Goal: Task Accomplishment & Management: Manage account settings

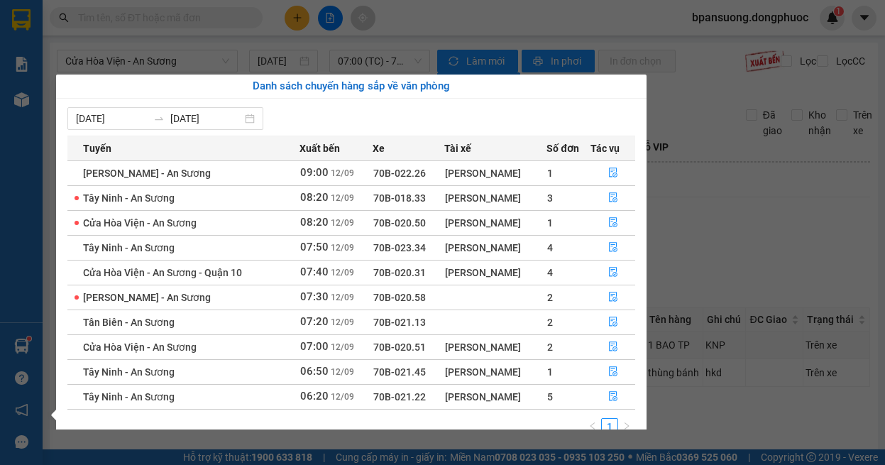
scroll to position [23, 0]
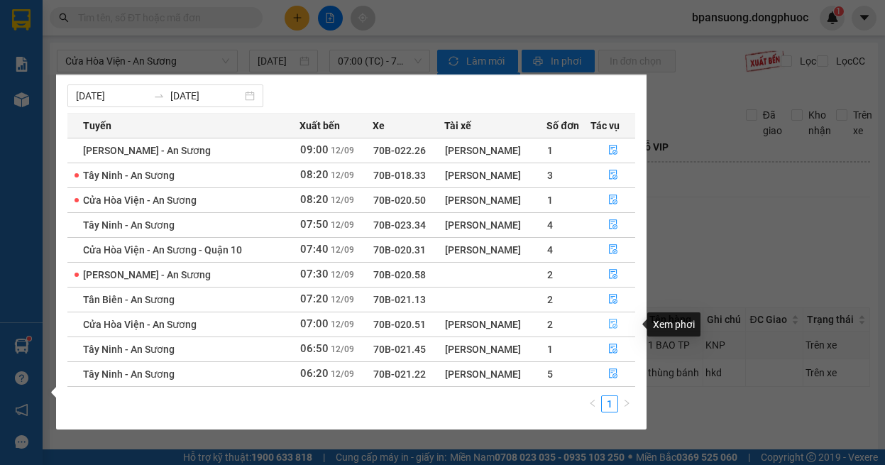
click at [620, 326] on button "button" at bounding box center [613, 324] width 44 height 23
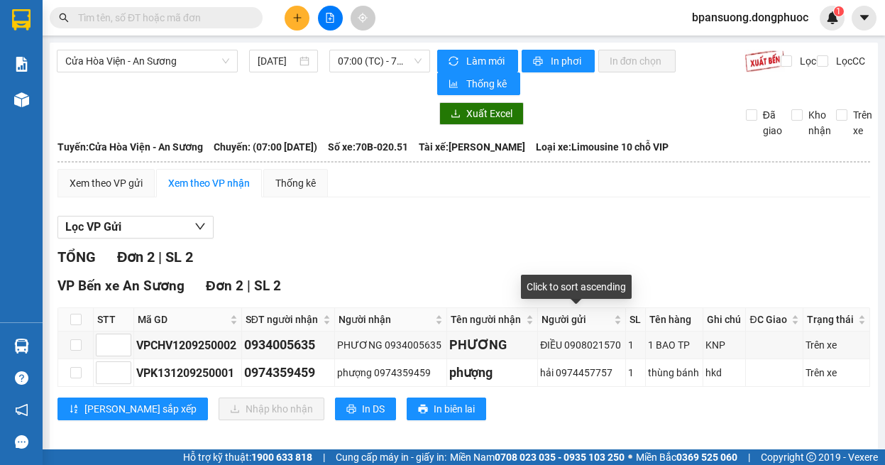
scroll to position [11, 0]
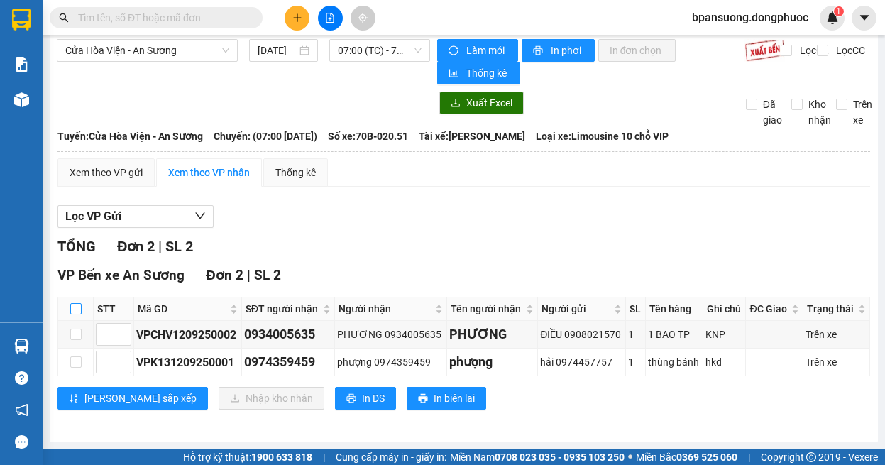
drag, startPoint x: 77, startPoint y: 309, endPoint x: 160, endPoint y: 360, distance: 96.9
click at [78, 309] on input "checkbox" at bounding box center [75, 308] width 11 height 11
checkbox input "true"
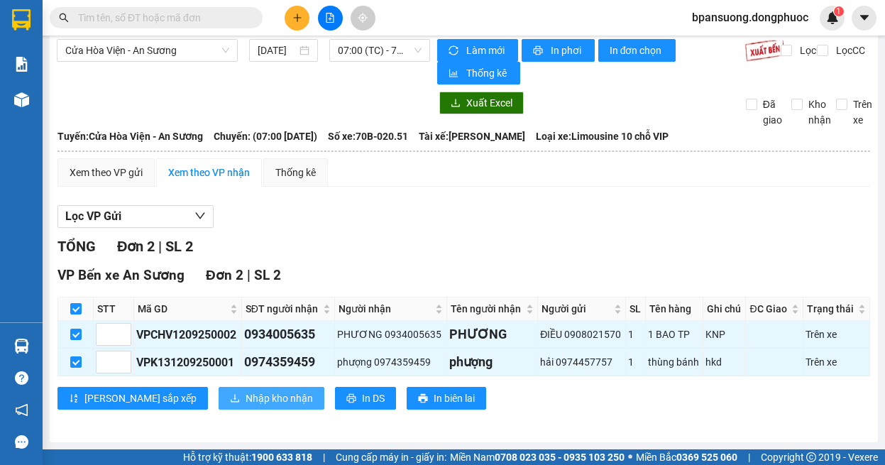
click at [246, 398] on span "Nhập kho nhận" at bounding box center [279, 398] width 67 height 16
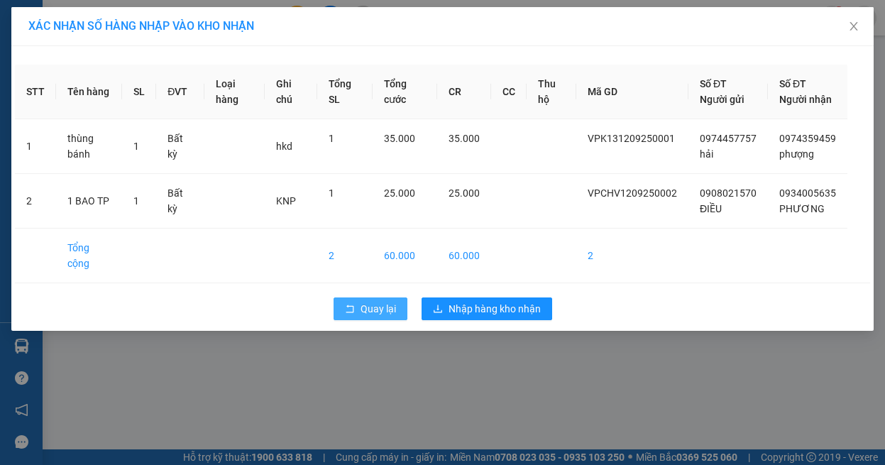
click at [384, 319] on button "Quay lại" at bounding box center [371, 308] width 74 height 23
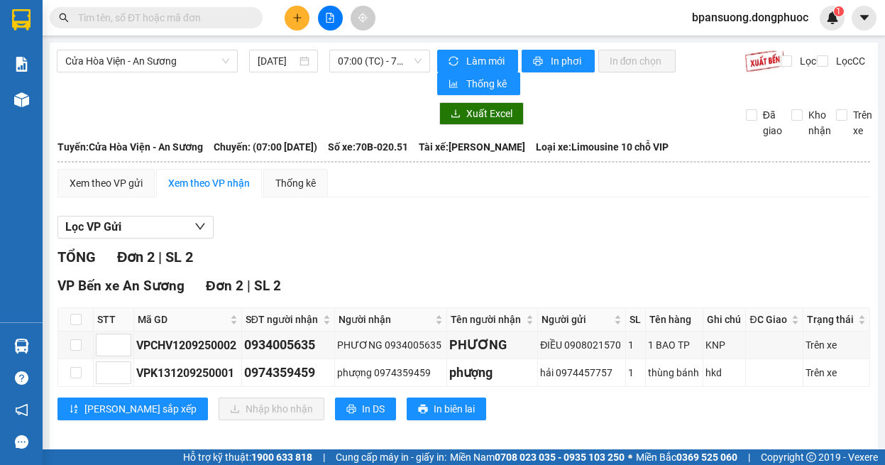
click at [374, 304] on div "VP Bến xe An Sương Đơn 2 | SL 2 STT Mã GD SĐT người nhận Người nhận Tên người n…" at bounding box center [463, 352] width 813 height 155
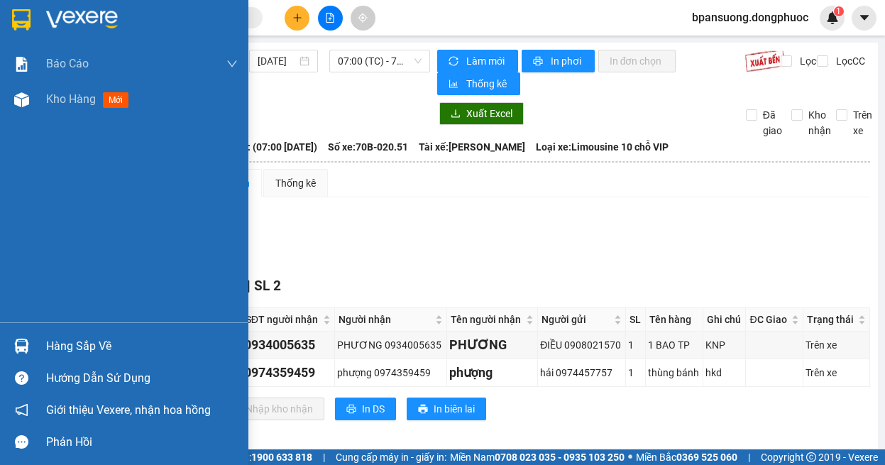
click at [27, 336] on div at bounding box center [21, 346] width 25 height 25
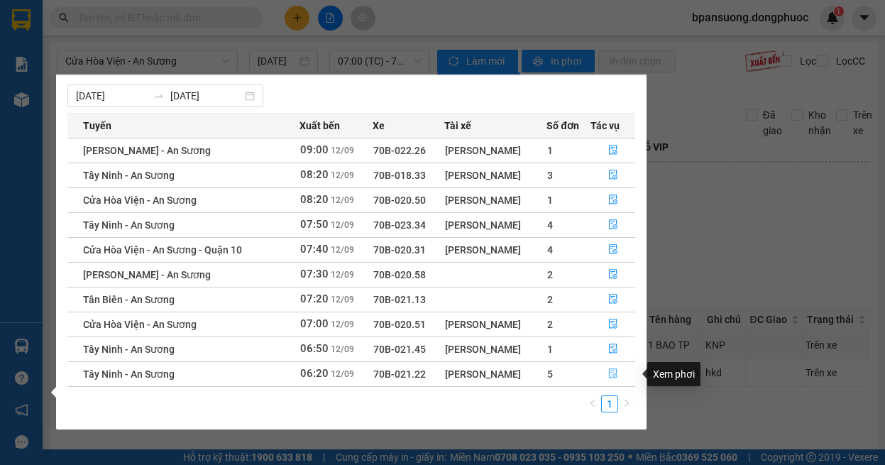
click at [613, 372] on icon "file-done" at bounding box center [613, 373] width 10 height 10
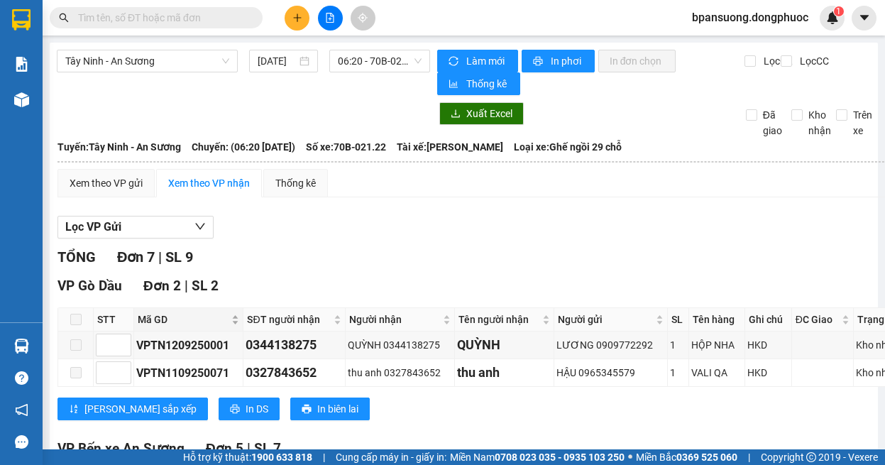
scroll to position [142, 0]
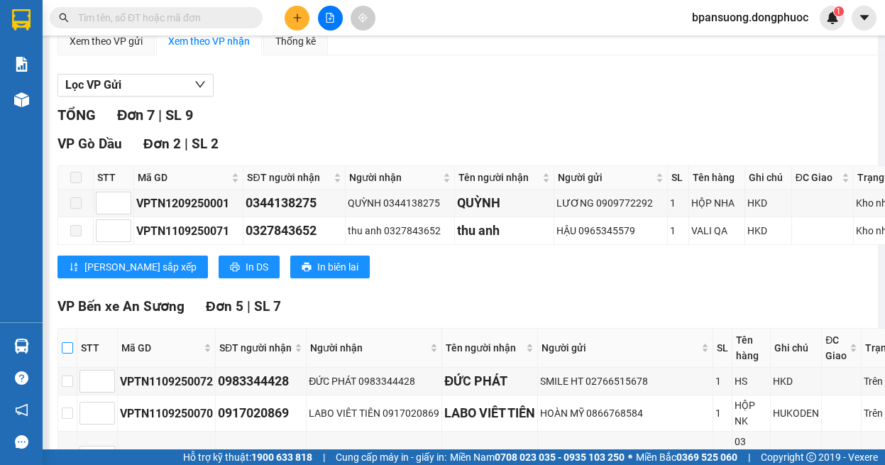
click at [70, 348] on input "checkbox" at bounding box center [67, 347] width 11 height 11
checkbox input "true"
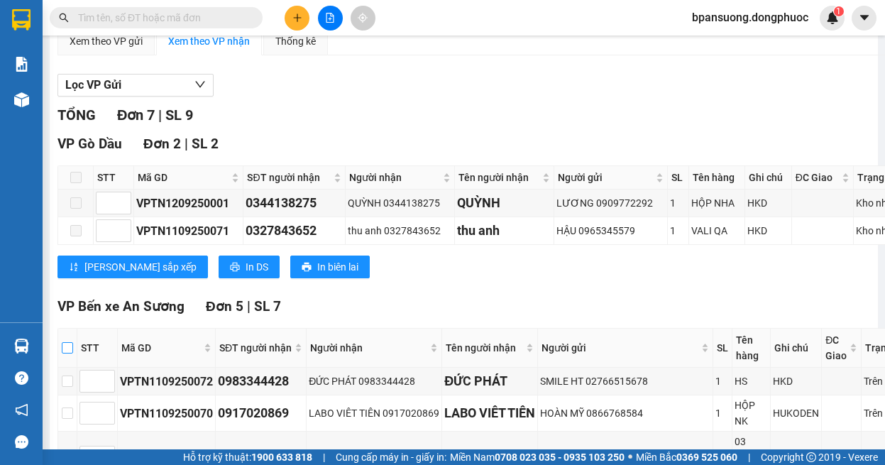
checkbox input "true"
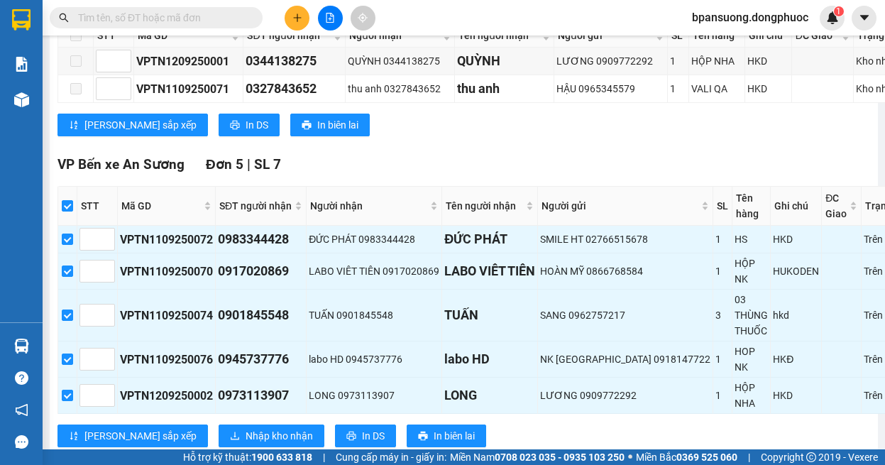
scroll to position [322, 0]
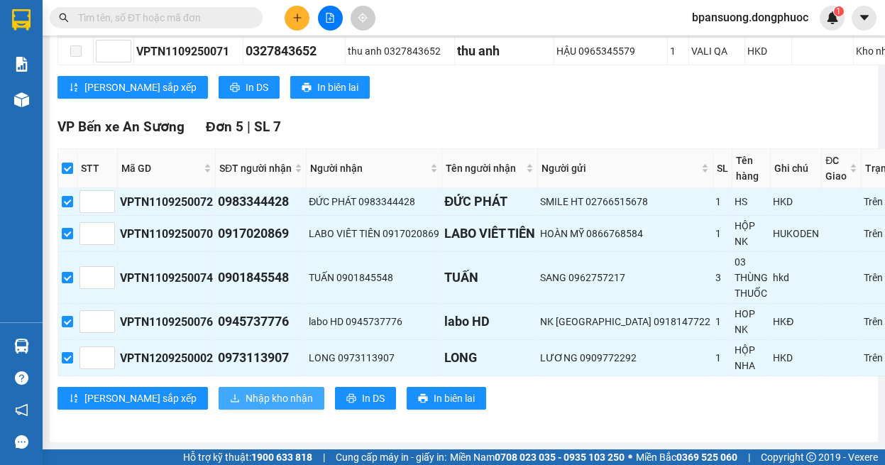
click at [246, 401] on span "Nhập kho nhận" at bounding box center [279, 398] width 67 height 16
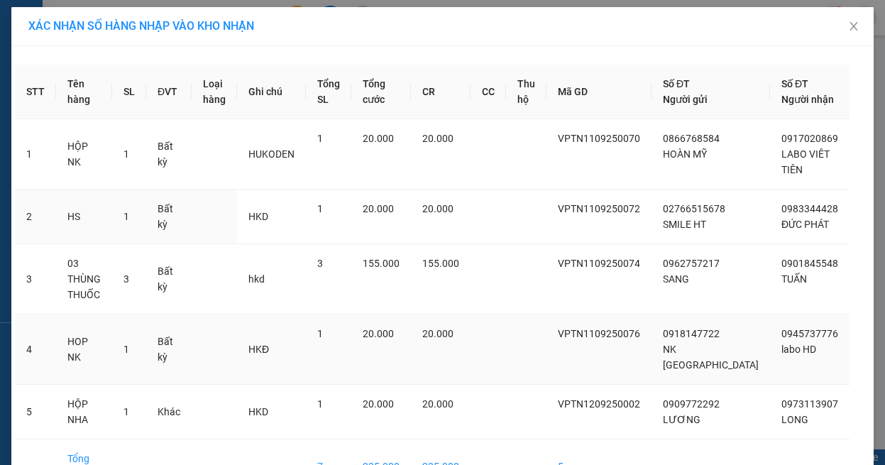
scroll to position [47, 0]
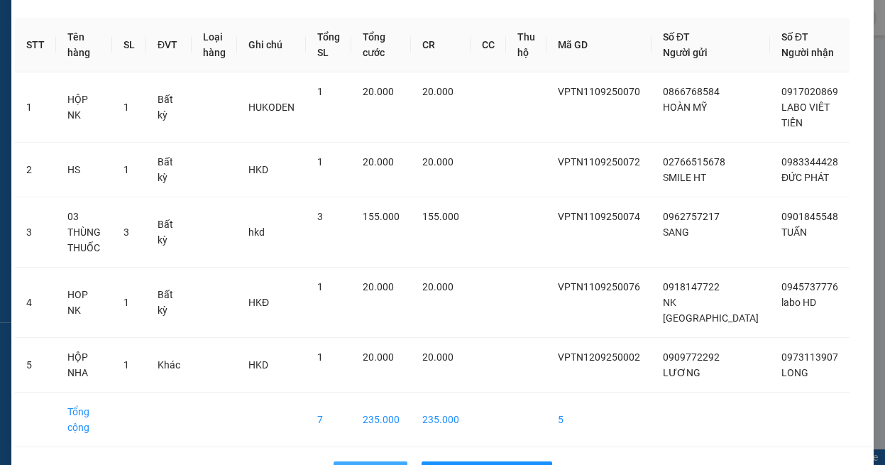
click at [366, 464] on span "Quay lại" at bounding box center [378, 473] width 35 height 16
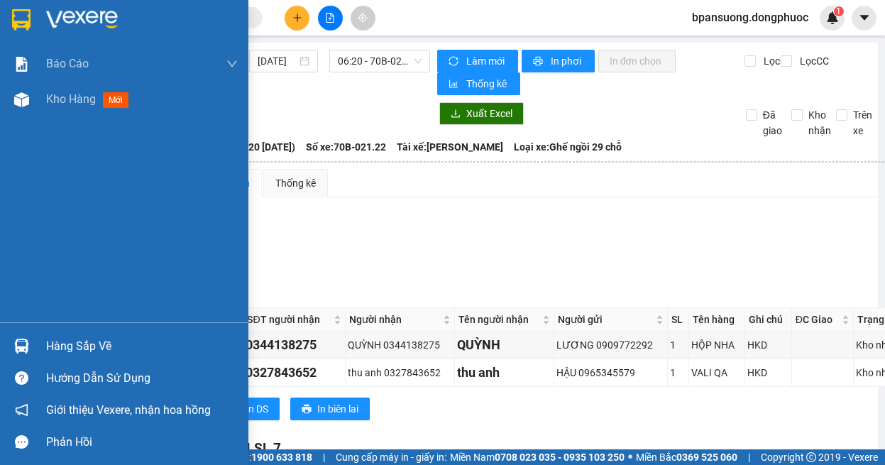
click at [30, 353] on div at bounding box center [21, 346] width 25 height 25
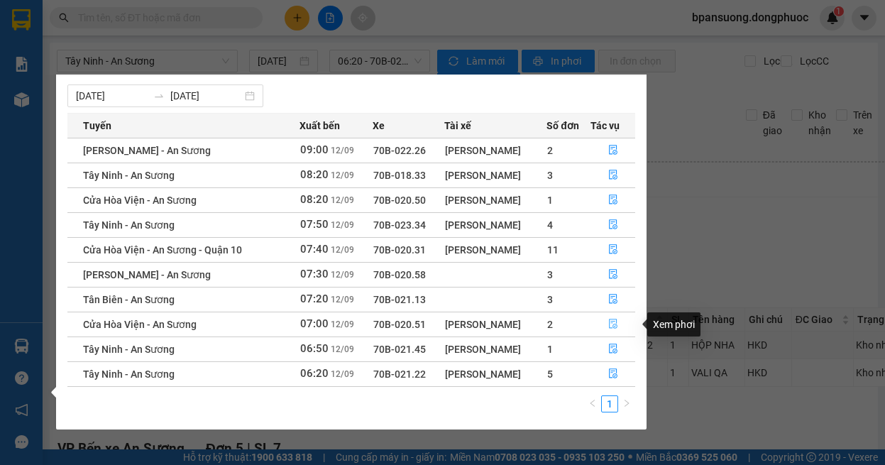
click at [617, 319] on icon "file-done" at bounding box center [613, 324] width 10 height 10
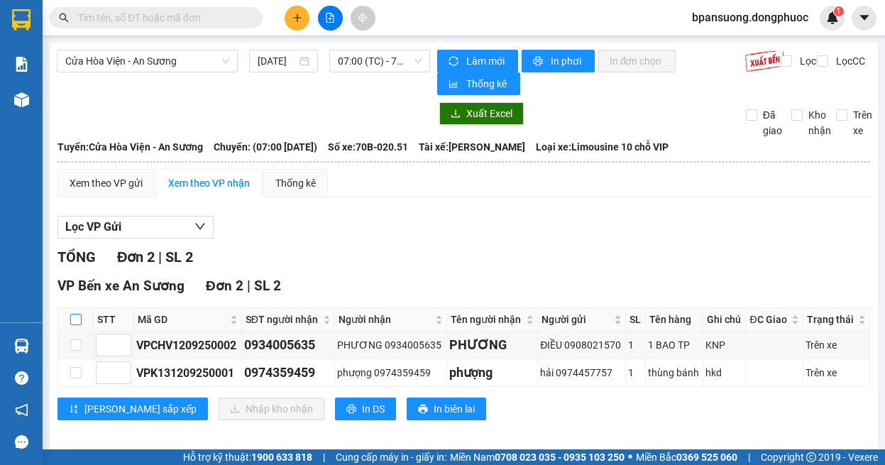
click at [77, 323] on input "checkbox" at bounding box center [75, 319] width 11 height 11
checkbox input "true"
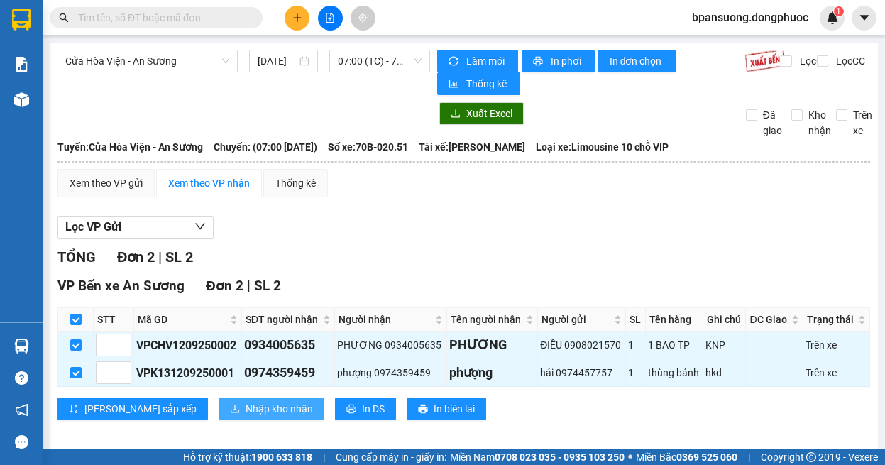
click at [219, 415] on button "Nhập kho nhận" at bounding box center [272, 408] width 106 height 23
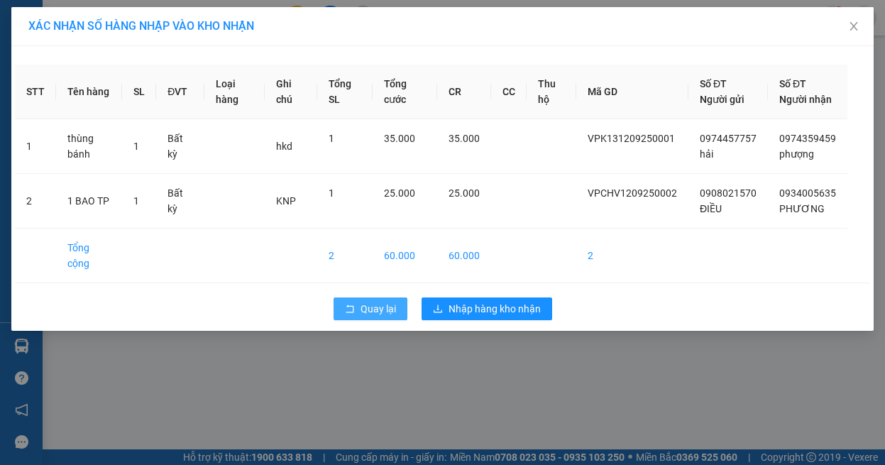
click at [376, 312] on span "Quay lại" at bounding box center [378, 309] width 35 height 16
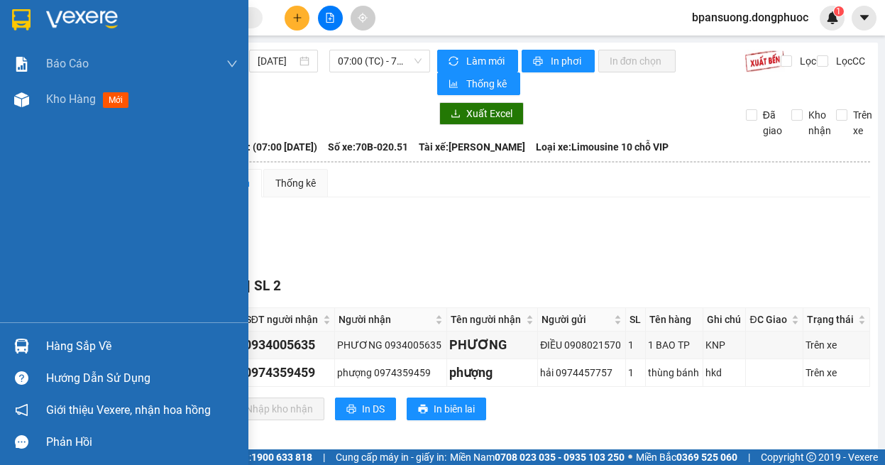
click at [15, 353] on div at bounding box center [21, 346] width 25 height 25
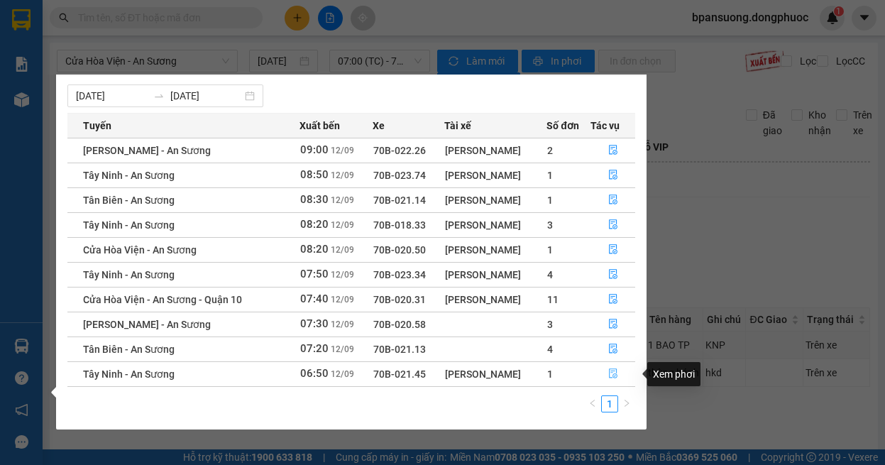
click at [610, 377] on icon "file-done" at bounding box center [613, 373] width 10 height 10
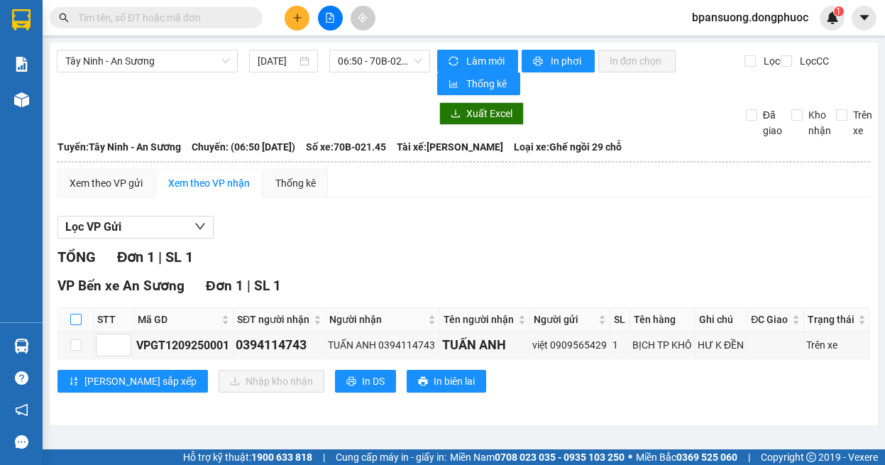
click at [76, 324] on input "checkbox" at bounding box center [75, 319] width 11 height 11
checkbox input "true"
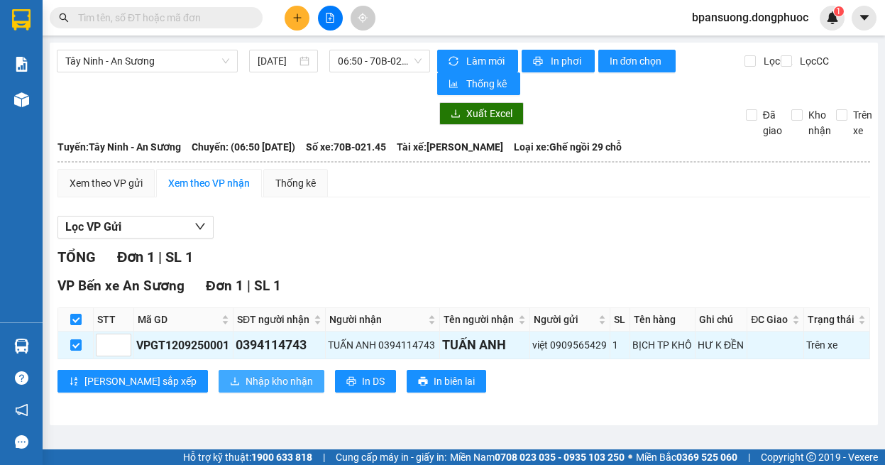
click at [219, 372] on button "Nhập kho nhận" at bounding box center [272, 381] width 106 height 23
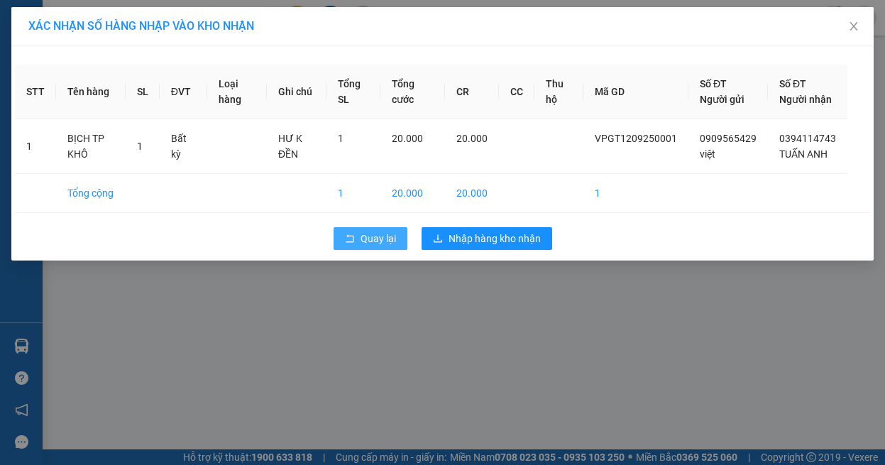
click at [363, 246] on span "Quay lại" at bounding box center [378, 239] width 35 height 16
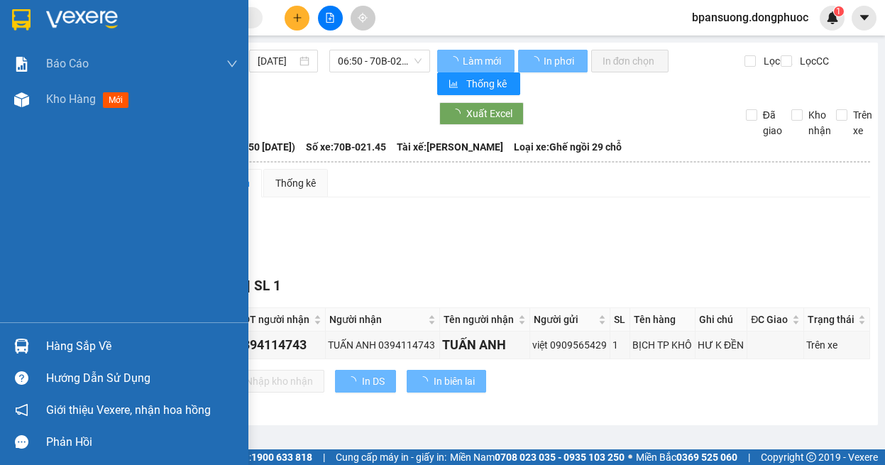
click at [13, 342] on div at bounding box center [21, 346] width 25 height 25
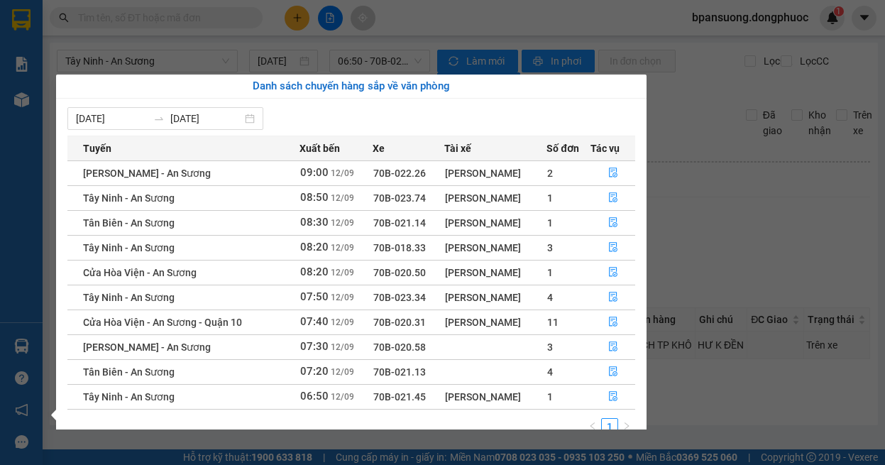
scroll to position [23, 0]
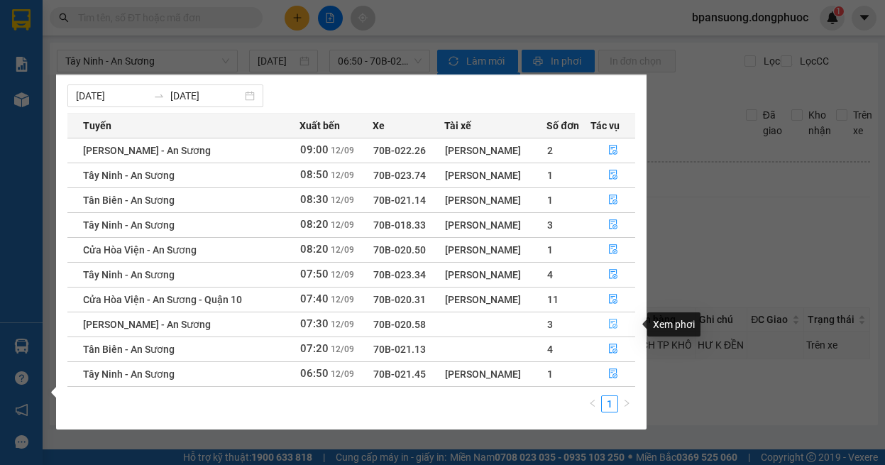
click at [613, 324] on icon "file-done" at bounding box center [613, 324] width 10 height 10
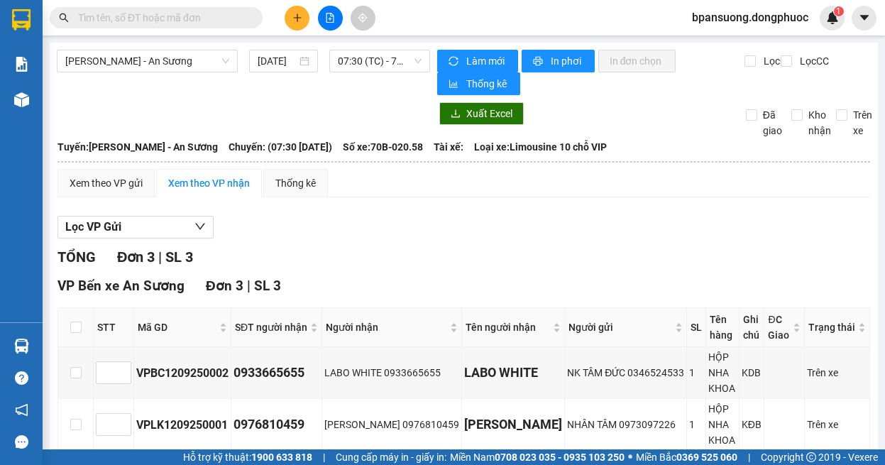
scroll to position [126, 0]
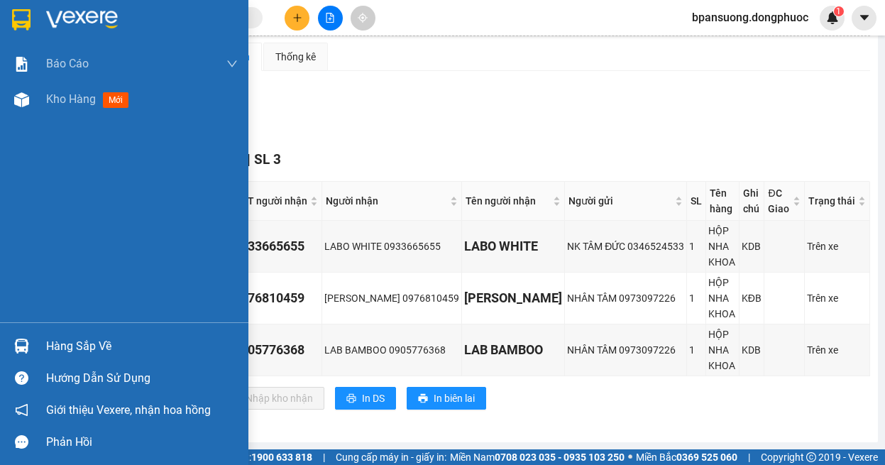
click at [29, 347] on div at bounding box center [21, 346] width 25 height 25
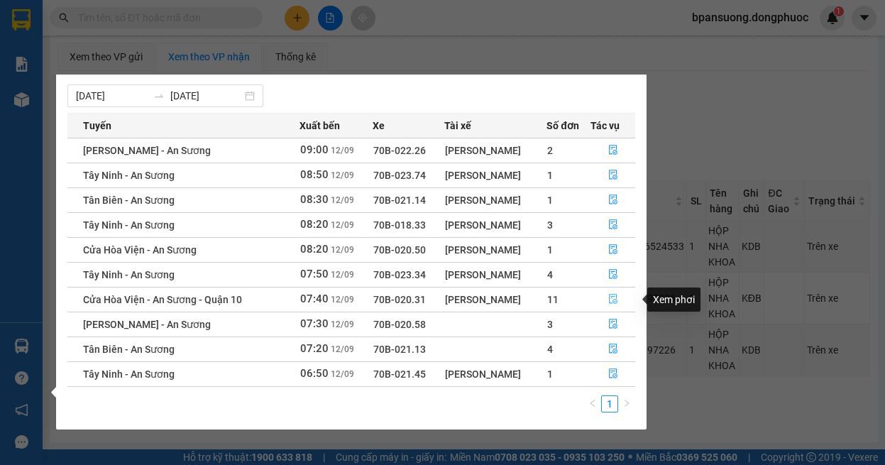
click at [610, 301] on icon "file-done" at bounding box center [613, 300] width 9 height 10
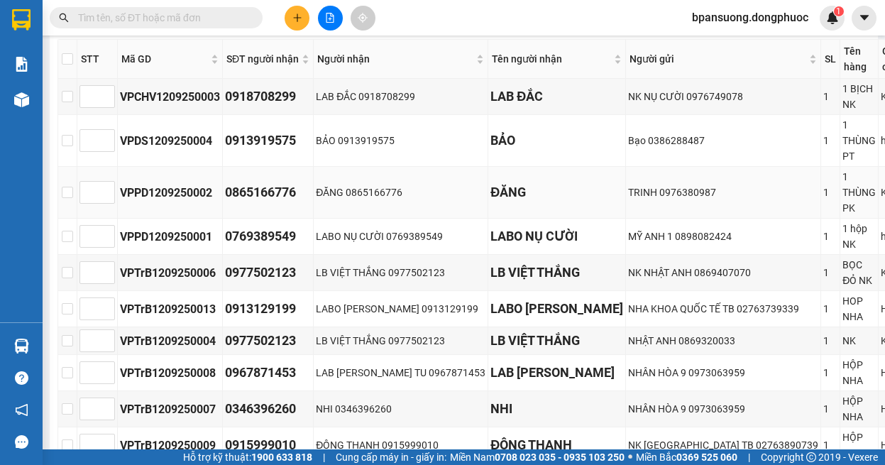
scroll to position [126, 0]
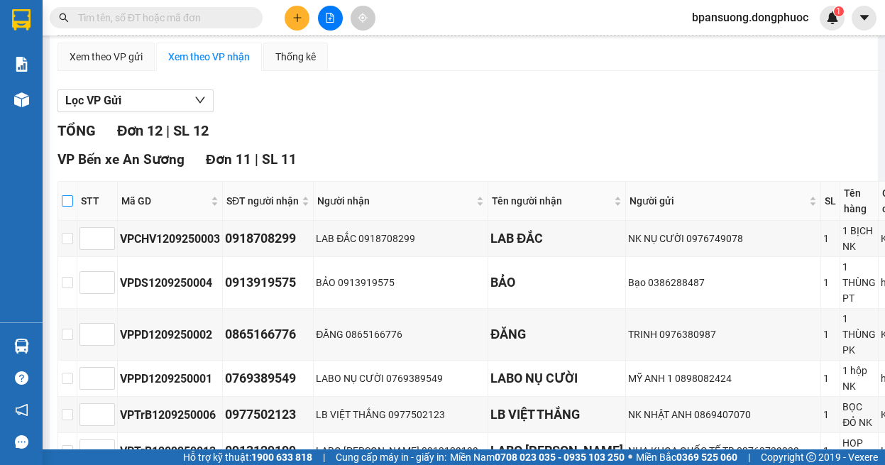
click at [70, 197] on input "checkbox" at bounding box center [67, 200] width 11 height 11
checkbox input "true"
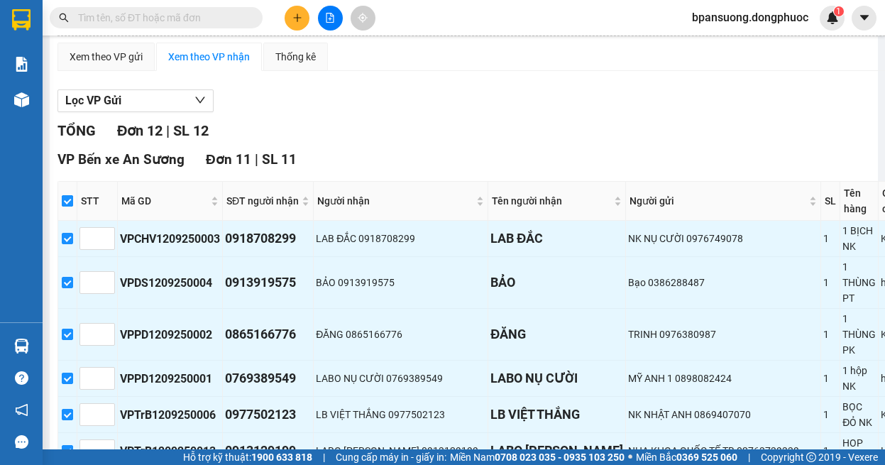
checkbox input "true"
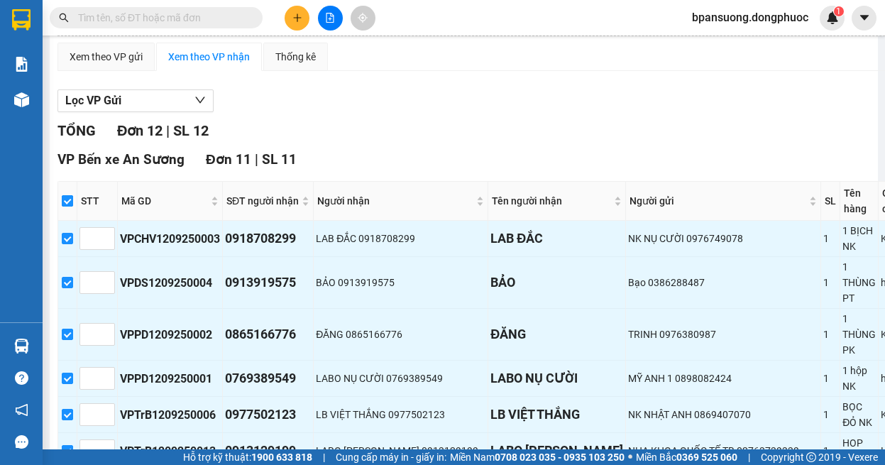
checkbox input "true"
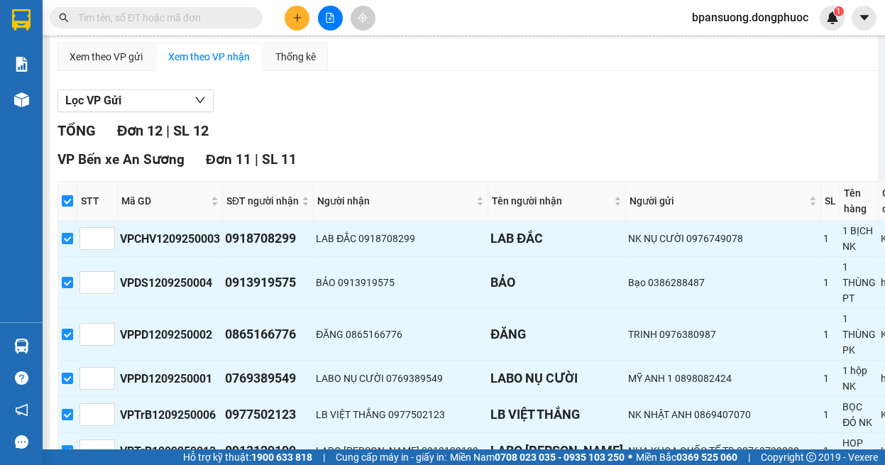
checkbox input "true"
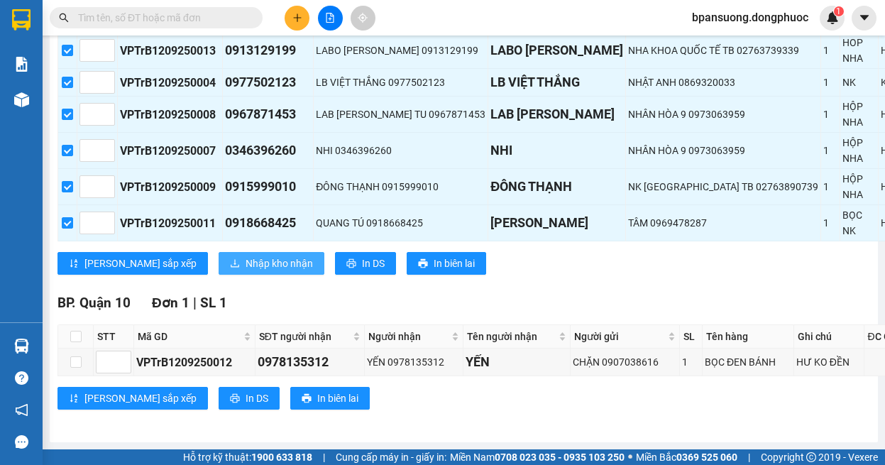
click at [246, 256] on span "Nhập kho nhận" at bounding box center [279, 264] width 67 height 16
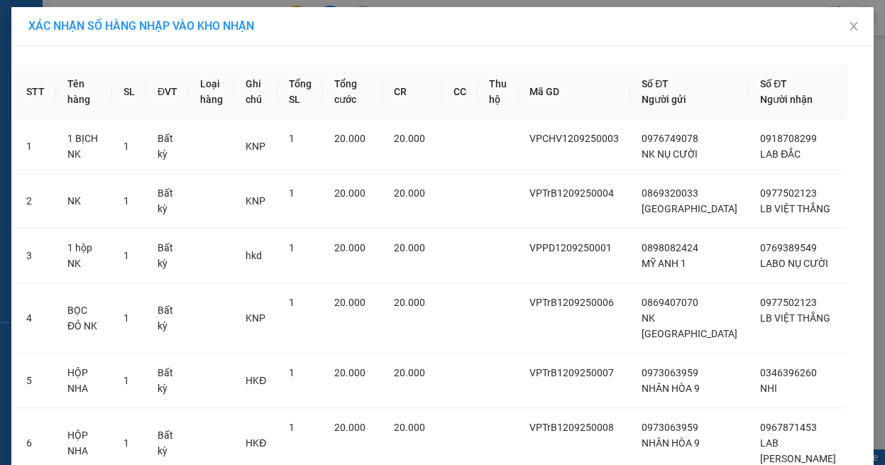
scroll to position [406, 0]
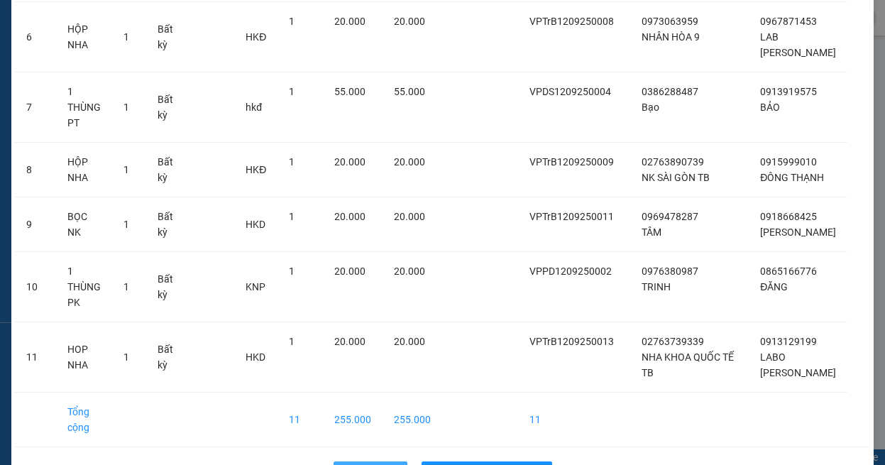
click at [362, 464] on span "Quay lại" at bounding box center [378, 473] width 35 height 16
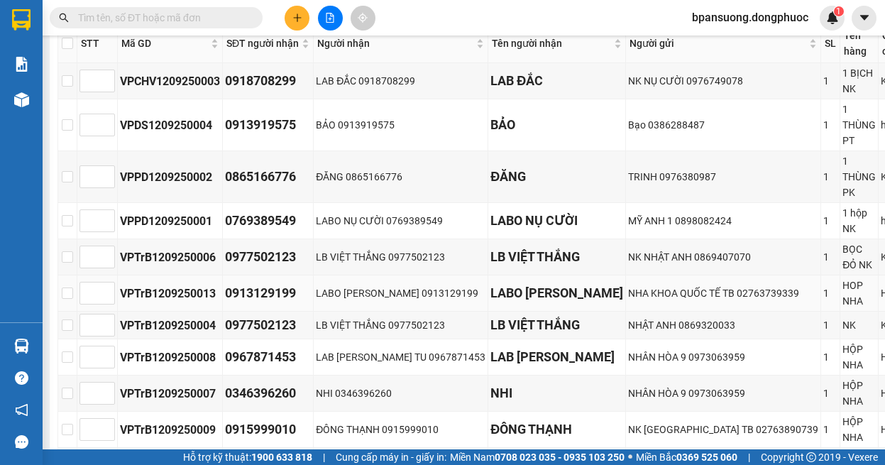
scroll to position [142, 0]
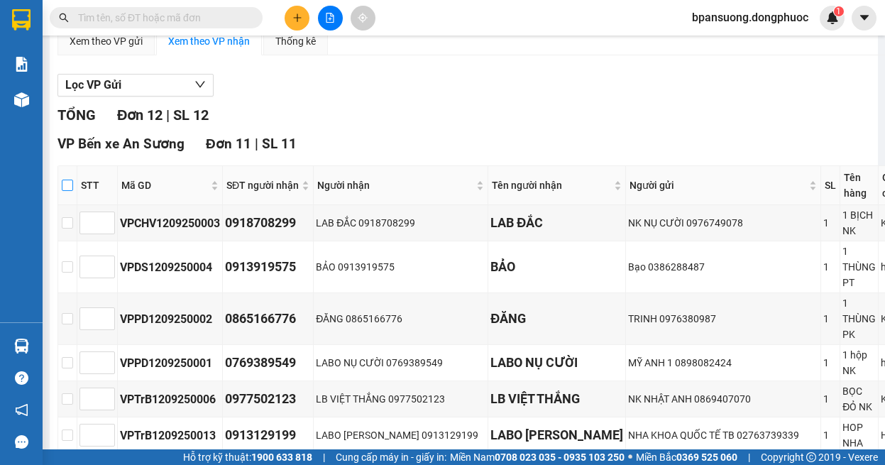
click at [69, 180] on input "checkbox" at bounding box center [67, 185] width 11 height 11
checkbox input "true"
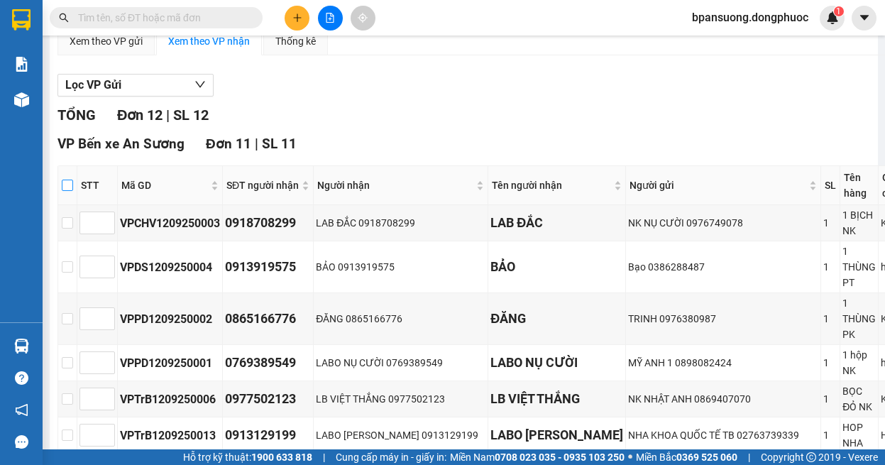
checkbox input "true"
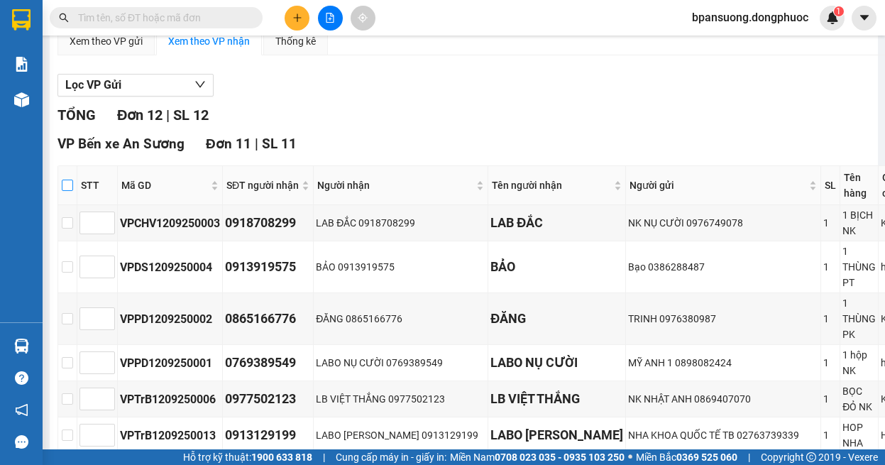
checkbox input "true"
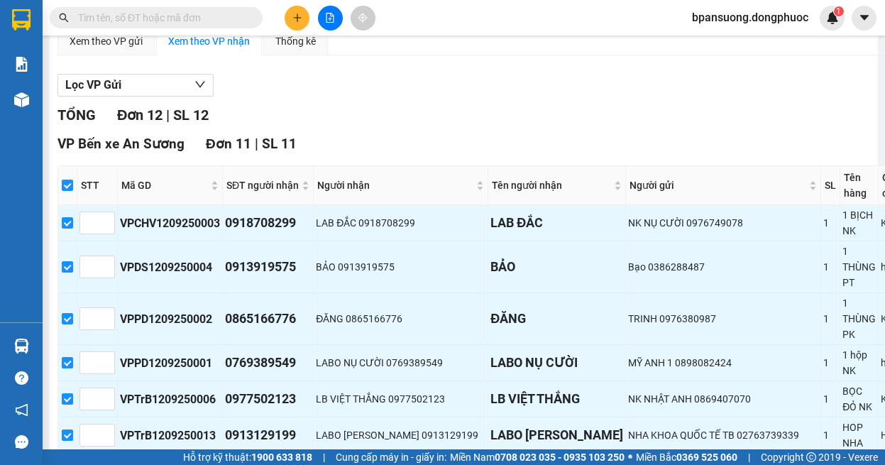
scroll to position [426, 0]
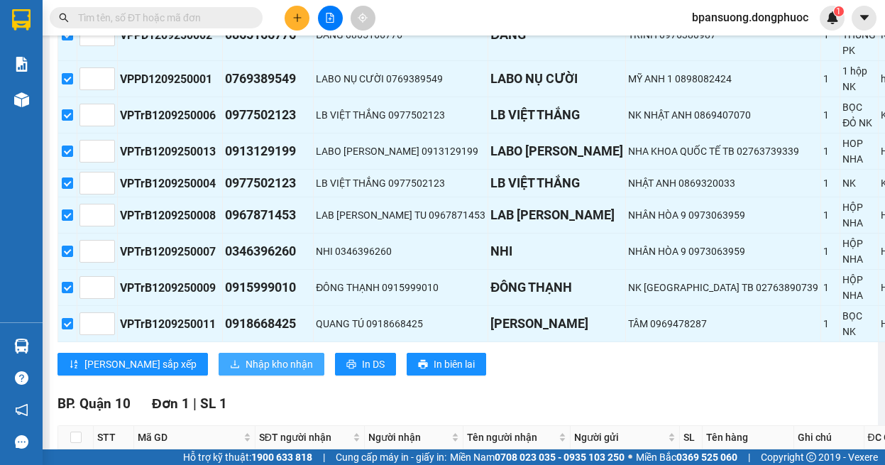
click at [246, 363] on span "Nhập kho nhận" at bounding box center [279, 364] width 67 height 16
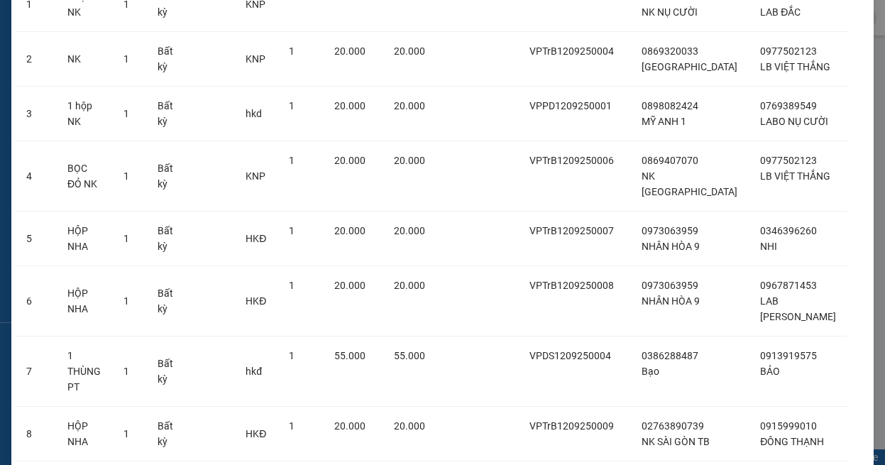
scroll to position [406, 0]
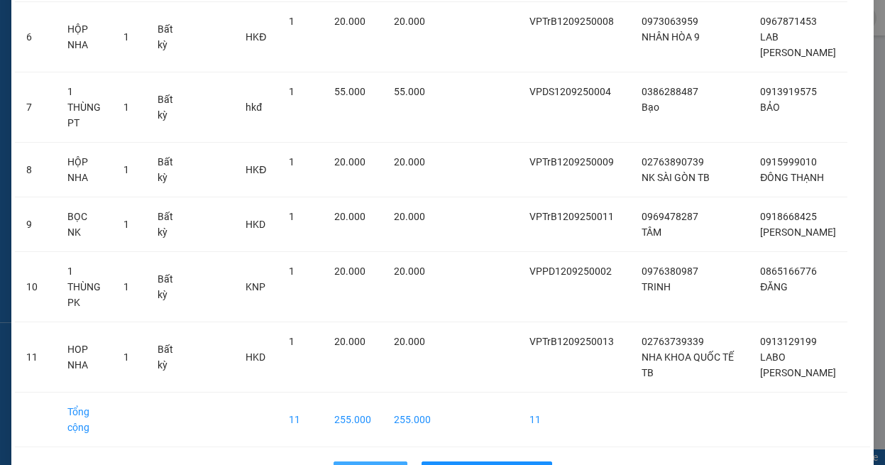
click at [368, 464] on span "Quay lại" at bounding box center [378, 473] width 35 height 16
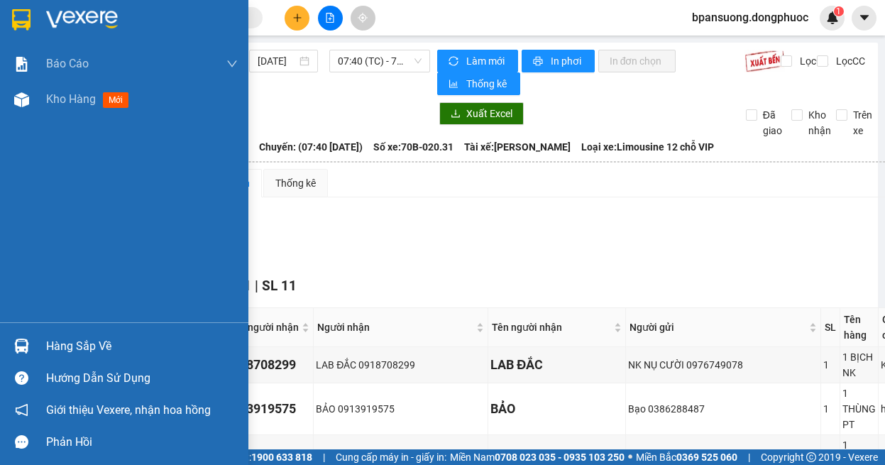
drag, startPoint x: 29, startPoint y: 346, endPoint x: 0, endPoint y: 333, distance: 32.1
click at [28, 346] on div at bounding box center [21, 346] width 25 height 25
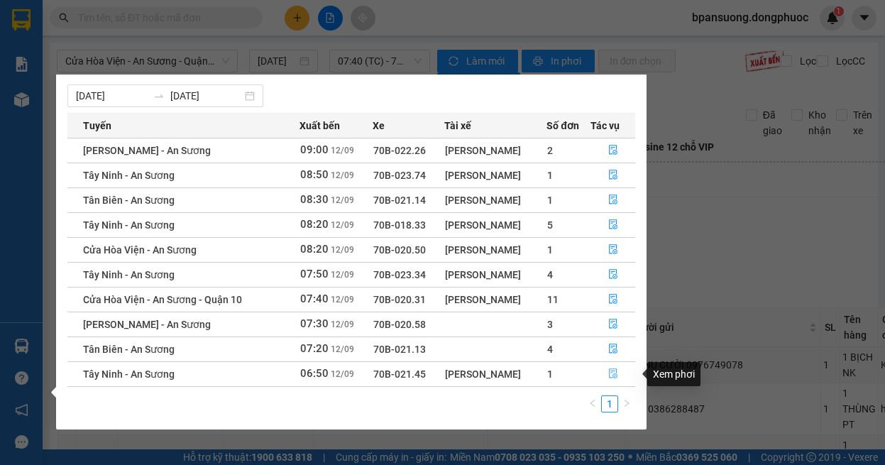
click at [608, 378] on icon "file-done" at bounding box center [613, 373] width 10 height 10
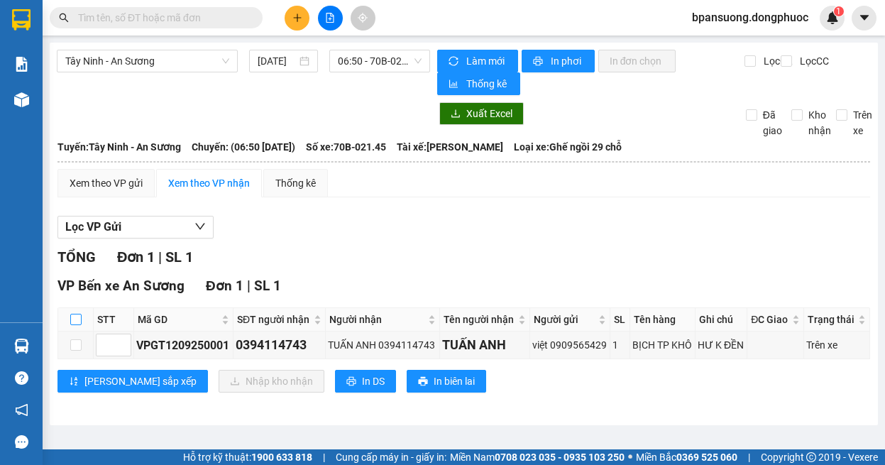
click at [76, 321] on input "checkbox" at bounding box center [75, 319] width 11 height 11
checkbox input "true"
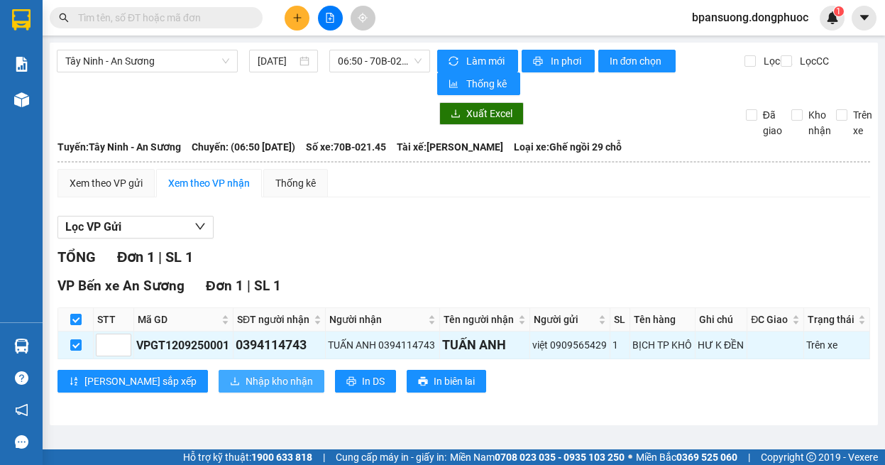
click at [246, 383] on span "Nhập kho nhận" at bounding box center [279, 381] width 67 height 16
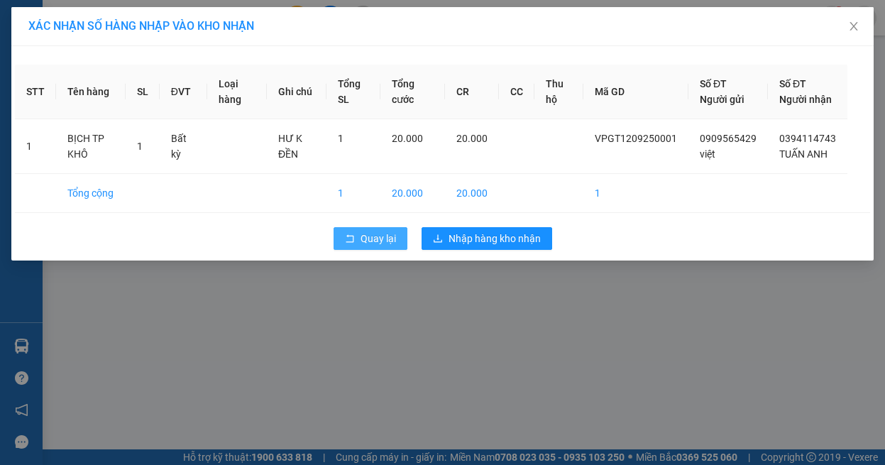
click at [361, 246] on span "Quay lại" at bounding box center [378, 239] width 35 height 16
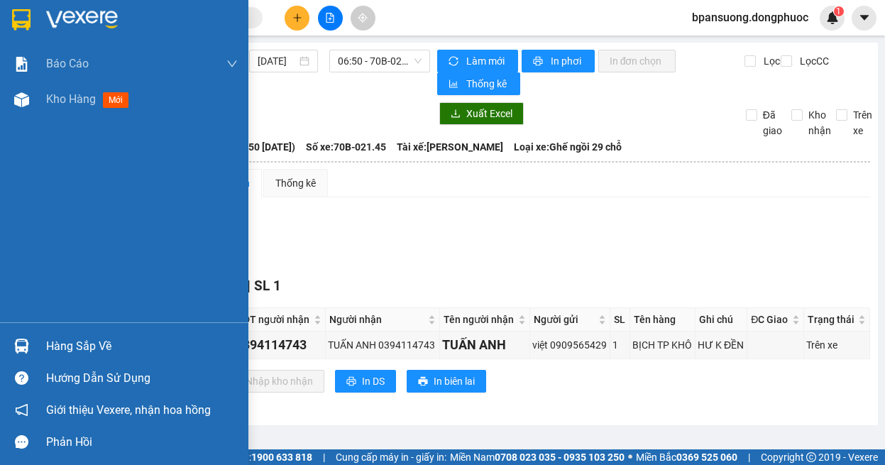
click at [31, 338] on div at bounding box center [21, 346] width 25 height 25
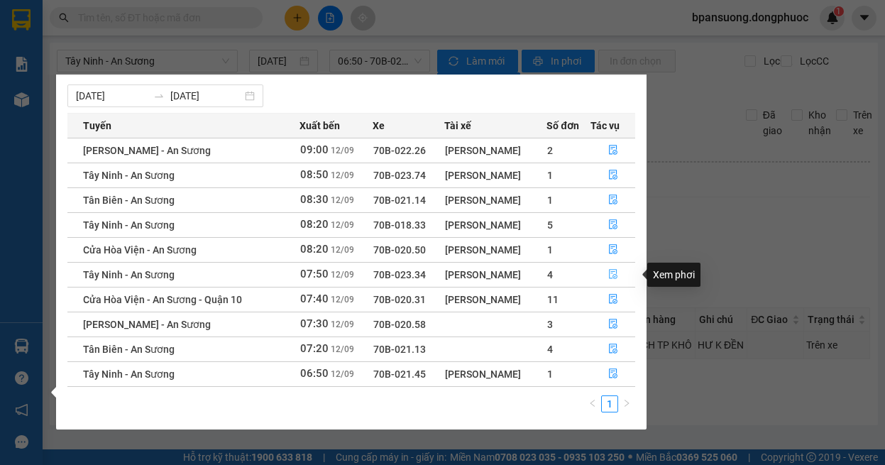
click at [608, 274] on icon "file-done" at bounding box center [613, 274] width 10 height 10
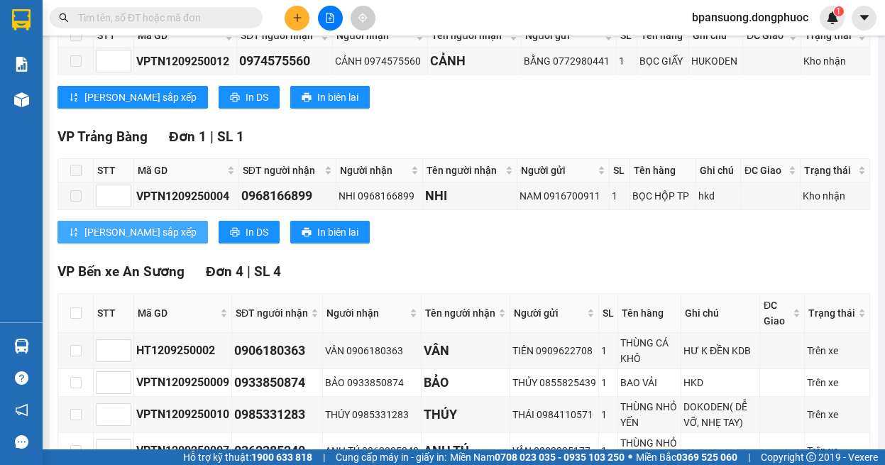
scroll to position [392, 0]
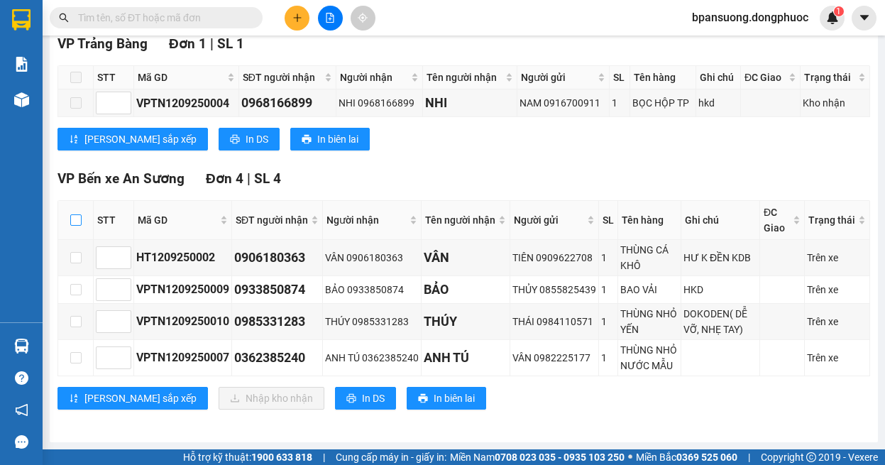
click at [73, 214] on input "checkbox" at bounding box center [75, 219] width 11 height 11
checkbox input "true"
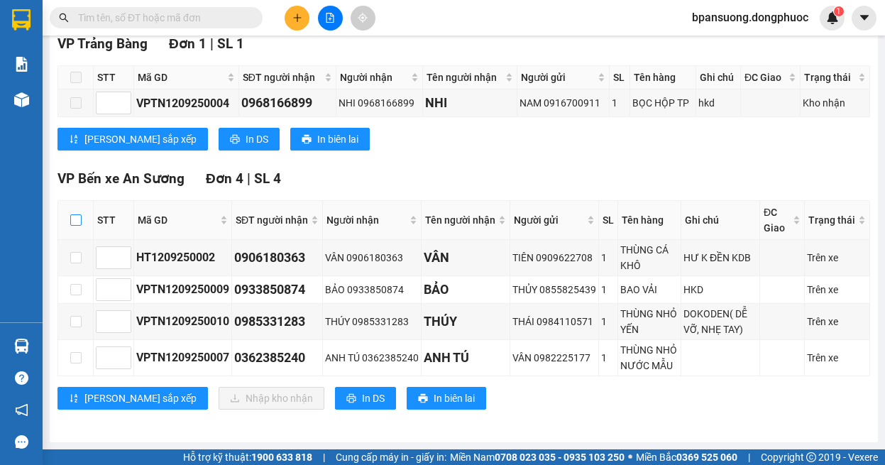
checkbox input "true"
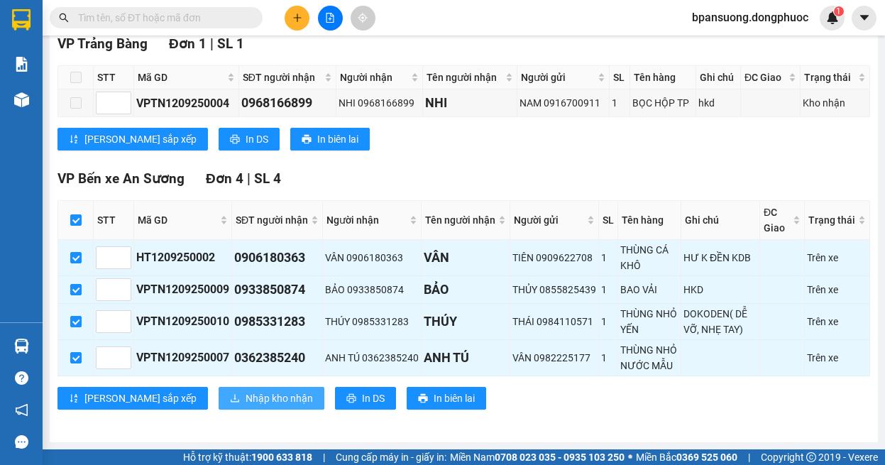
click at [246, 401] on span "Nhập kho nhận" at bounding box center [279, 398] width 67 height 16
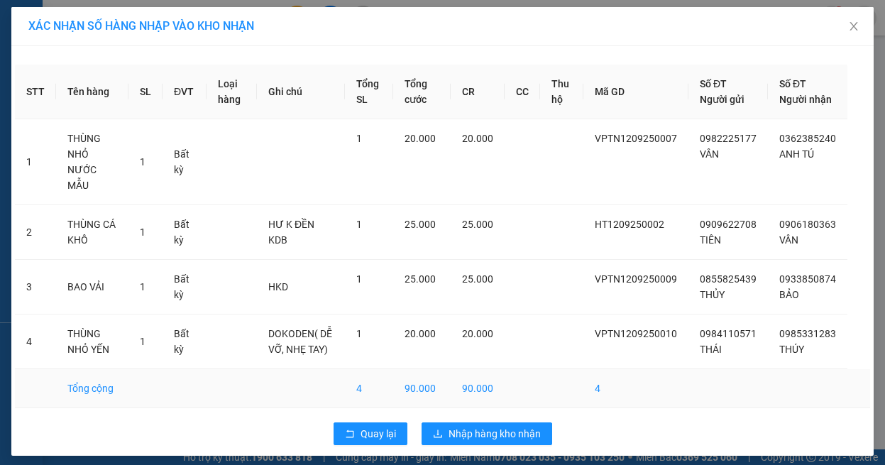
scroll to position [8, 0]
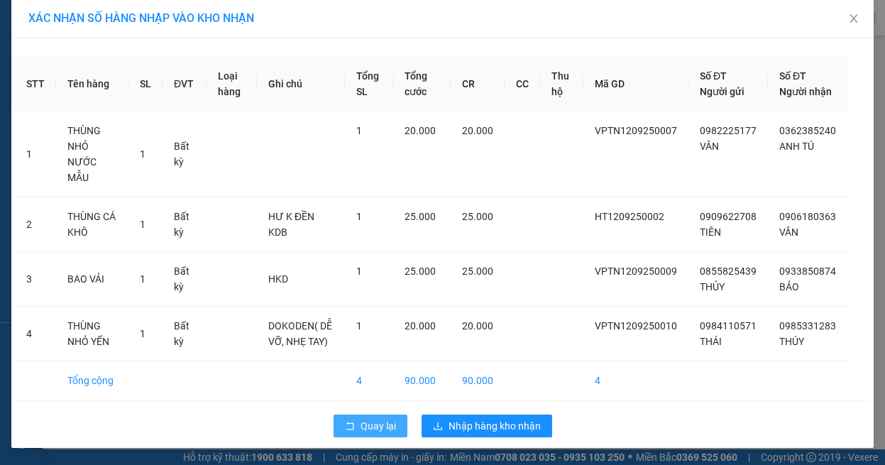
click at [370, 422] on span "Quay lại" at bounding box center [378, 426] width 35 height 16
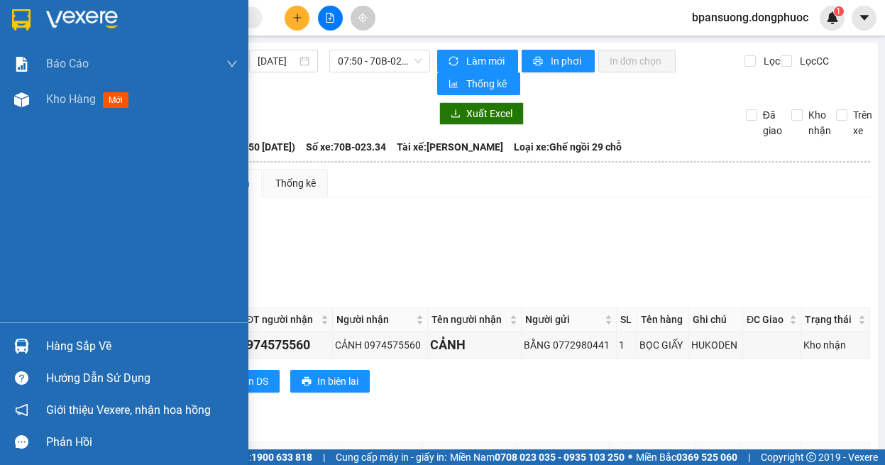
click at [0, 350] on div "Hàng sắp về" at bounding box center [124, 346] width 248 height 32
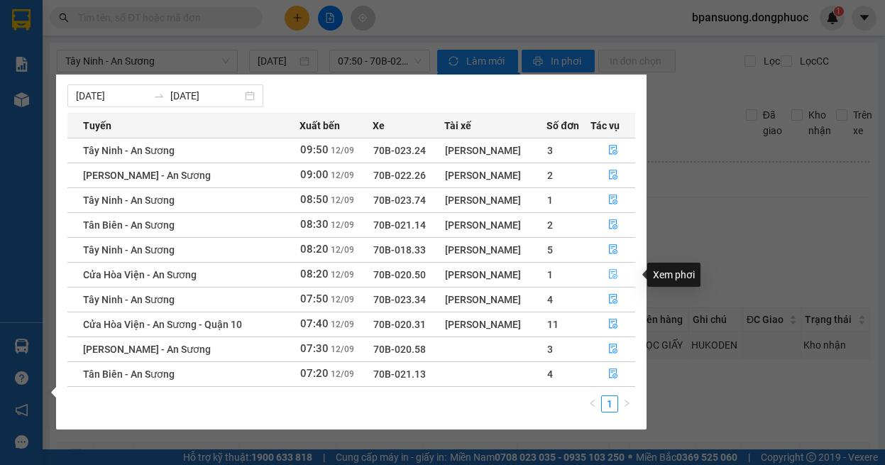
click at [620, 274] on button "button" at bounding box center [613, 274] width 44 height 23
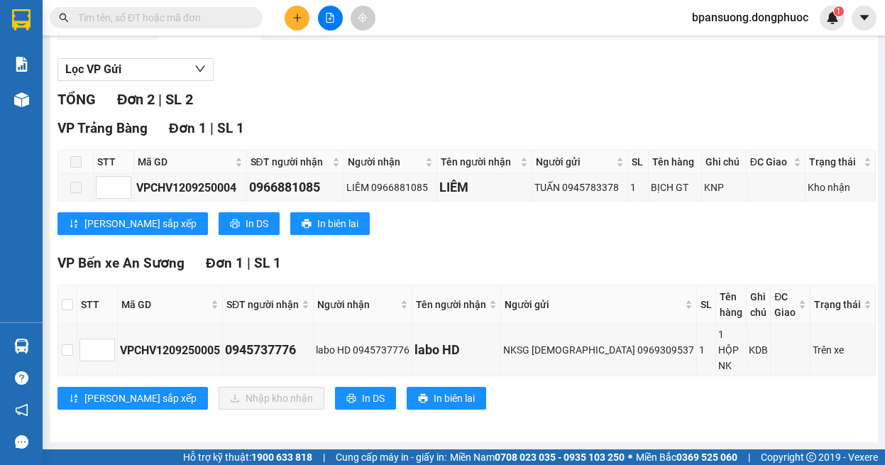
scroll to position [142, 0]
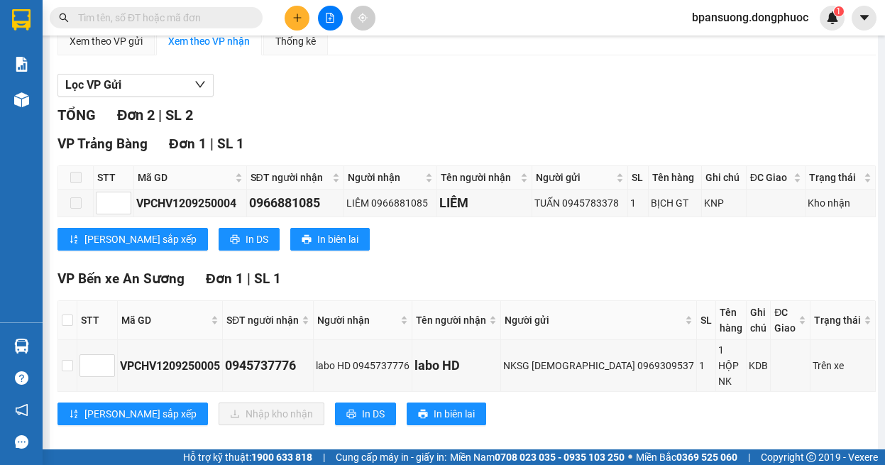
click at [76, 310] on th at bounding box center [67, 320] width 19 height 39
drag, startPoint x: 77, startPoint y: 320, endPoint x: 221, endPoint y: 384, distance: 157.6
click at [73, 322] on input "checkbox" at bounding box center [67, 319] width 11 height 11
checkbox input "true"
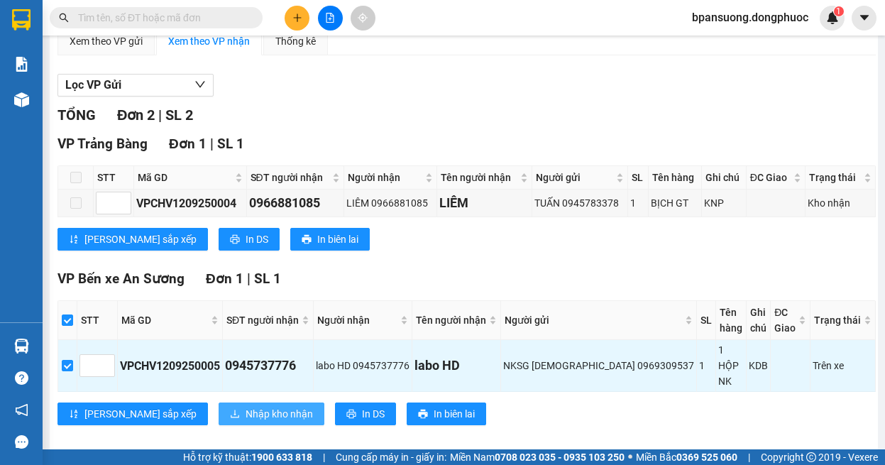
click at [246, 406] on span "Nhập kho nhận" at bounding box center [279, 414] width 67 height 16
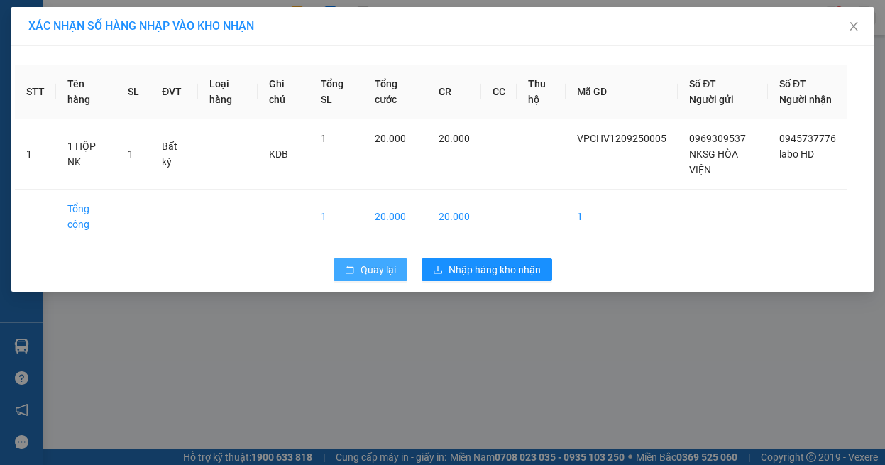
click at [345, 275] on icon "rollback" at bounding box center [350, 270] width 10 height 10
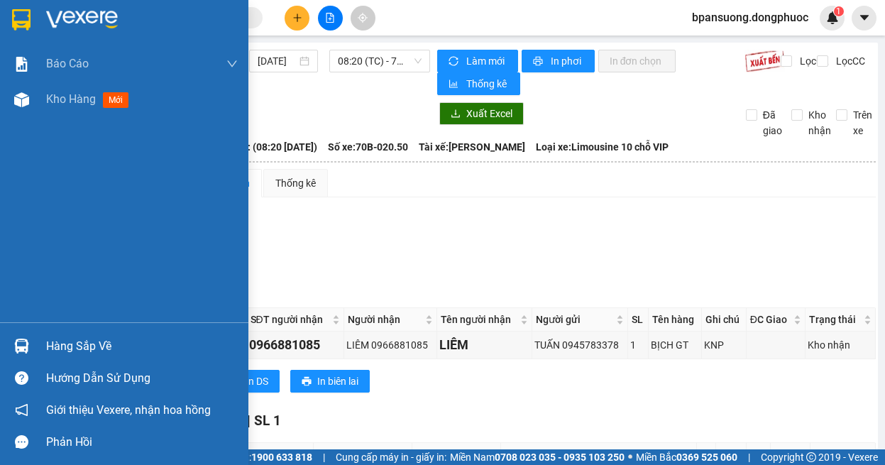
click at [4, 339] on div "Hàng sắp về" at bounding box center [124, 346] width 248 height 32
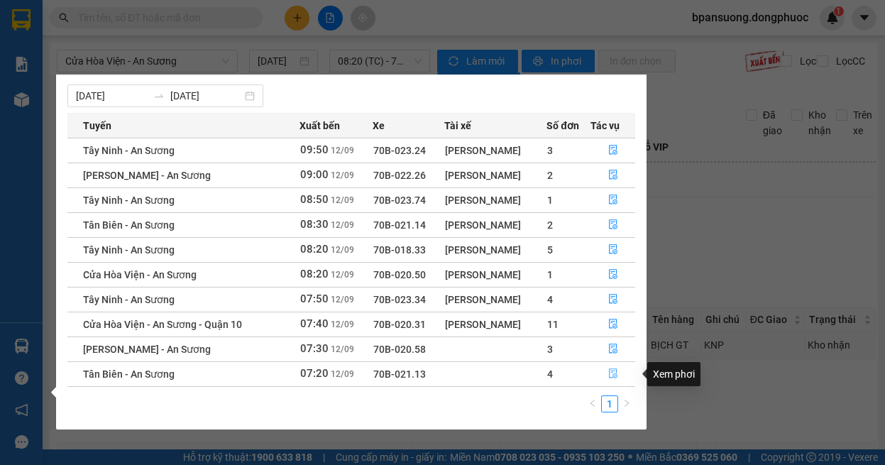
click at [616, 373] on icon "file-done" at bounding box center [613, 373] width 10 height 10
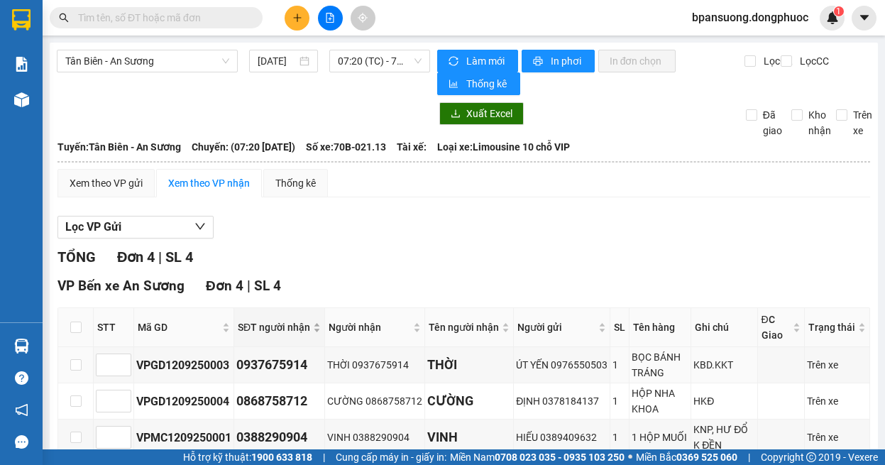
scroll to position [116, 0]
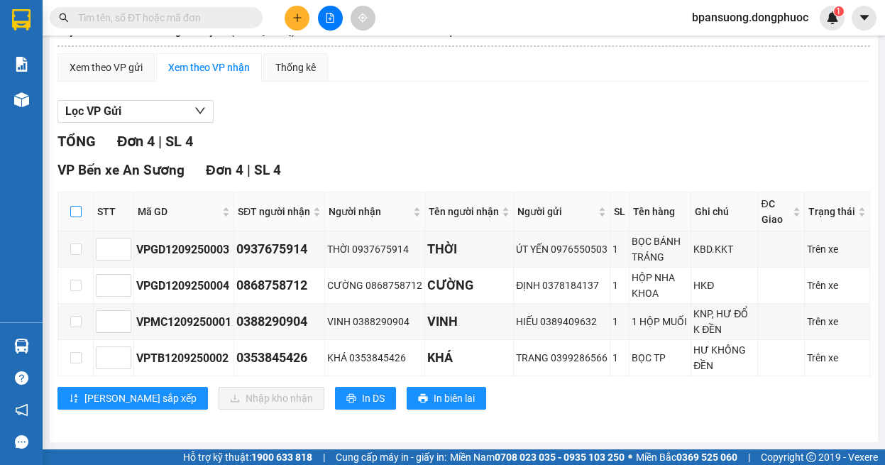
click at [79, 210] on input "checkbox" at bounding box center [75, 211] width 11 height 11
checkbox input "true"
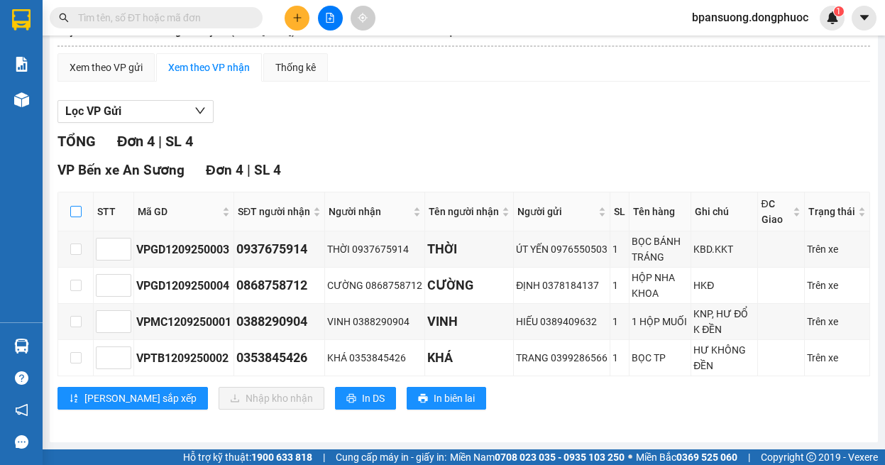
checkbox input "true"
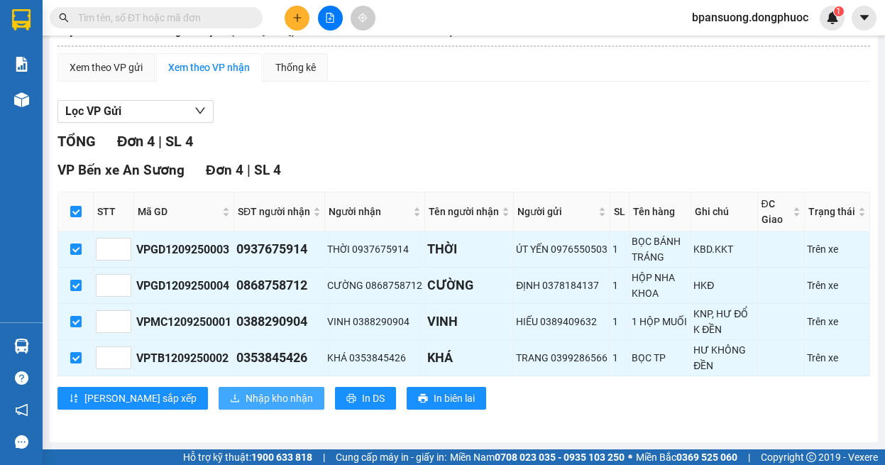
click at [246, 401] on span "Nhập kho nhận" at bounding box center [279, 398] width 67 height 16
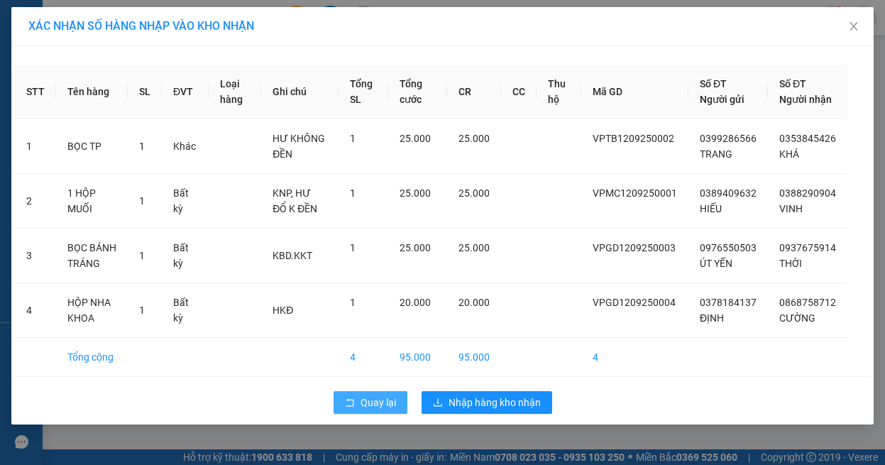
click at [367, 410] on span "Quay lại" at bounding box center [378, 403] width 35 height 16
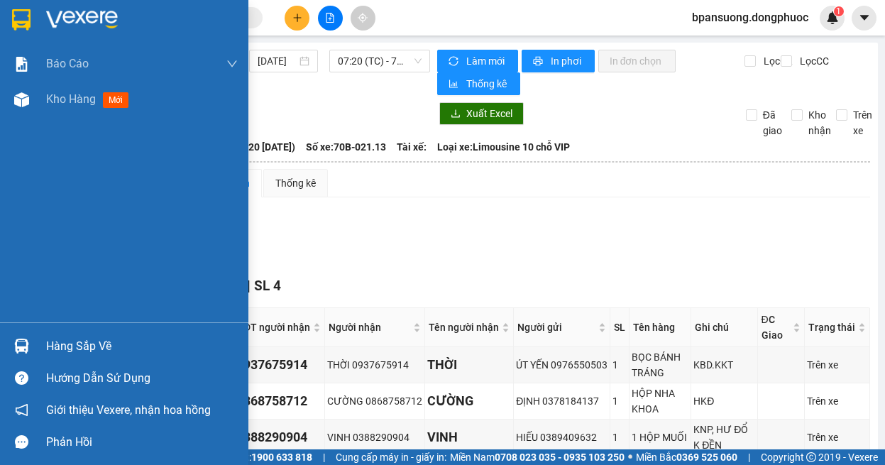
click at [43, 351] on div "Hàng sắp về" at bounding box center [124, 346] width 248 height 32
click at [33, 339] on div "Báo cáo Mẫu 1: Báo cáo dòng tiền theo nhân viên Mẫu 1: Báo cáo dòng tiền theo n…" at bounding box center [124, 232] width 248 height 465
click at [13, 350] on div at bounding box center [21, 346] width 25 height 25
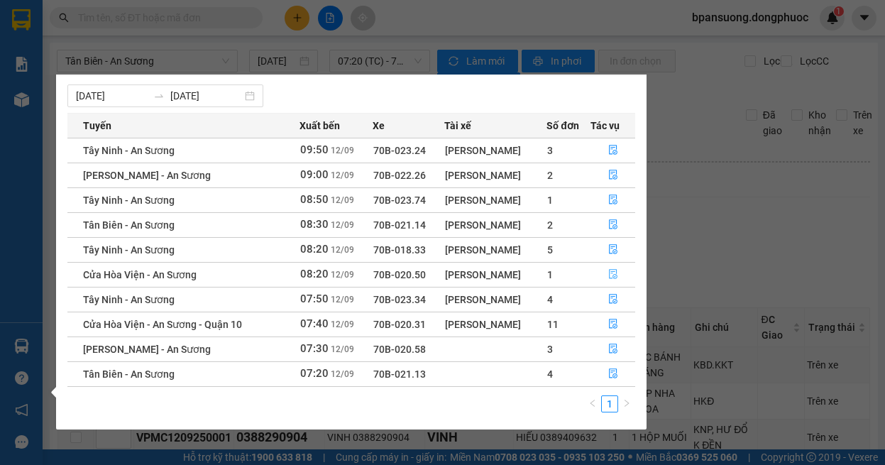
click at [610, 275] on icon "file-done" at bounding box center [613, 274] width 10 height 10
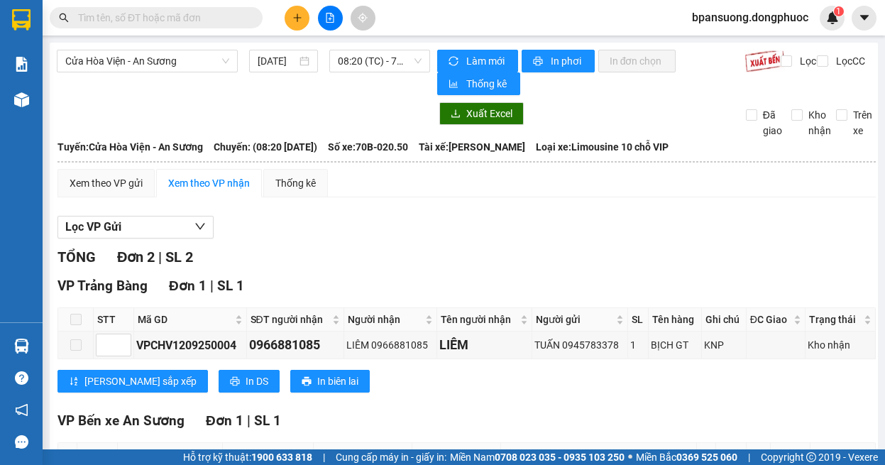
scroll to position [142, 0]
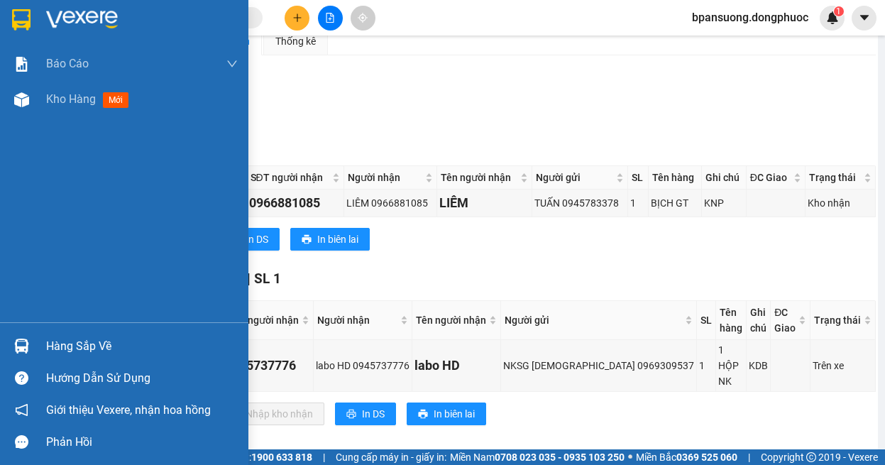
click at [21, 337] on div at bounding box center [21, 346] width 25 height 25
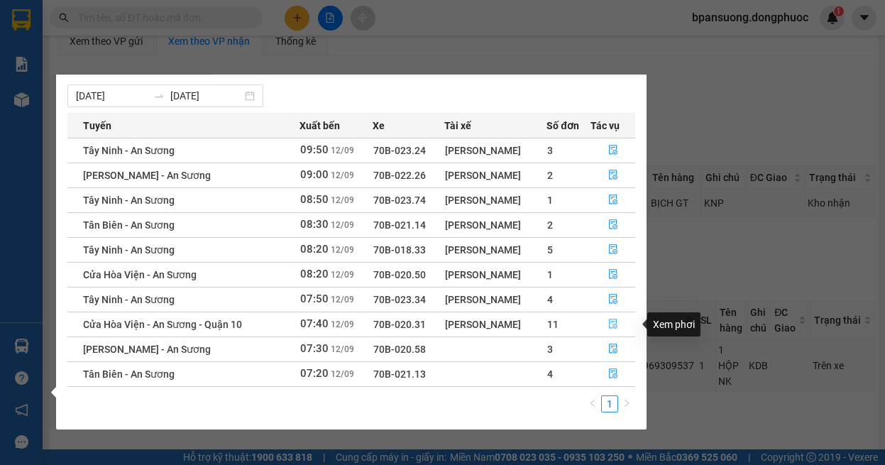
click at [635, 324] on button "button" at bounding box center [613, 324] width 44 height 23
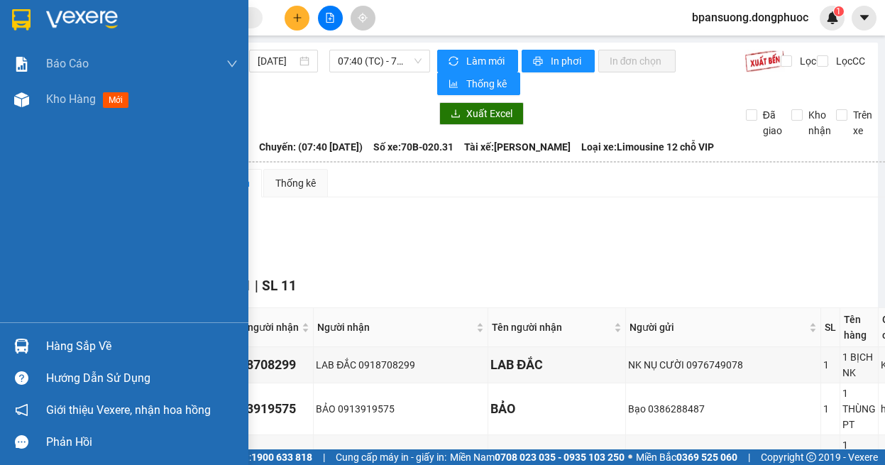
click at [50, 340] on div "Hàng sắp về" at bounding box center [142, 346] width 192 height 21
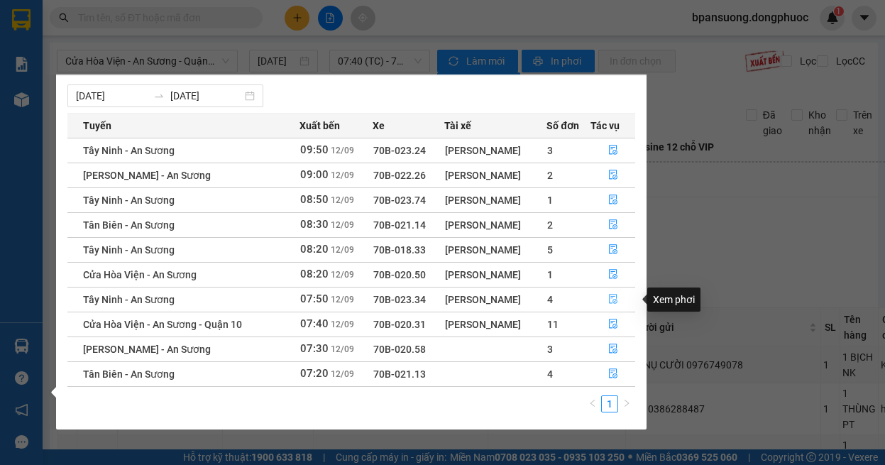
click at [615, 300] on icon "file-done" at bounding box center [613, 300] width 9 height 10
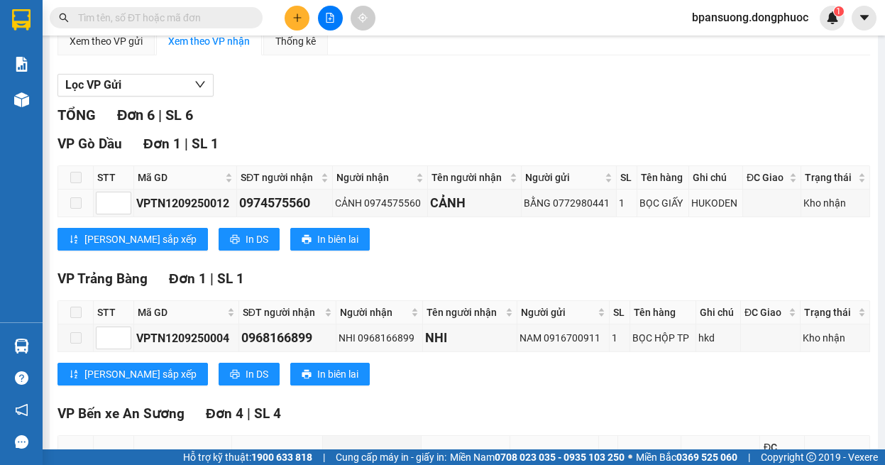
scroll to position [392, 0]
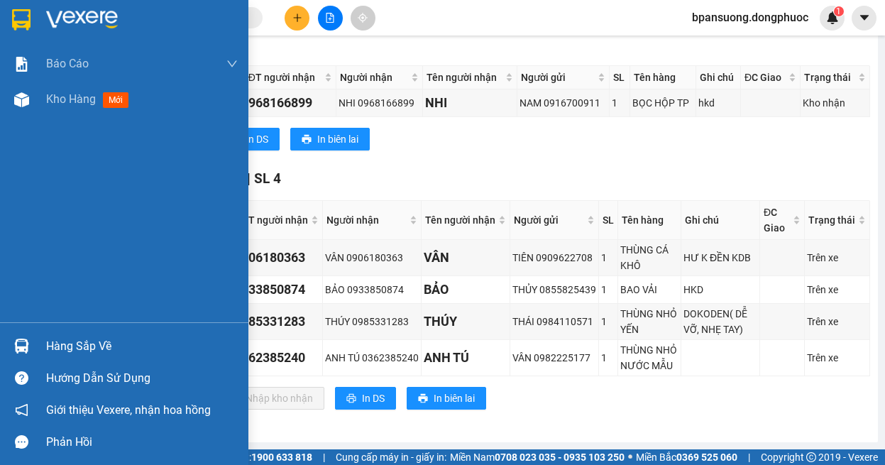
click at [18, 349] on img at bounding box center [21, 346] width 15 height 15
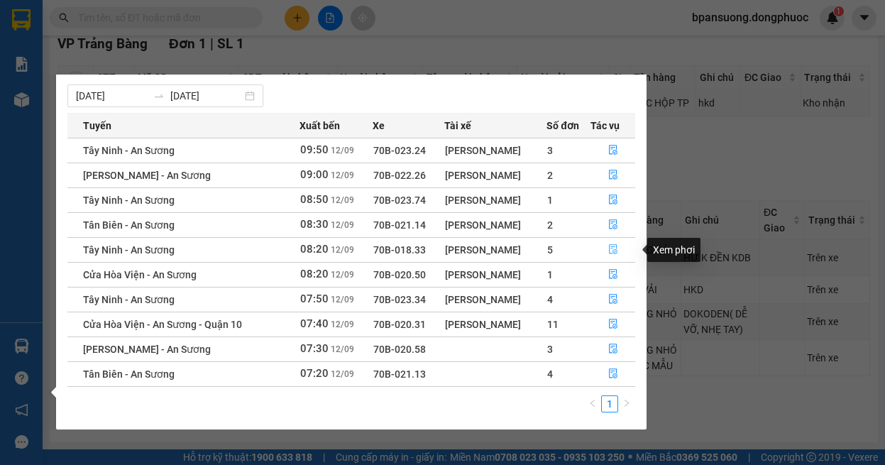
click at [610, 251] on icon "file-done" at bounding box center [613, 250] width 9 height 10
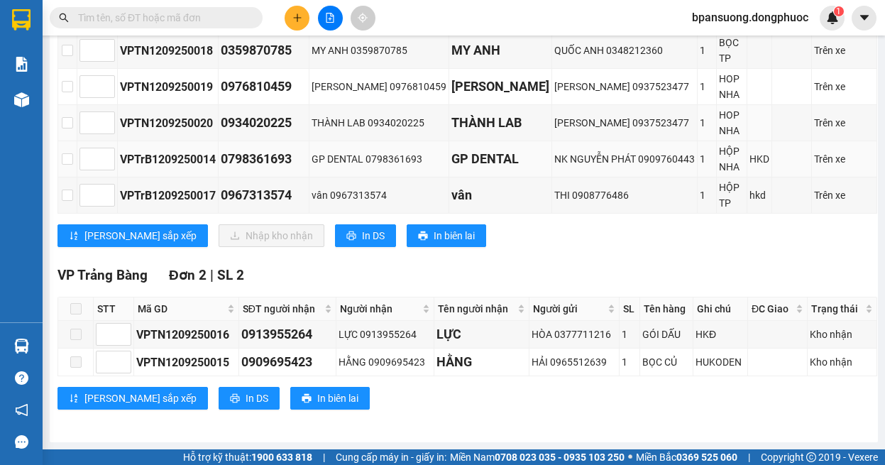
scroll to position [314, 0]
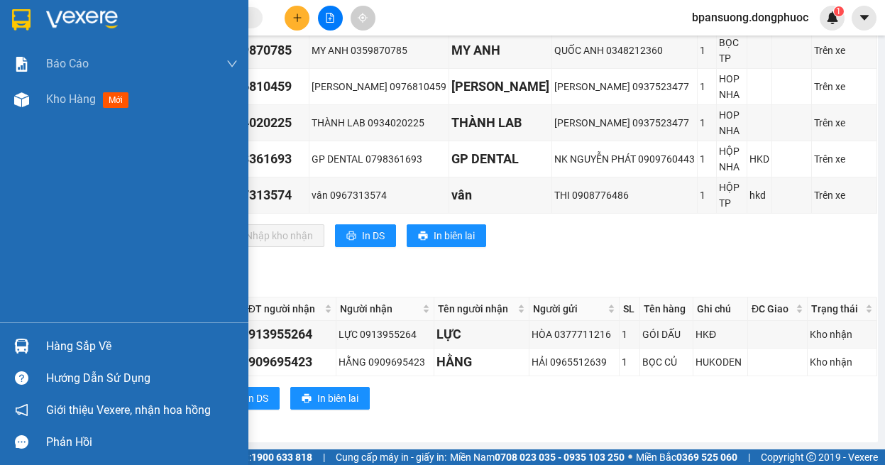
click at [20, 338] on div at bounding box center [21, 346] width 25 height 25
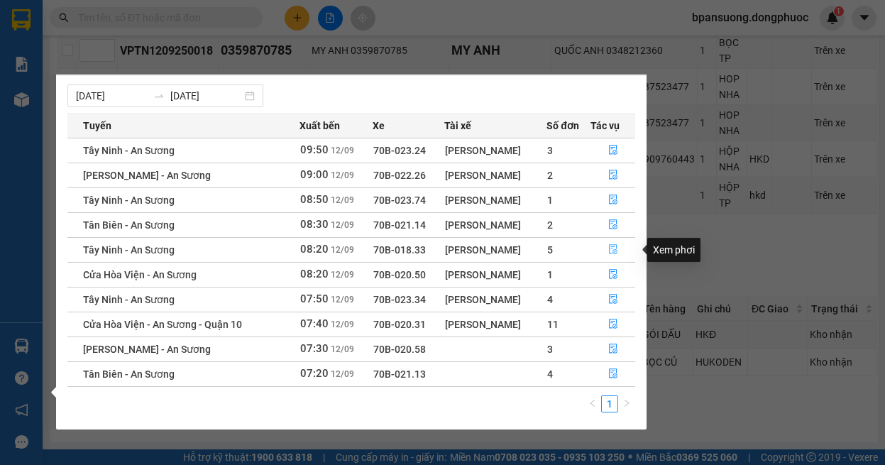
click at [613, 246] on icon "file-done" at bounding box center [613, 249] width 10 height 10
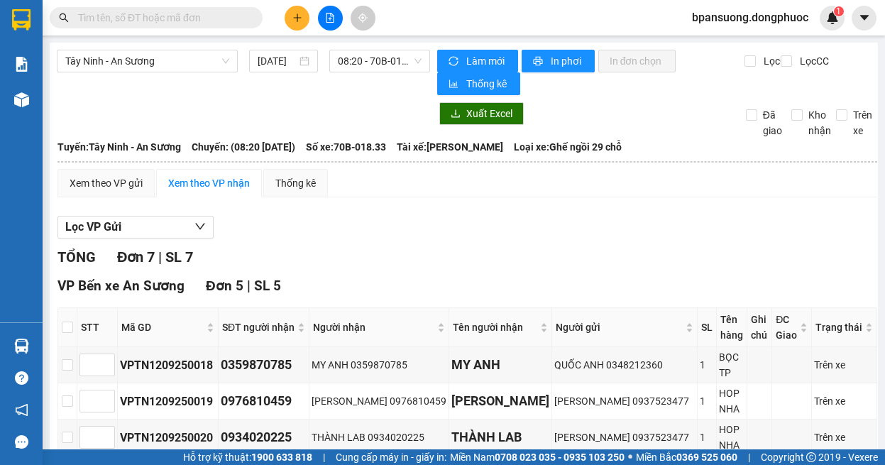
scroll to position [284, 0]
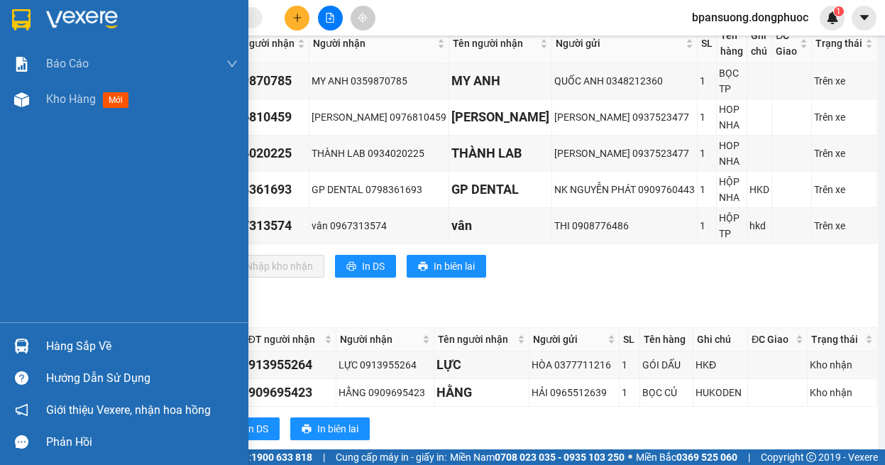
click at [14, 346] on img at bounding box center [21, 346] width 15 height 15
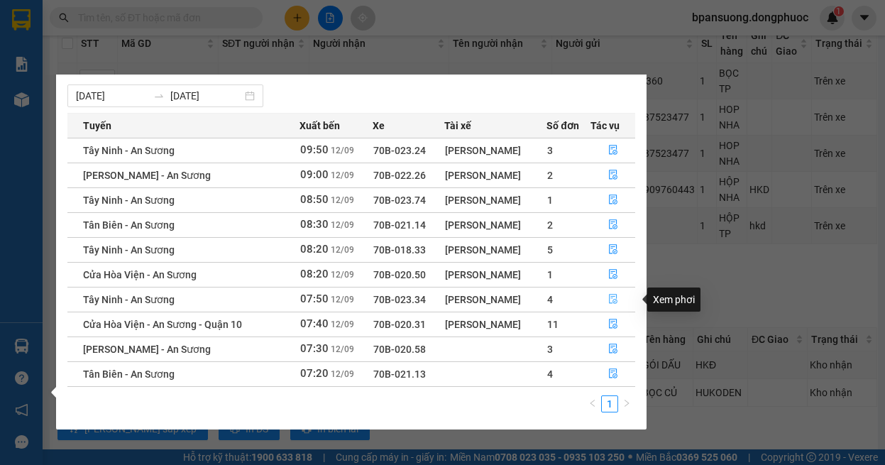
click at [611, 290] on button "button" at bounding box center [613, 299] width 44 height 23
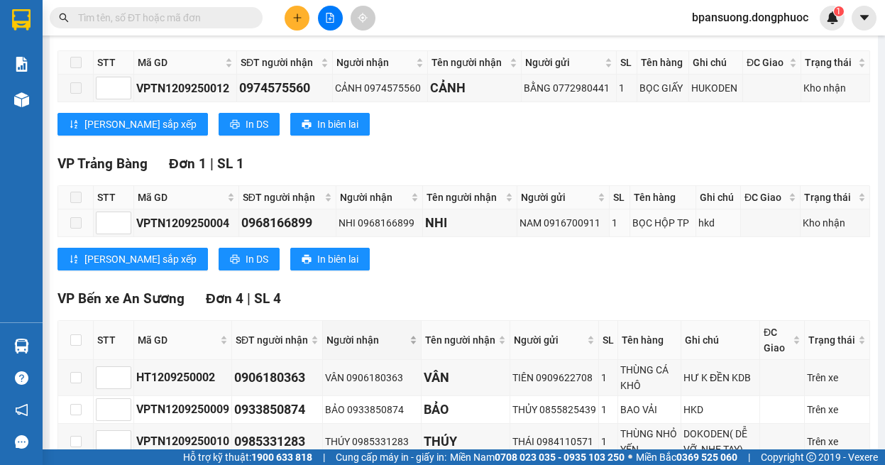
scroll to position [392, 0]
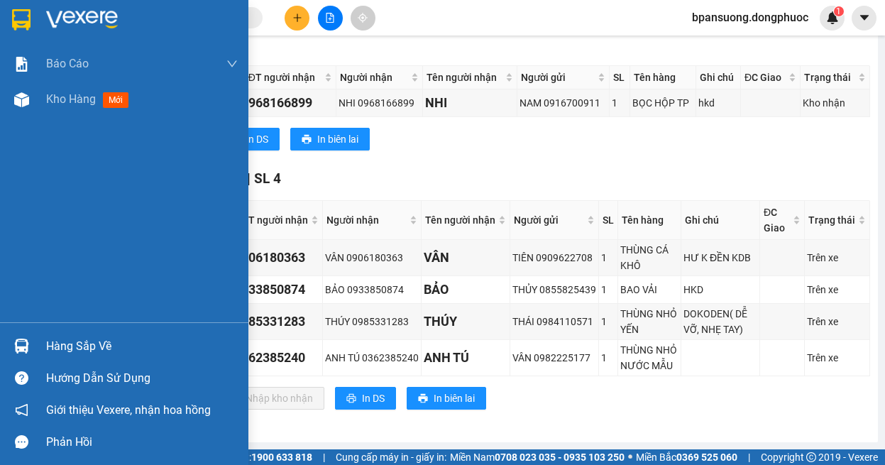
click at [34, 339] on div "Hàng sắp về" at bounding box center [124, 346] width 248 height 32
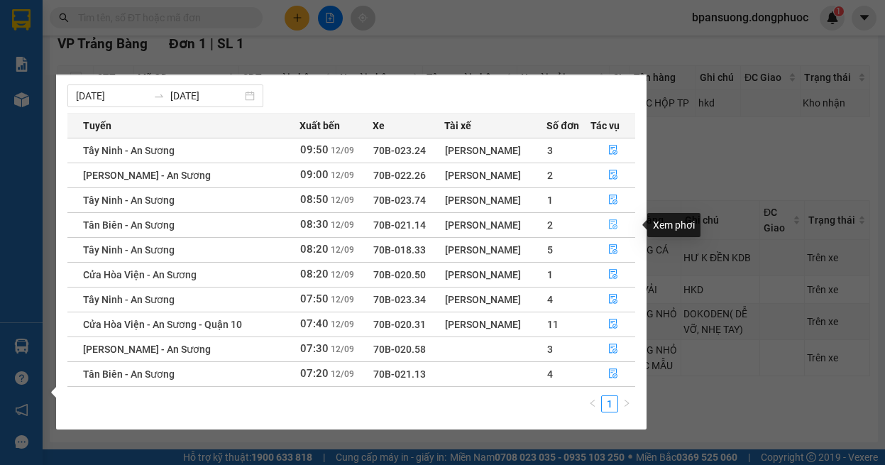
click at [623, 227] on button "button" at bounding box center [613, 225] width 44 height 23
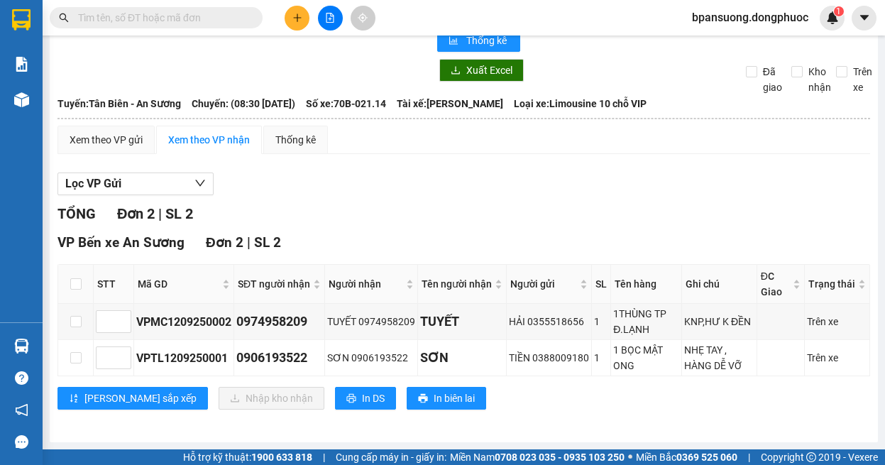
scroll to position [43, 0]
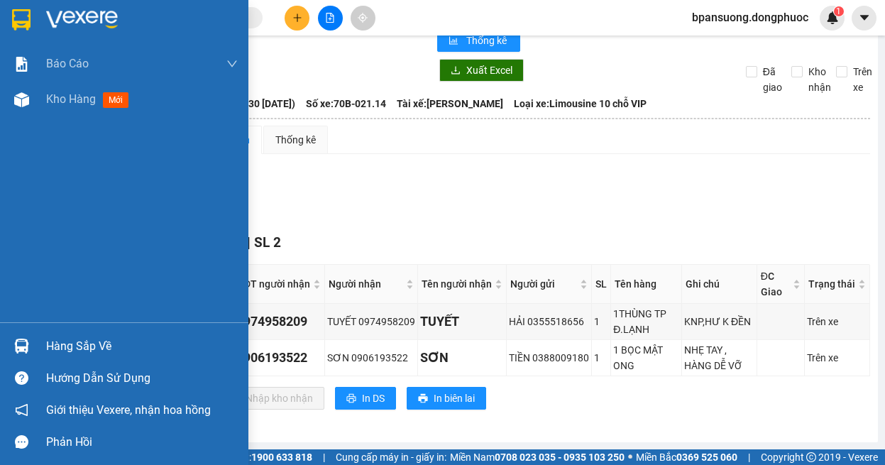
click at [8, 345] on div "Hàng sắp về" at bounding box center [124, 346] width 248 height 32
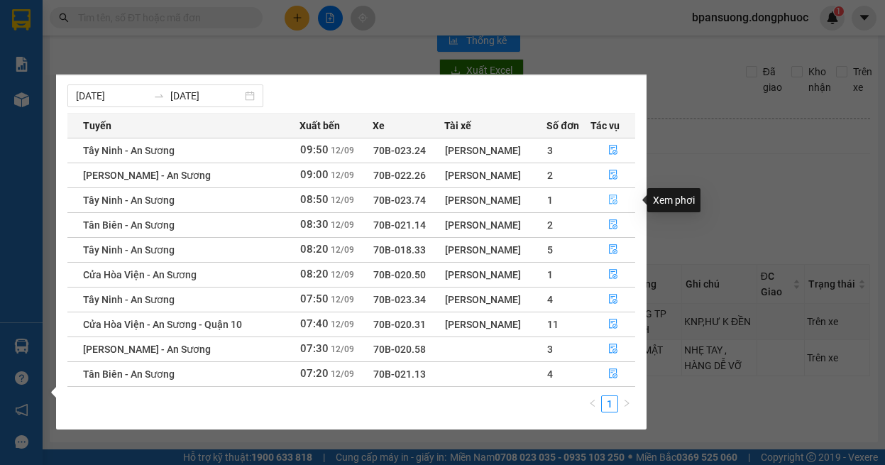
click at [610, 194] on icon "file-done" at bounding box center [613, 199] width 10 height 10
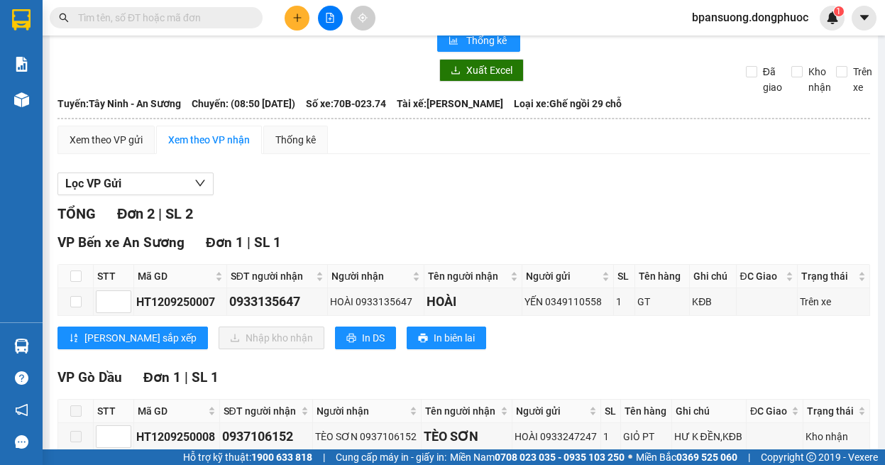
scroll to position [118, 0]
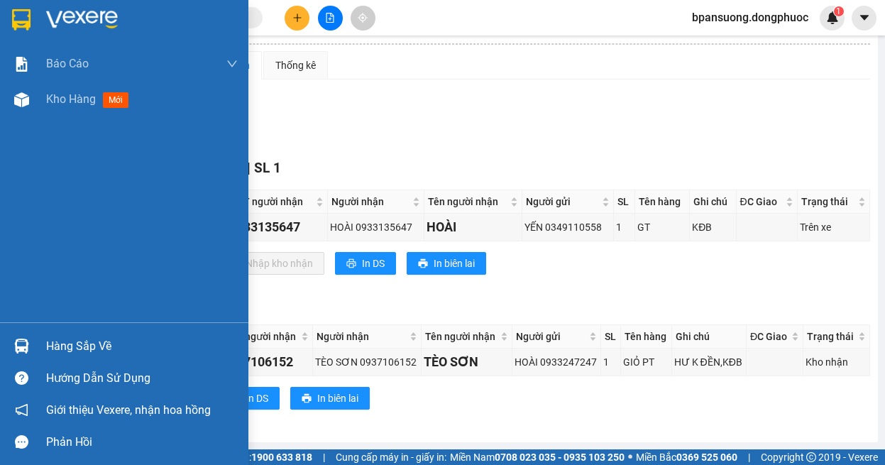
click at [18, 351] on img at bounding box center [21, 346] width 15 height 15
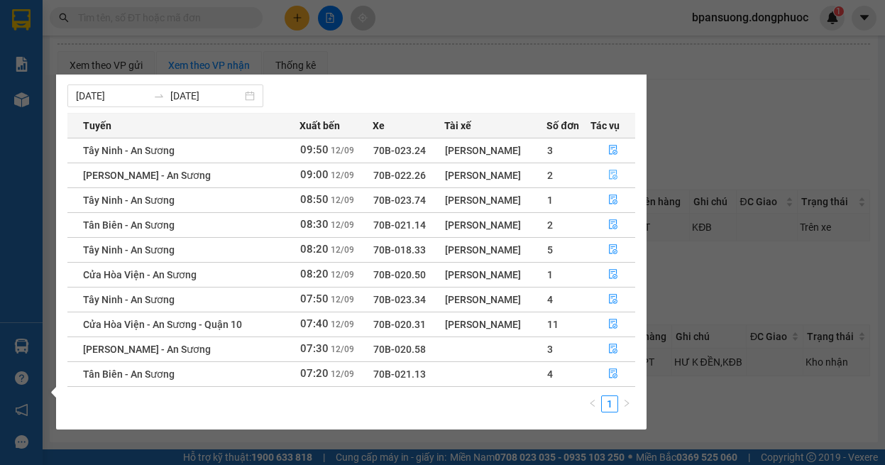
click at [615, 175] on icon "file-done" at bounding box center [613, 175] width 9 height 10
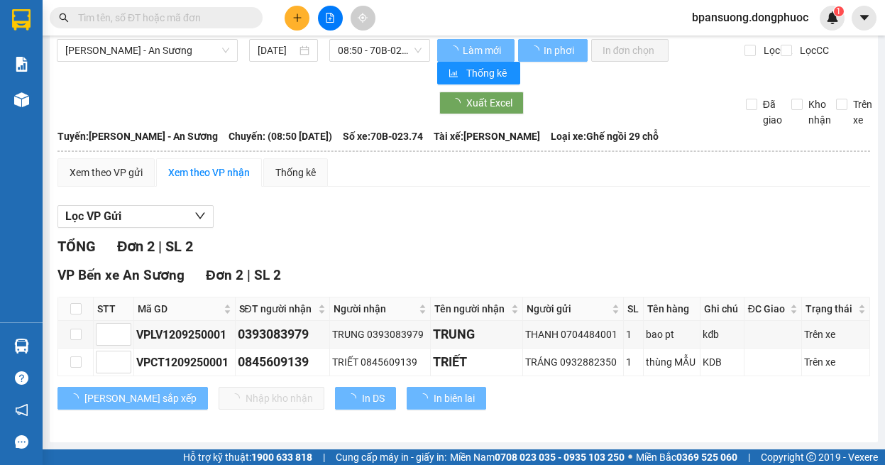
scroll to position [11, 0]
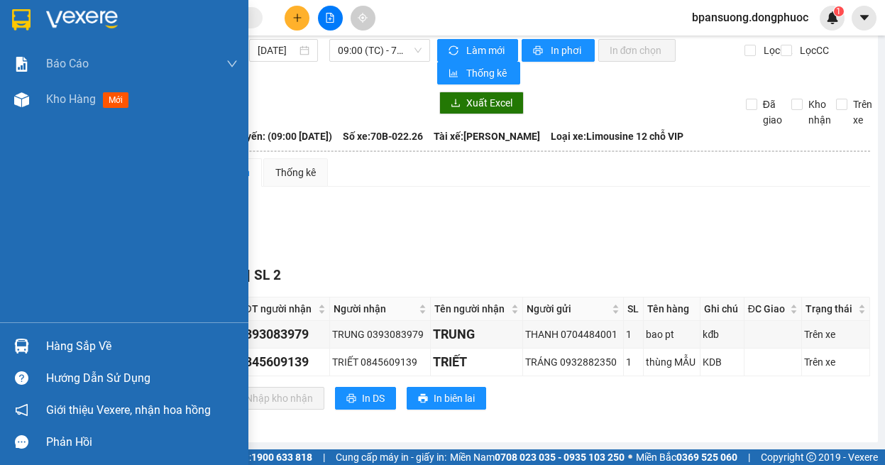
click at [23, 353] on div at bounding box center [21, 346] width 25 height 25
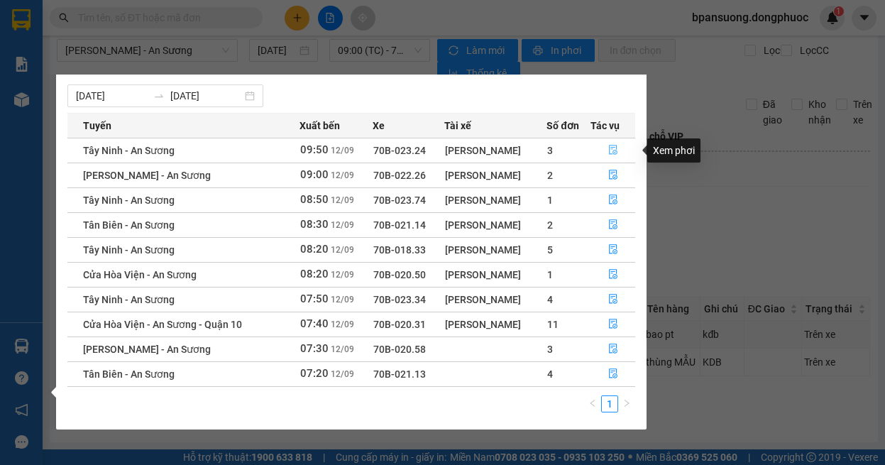
click at [618, 143] on button "button" at bounding box center [613, 150] width 44 height 23
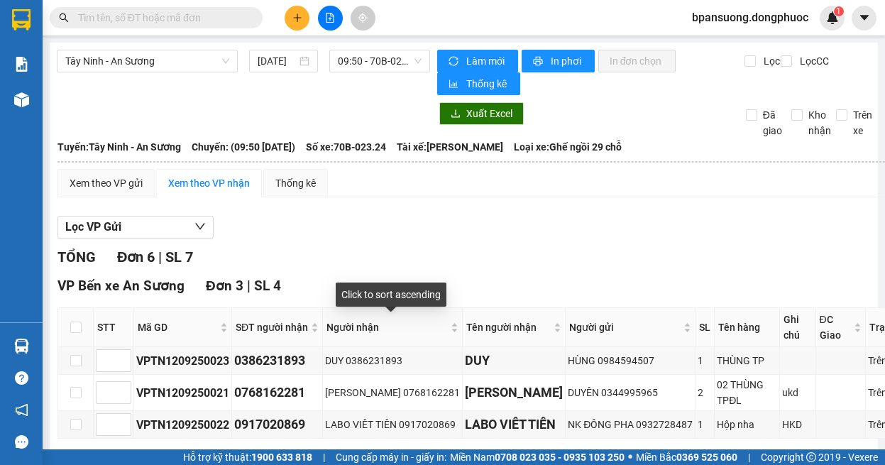
scroll to position [427, 0]
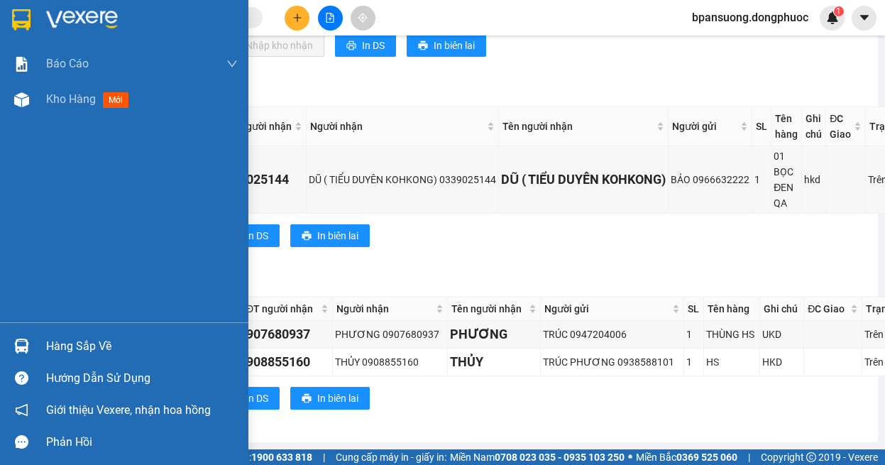
click at [38, 336] on div "Hàng sắp về" at bounding box center [124, 346] width 248 height 32
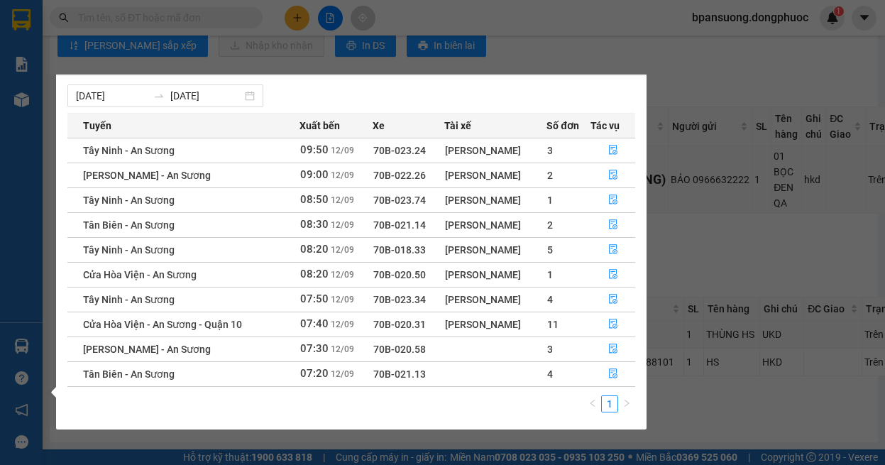
click at [28, 353] on div "Báo cáo Mẫu 1: Báo cáo dòng tiền theo nhân viên Mẫu 1: Báo cáo dòng tiền theo n…" at bounding box center [21, 232] width 43 height 465
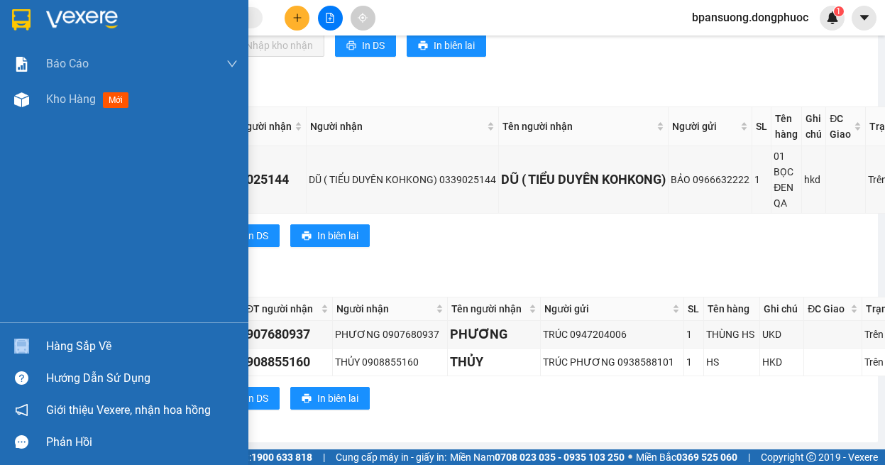
click at [29, 353] on div at bounding box center [21, 346] width 25 height 25
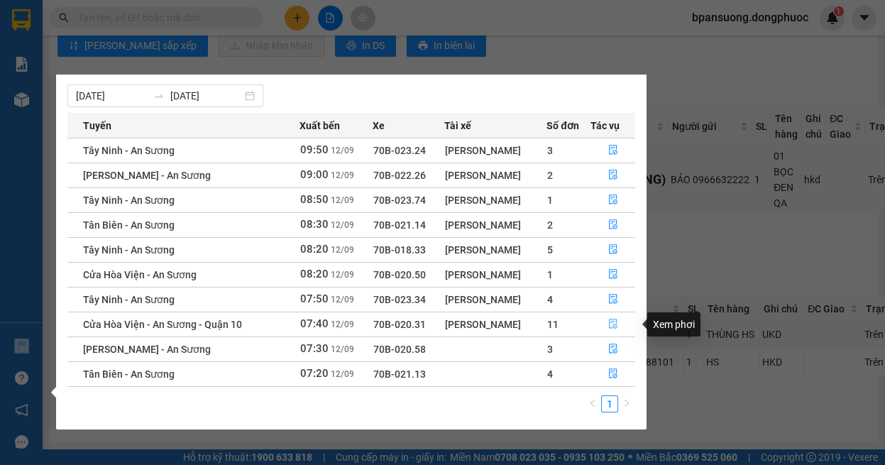
click at [615, 323] on icon "file-done" at bounding box center [613, 324] width 10 height 10
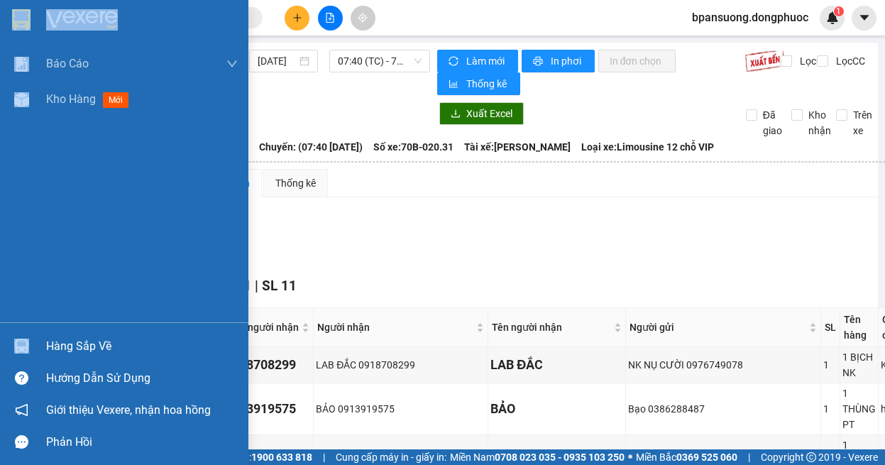
click at [26, 341] on img at bounding box center [21, 346] width 15 height 15
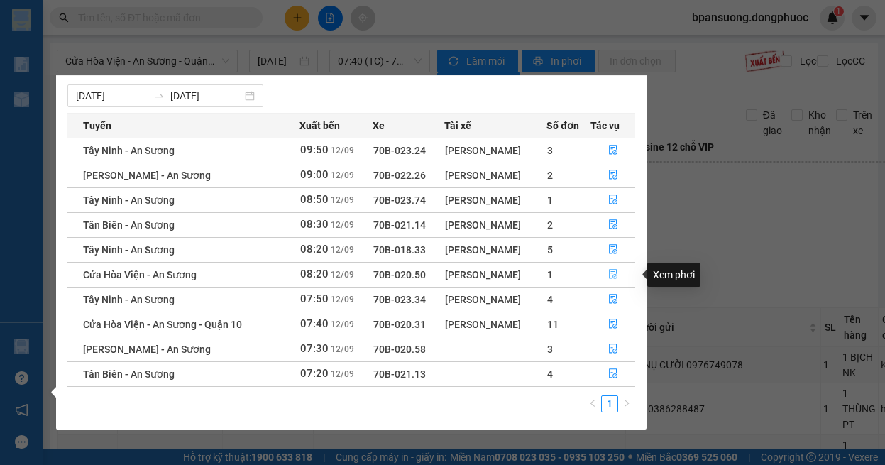
click at [605, 274] on button "button" at bounding box center [613, 274] width 44 height 23
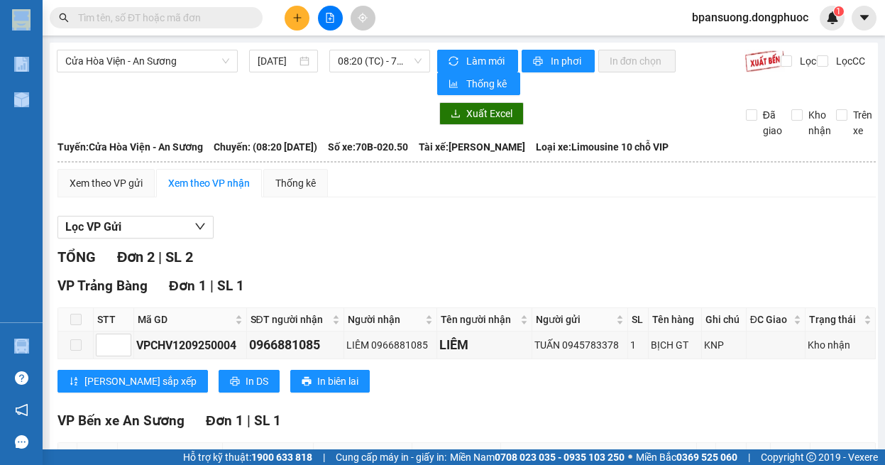
scroll to position [142, 0]
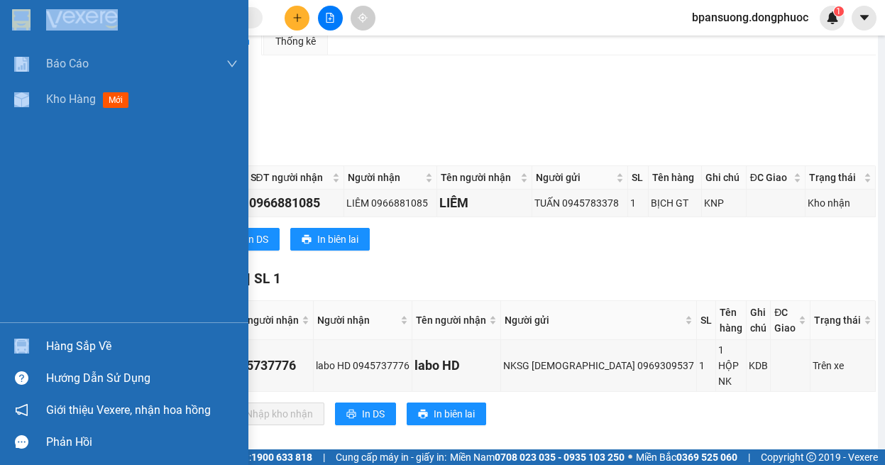
click at [24, 350] on img at bounding box center [21, 346] width 15 height 15
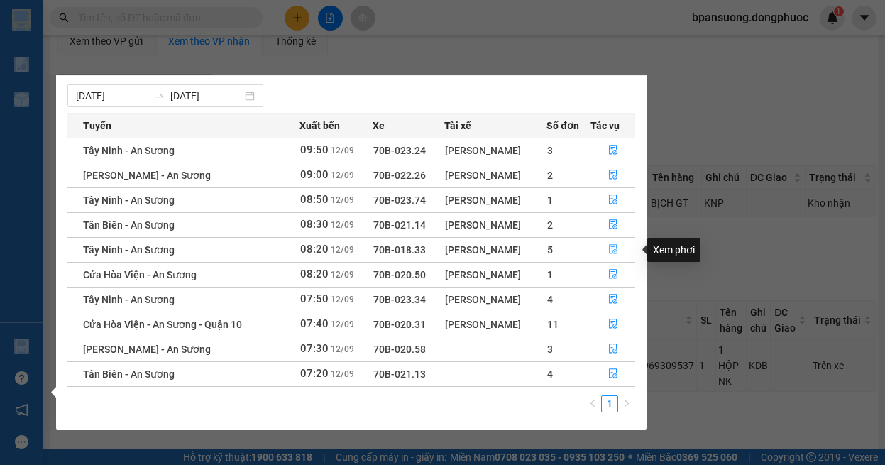
click at [609, 248] on icon "file-done" at bounding box center [613, 249] width 10 height 10
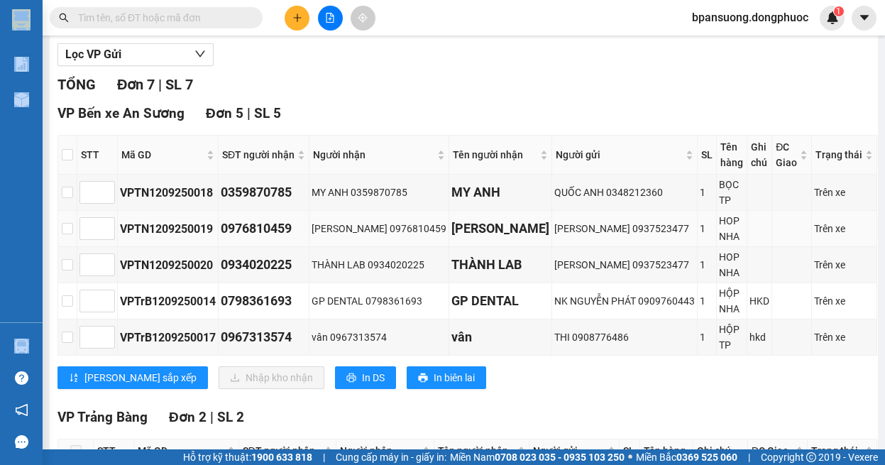
scroll to position [314, 0]
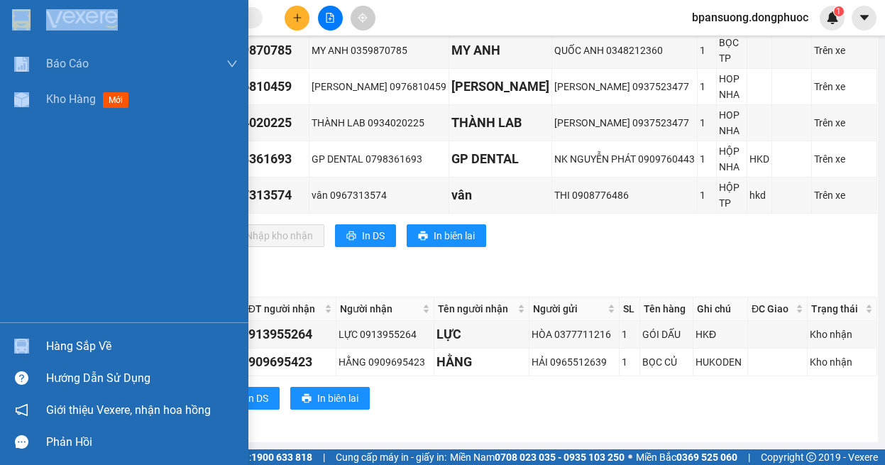
click at [22, 351] on img at bounding box center [21, 346] width 15 height 15
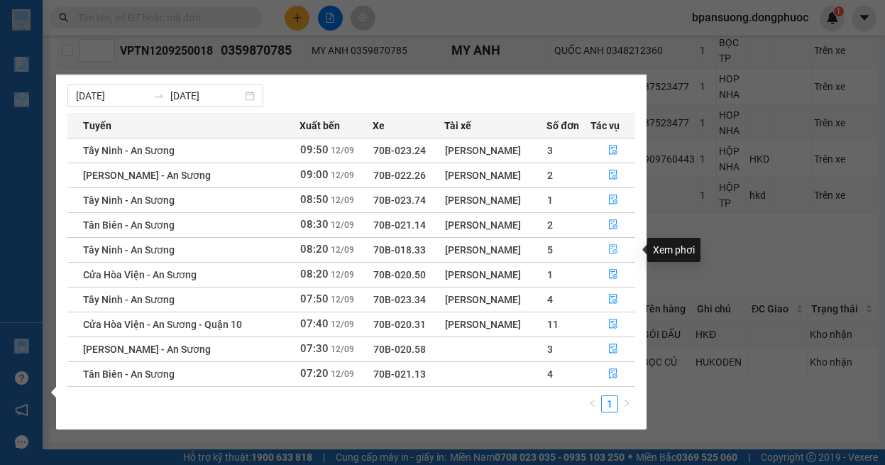
click at [608, 249] on icon "file-done" at bounding box center [613, 249] width 10 height 10
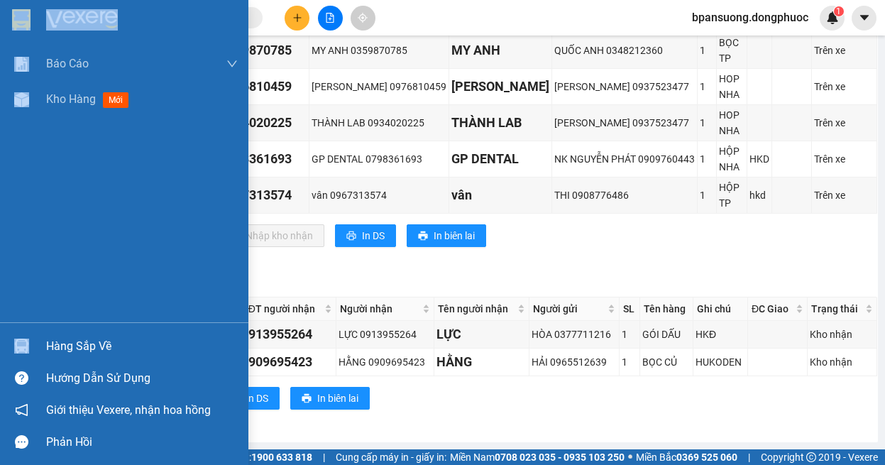
click at [22, 336] on div at bounding box center [21, 346] width 25 height 25
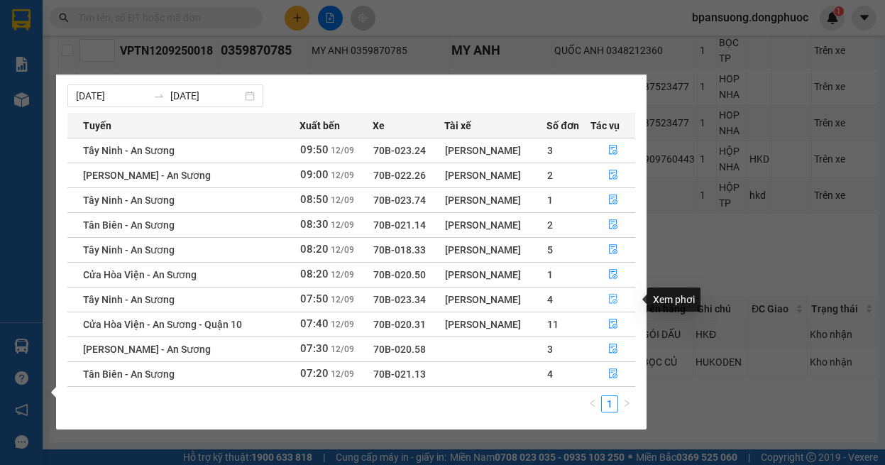
click at [613, 295] on icon "file-done" at bounding box center [613, 300] width 9 height 10
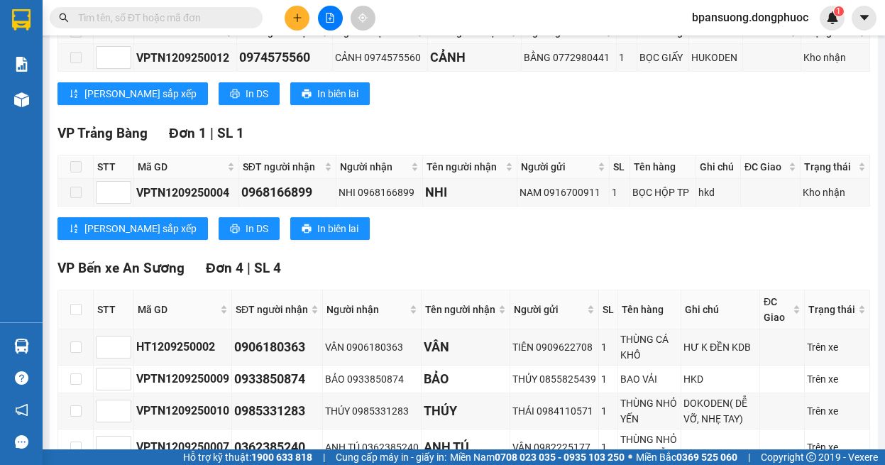
scroll to position [392, 0]
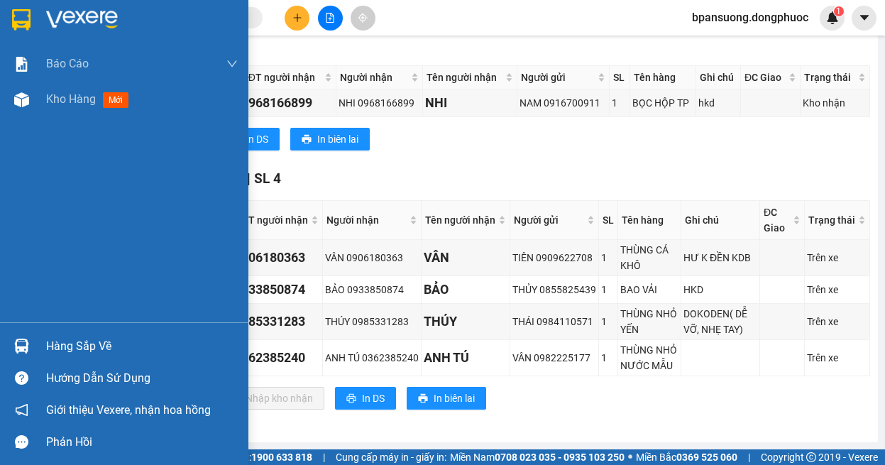
click at [45, 346] on div "Hàng sắp về" at bounding box center [124, 346] width 248 height 32
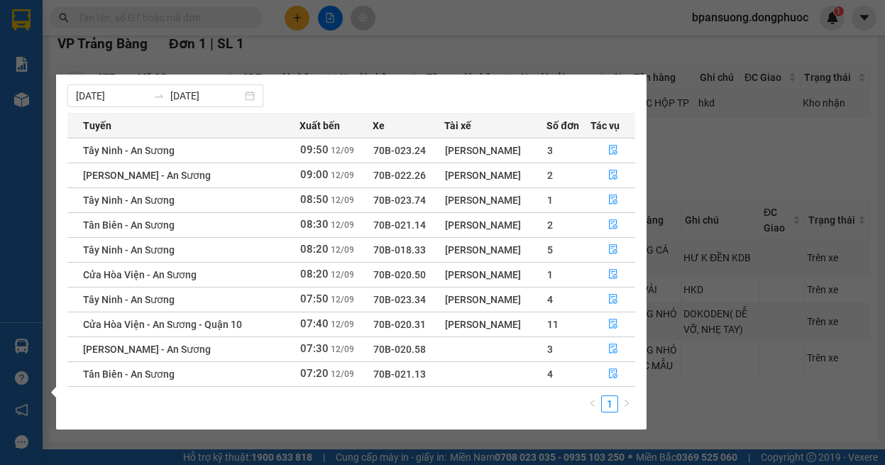
click at [824, 116] on section "Kết quả tìm kiếm ( 0 ) Bộ lọc Ngày tạo đơn gần nhất No Data bpansuong.dongphuoc…" at bounding box center [442, 232] width 885 height 465
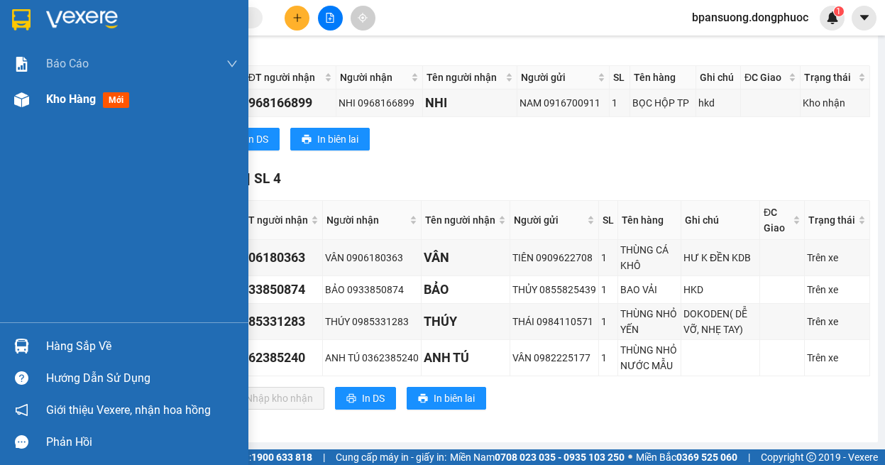
click at [31, 101] on div at bounding box center [21, 99] width 25 height 25
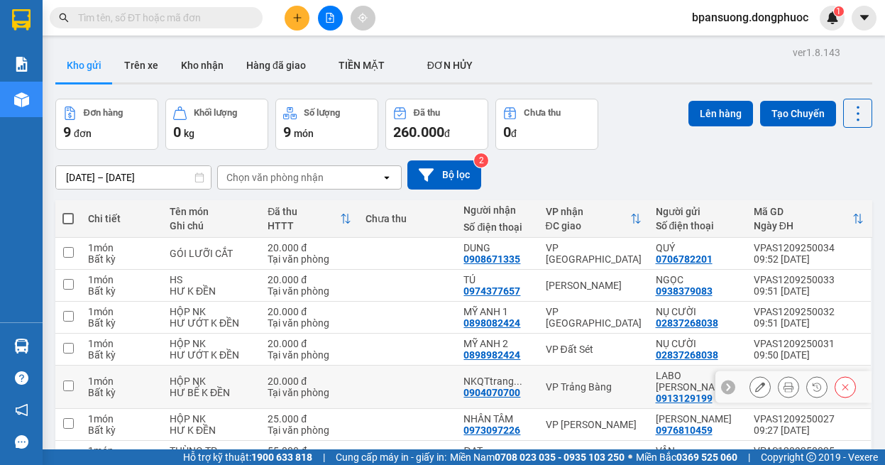
scroll to position [146, 0]
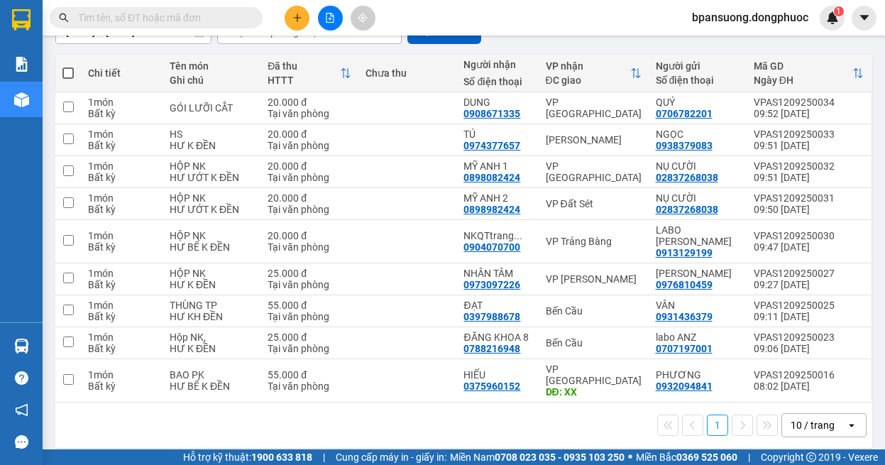
click at [794, 418] on div "10 / trang" at bounding box center [813, 425] width 44 height 14
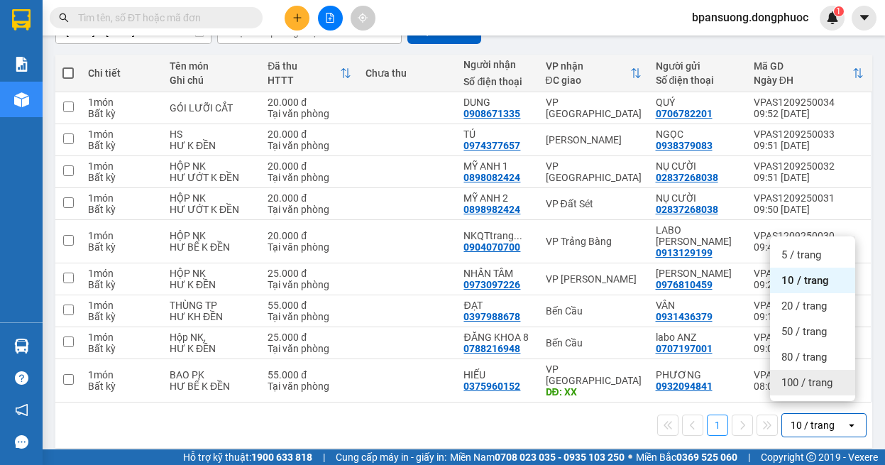
click at [808, 376] on span "100 / trang" at bounding box center [806, 382] width 51 height 14
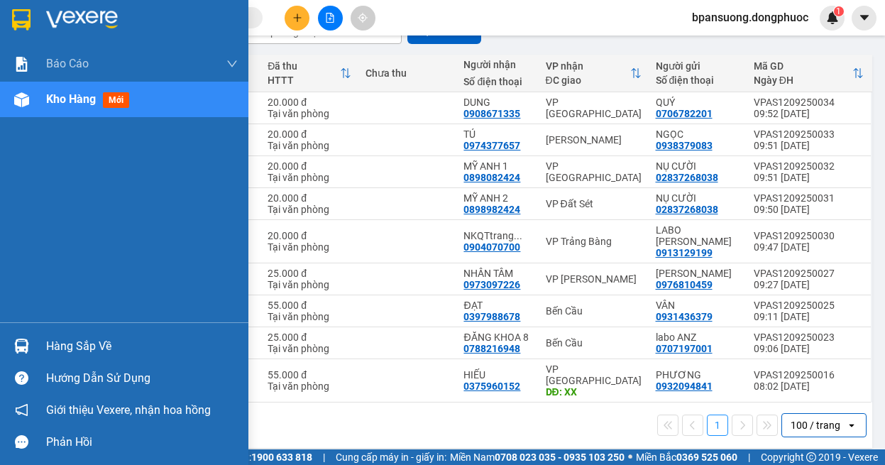
click at [17, 347] on img at bounding box center [21, 346] width 15 height 15
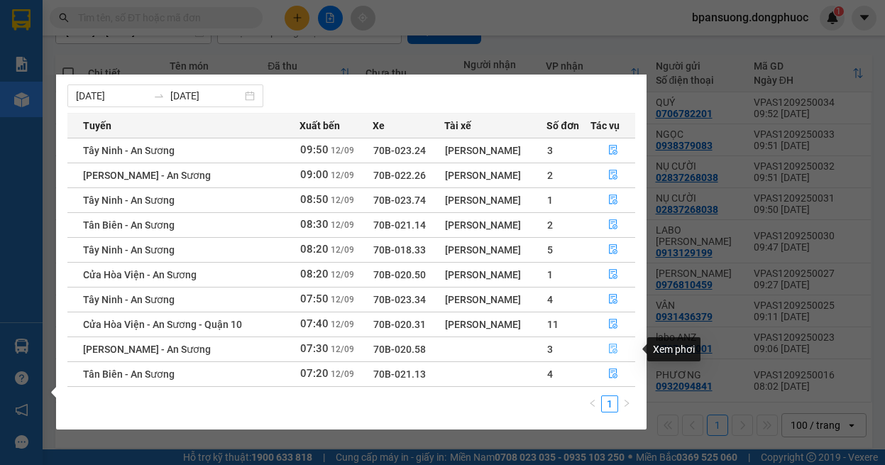
click at [620, 353] on button "button" at bounding box center [613, 349] width 44 height 23
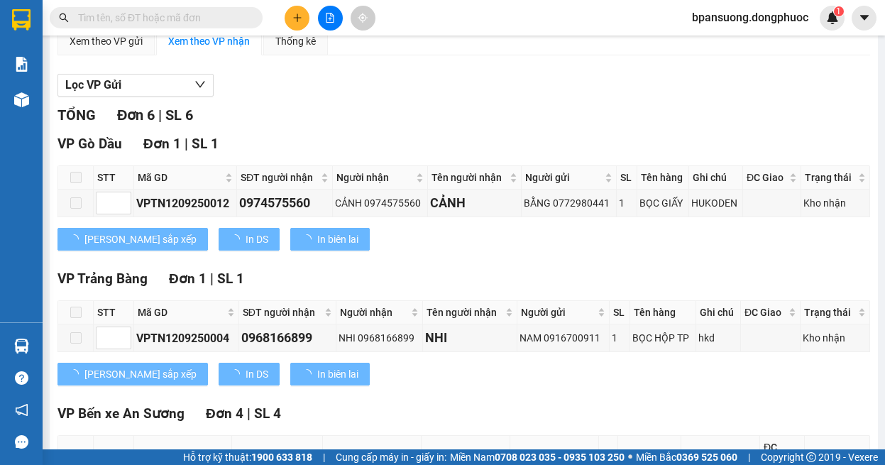
scroll to position [126, 0]
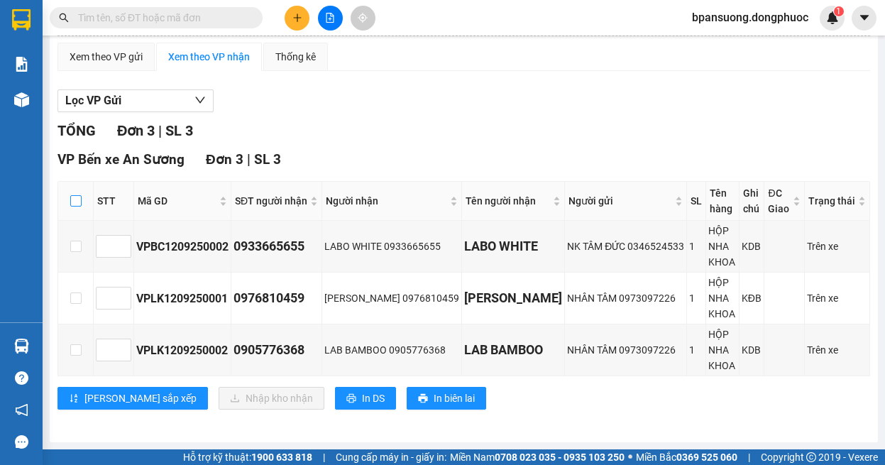
click at [77, 193] on label at bounding box center [75, 201] width 11 height 16
click at [77, 195] on input "checkbox" at bounding box center [75, 200] width 11 height 11
checkbox input "true"
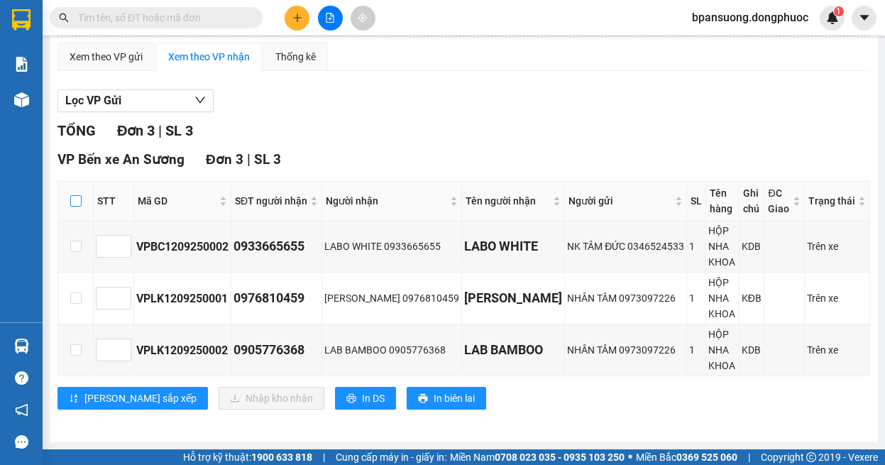
checkbox input "true"
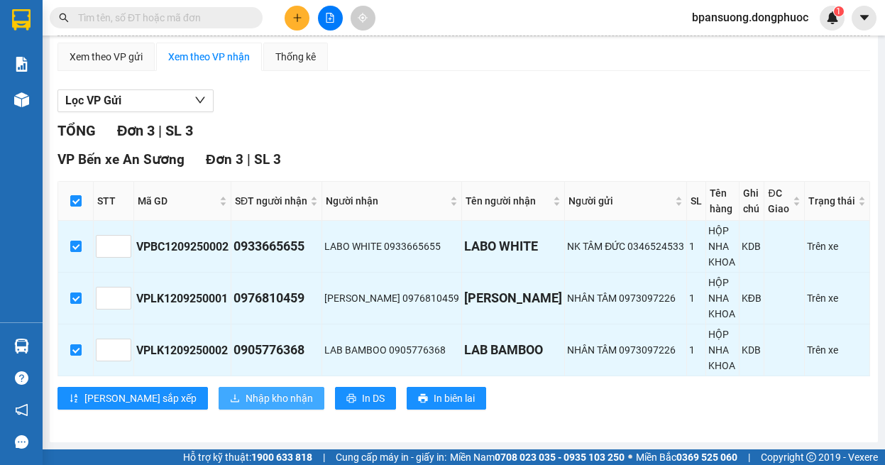
click at [246, 403] on span "Nhập kho nhận" at bounding box center [279, 398] width 67 height 16
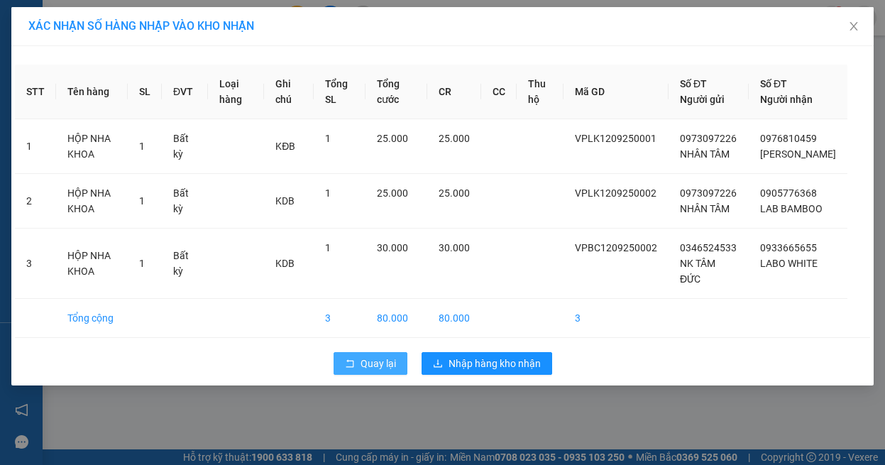
click at [388, 371] on span "Quay lại" at bounding box center [378, 364] width 35 height 16
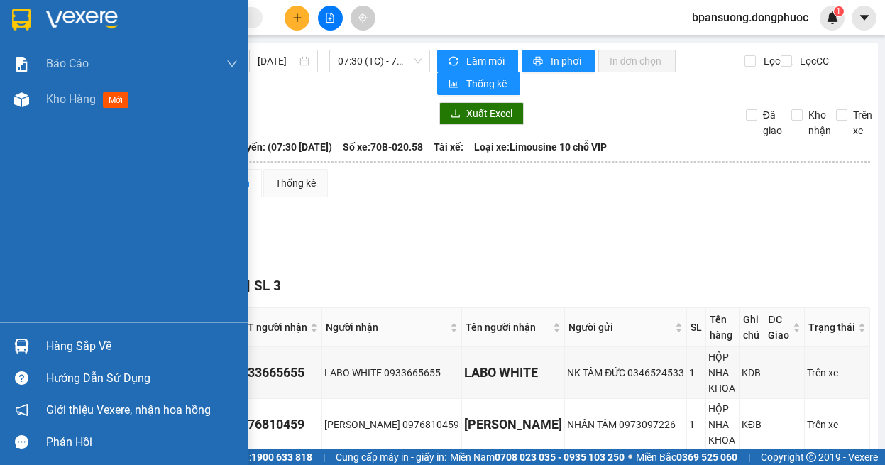
click at [16, 331] on div "Hàng sắp về" at bounding box center [124, 346] width 248 height 32
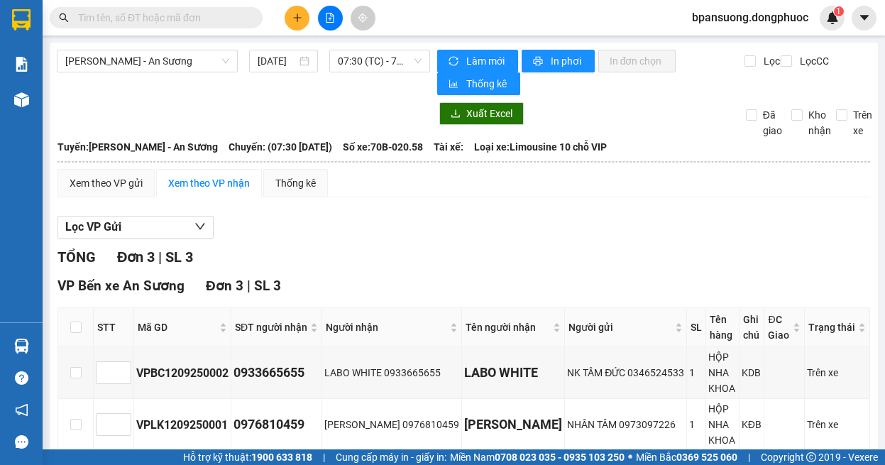
click at [849, 191] on section "Kết quả tìm kiếm ( 0 ) Bộ lọc Ngày tạo đơn gần nhất No Data bpansuong.dongphuoc…" at bounding box center [442, 232] width 885 height 465
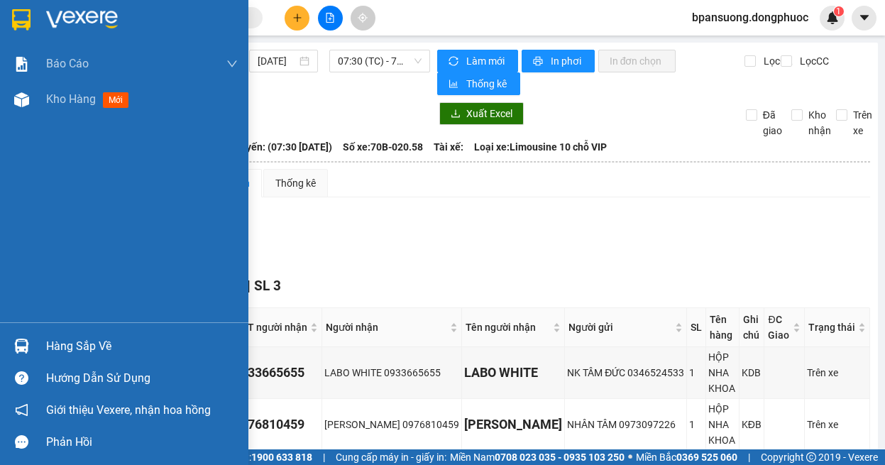
click at [34, 348] on div "Hàng sắp về" at bounding box center [124, 346] width 248 height 32
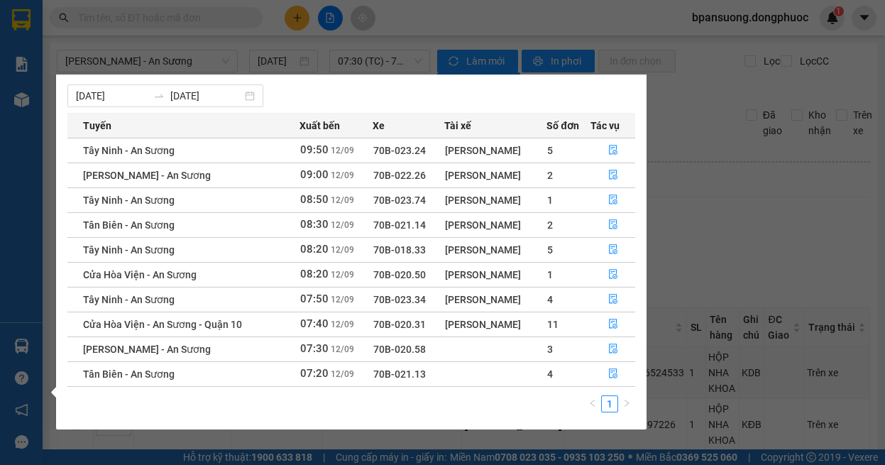
click at [823, 219] on section "Kết quả tìm kiếm ( 0 ) Bộ lọc Ngày tạo đơn gần nhất No Data bpansuong.dongphuoc…" at bounding box center [442, 232] width 885 height 465
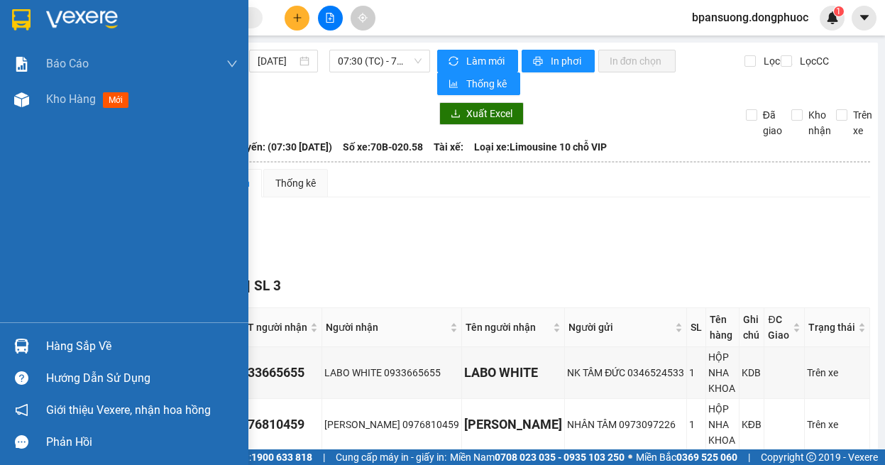
drag, startPoint x: 18, startPoint y: 362, endPoint x: 76, endPoint y: 276, distance: 103.7
click at [18, 357] on div "Hàng sắp về Hướng dẫn sử dụng Giới thiệu Vexere, nhận hoa hồng Phản hồi" at bounding box center [124, 390] width 248 height 136
click at [38, 346] on div "Hàng sắp về" at bounding box center [124, 346] width 248 height 32
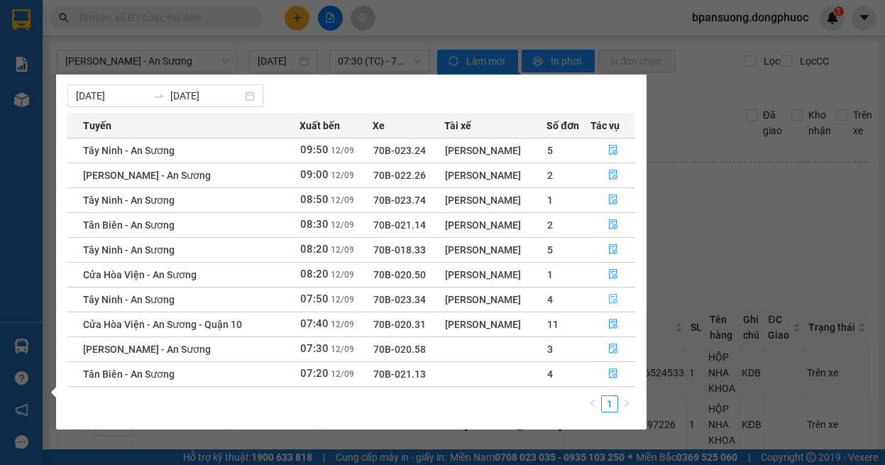
click at [620, 304] on button "button" at bounding box center [613, 299] width 44 height 23
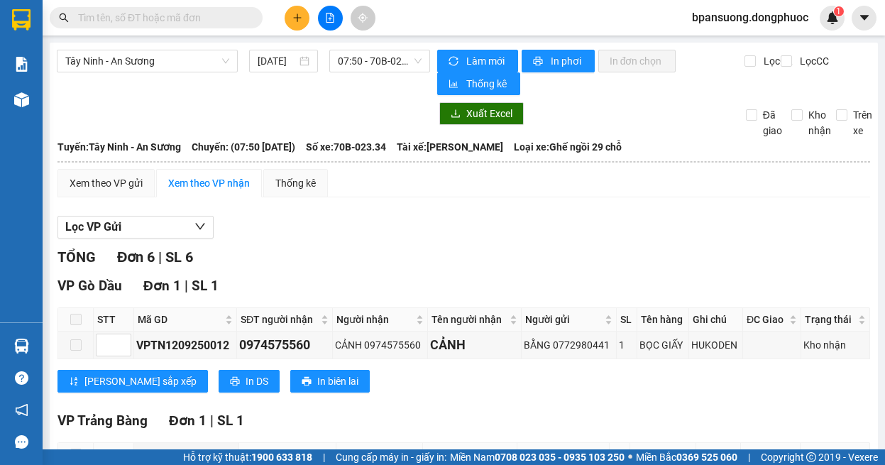
scroll to position [268, 0]
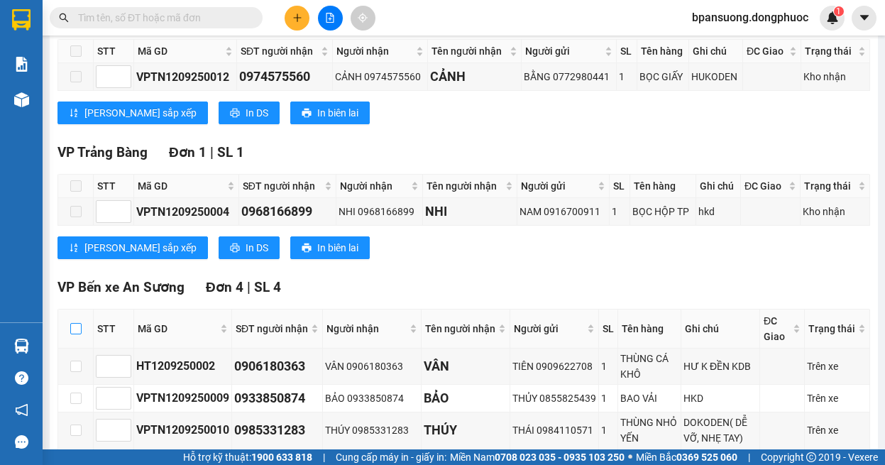
click at [76, 325] on input "checkbox" at bounding box center [75, 328] width 11 height 11
checkbox input "true"
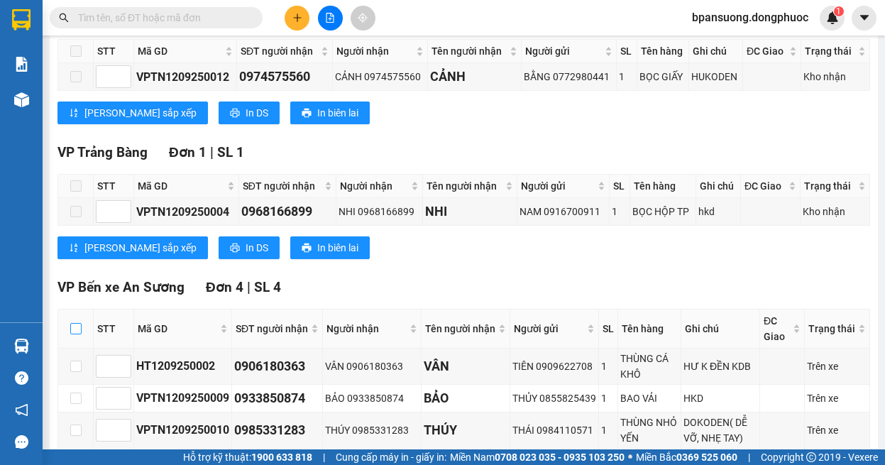
checkbox input "true"
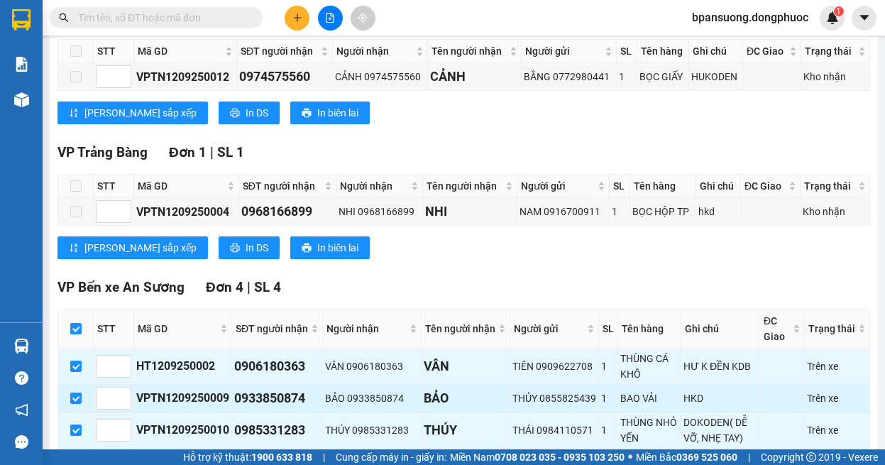
scroll to position [392, 0]
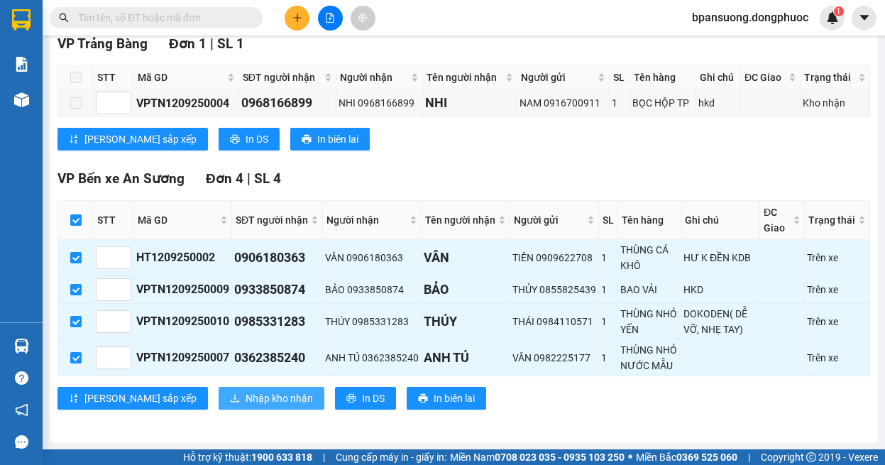
click at [246, 397] on span "Nhập kho nhận" at bounding box center [279, 398] width 67 height 16
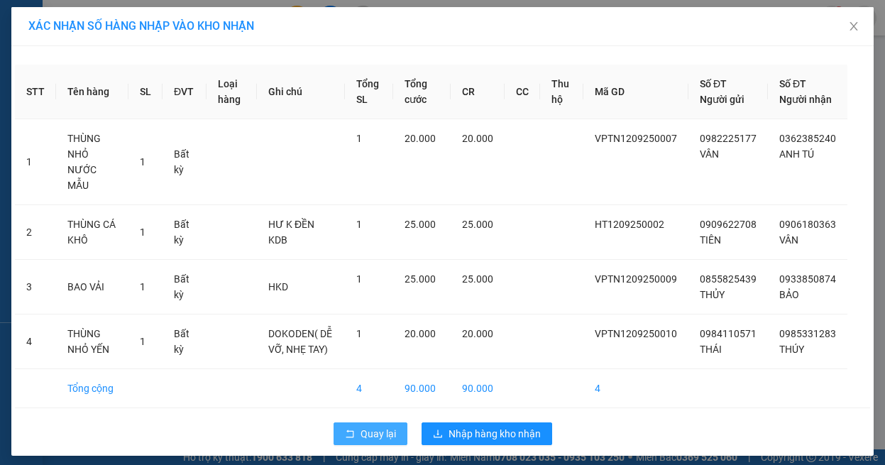
click at [347, 431] on icon "rollback" at bounding box center [350, 433] width 8 height 8
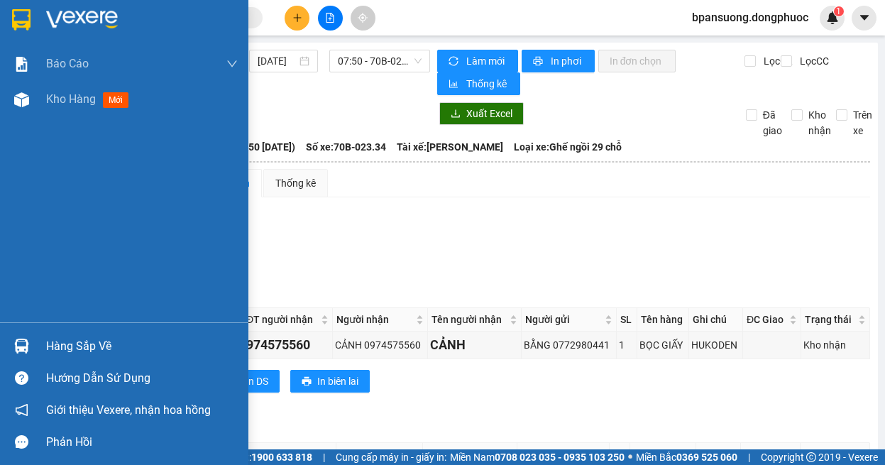
click at [9, 336] on div at bounding box center [21, 346] width 25 height 25
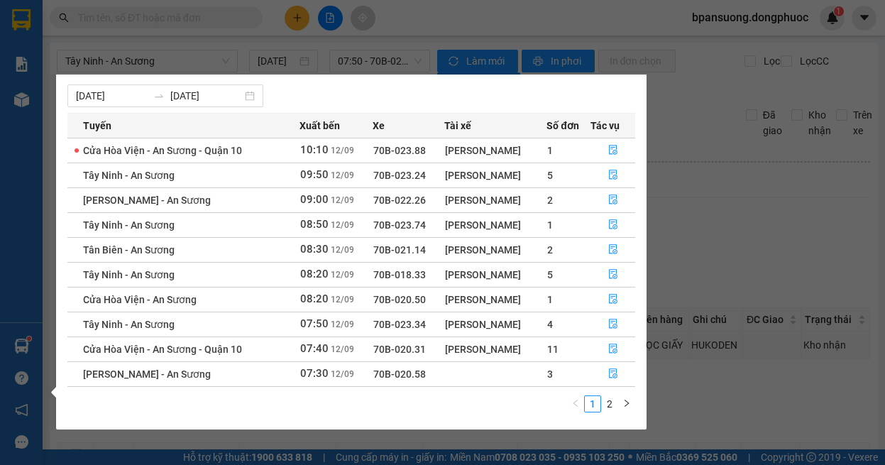
click at [755, 219] on section "Kết quả tìm kiếm ( 0 ) Bộ lọc Ngày tạo đơn gần nhất No Data bpansuong.dongphuoc…" at bounding box center [442, 232] width 885 height 465
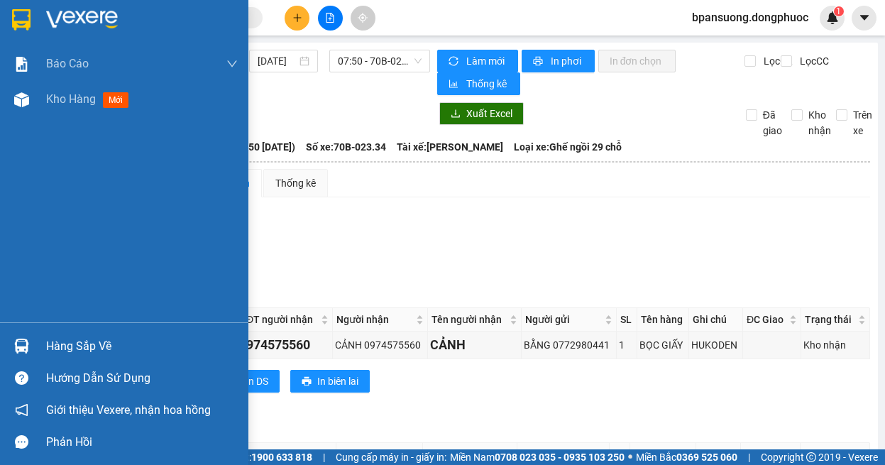
click at [38, 341] on div "Hàng sắp về" at bounding box center [124, 346] width 248 height 32
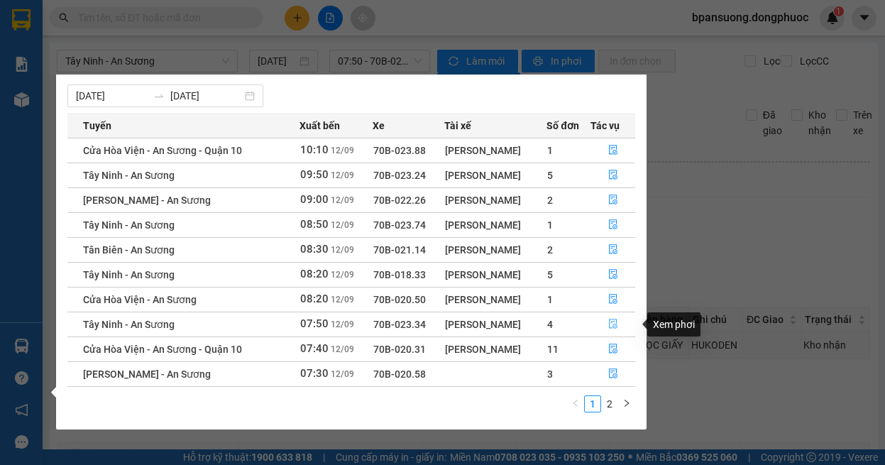
click at [617, 323] on icon "file-done" at bounding box center [613, 324] width 9 height 10
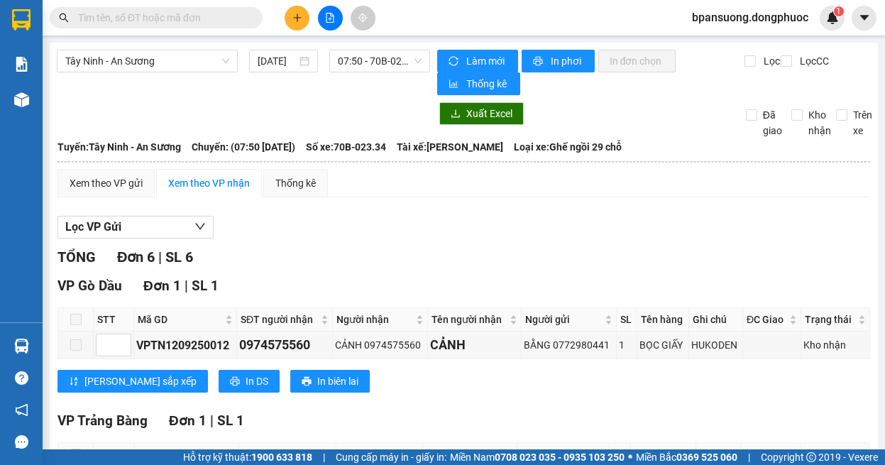
scroll to position [284, 0]
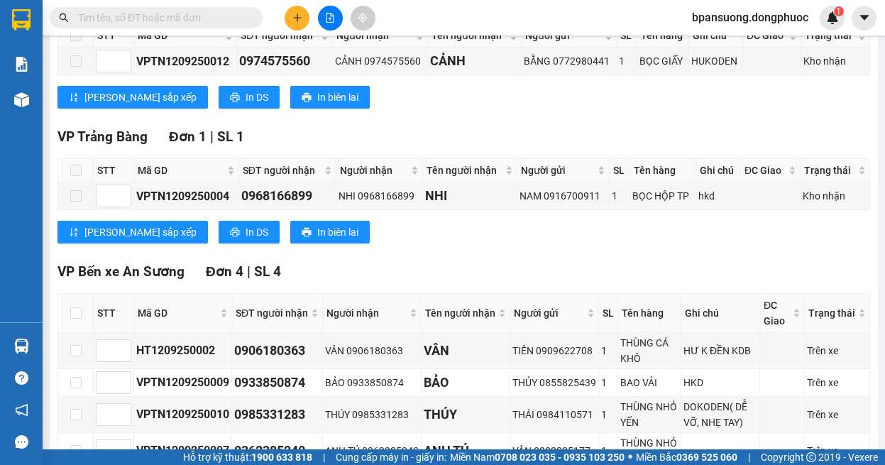
click at [79, 304] on th at bounding box center [75, 313] width 35 height 39
click at [79, 310] on input "checkbox" at bounding box center [75, 312] width 11 height 11
checkbox input "true"
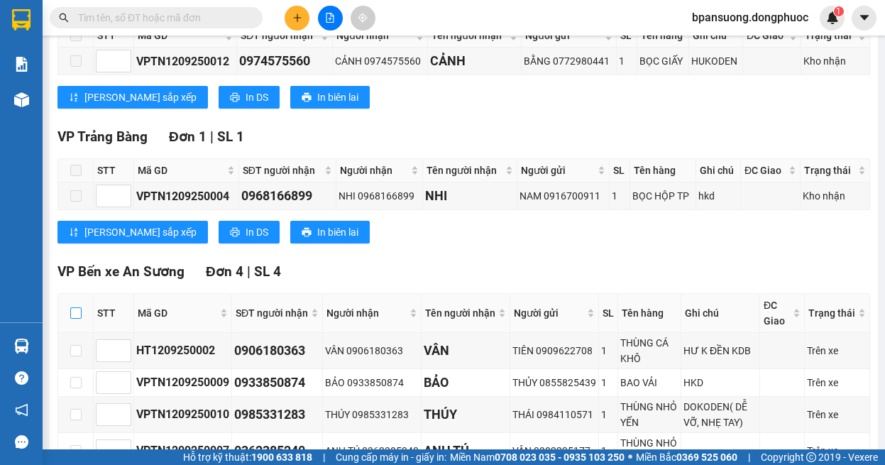
checkbox input "true"
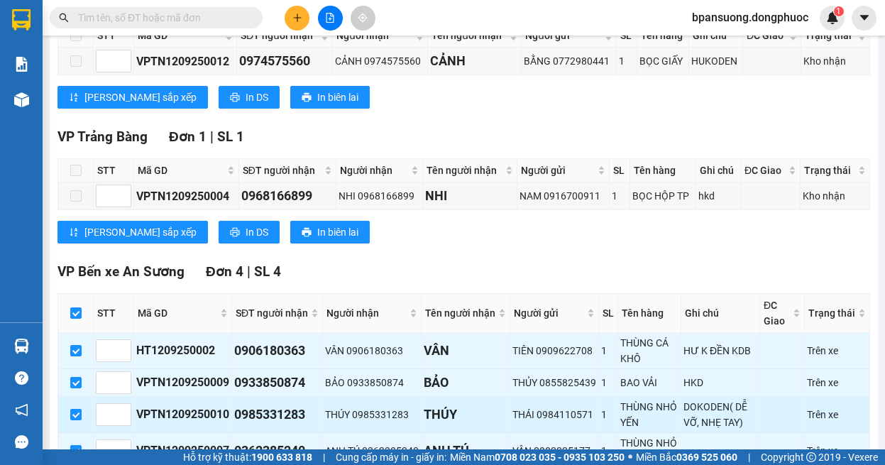
scroll to position [392, 0]
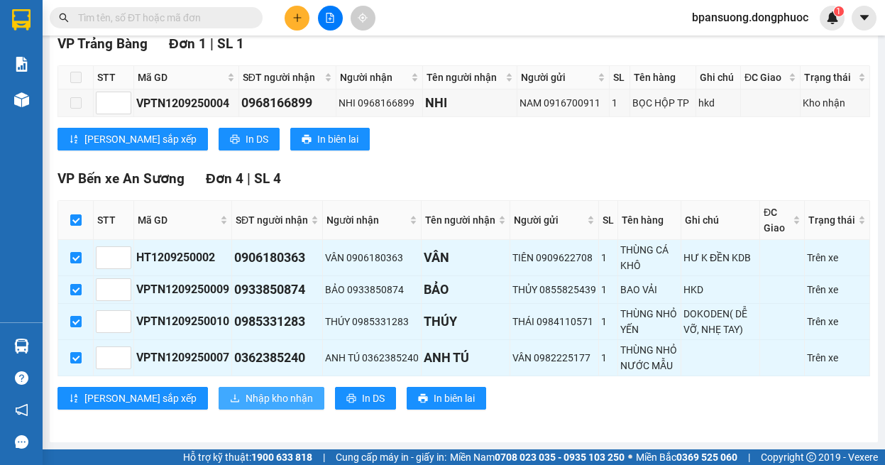
click at [219, 388] on button "Nhập kho nhận" at bounding box center [272, 398] width 106 height 23
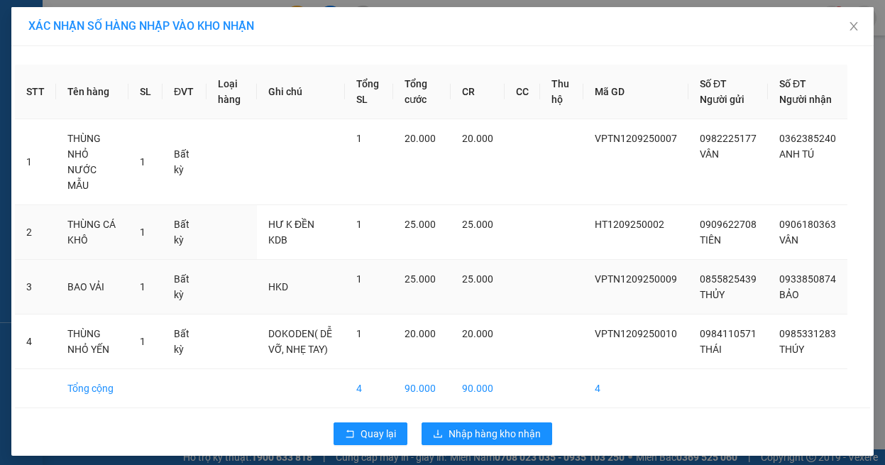
scroll to position [8, 0]
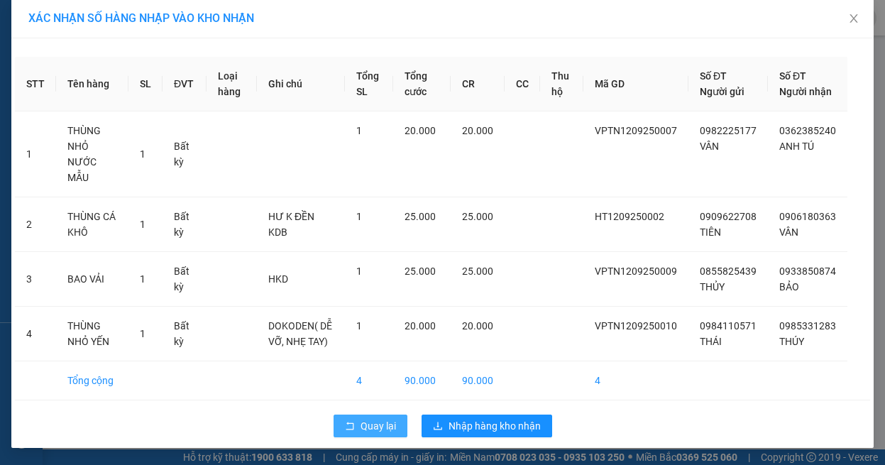
click at [371, 417] on button "Quay lại" at bounding box center [371, 426] width 74 height 23
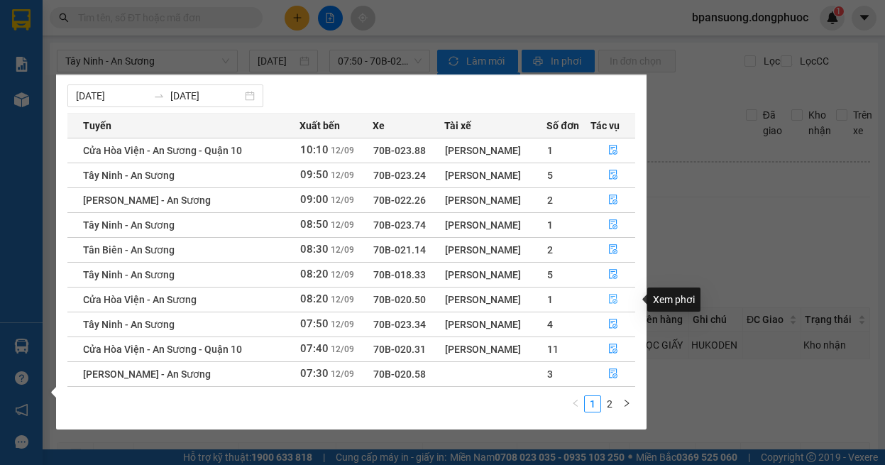
click at [624, 305] on button "button" at bounding box center [613, 299] width 44 height 23
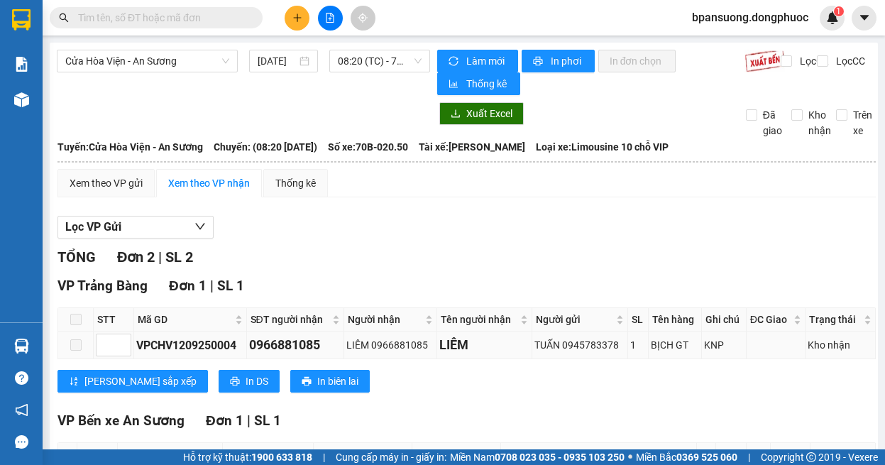
scroll to position [142, 0]
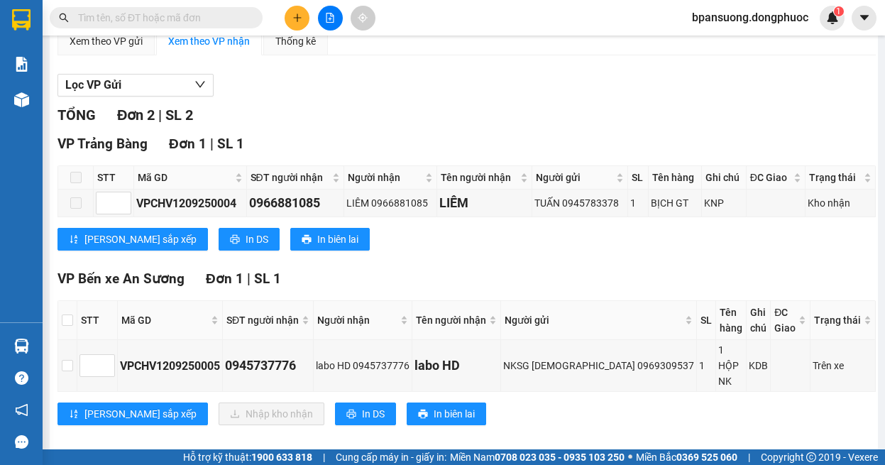
click at [77, 321] on th at bounding box center [67, 320] width 19 height 39
click at [73, 322] on input "checkbox" at bounding box center [67, 319] width 11 height 11
checkbox input "true"
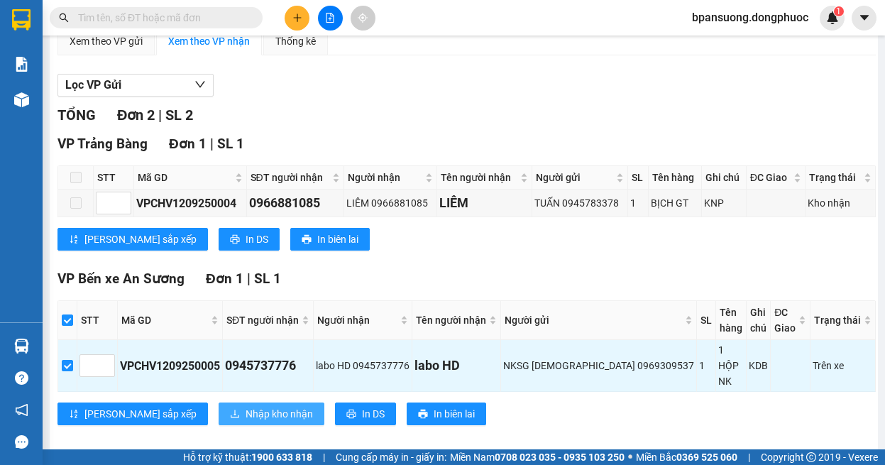
click at [246, 406] on span "Nhập kho nhận" at bounding box center [279, 414] width 67 height 16
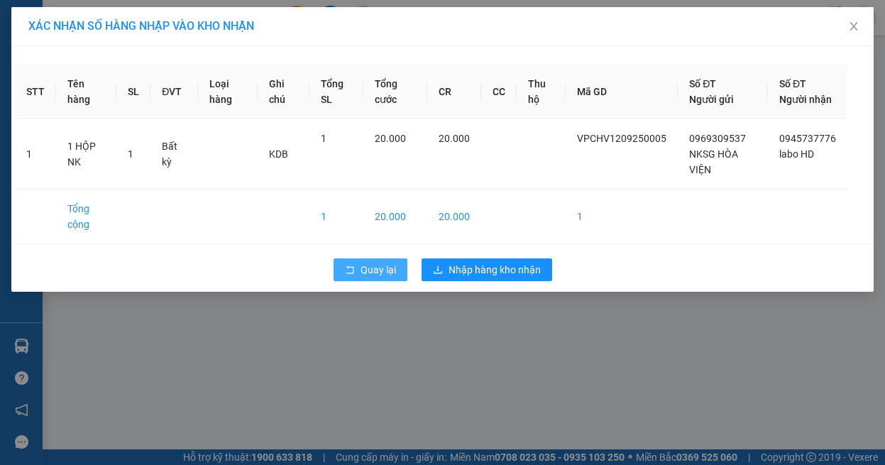
click at [349, 275] on icon "rollback" at bounding box center [350, 270] width 10 height 10
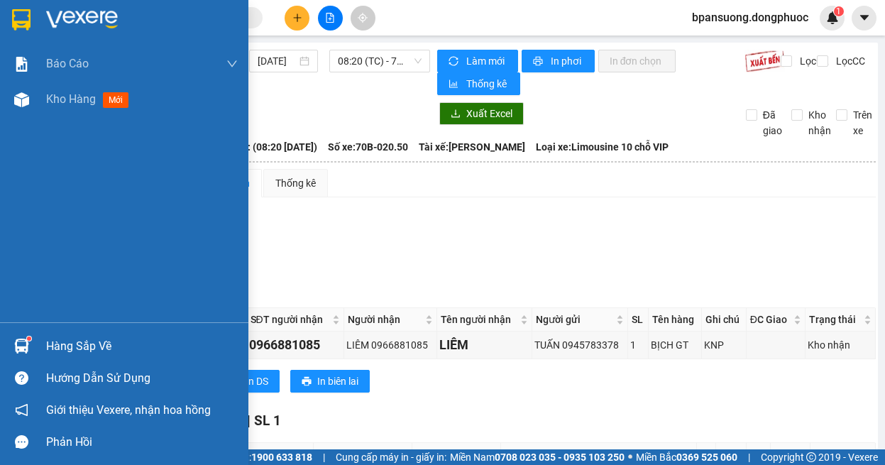
click at [23, 346] on img at bounding box center [21, 346] width 15 height 15
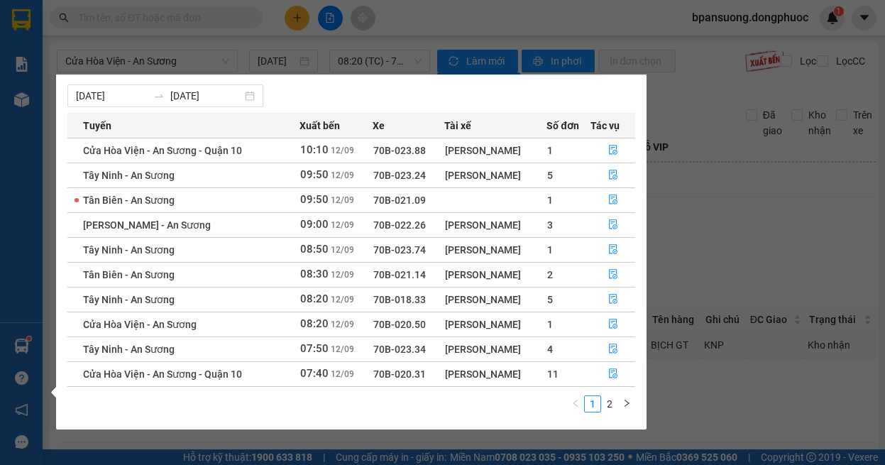
click at [212, 45] on section "Kết quả tìm kiếm ( 0 ) Bộ lọc Ngày tạo đơn gần nhất No Data bpansuong.dongphuoc…" at bounding box center [442, 232] width 885 height 465
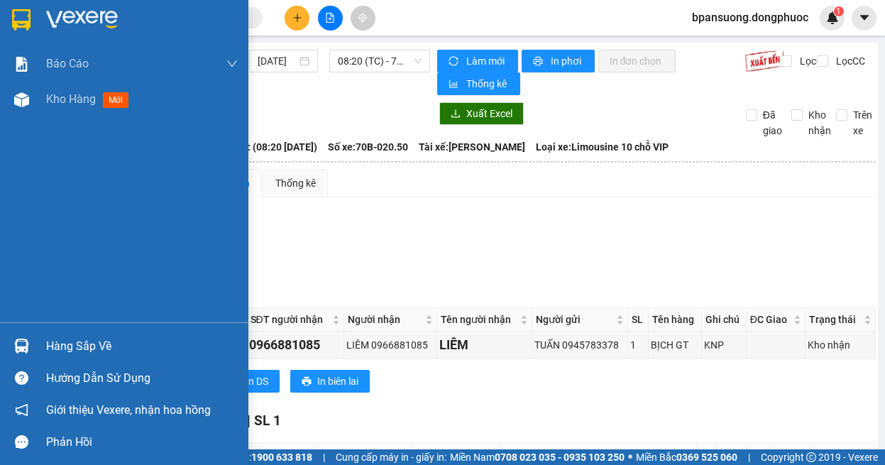
click at [27, 339] on img at bounding box center [21, 346] width 15 height 15
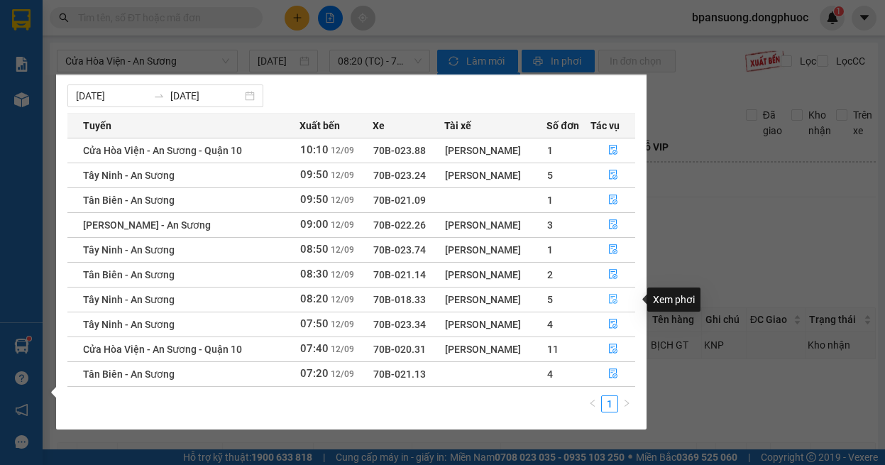
click at [612, 298] on icon "file-done" at bounding box center [613, 300] width 9 height 10
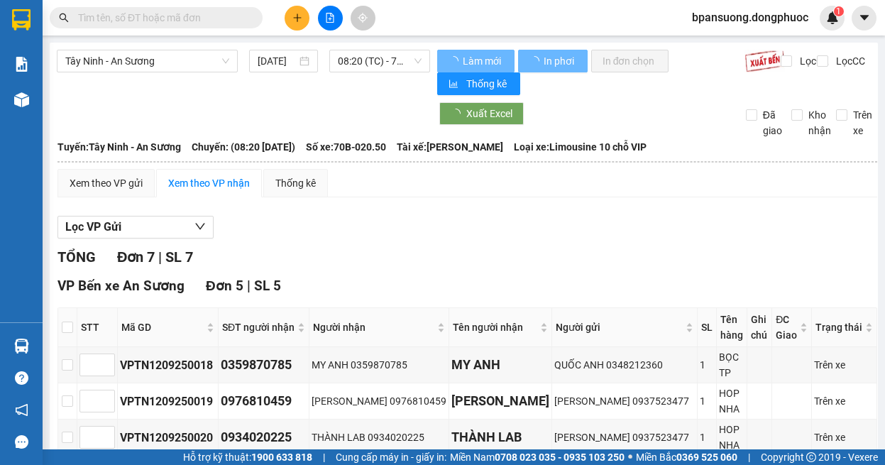
scroll to position [142, 0]
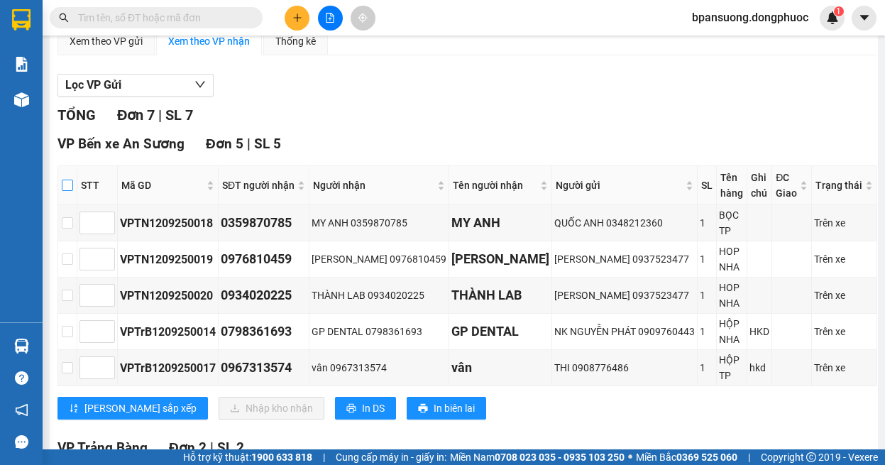
click at [72, 188] on input "checkbox" at bounding box center [67, 185] width 11 height 11
checkbox input "true"
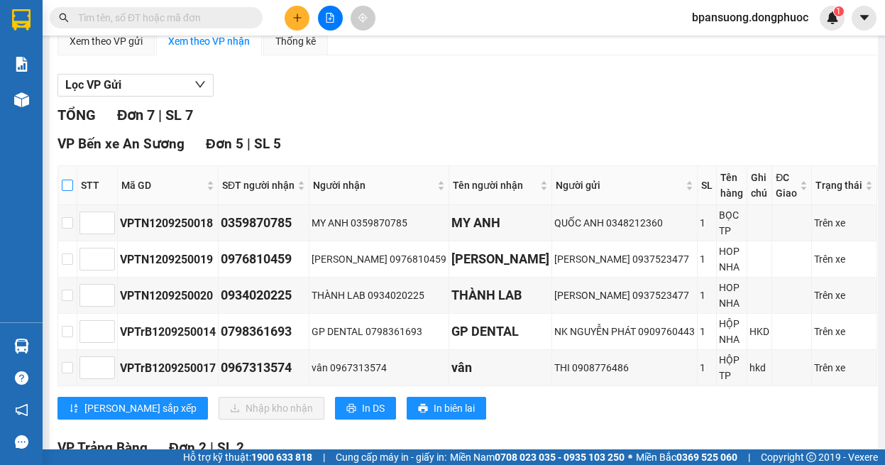
checkbox input "true"
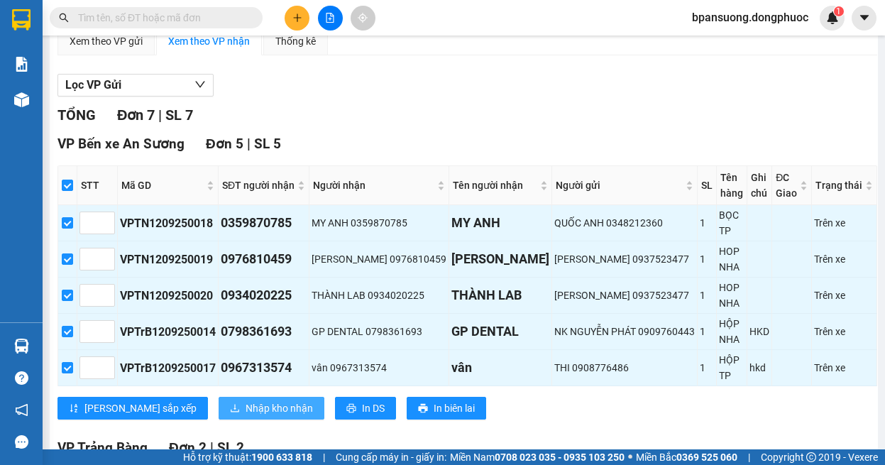
click at [246, 411] on span "Nhập kho nhận" at bounding box center [279, 408] width 67 height 16
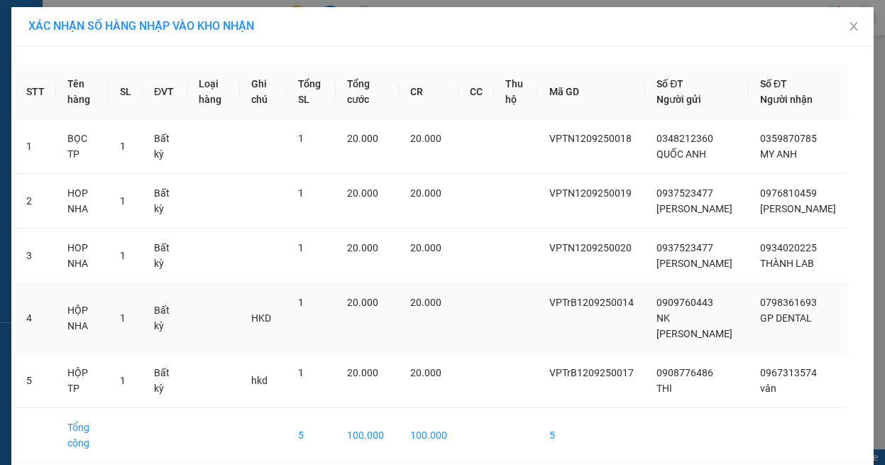
scroll to position [78, 0]
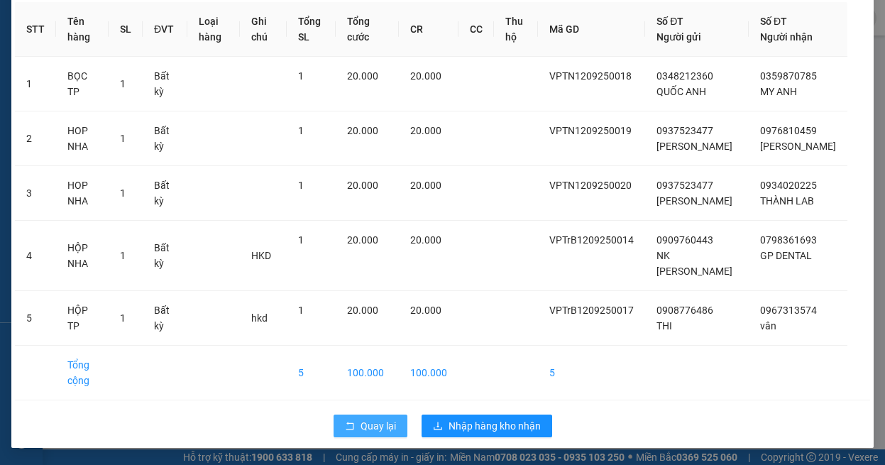
click at [378, 428] on span "Quay lại" at bounding box center [378, 426] width 35 height 16
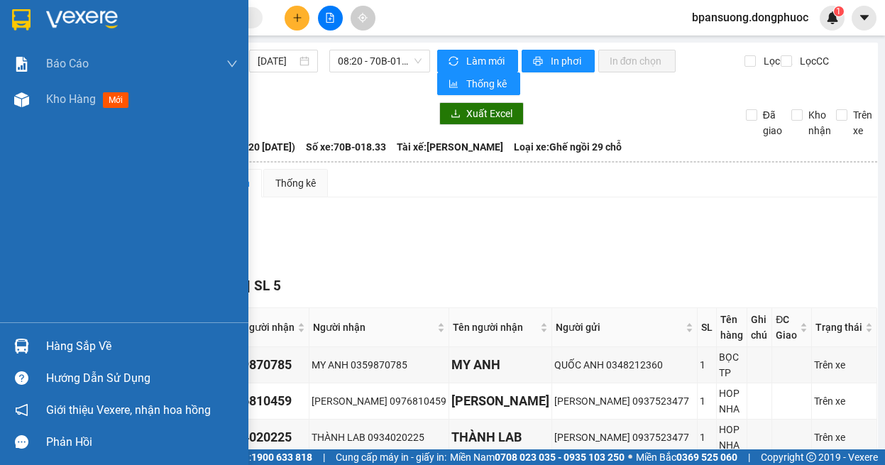
drag, startPoint x: 21, startPoint y: 358, endPoint x: 35, endPoint y: 334, distance: 28.0
click at [20, 358] on div at bounding box center [21, 346] width 25 height 25
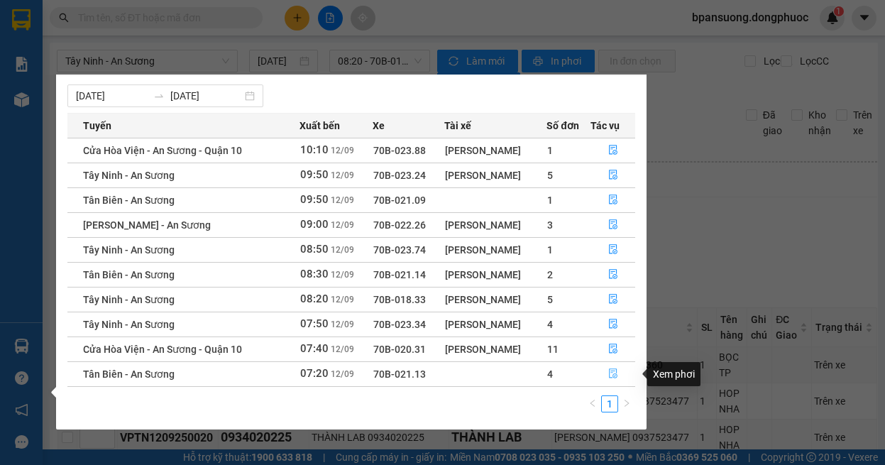
click at [612, 371] on icon "file-done" at bounding box center [613, 374] width 9 height 10
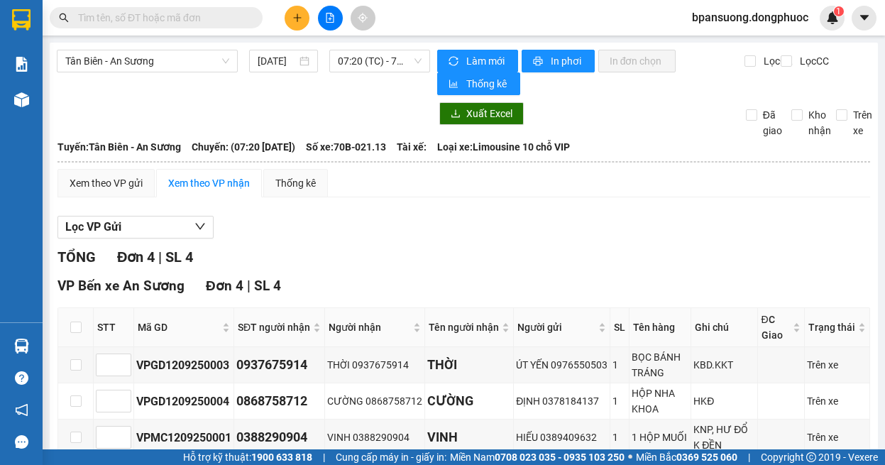
scroll to position [116, 0]
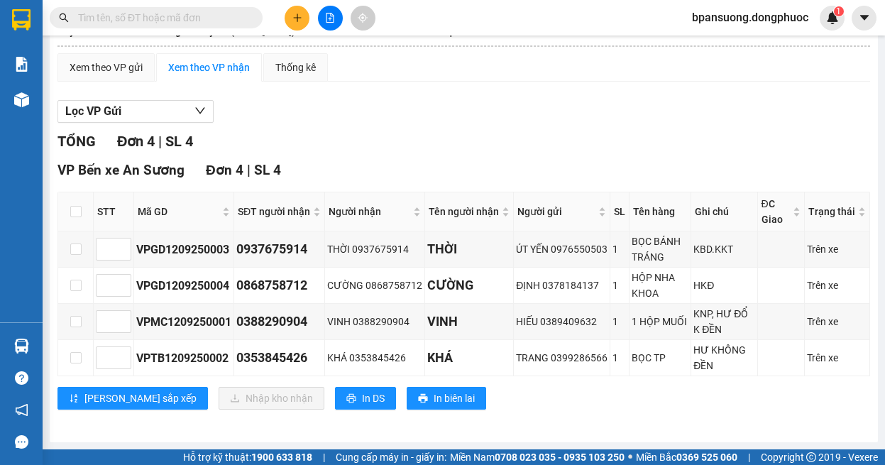
click at [76, 221] on th at bounding box center [75, 211] width 35 height 39
click at [74, 209] on input "checkbox" at bounding box center [75, 211] width 11 height 11
checkbox input "true"
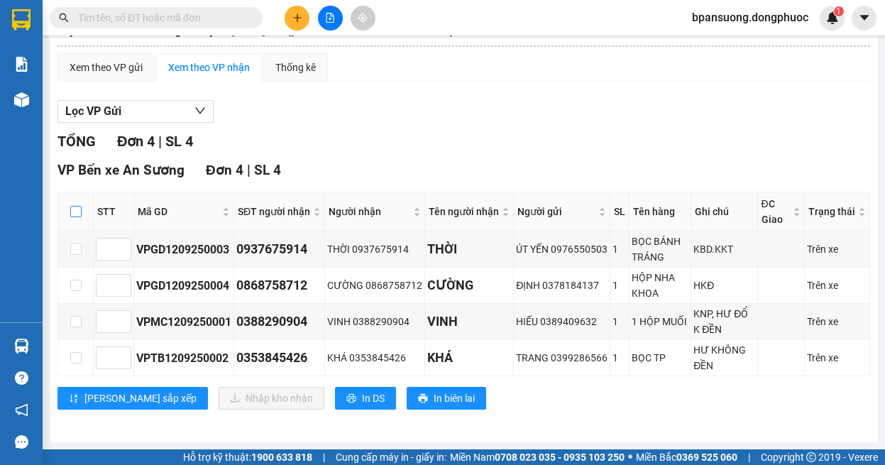
checkbox input "true"
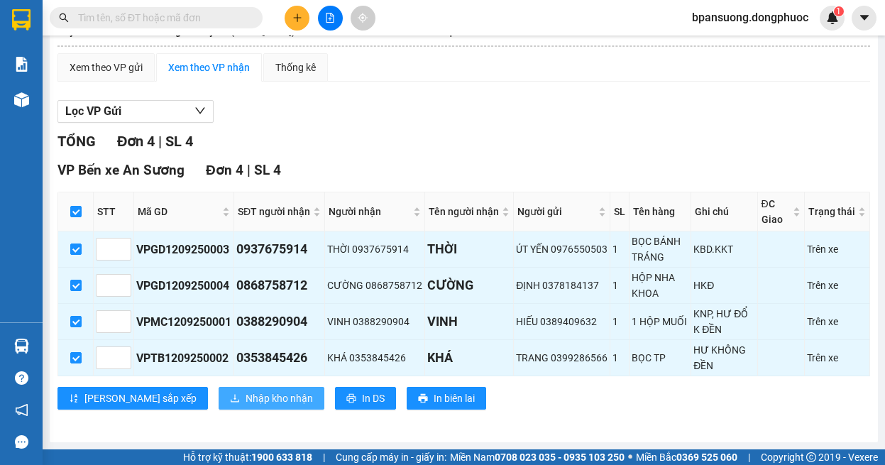
click at [246, 394] on span "Nhập kho nhận" at bounding box center [279, 398] width 67 height 16
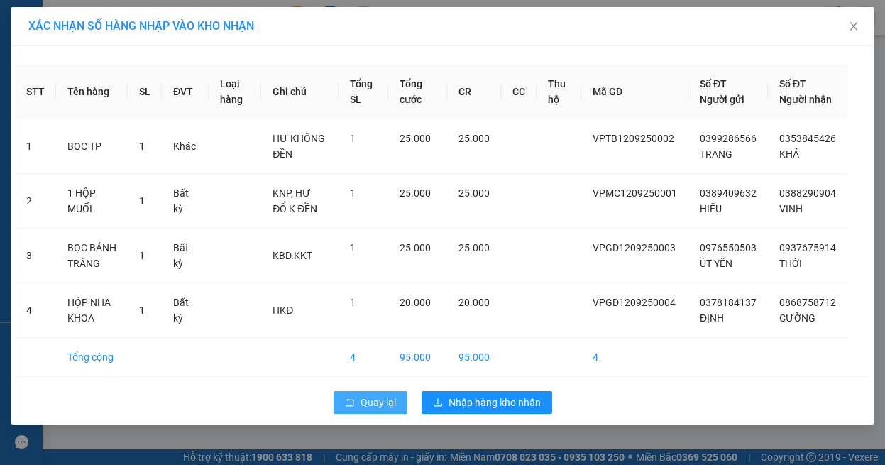
click at [385, 410] on span "Quay lại" at bounding box center [378, 403] width 35 height 16
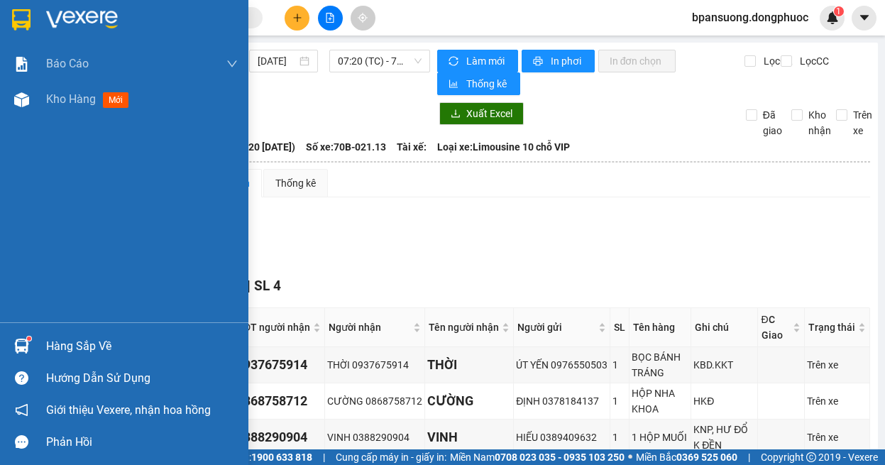
click at [29, 343] on div at bounding box center [21, 346] width 25 height 25
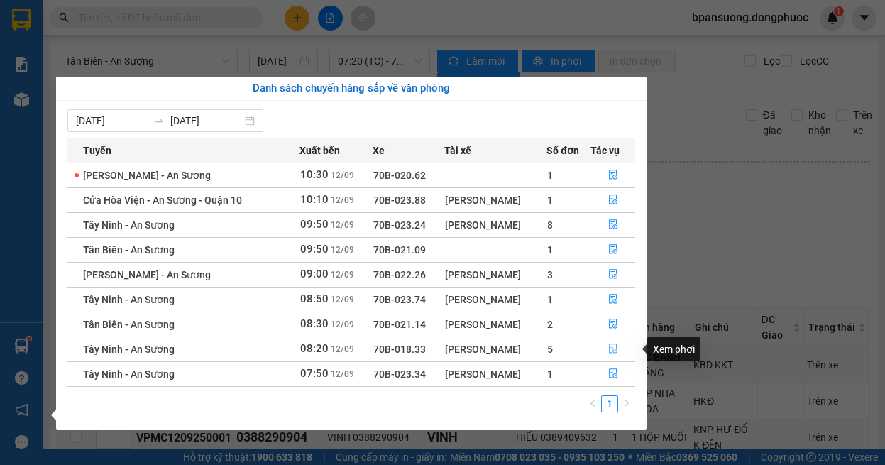
click at [605, 346] on button "button" at bounding box center [613, 349] width 44 height 23
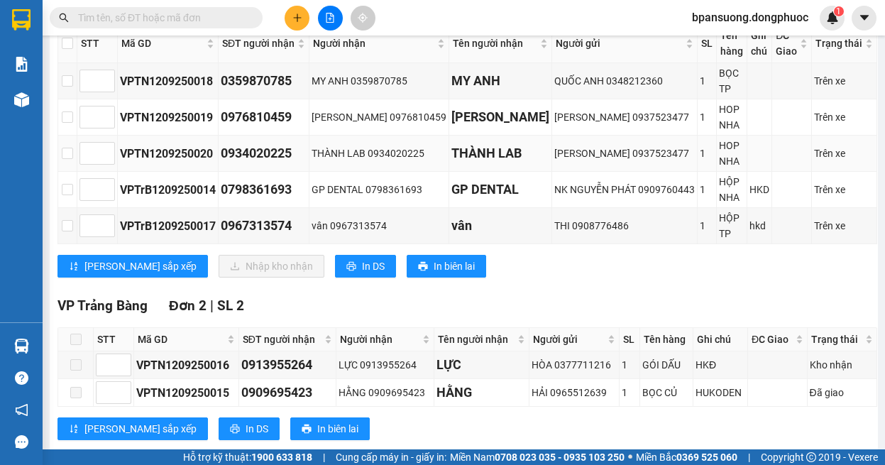
scroll to position [142, 0]
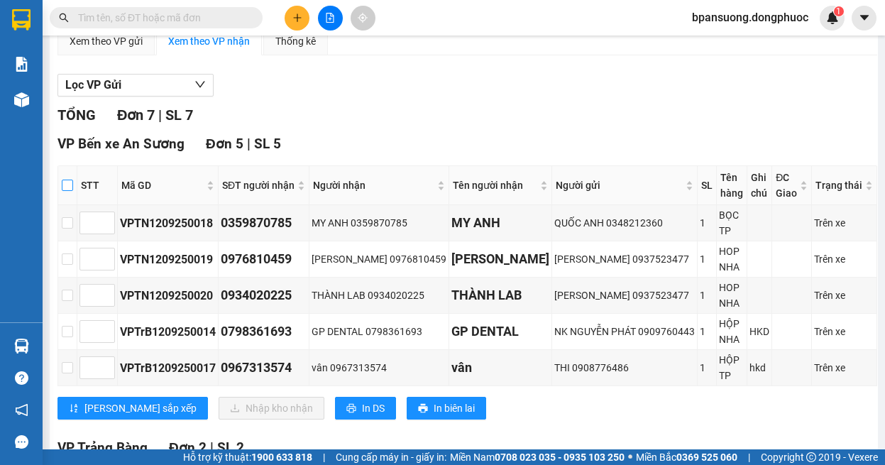
click at [70, 180] on input "checkbox" at bounding box center [67, 185] width 11 height 11
checkbox input "true"
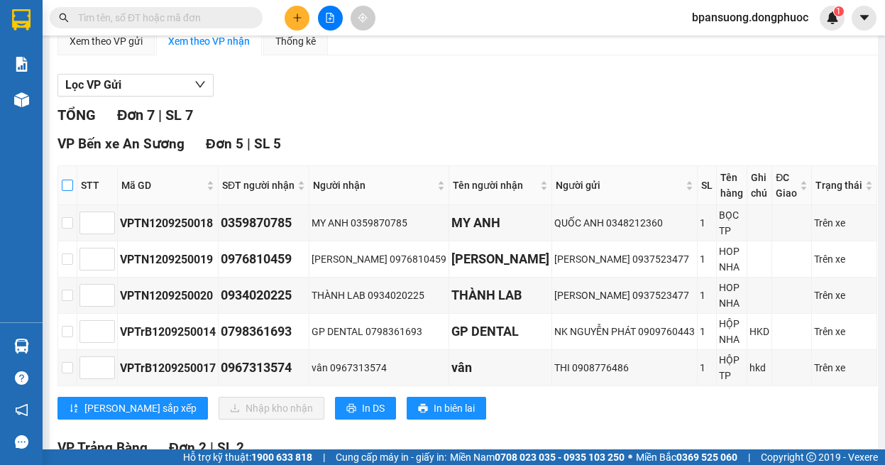
checkbox input "true"
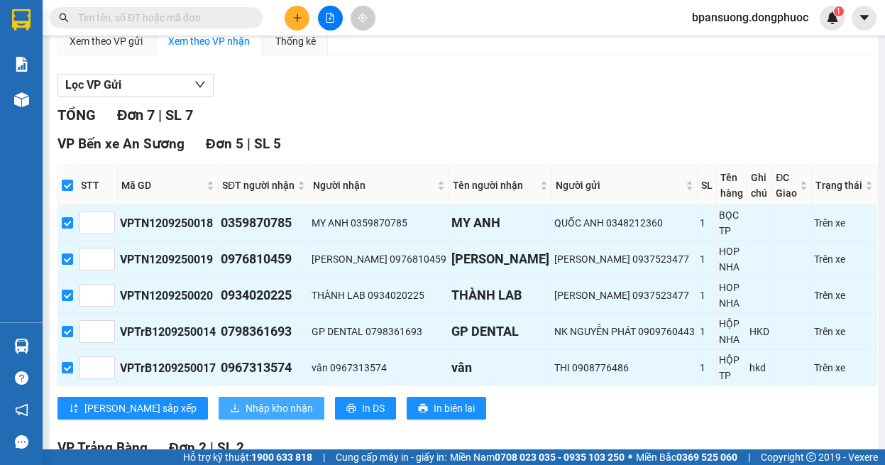
click at [246, 402] on span "Nhập kho nhận" at bounding box center [279, 408] width 67 height 16
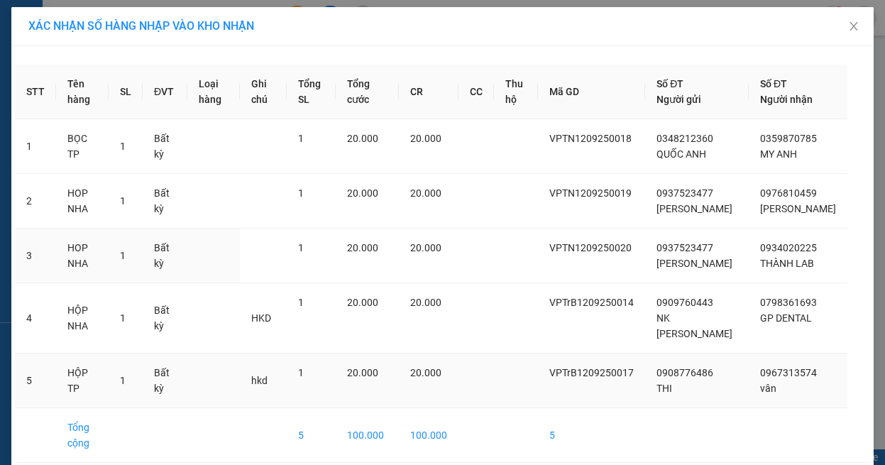
scroll to position [78, 0]
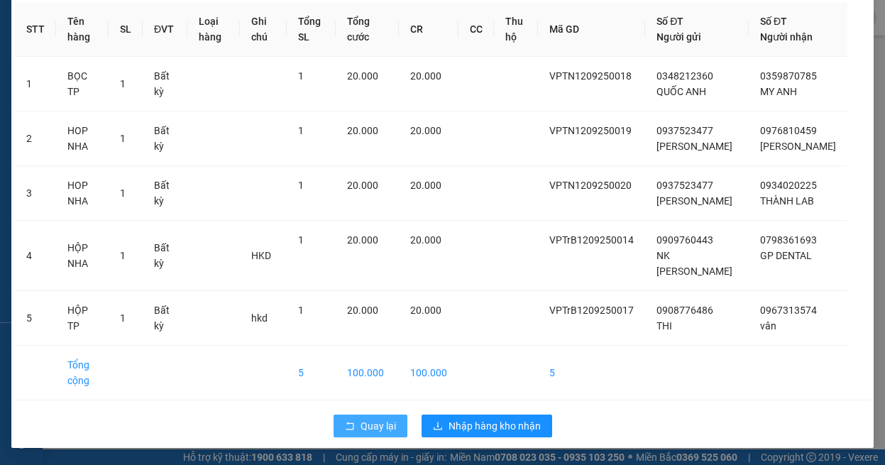
click at [366, 432] on span "Quay lại" at bounding box center [378, 426] width 35 height 16
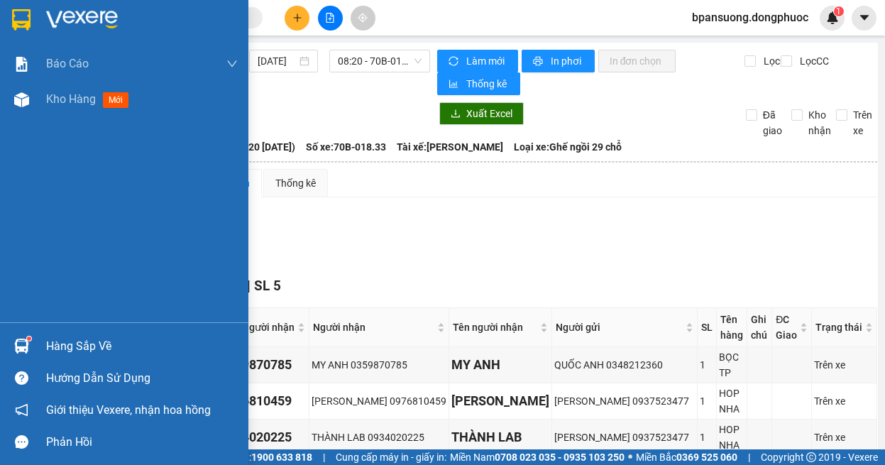
click at [7, 339] on div "Hàng sắp về" at bounding box center [124, 346] width 248 height 32
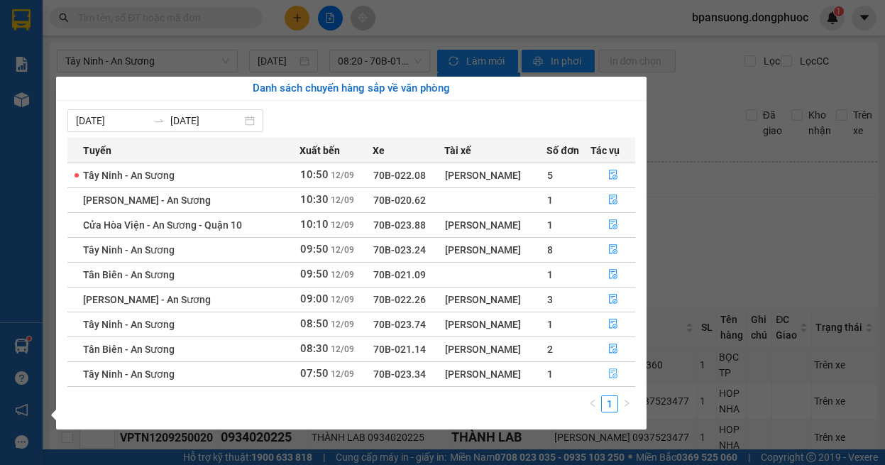
click at [613, 373] on icon "file-done" at bounding box center [613, 373] width 10 height 10
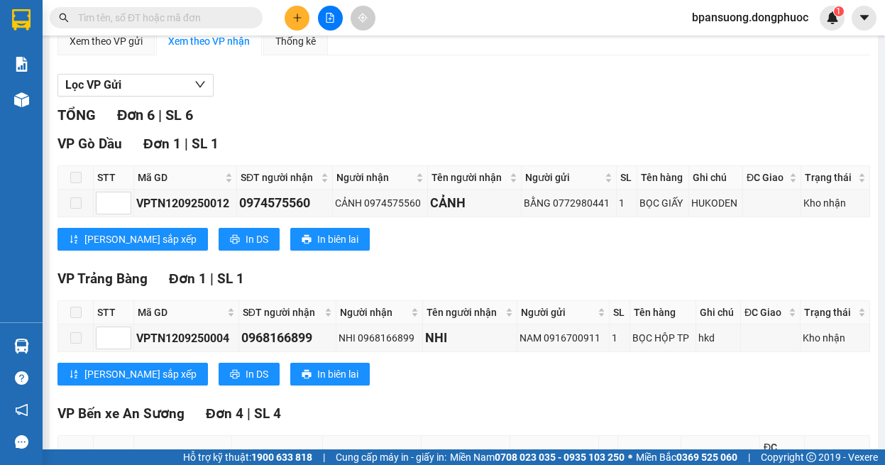
scroll to position [284, 0]
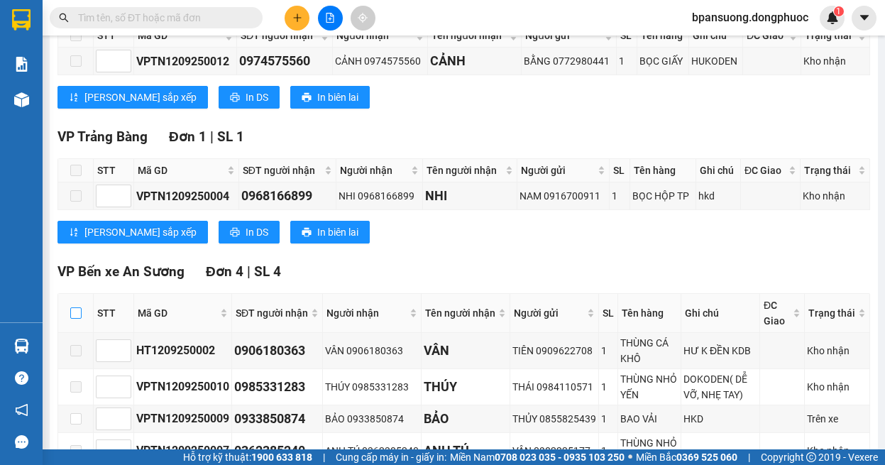
click at [75, 306] on label at bounding box center [75, 313] width 11 height 16
click at [75, 307] on input "checkbox" at bounding box center [75, 312] width 11 height 11
checkbox input "true"
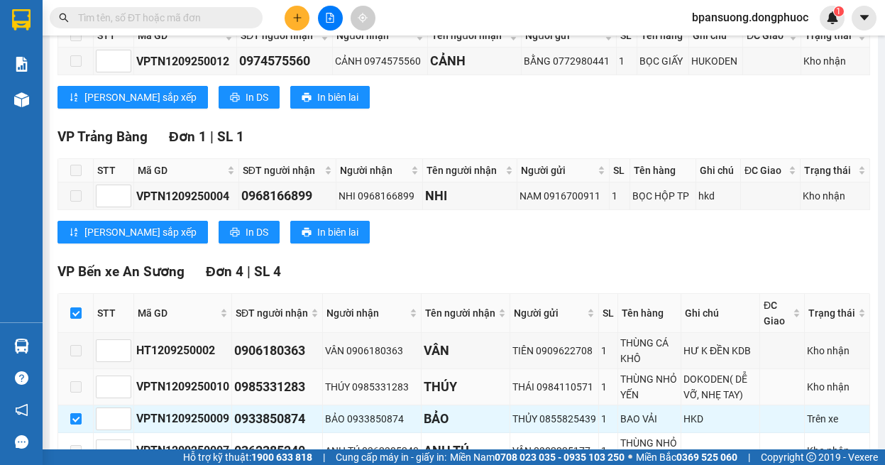
scroll to position [392, 0]
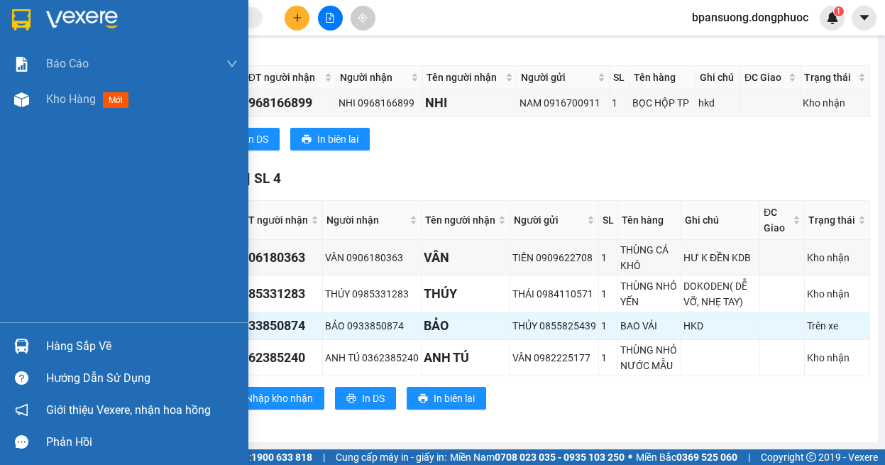
click at [25, 345] on img at bounding box center [21, 346] width 15 height 15
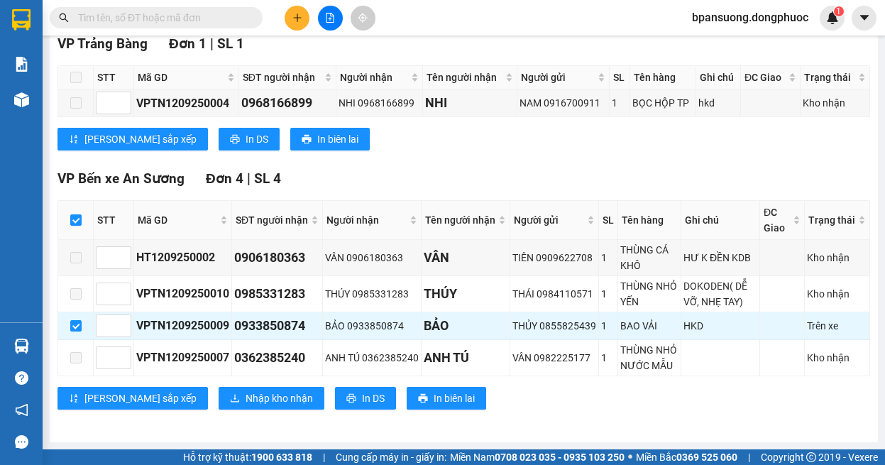
drag, startPoint x: 264, startPoint y: 69, endPoint x: 211, endPoint y: 23, distance: 70.4
click at [264, 68] on section "Kết quả tìm kiếm ( 0 ) Bộ lọc Ngày tạo đơn gần nhất No Data bpansuong.dongphuoc…" at bounding box center [442, 232] width 885 height 465
click at [329, 17] on icon "file-add" at bounding box center [330, 18] width 10 height 10
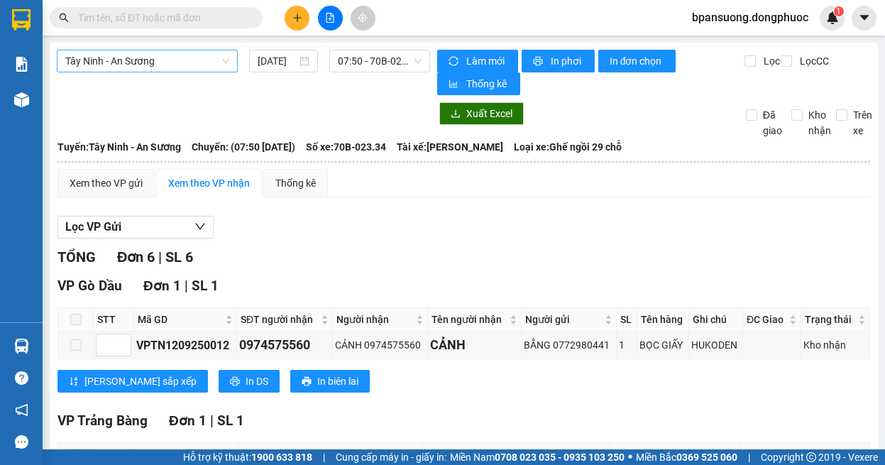
click at [165, 55] on span "Tây Ninh - An Sương" at bounding box center [147, 60] width 164 height 21
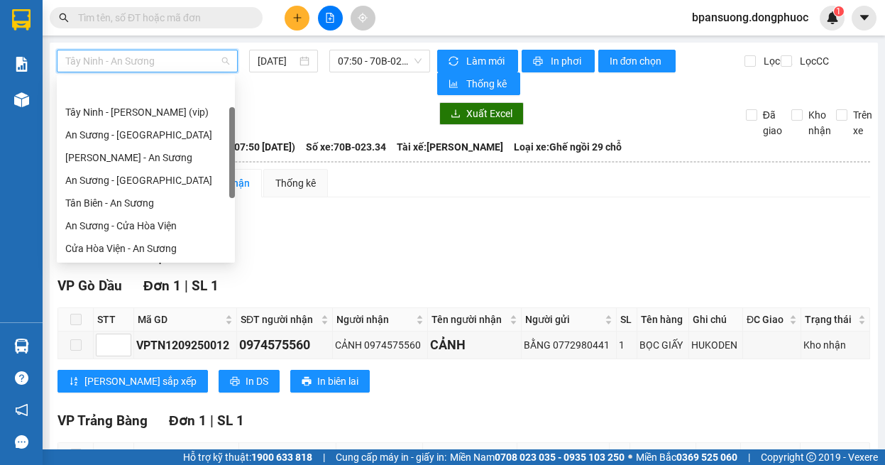
scroll to position [45, 0]
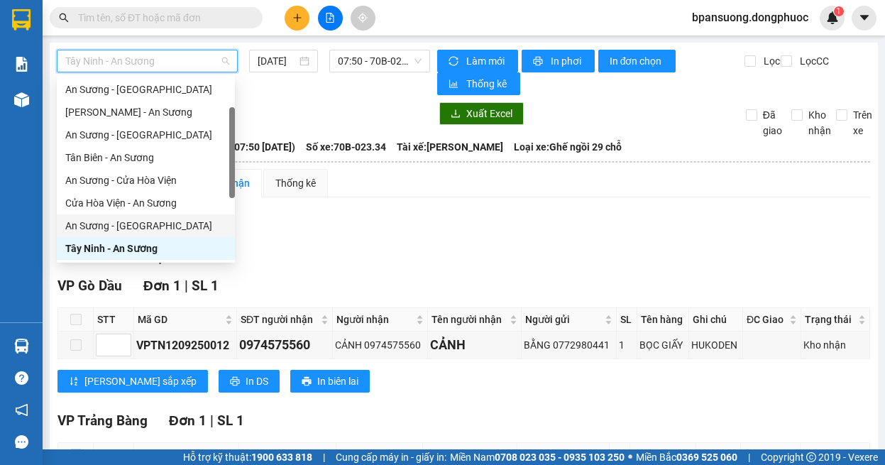
click at [157, 226] on div "An Sương - [GEOGRAPHIC_DATA]" at bounding box center [145, 226] width 161 height 16
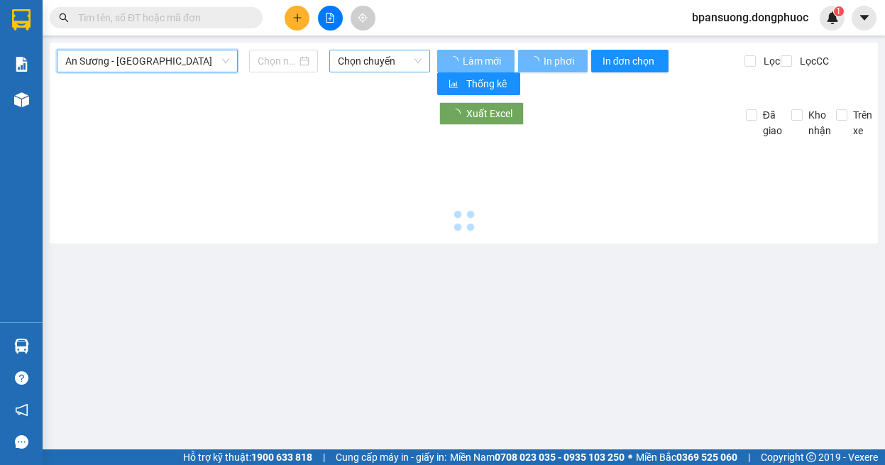
type input "[DATE]"
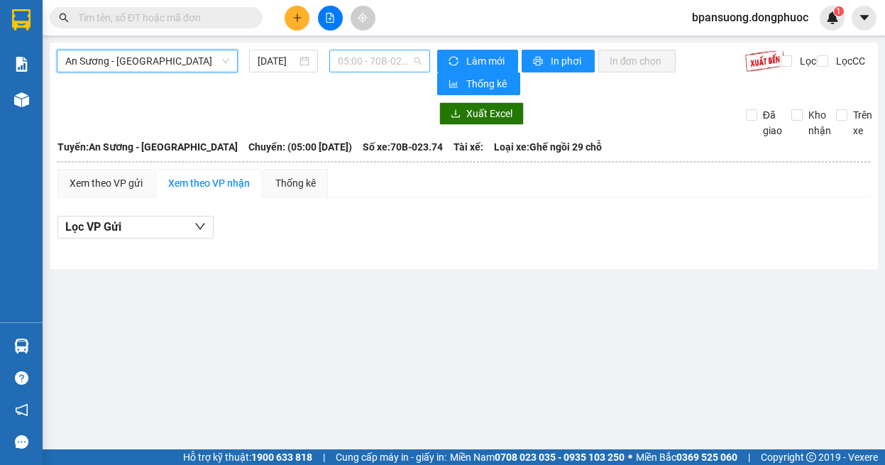
click at [384, 60] on span "05:00 - 70B-023.74" at bounding box center [380, 60] width 84 height 21
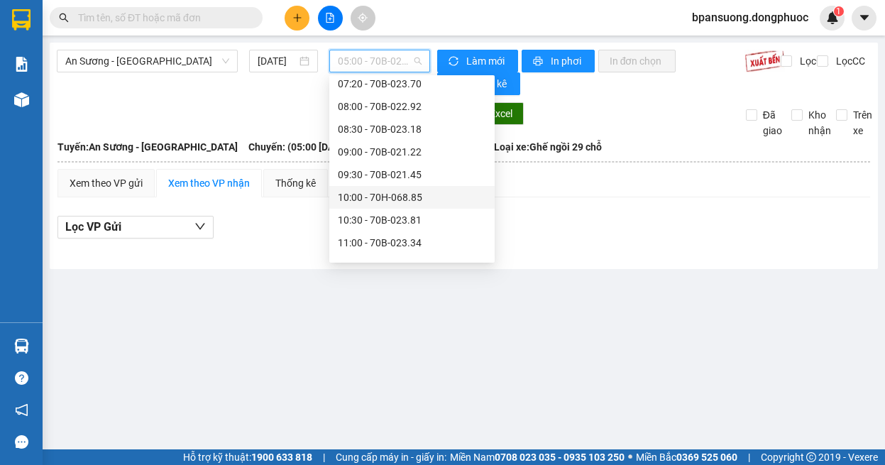
scroll to position [284, 0]
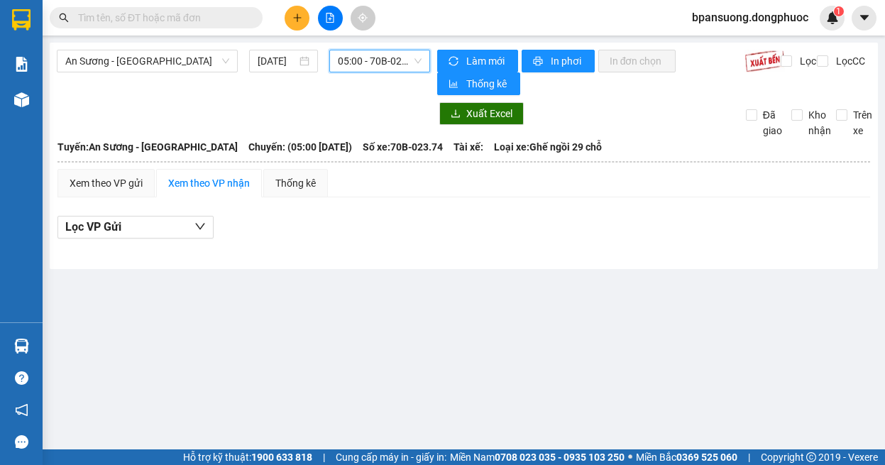
click at [723, 289] on main "An Sương - [GEOGRAPHIC_DATA] [DATE] 05:00 05:00 - 70B-023.74 Làm mới In phơi In…" at bounding box center [442, 224] width 885 height 449
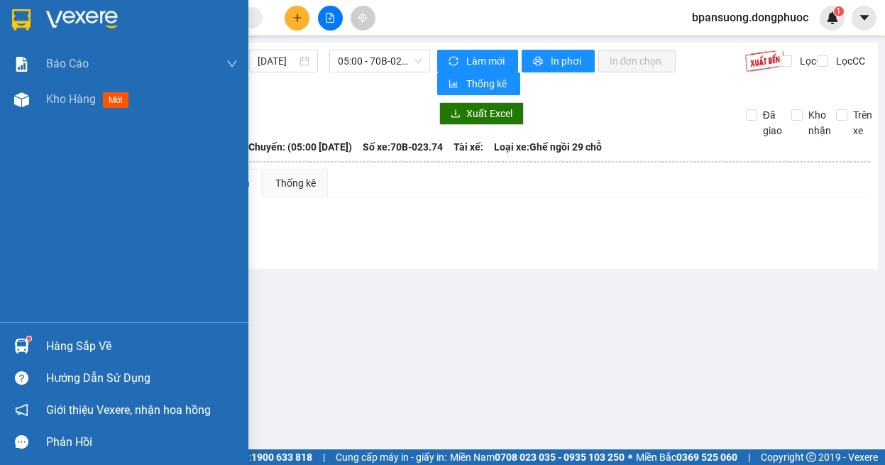
click at [45, 340] on div "Hàng sắp về" at bounding box center [124, 346] width 248 height 32
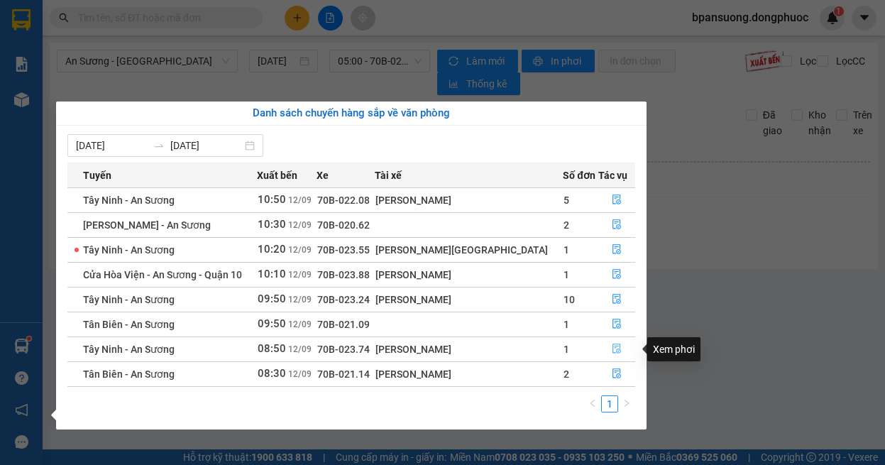
click at [612, 346] on icon "file-done" at bounding box center [617, 349] width 10 height 10
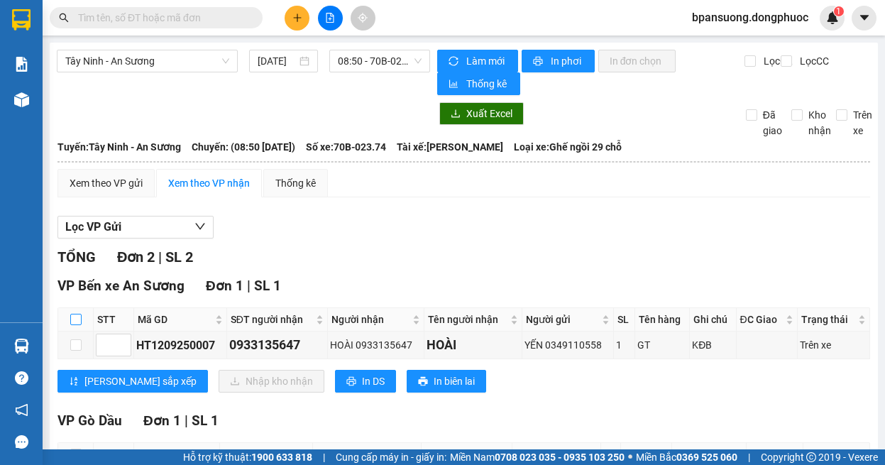
click at [79, 319] on input "checkbox" at bounding box center [75, 319] width 11 height 11
checkbox input "true"
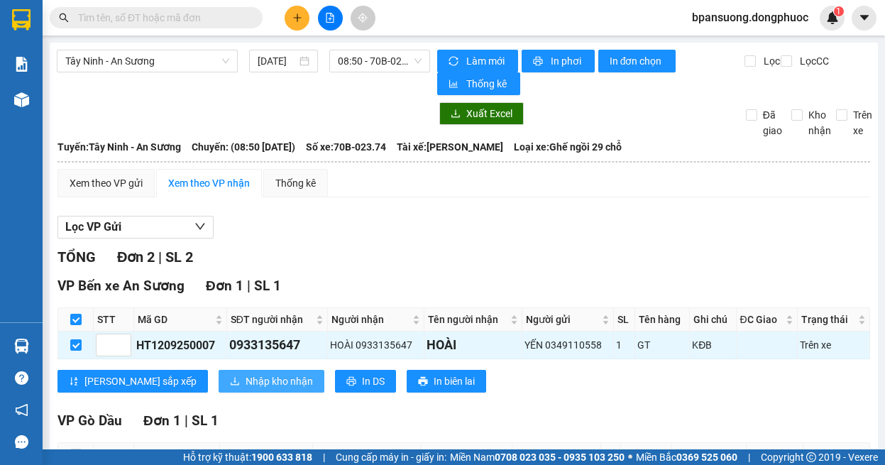
click at [246, 381] on span "Nhập kho nhận" at bounding box center [279, 381] width 67 height 16
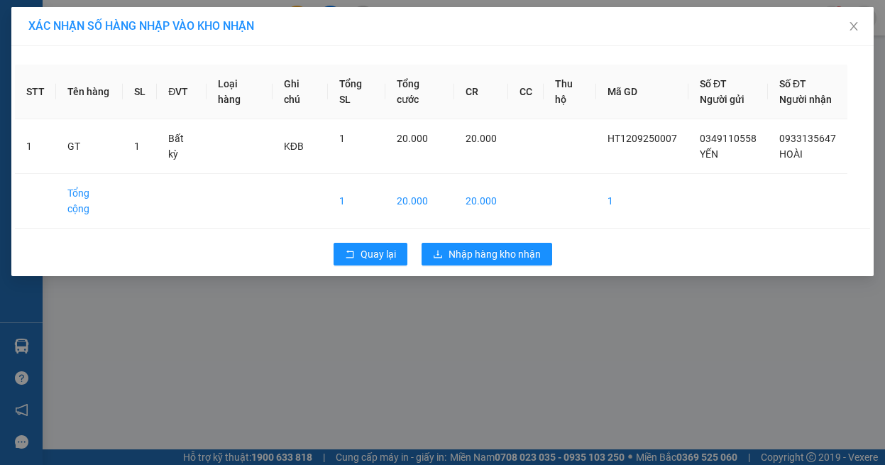
click at [358, 258] on div "STT Tên hàng SL ĐVT Loại hàng Ghi chú Tổng SL Tổng cước CR CC Thu hộ Mã GD Số Đ…" at bounding box center [442, 161] width 862 height 230
click at [357, 243] on button "Quay lại" at bounding box center [371, 254] width 74 height 23
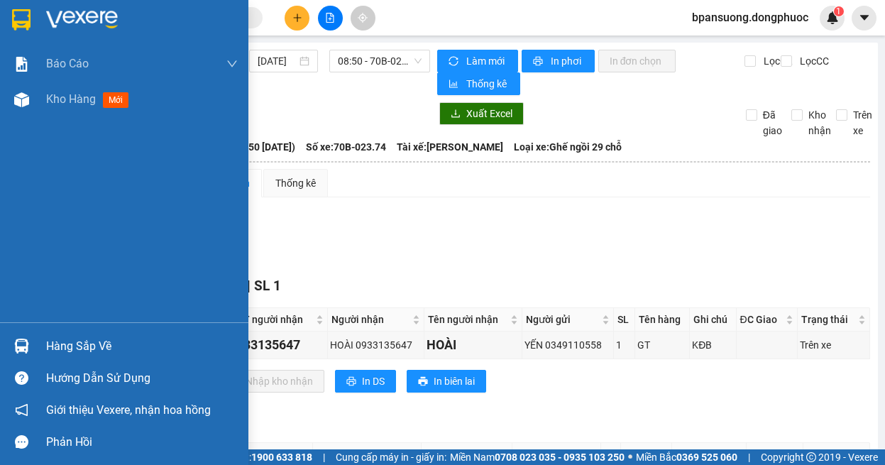
click at [35, 346] on div "Hàng sắp về" at bounding box center [124, 346] width 248 height 32
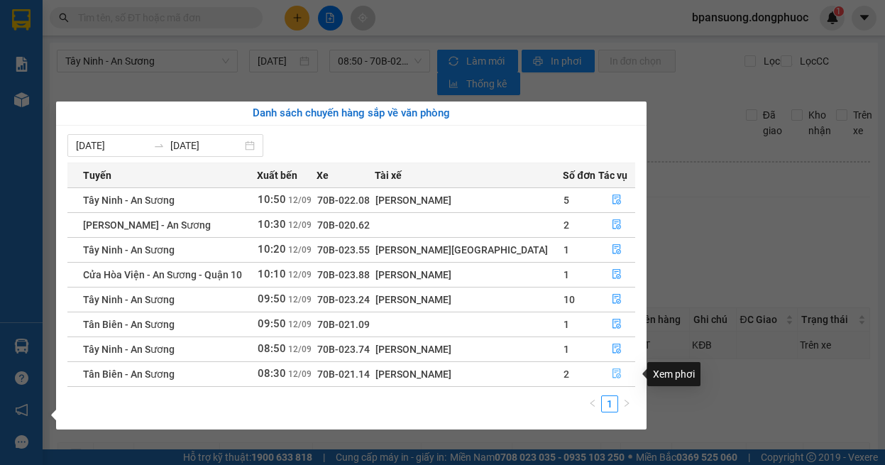
click at [612, 374] on icon "file-done" at bounding box center [617, 373] width 10 height 10
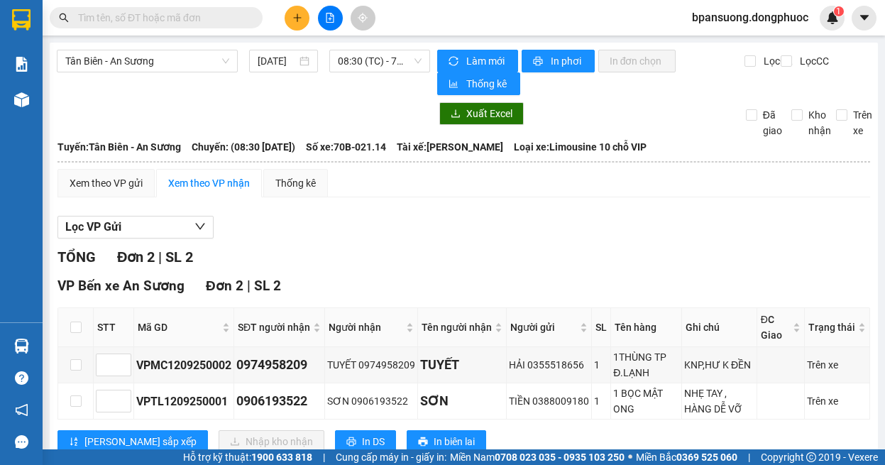
scroll to position [43, 0]
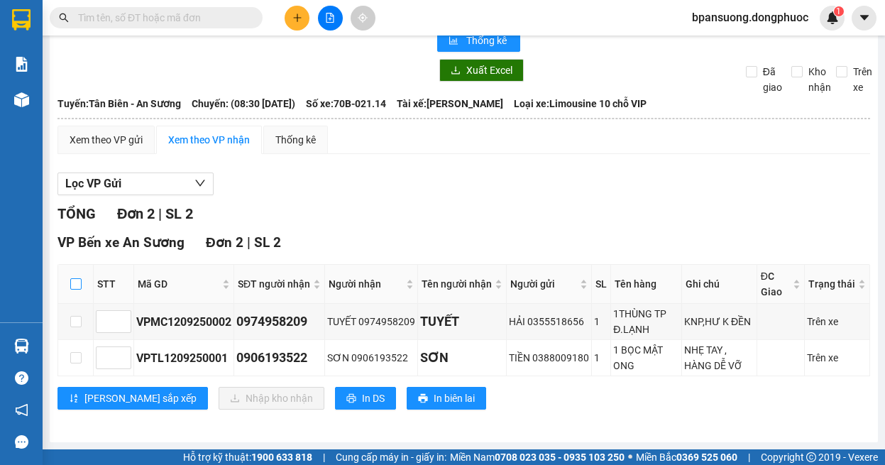
click at [75, 288] on input "checkbox" at bounding box center [75, 283] width 11 height 11
checkbox input "true"
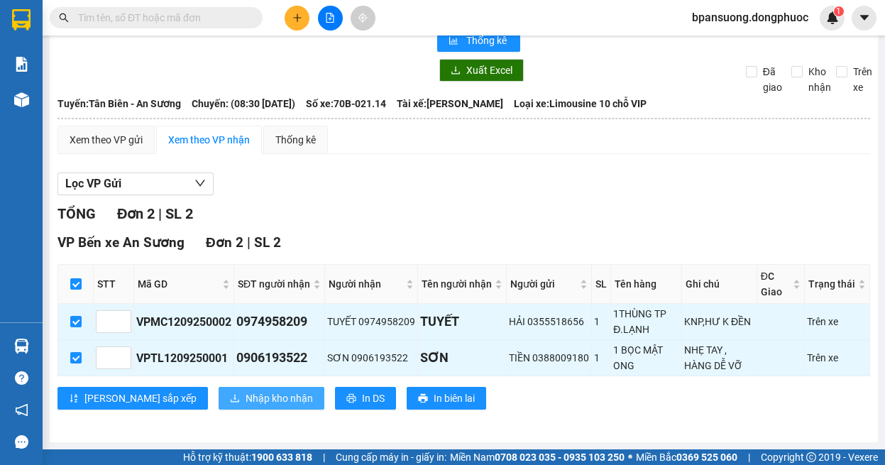
click at [246, 399] on span "Nhập kho nhận" at bounding box center [279, 398] width 67 height 16
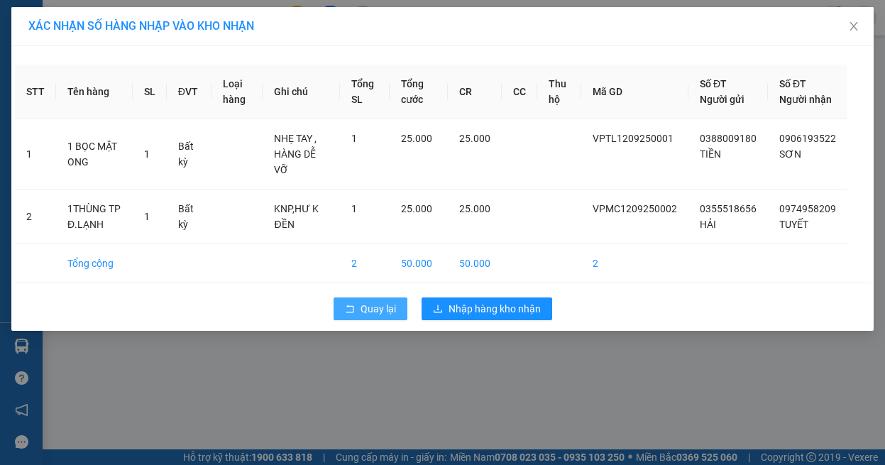
click at [372, 309] on span "Quay lại" at bounding box center [378, 309] width 35 height 16
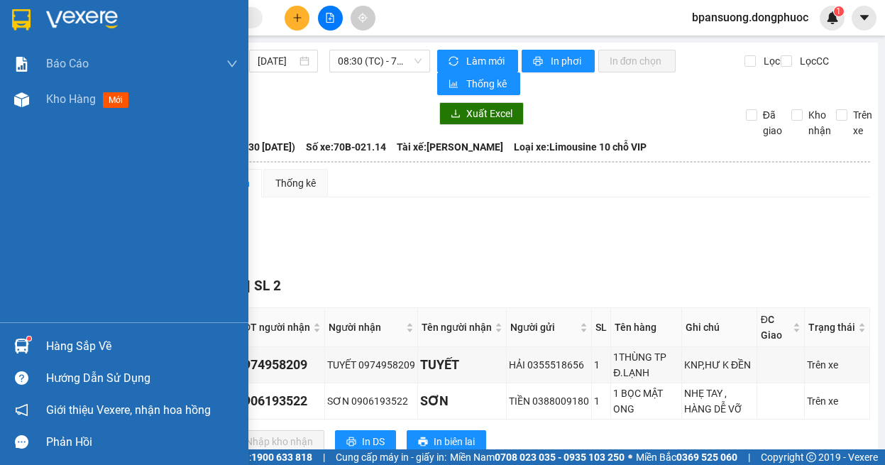
click at [29, 336] on div at bounding box center [21, 346] width 25 height 25
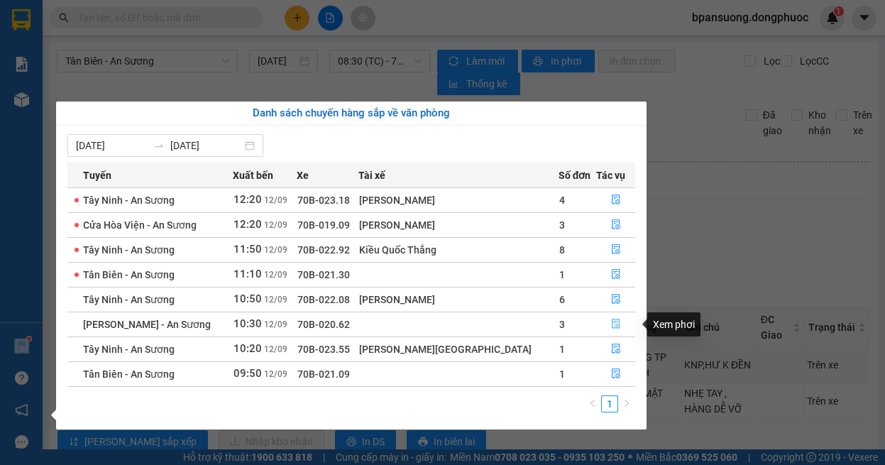
click at [613, 319] on icon "file-done" at bounding box center [616, 324] width 9 height 10
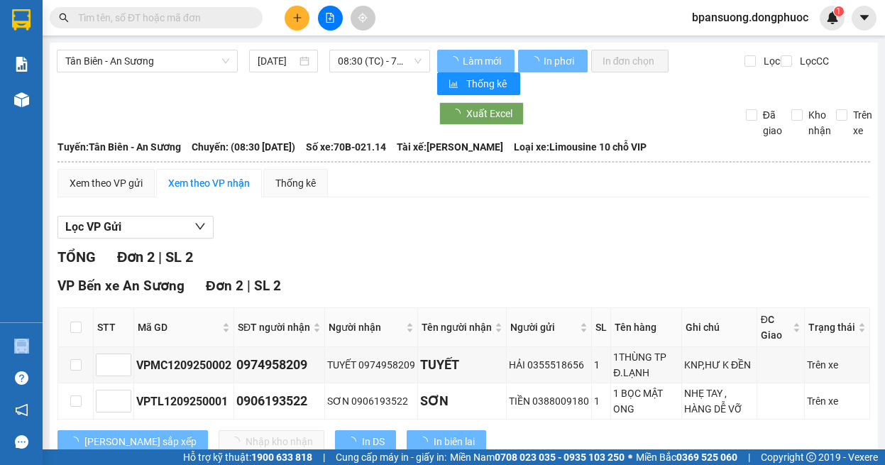
scroll to position [43, 0]
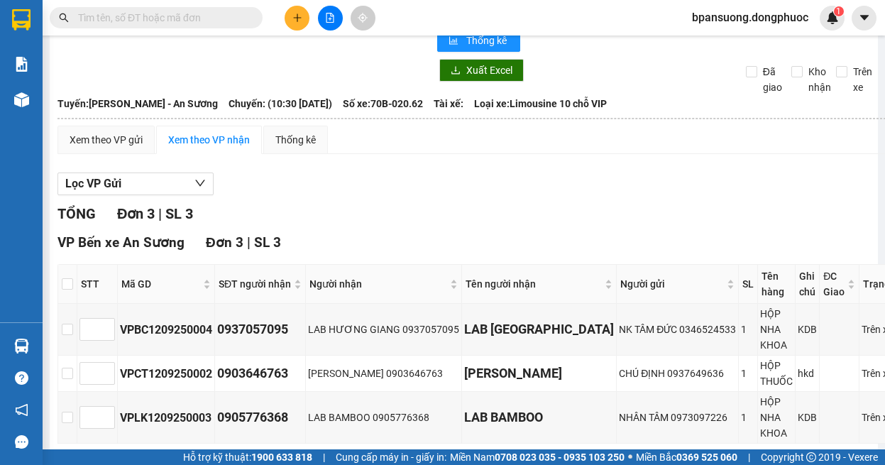
click at [69, 293] on th at bounding box center [67, 284] width 19 height 39
click at [68, 287] on input "checkbox" at bounding box center [67, 283] width 11 height 11
checkbox input "true"
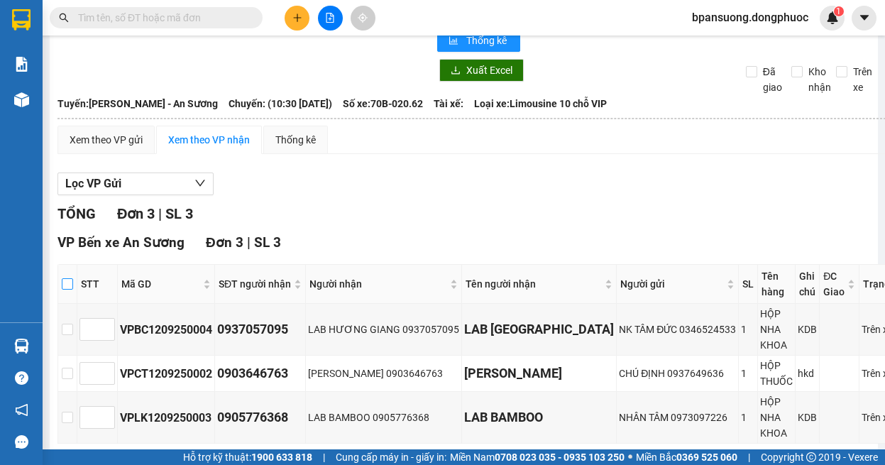
checkbox input "true"
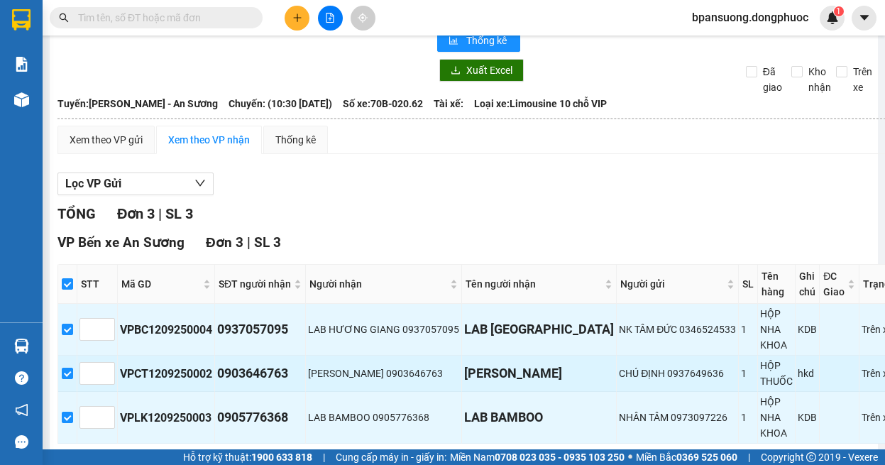
scroll to position [122, 0]
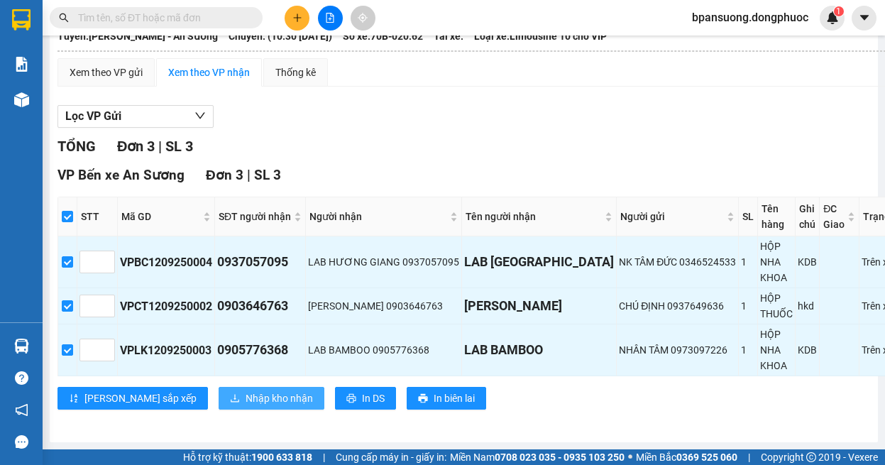
click at [246, 391] on span "Nhập kho nhận" at bounding box center [279, 398] width 67 height 16
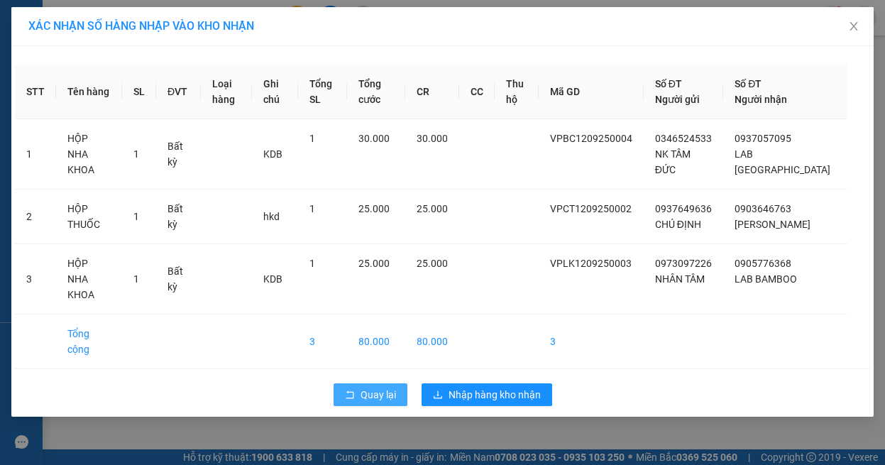
click at [368, 387] on span "Quay lại" at bounding box center [378, 395] width 35 height 16
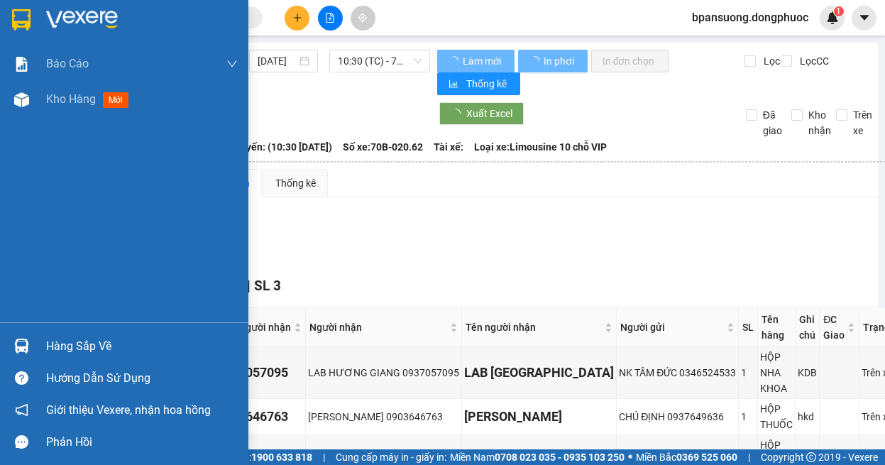
click at [36, 346] on div "Hàng sắp về" at bounding box center [124, 346] width 248 height 32
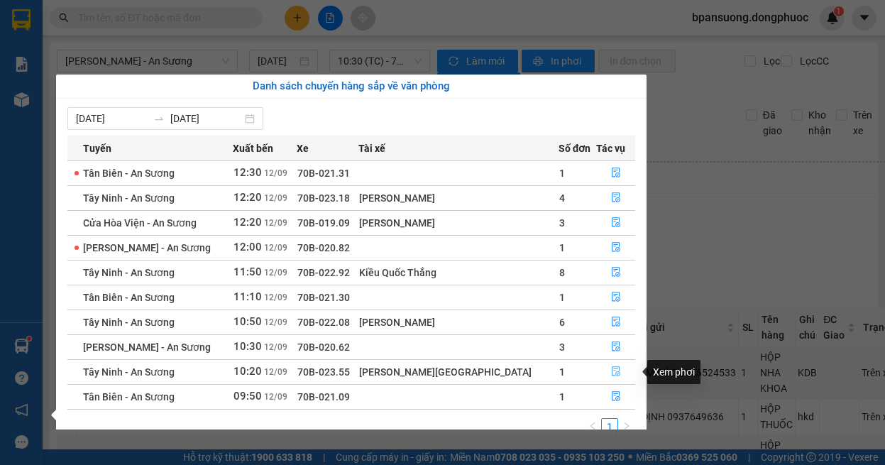
click at [613, 371] on icon "file-done" at bounding box center [616, 371] width 10 height 10
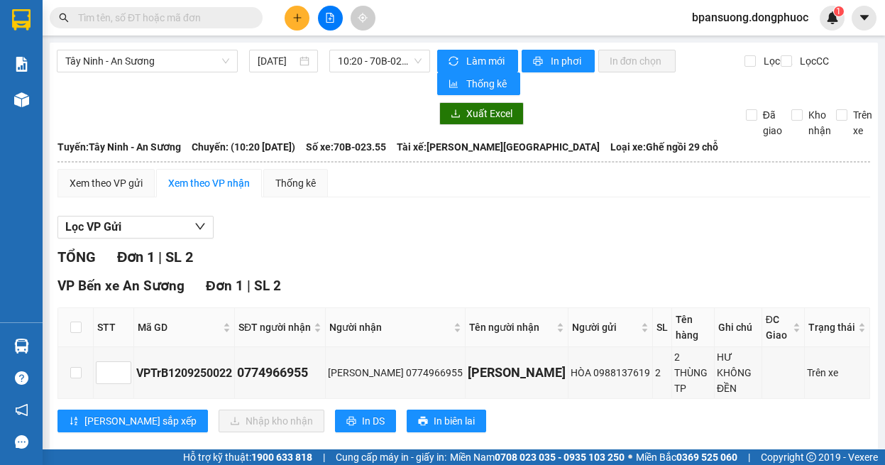
scroll to position [7, 0]
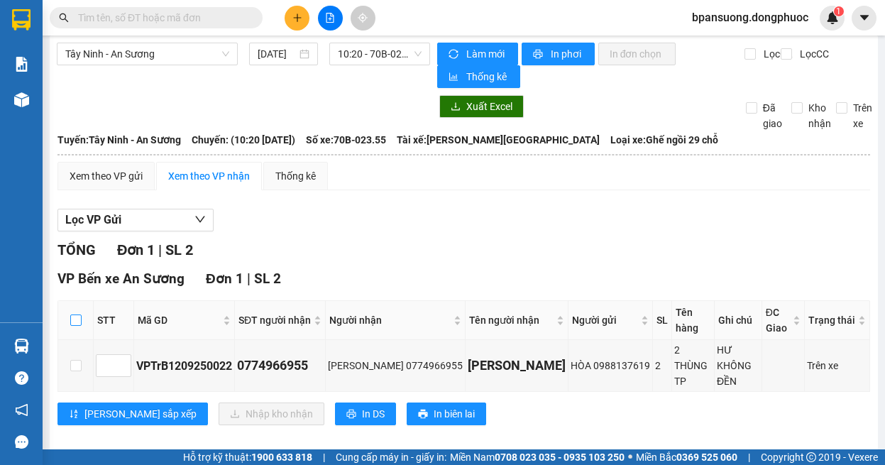
drag, startPoint x: 71, startPoint y: 322, endPoint x: 101, endPoint y: 334, distance: 32.2
click at [70, 322] on input "checkbox" at bounding box center [75, 319] width 11 height 11
checkbox input "true"
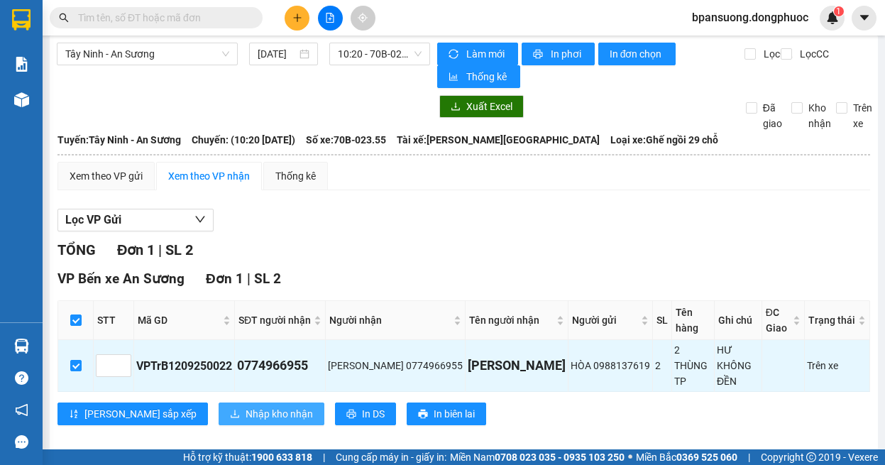
click at [230, 409] on icon "download" at bounding box center [235, 414] width 10 height 10
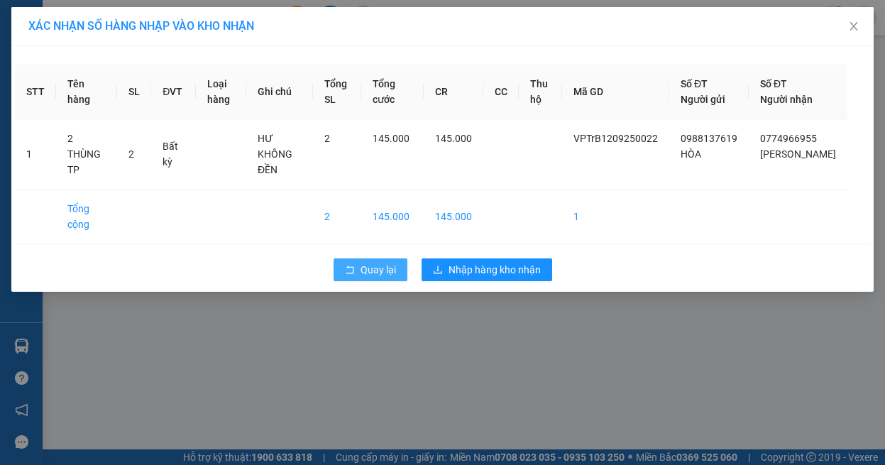
click at [350, 265] on icon "rollback" at bounding box center [350, 270] width 10 height 10
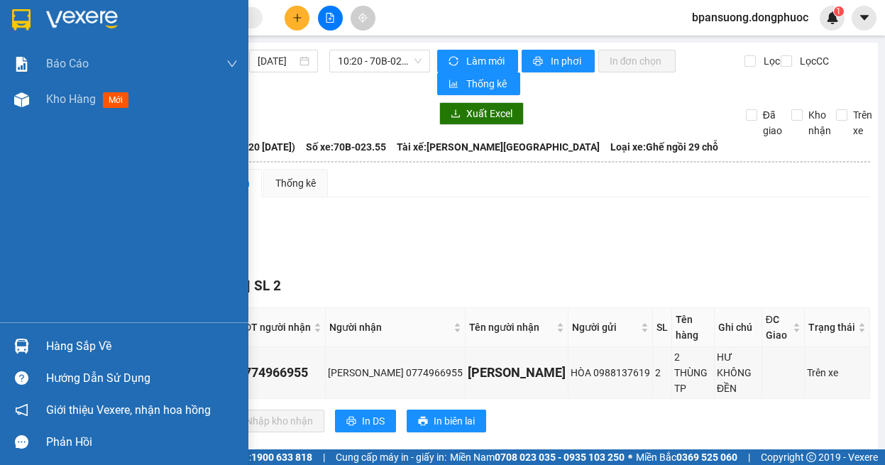
click at [36, 343] on div "Hàng sắp về" at bounding box center [124, 346] width 248 height 32
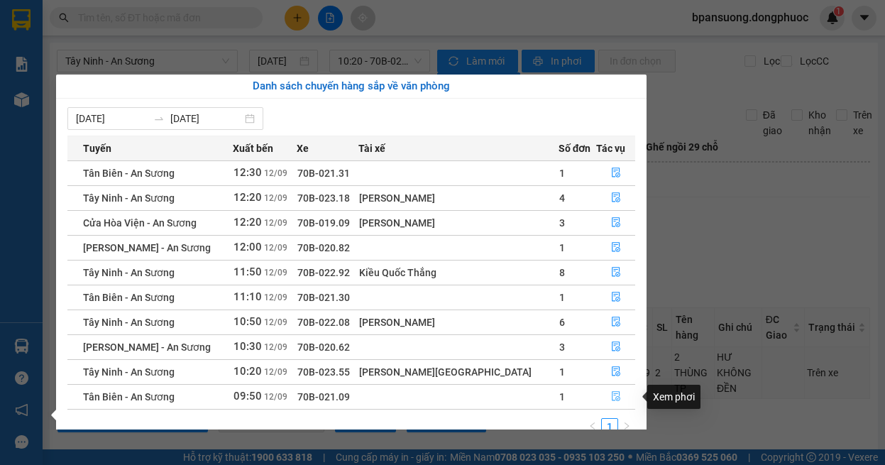
click at [621, 396] on button "button" at bounding box center [616, 396] width 38 height 23
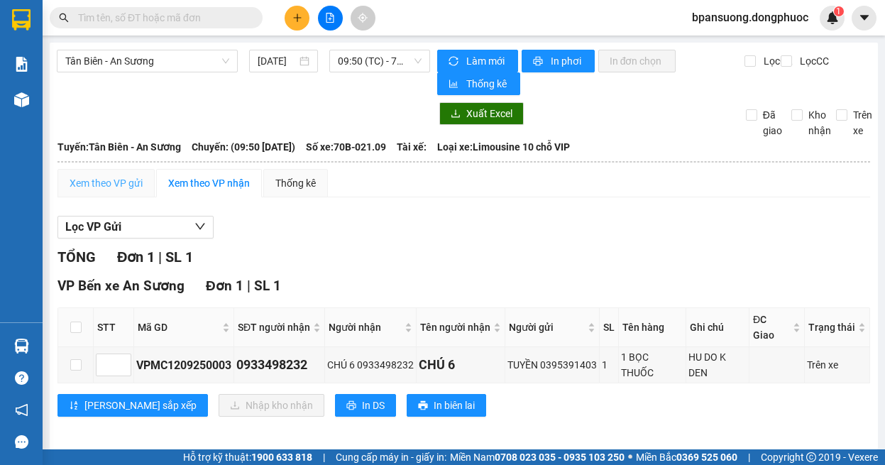
scroll to position [7, 0]
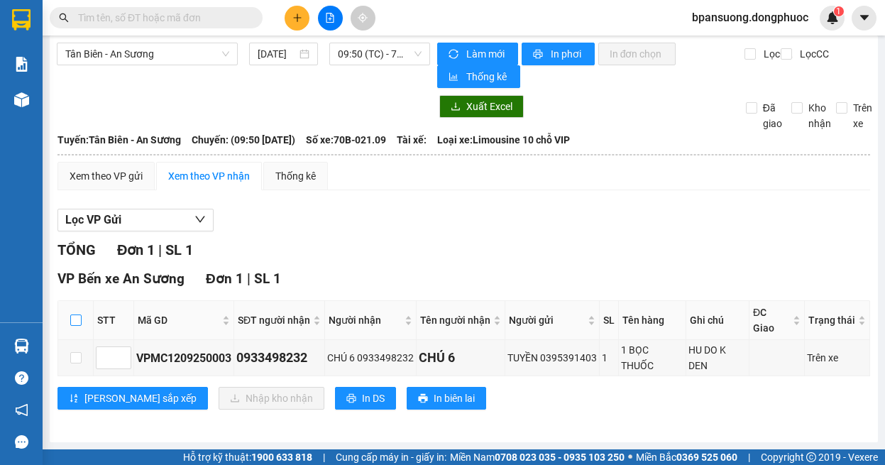
click at [77, 317] on input "checkbox" at bounding box center [75, 319] width 11 height 11
checkbox input "true"
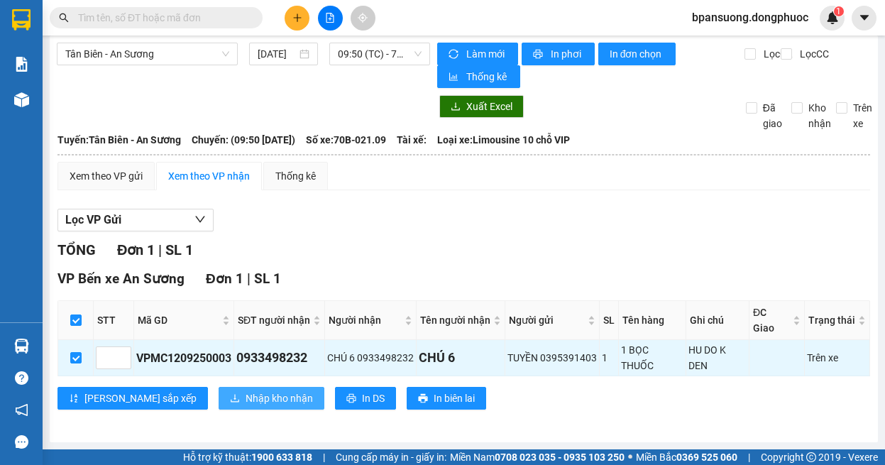
click at [246, 401] on span "Nhập kho nhận" at bounding box center [279, 398] width 67 height 16
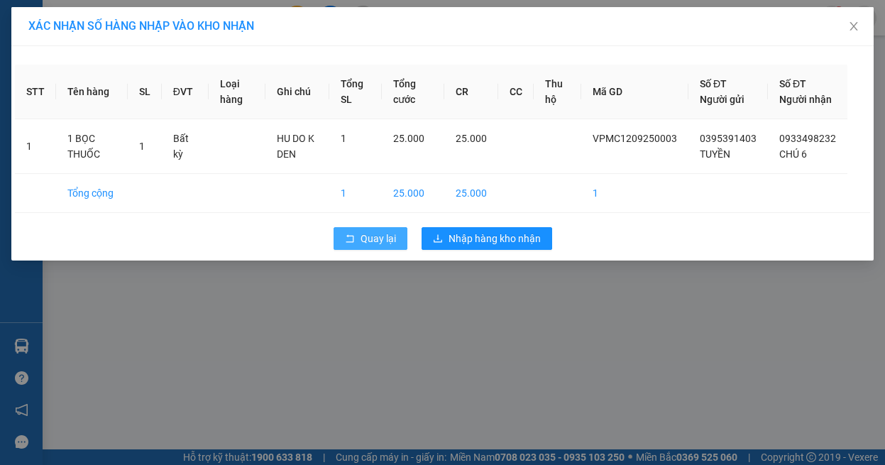
click at [361, 246] on span "Quay lại" at bounding box center [378, 239] width 35 height 16
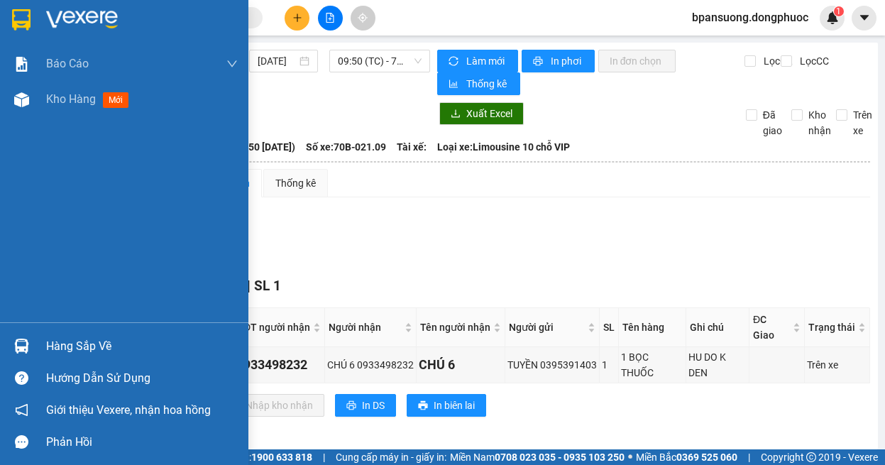
click at [23, 353] on div at bounding box center [21, 346] width 25 height 25
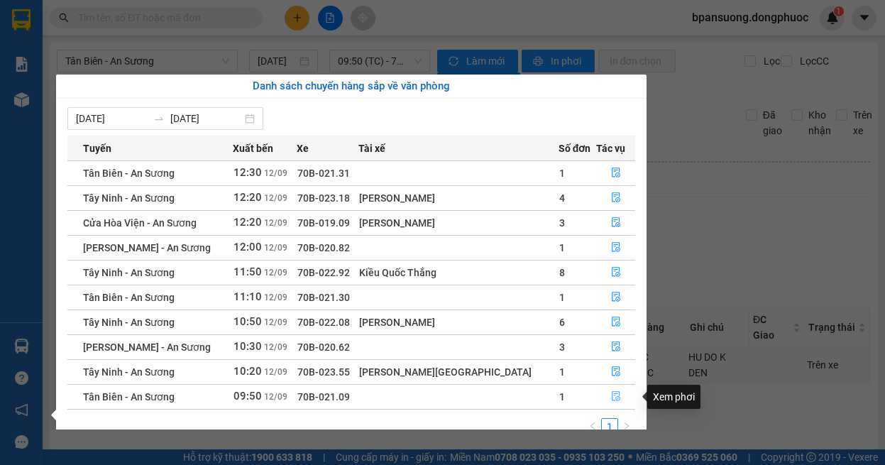
click at [611, 391] on icon "file-done" at bounding box center [616, 396] width 10 height 10
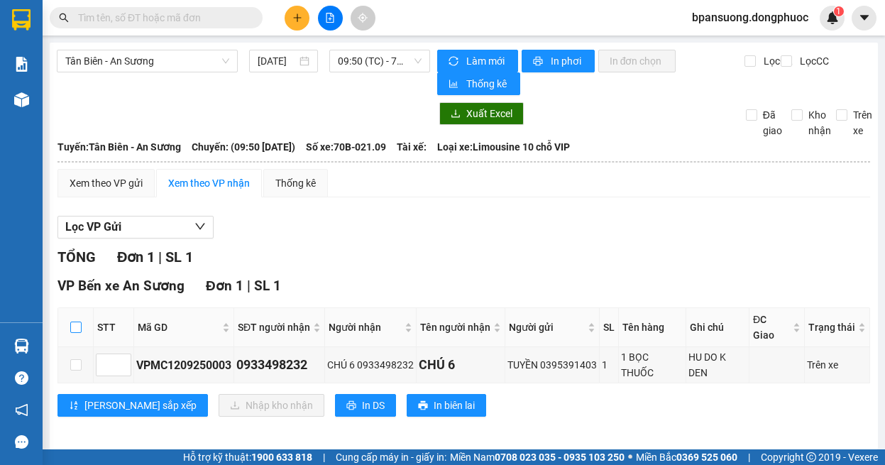
click at [77, 322] on input "checkbox" at bounding box center [75, 327] width 11 height 11
checkbox input "true"
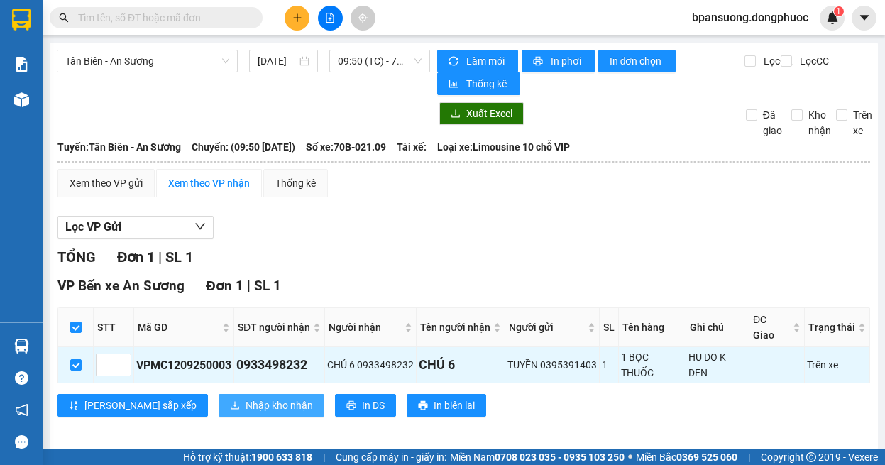
click at [246, 397] on span "Nhập kho nhận" at bounding box center [279, 405] width 67 height 16
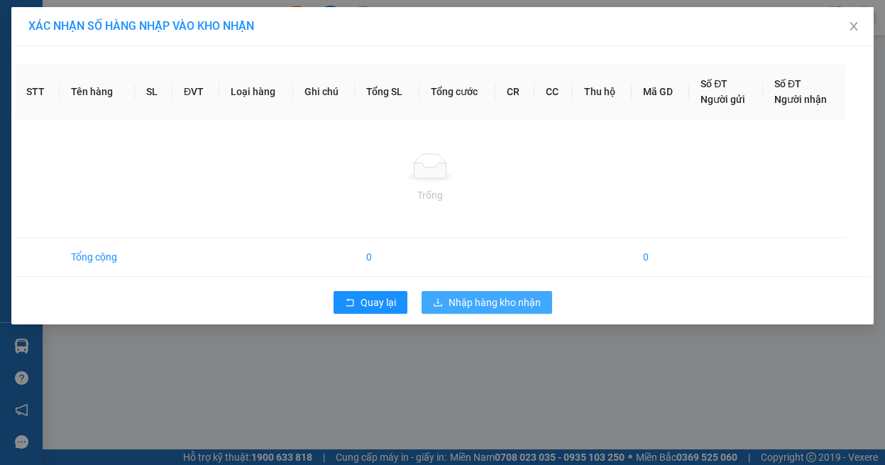
click at [505, 312] on button "Nhập hàng kho nhận" at bounding box center [487, 302] width 131 height 23
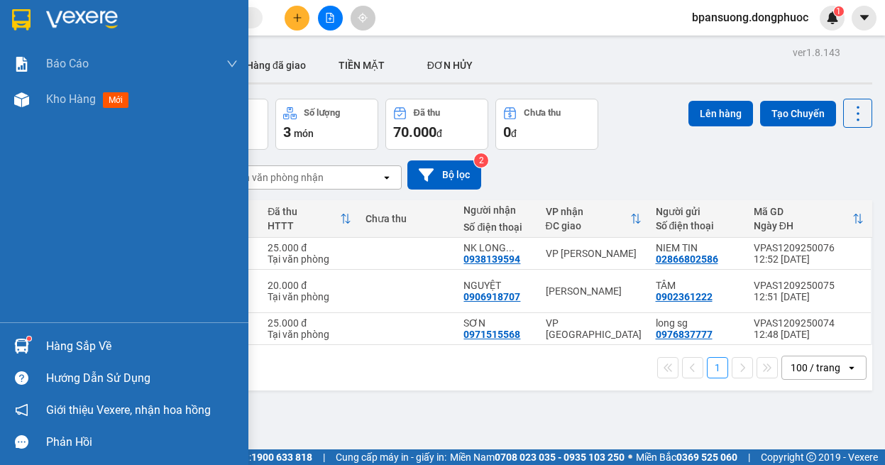
click at [50, 348] on div "Hàng sắp về" at bounding box center [142, 346] width 192 height 21
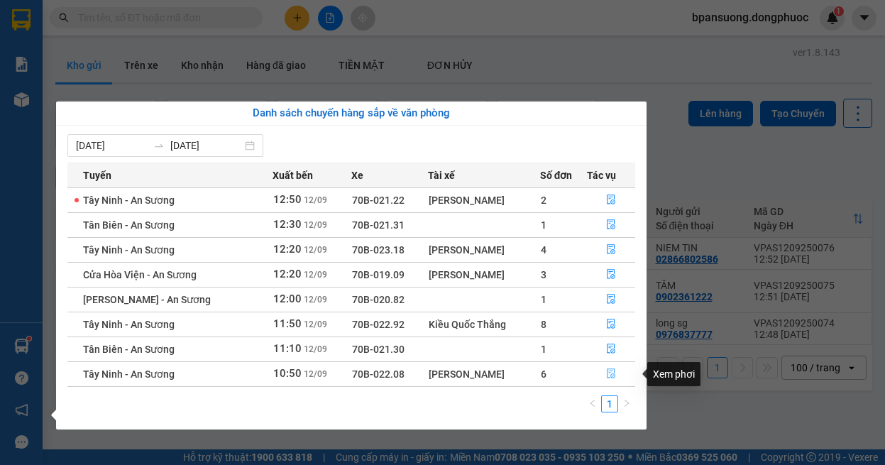
click at [608, 377] on icon "file-done" at bounding box center [611, 373] width 10 height 10
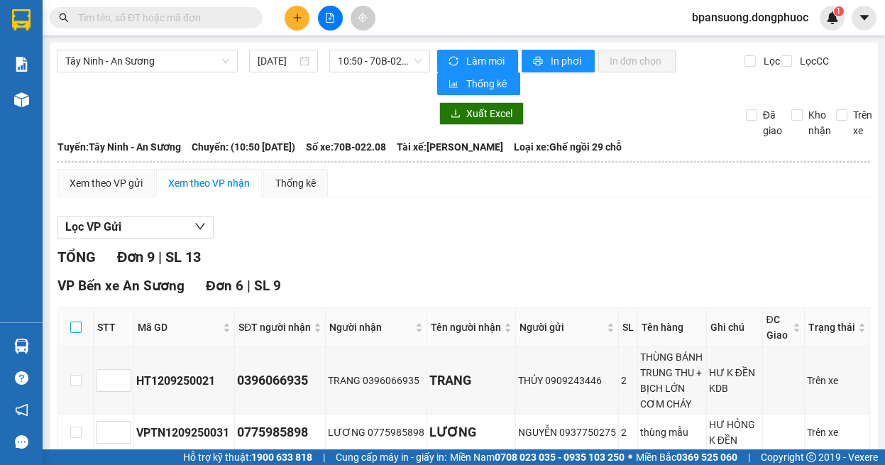
click at [79, 322] on input "checkbox" at bounding box center [75, 327] width 11 height 11
checkbox input "true"
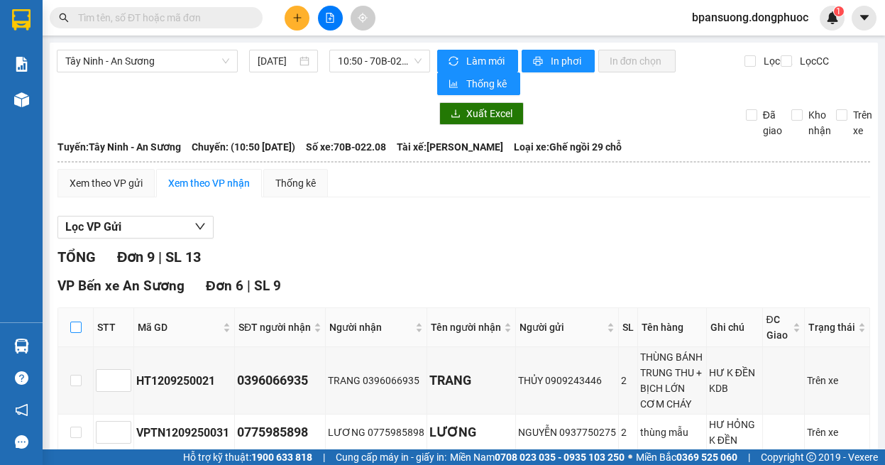
checkbox input "true"
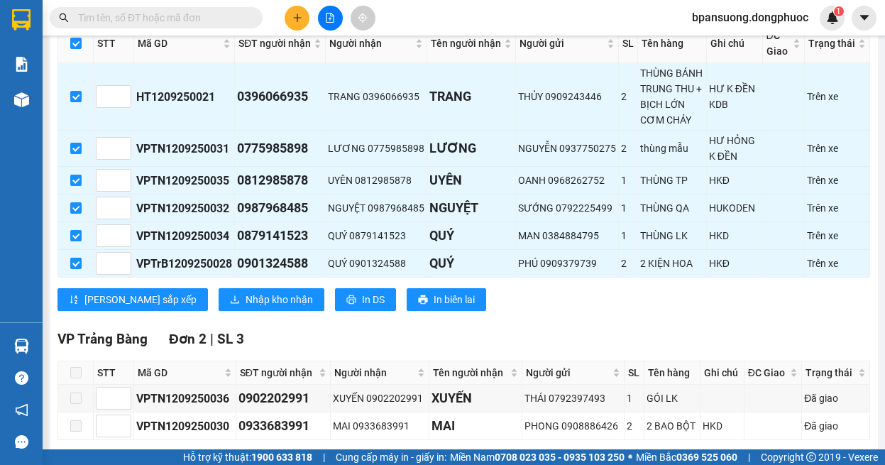
scroll to position [426, 0]
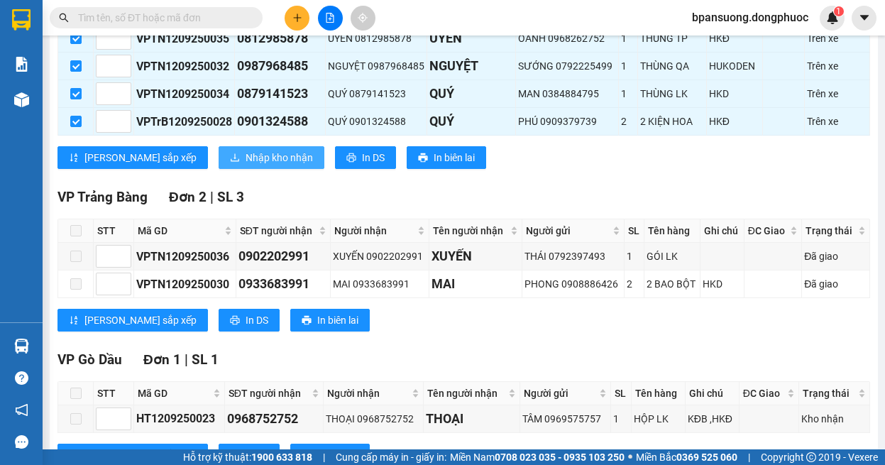
click at [246, 165] on span "Nhập kho nhận" at bounding box center [279, 158] width 67 height 16
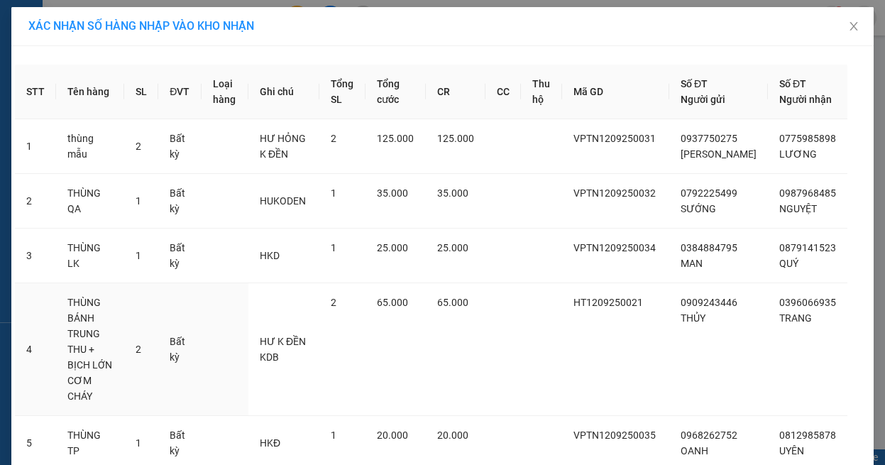
scroll to position [133, 0]
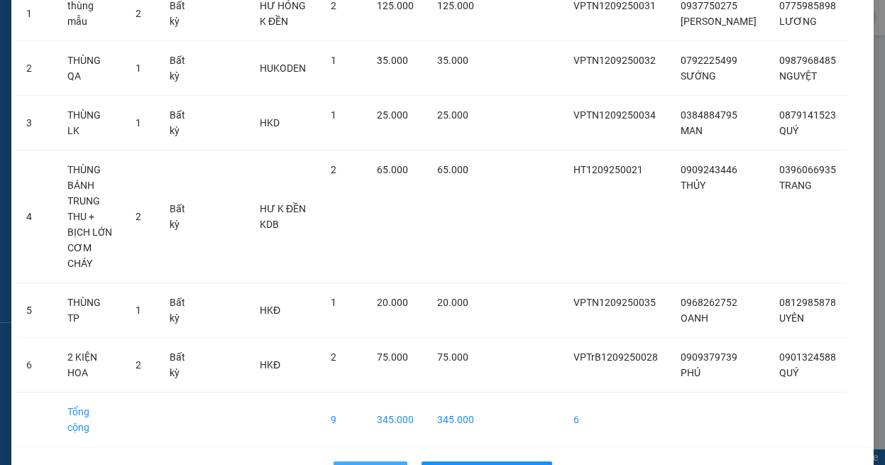
click at [361, 464] on span "Quay lại" at bounding box center [378, 473] width 35 height 16
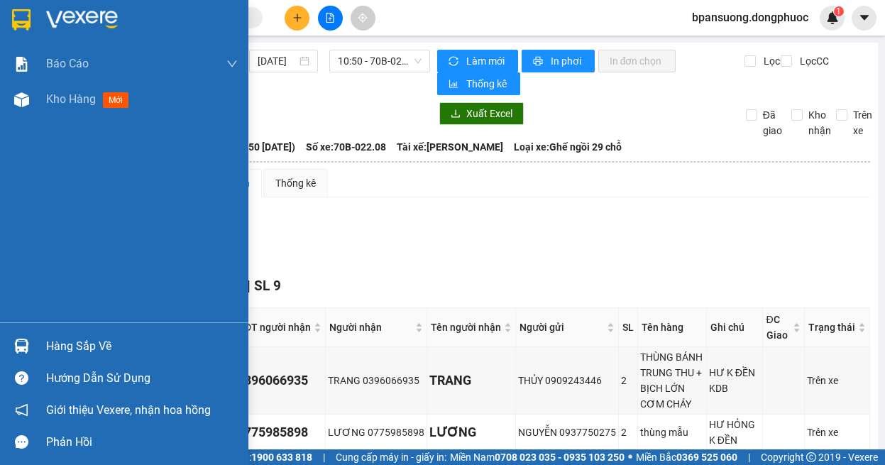
click at [28, 343] on img at bounding box center [21, 346] width 15 height 15
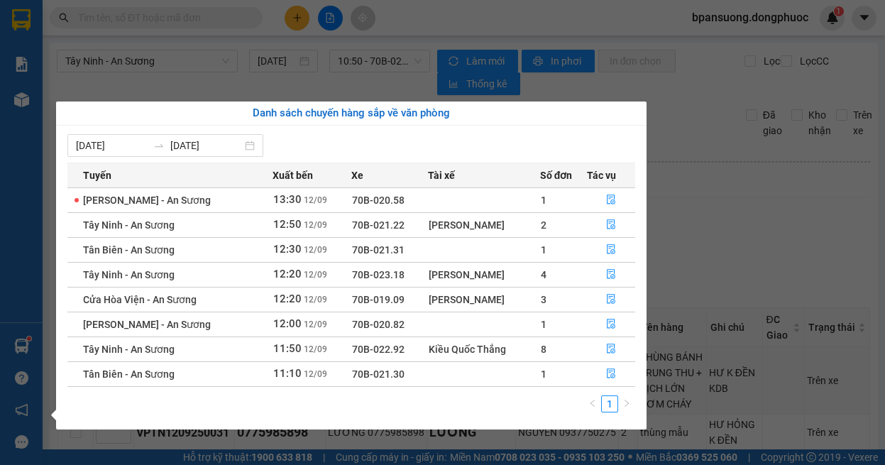
drag, startPoint x: 828, startPoint y: 227, endPoint x: 624, endPoint y: 190, distance: 207.0
click at [828, 226] on section "Kết quả tìm kiếm ( 0 ) Bộ lọc Ngày tạo đơn gần nhất No Data bpansuong.dongphuoc…" at bounding box center [442, 232] width 885 height 465
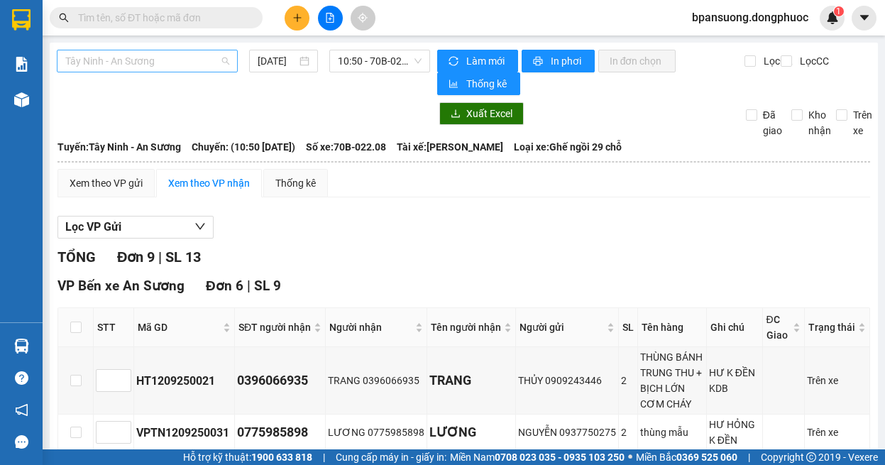
click at [151, 53] on span "Tây Ninh - An Sương" at bounding box center [147, 60] width 164 height 21
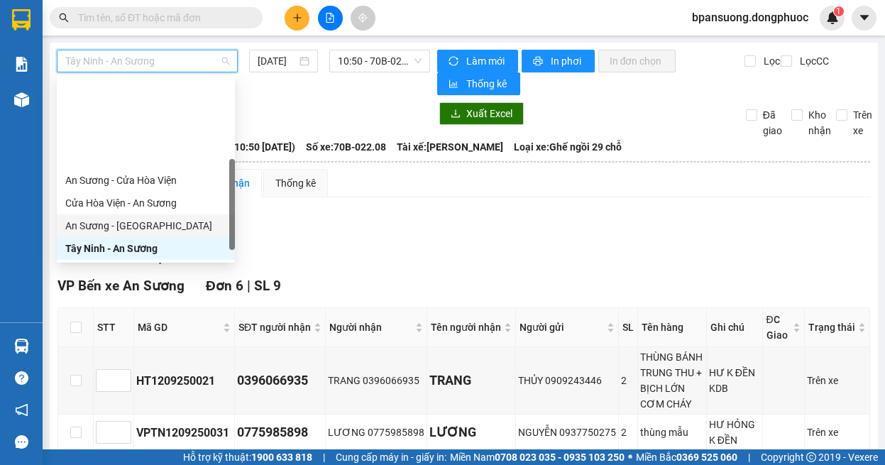
scroll to position [142, 0]
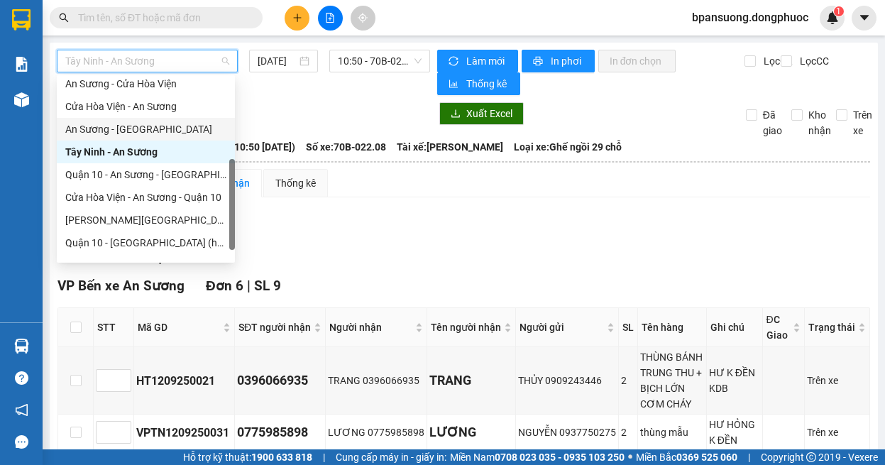
click at [138, 126] on div "An Sương - [GEOGRAPHIC_DATA]" at bounding box center [145, 129] width 161 height 16
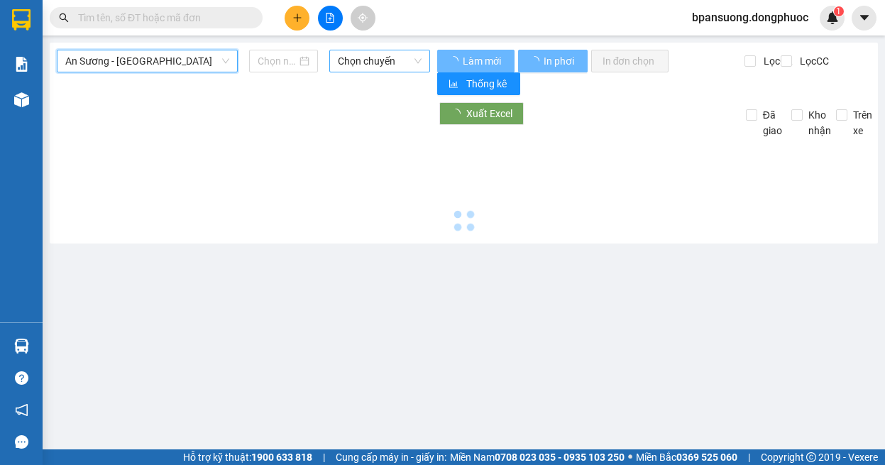
type input "[DATE]"
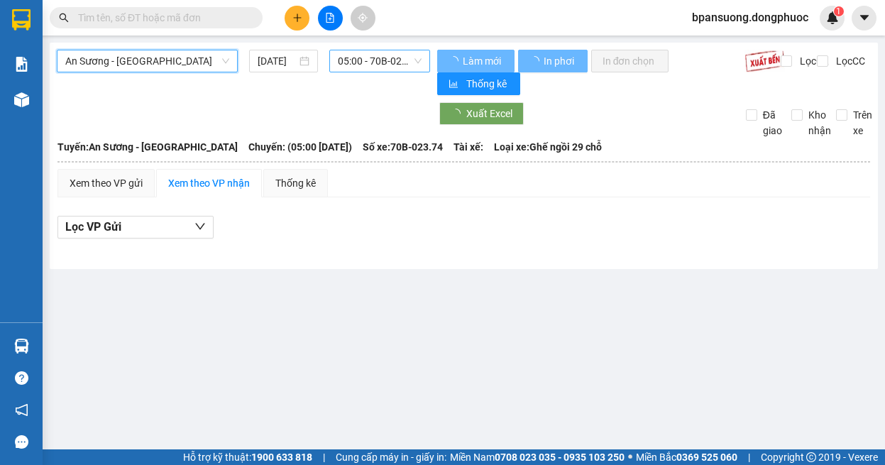
click at [381, 57] on span "05:00 - 70B-023.74" at bounding box center [380, 60] width 84 height 21
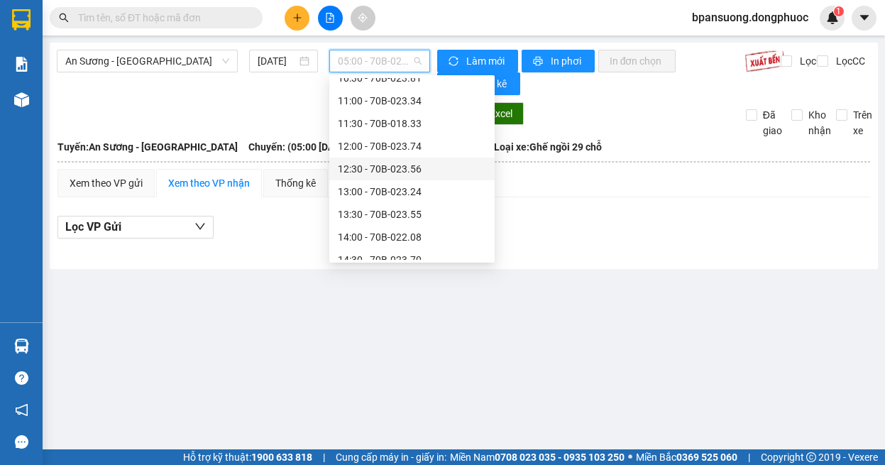
scroll to position [426, 0]
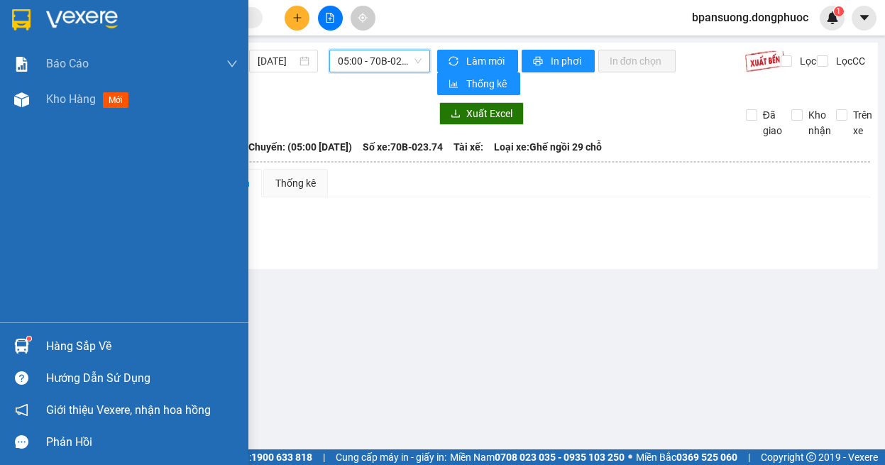
click at [27, 345] on img at bounding box center [21, 346] width 15 height 15
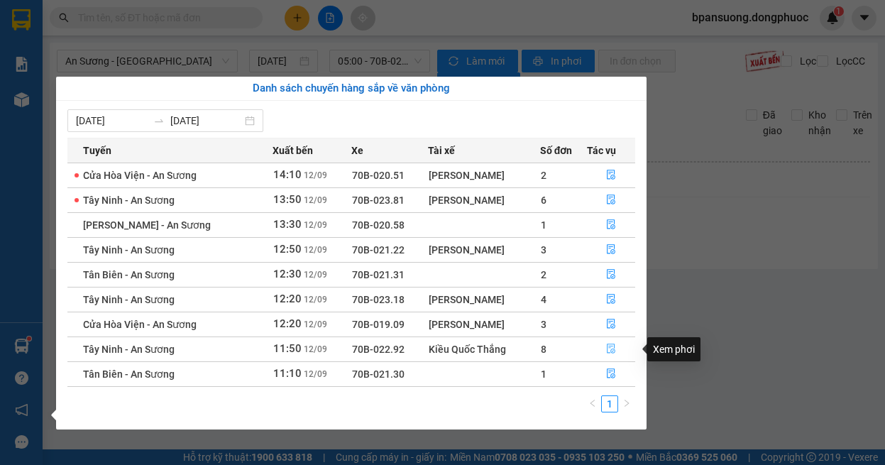
click at [607, 348] on icon "file-done" at bounding box center [611, 349] width 9 height 10
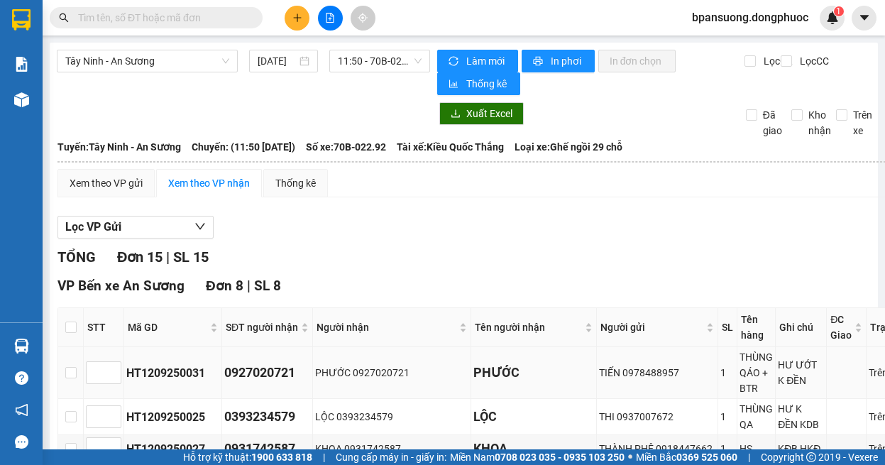
scroll to position [142, 0]
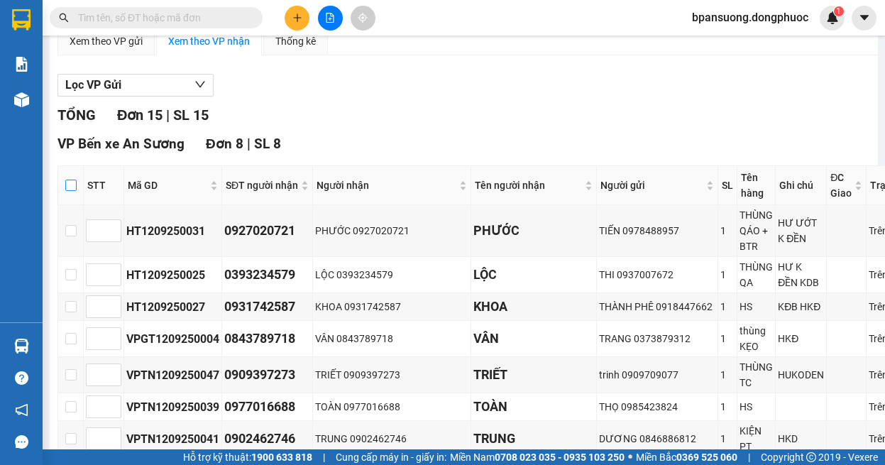
click at [65, 184] on input "checkbox" at bounding box center [70, 185] width 11 height 11
checkbox input "true"
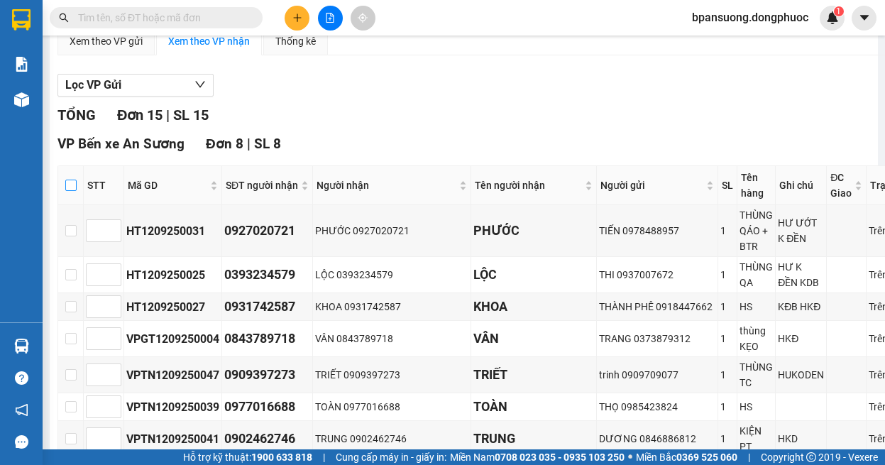
checkbox input "true"
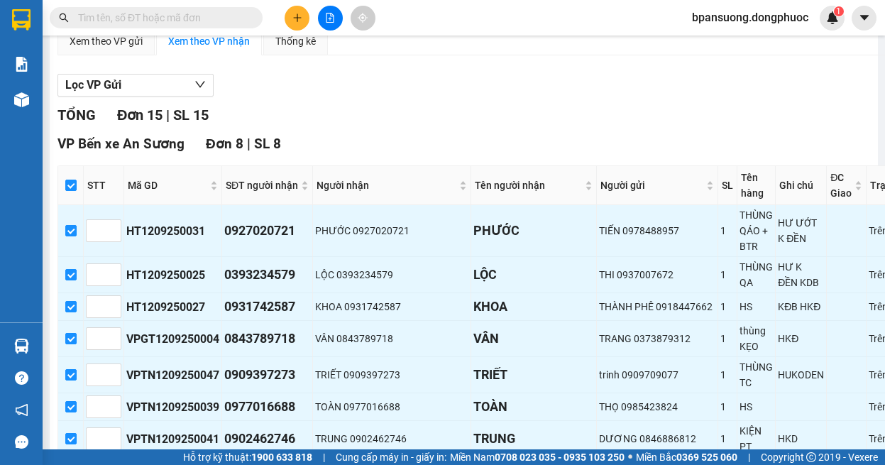
scroll to position [426, 0]
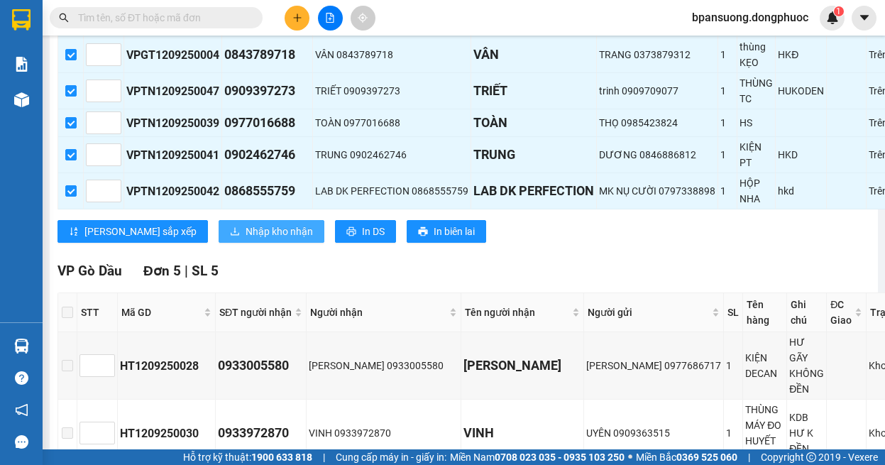
click at [219, 226] on button "Nhập kho nhận" at bounding box center [272, 231] width 106 height 23
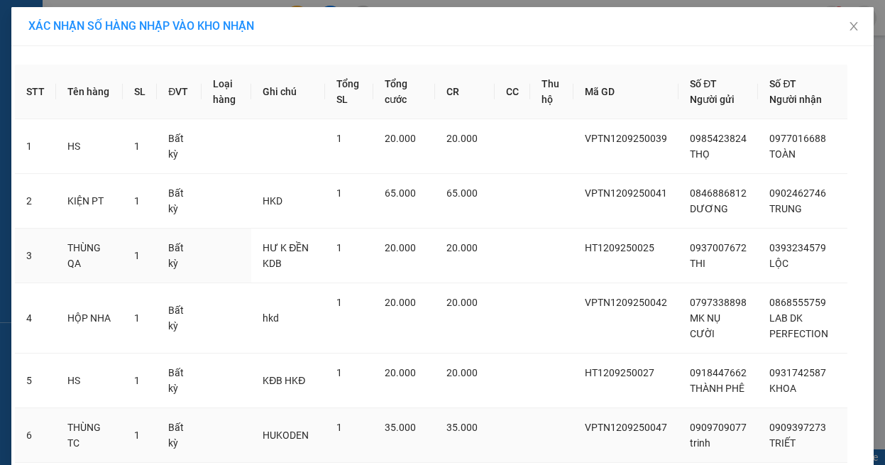
scroll to position [211, 0]
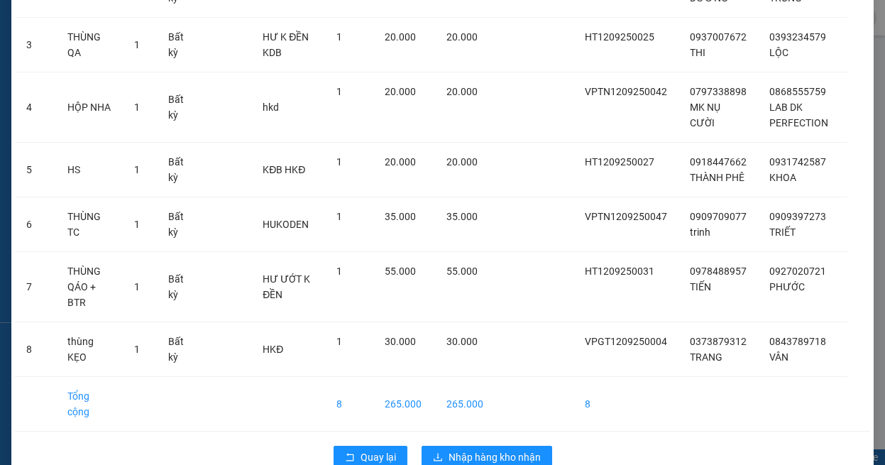
click at [363, 439] on div "Quay lại Nhập hàng kho nhận" at bounding box center [442, 457] width 855 height 37
click at [361, 449] on span "Quay lại" at bounding box center [378, 457] width 35 height 16
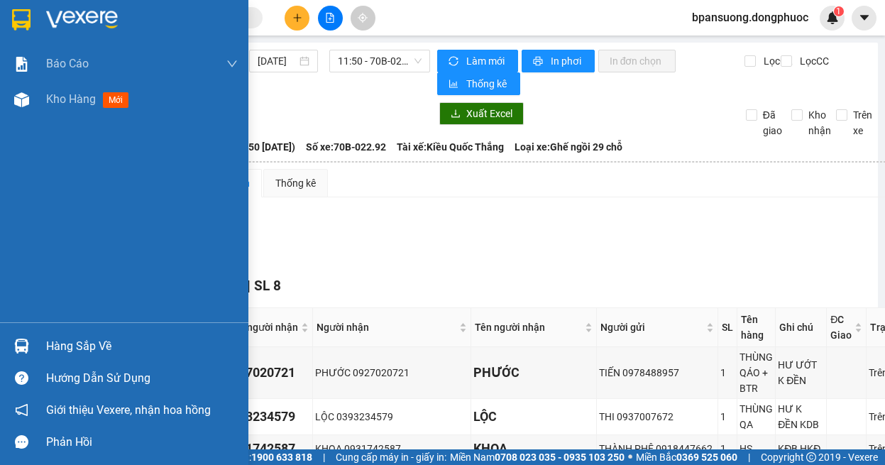
click at [32, 341] on div at bounding box center [21, 346] width 25 height 25
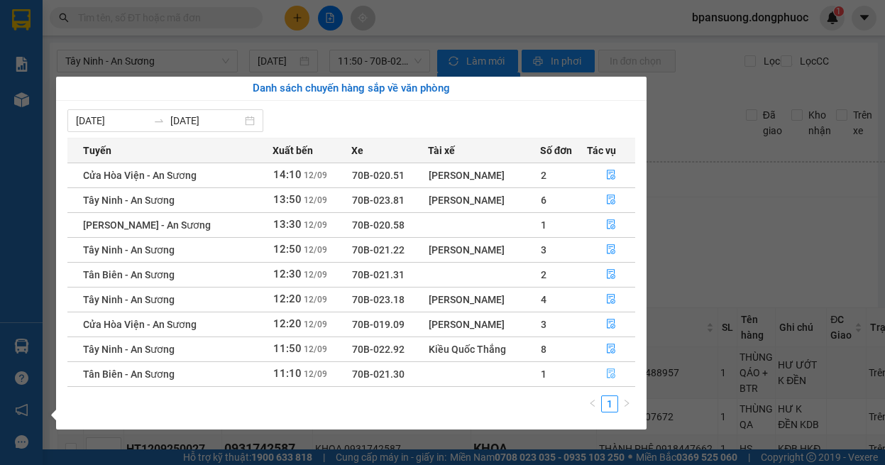
click at [611, 372] on icon "file-done" at bounding box center [611, 373] width 10 height 10
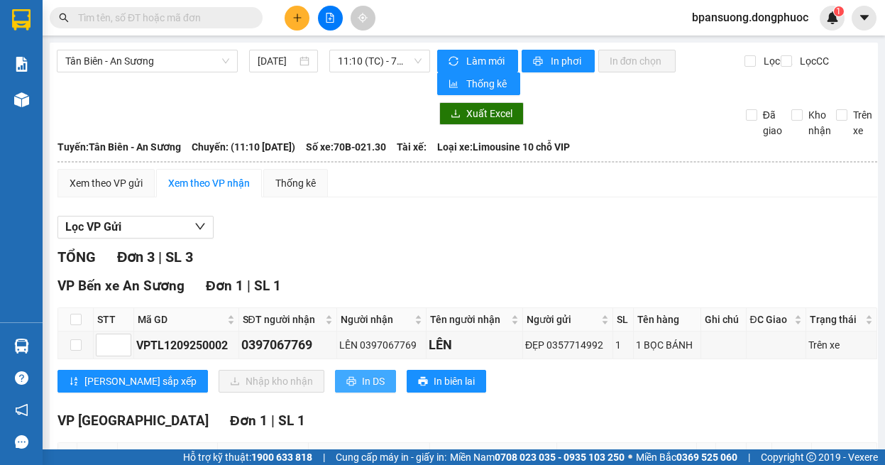
scroll to position [142, 0]
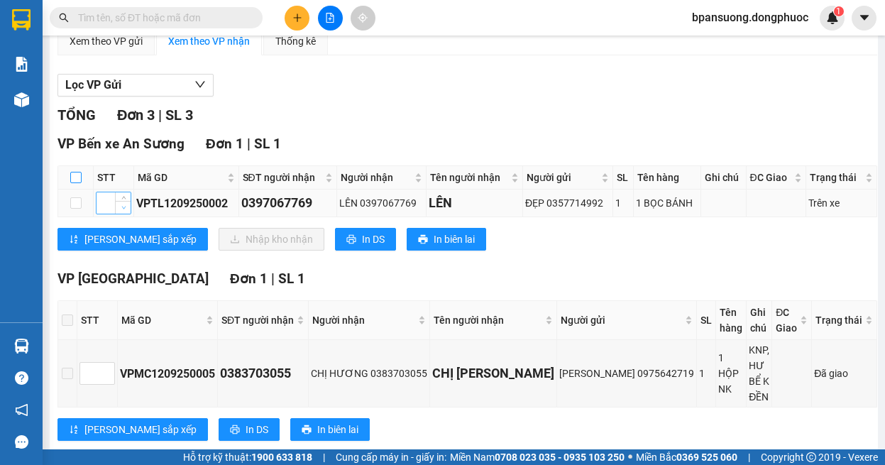
drag, startPoint x: 74, startPoint y: 178, endPoint x: 126, endPoint y: 213, distance: 63.0
click at [77, 185] on label at bounding box center [75, 178] width 11 height 16
click at [77, 183] on input "checkbox" at bounding box center [75, 177] width 11 height 11
checkbox input "true"
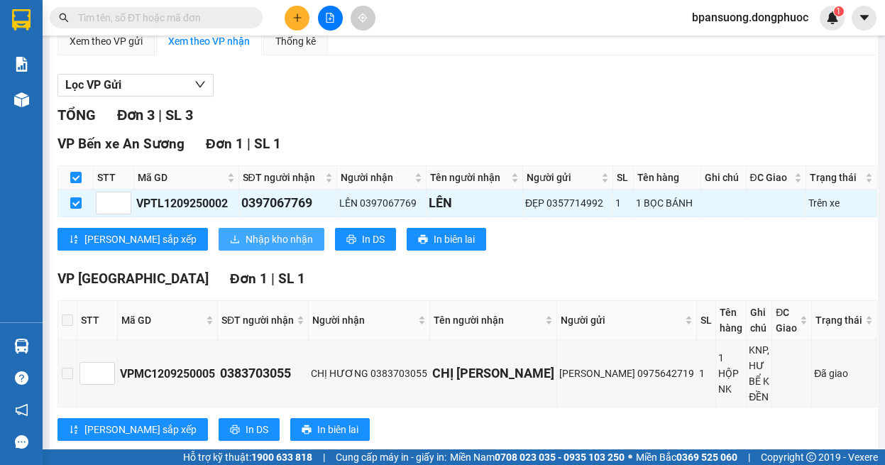
click at [246, 241] on span "Nhập kho nhận" at bounding box center [279, 239] width 67 height 16
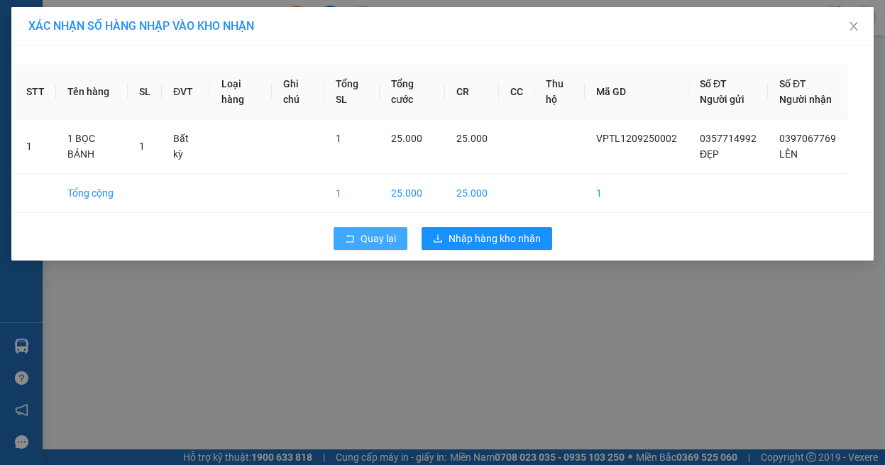
click at [366, 246] on span "Quay lại" at bounding box center [378, 239] width 35 height 16
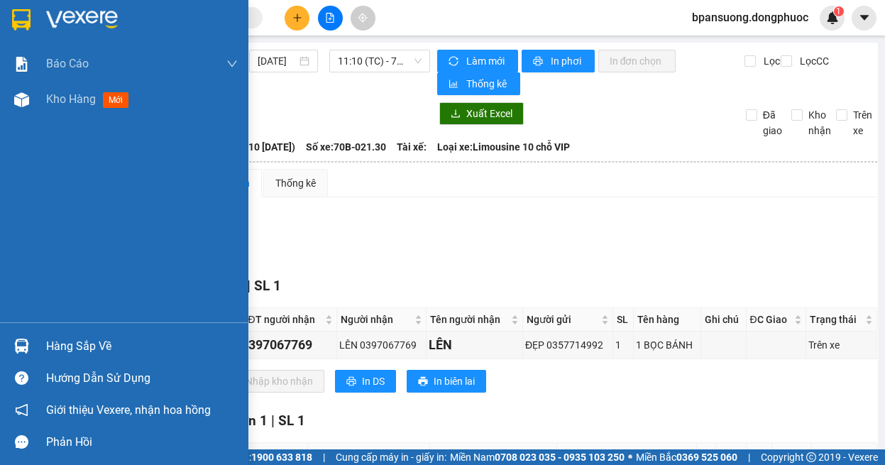
click at [31, 350] on div at bounding box center [21, 346] width 25 height 25
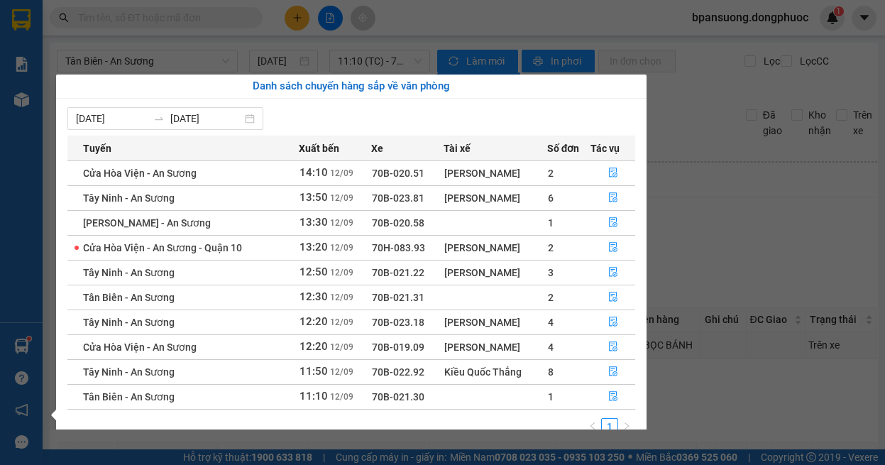
scroll to position [23, 0]
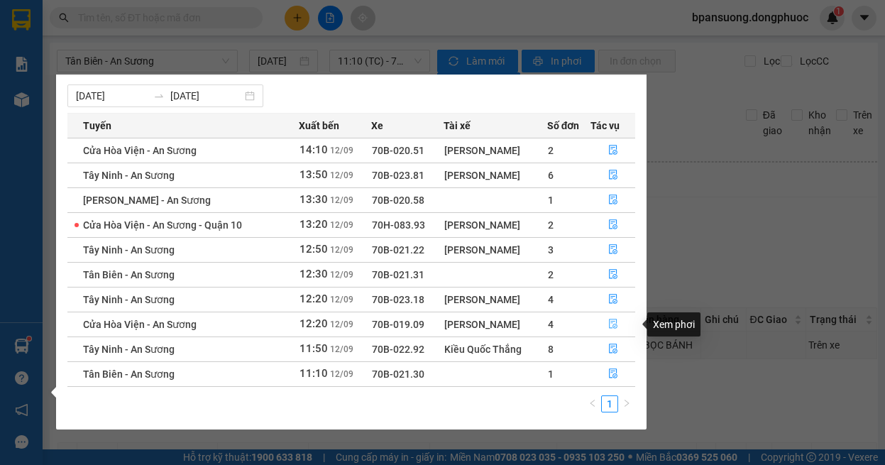
drag, startPoint x: 608, startPoint y: 326, endPoint x: 519, endPoint y: 314, distance: 89.5
click at [608, 326] on button "button" at bounding box center [612, 324] width 43 height 23
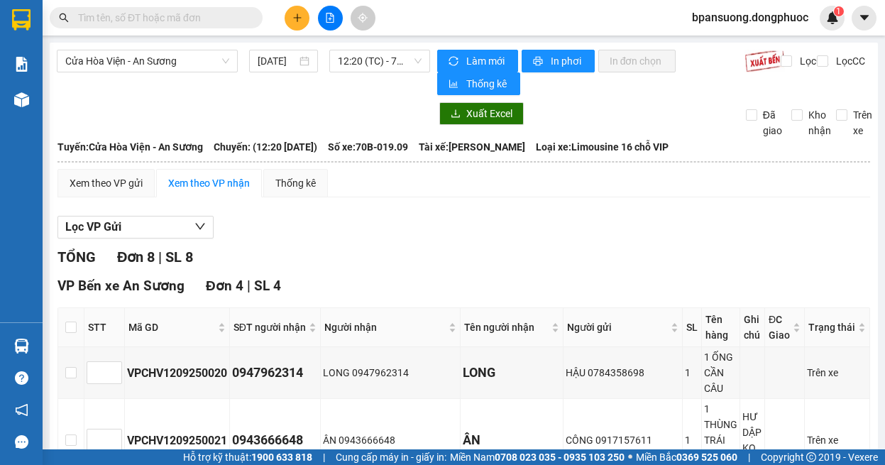
scroll to position [142, 0]
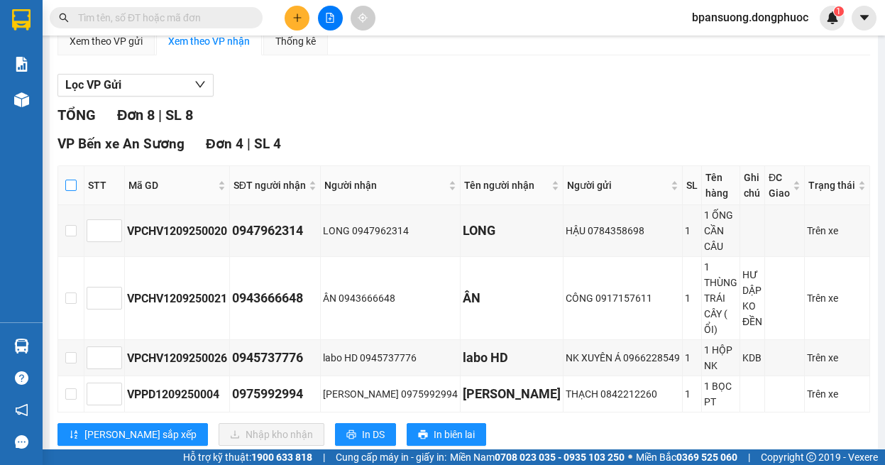
click at [77, 186] on input "checkbox" at bounding box center [70, 185] width 11 height 11
checkbox input "true"
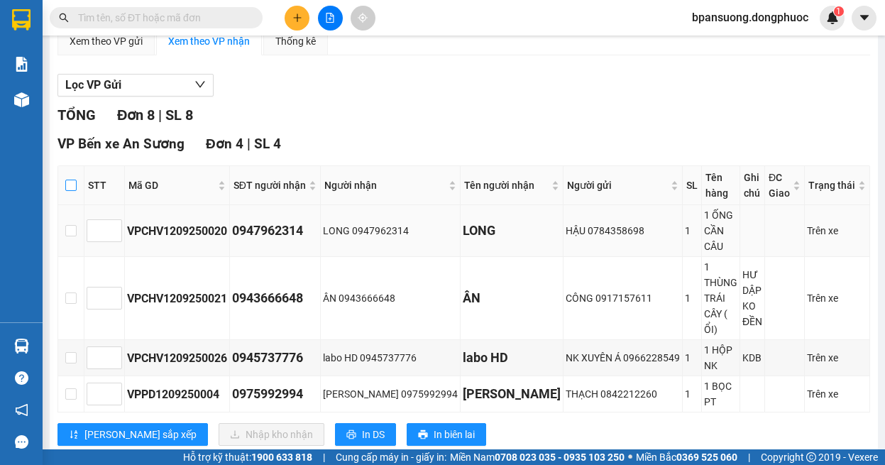
checkbox input "true"
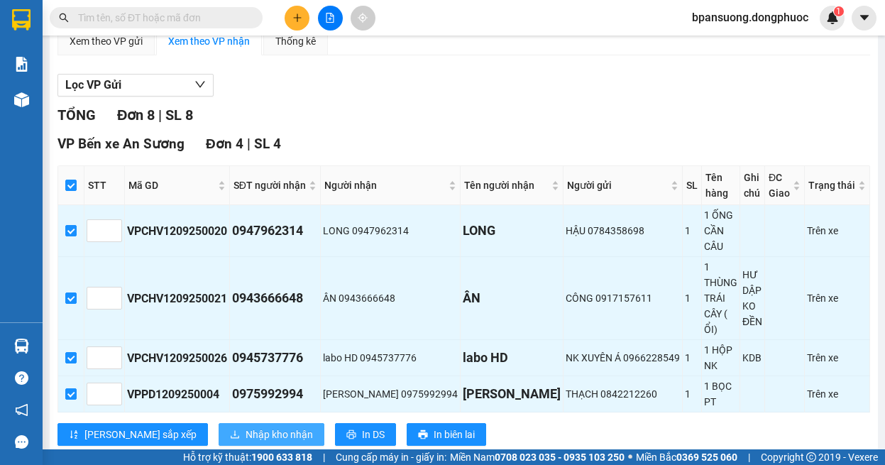
click at [246, 427] on span "Nhập kho nhận" at bounding box center [279, 435] width 67 height 16
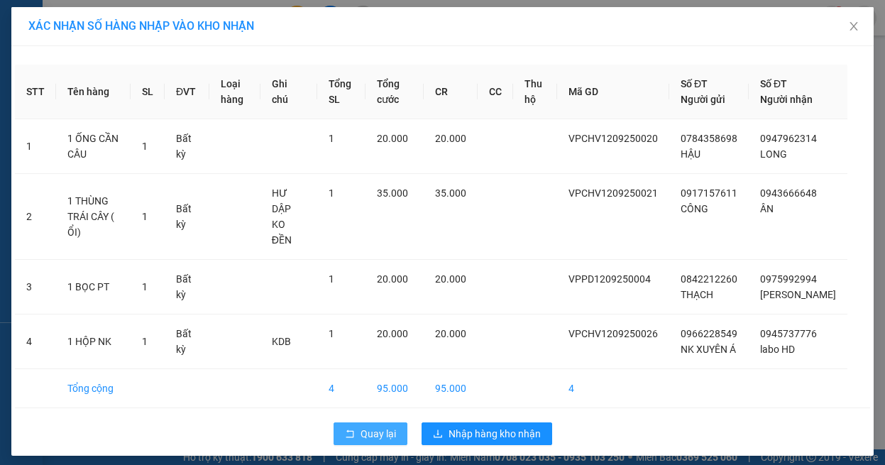
click at [379, 430] on span "Quay lại" at bounding box center [378, 434] width 35 height 16
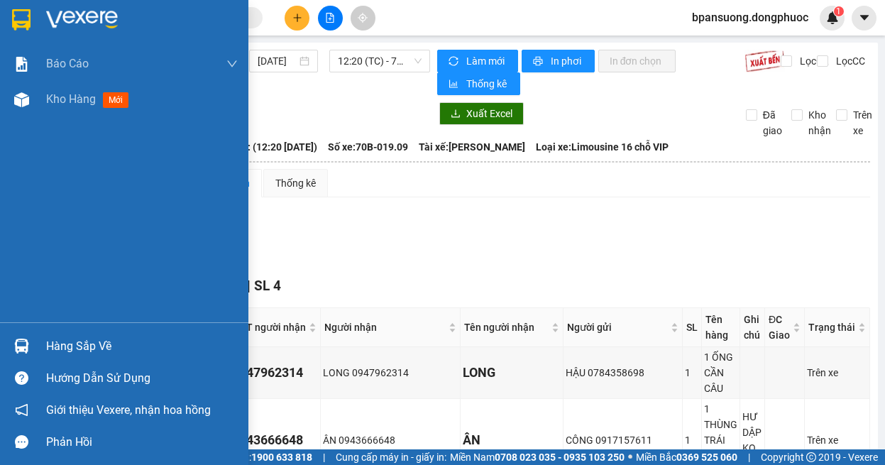
click at [33, 342] on div at bounding box center [21, 346] width 25 height 25
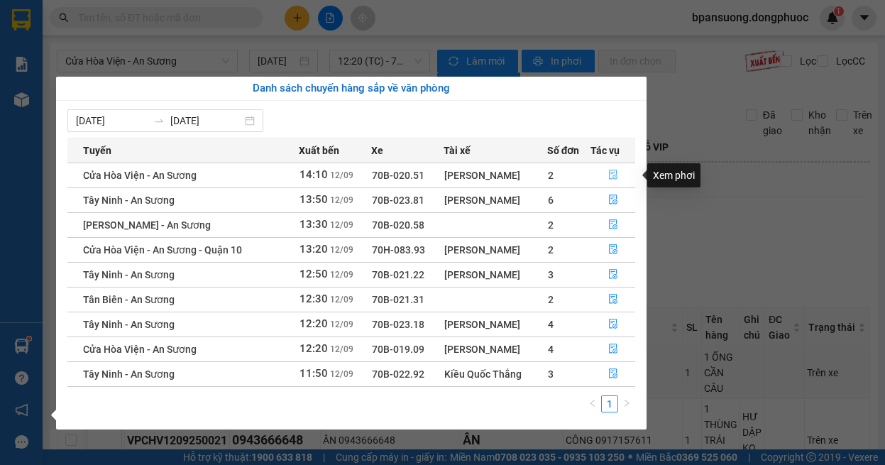
click at [608, 173] on icon "file-done" at bounding box center [613, 175] width 10 height 10
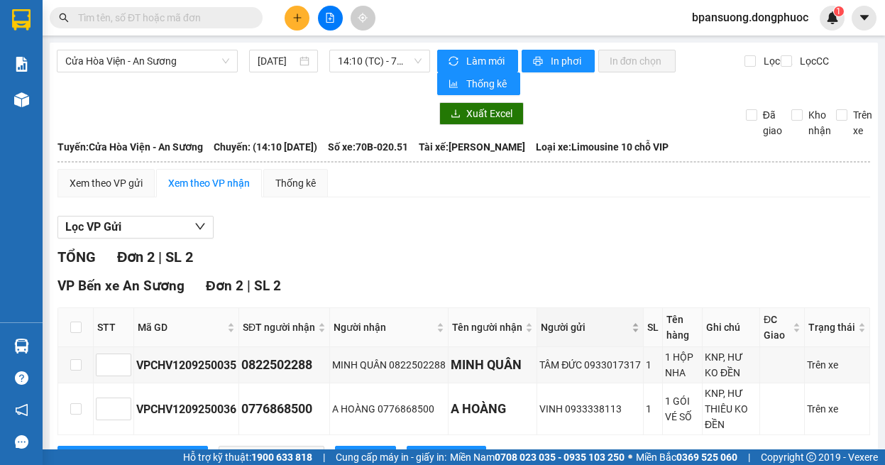
scroll to position [59, 0]
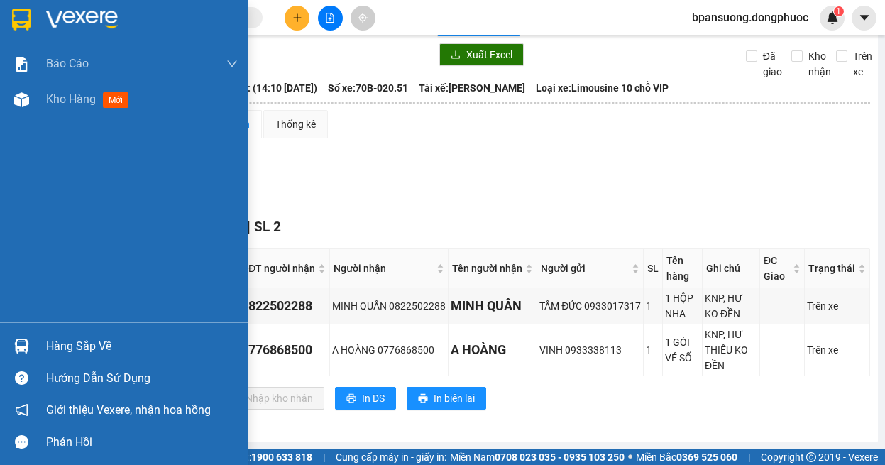
click at [40, 342] on div "Hàng sắp về" at bounding box center [124, 346] width 248 height 32
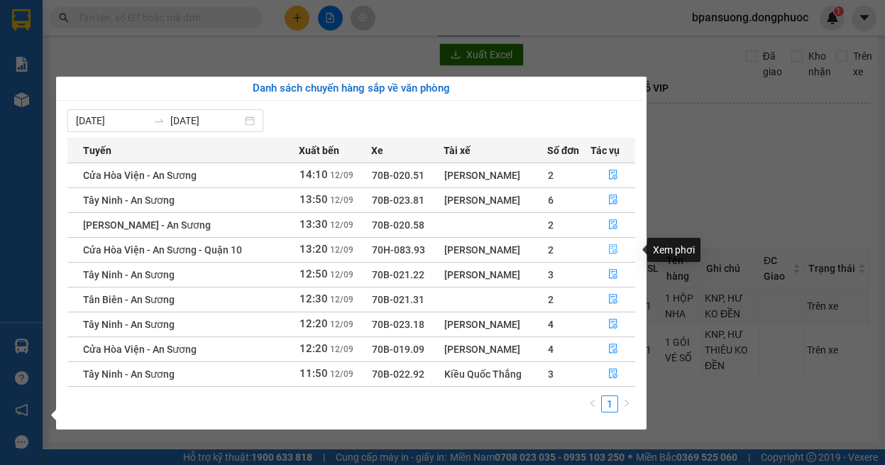
click at [616, 251] on icon "file-done" at bounding box center [613, 249] width 10 height 10
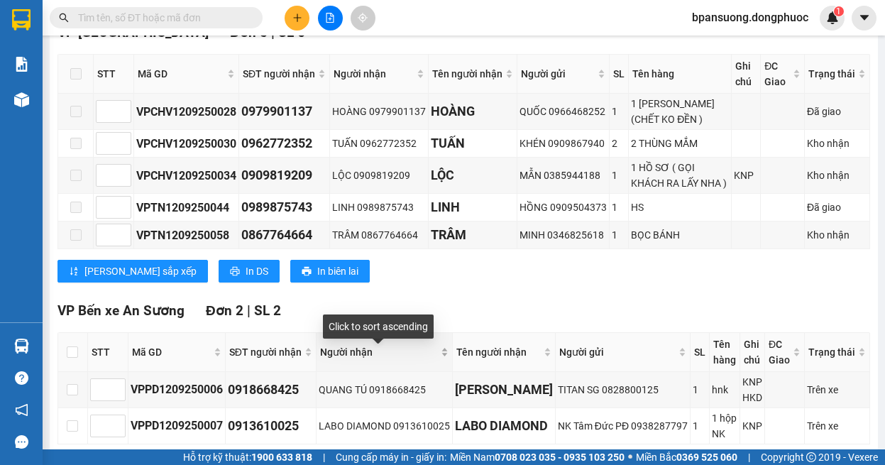
scroll to position [627, 0]
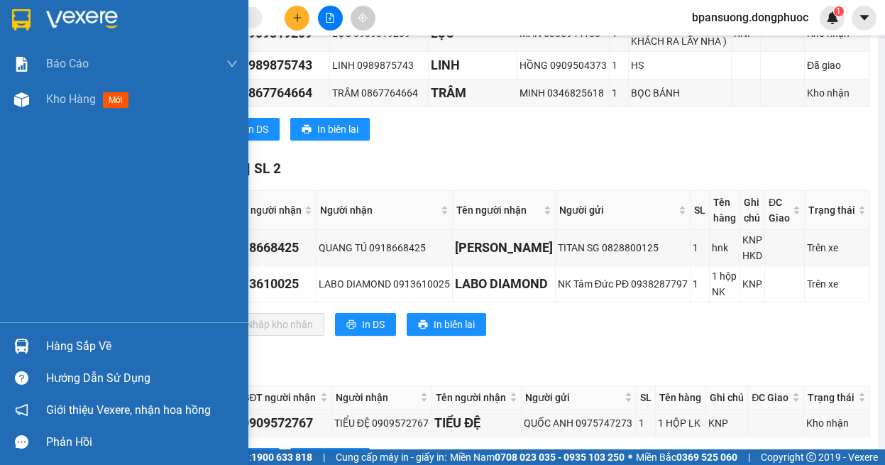
click at [31, 341] on div at bounding box center [21, 346] width 25 height 25
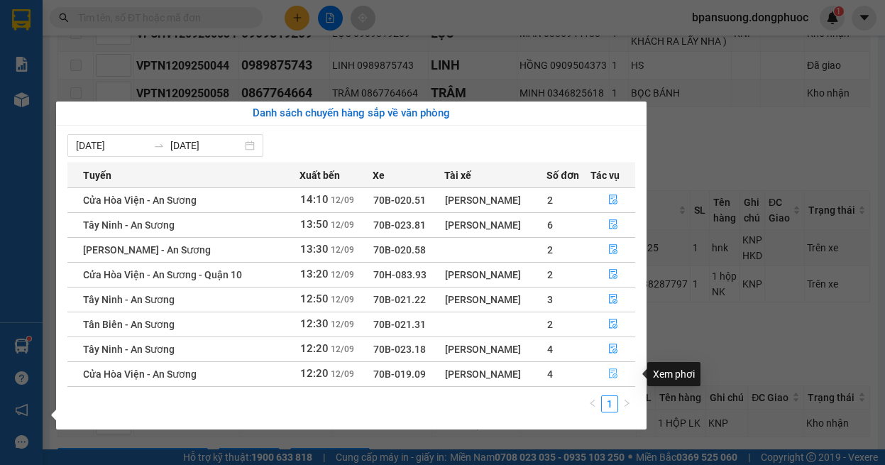
click at [607, 373] on button "button" at bounding box center [612, 374] width 43 height 23
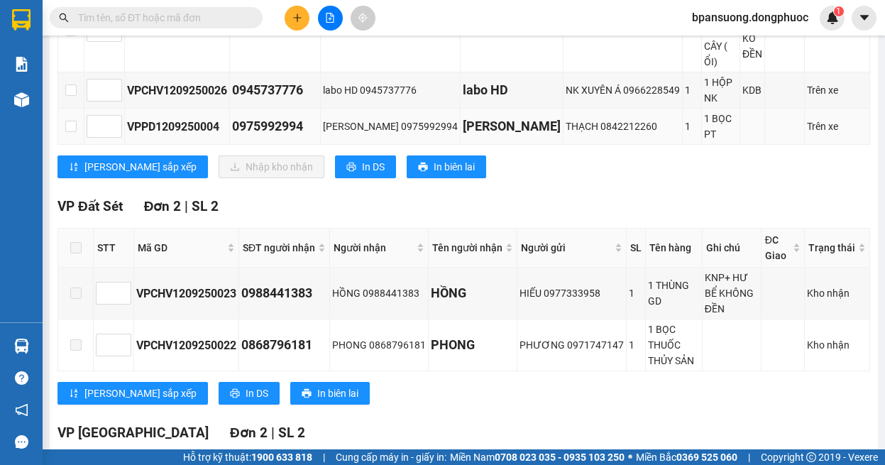
scroll to position [268, 0]
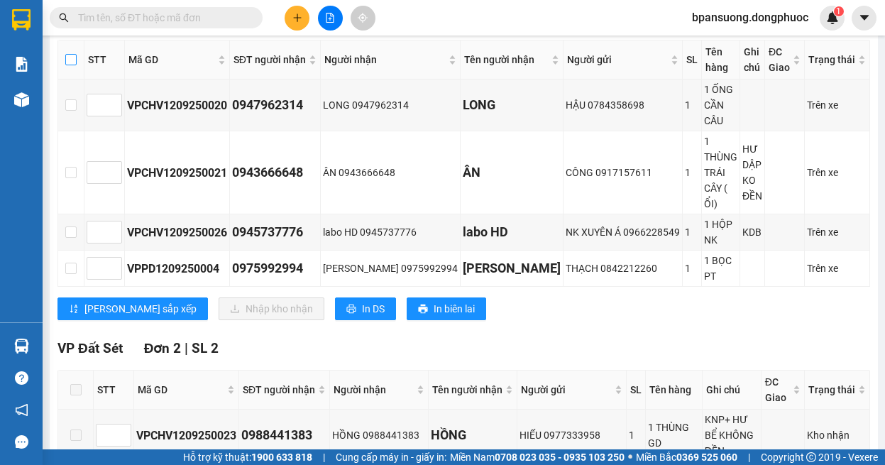
click at [77, 57] on input "checkbox" at bounding box center [70, 59] width 11 height 11
checkbox input "true"
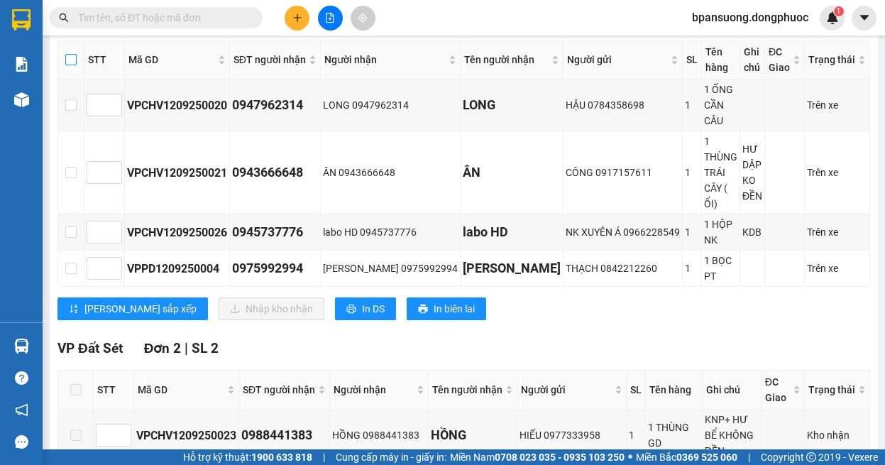
checkbox input "true"
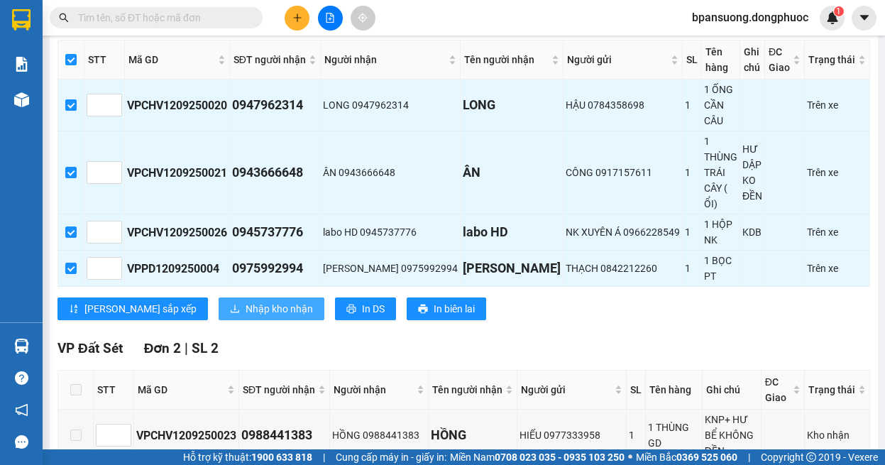
click at [246, 301] on span "Nhập kho nhận" at bounding box center [279, 309] width 67 height 16
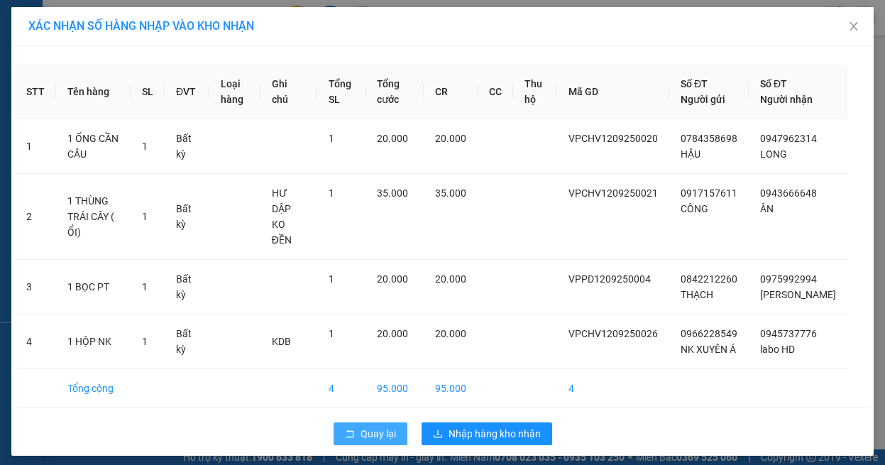
drag, startPoint x: 336, startPoint y: 464, endPoint x: 336, endPoint y: 437, distance: 27.0
click at [336, 437] on div "XÁC NHẬN SỐ HÀNG NHẬP VÀO KHO NHẬN STT Tên hàng SL ĐVT Loại hàng Ghi chú Tổng S…" at bounding box center [442, 232] width 885 height 465
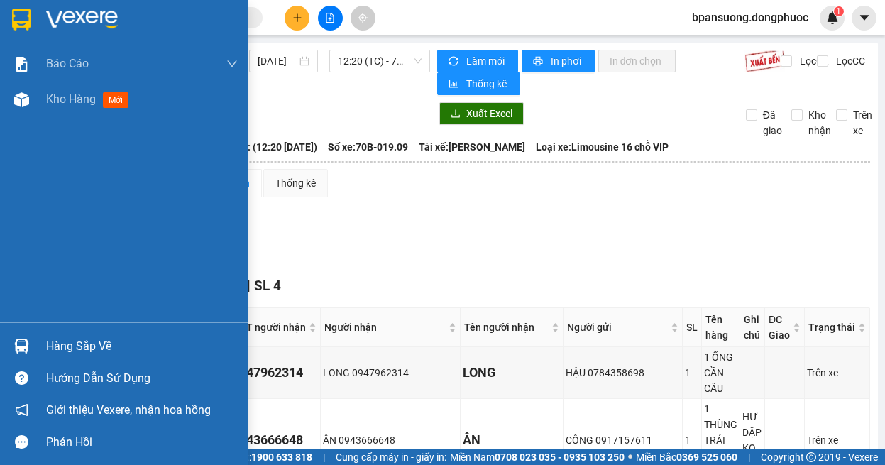
click at [17, 337] on div at bounding box center [21, 346] width 25 height 25
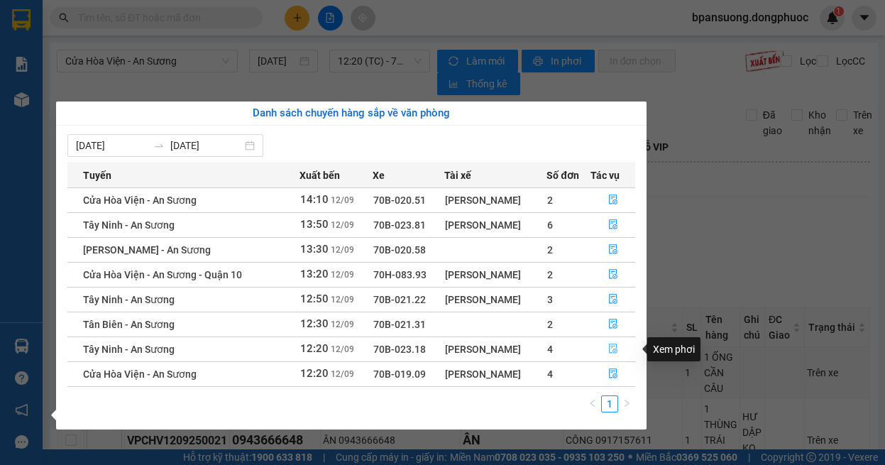
drag, startPoint x: 615, startPoint y: 349, endPoint x: 495, endPoint y: 344, distance: 119.4
click at [615, 348] on icon "file-done" at bounding box center [613, 349] width 10 height 10
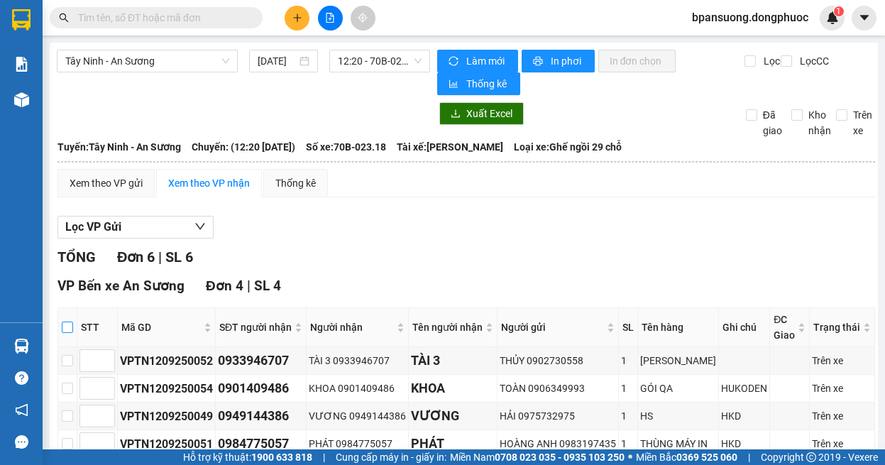
click at [73, 332] on input "checkbox" at bounding box center [67, 327] width 11 height 11
checkbox input "true"
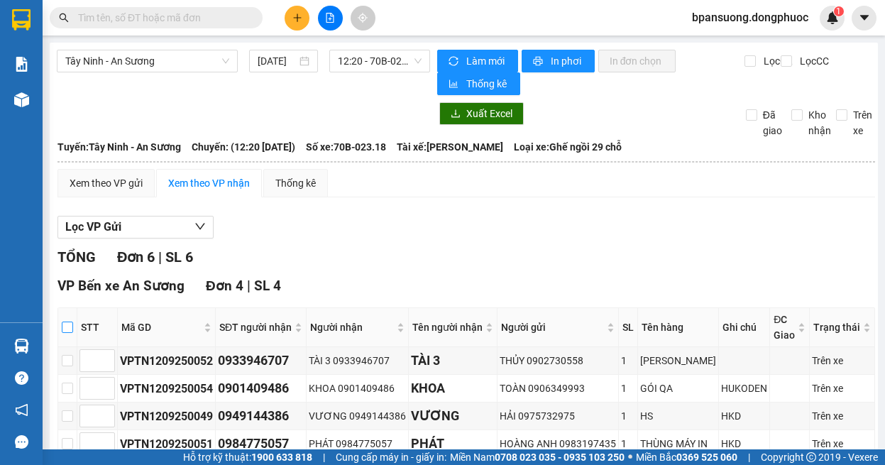
checkbox input "true"
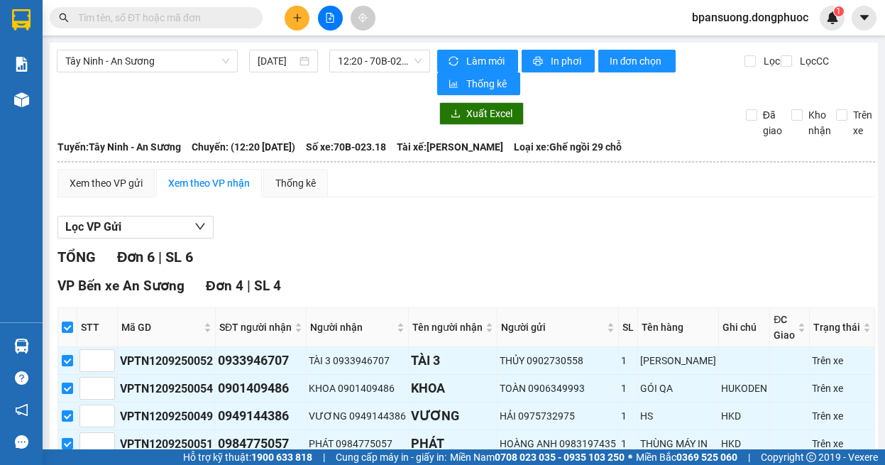
scroll to position [142, 0]
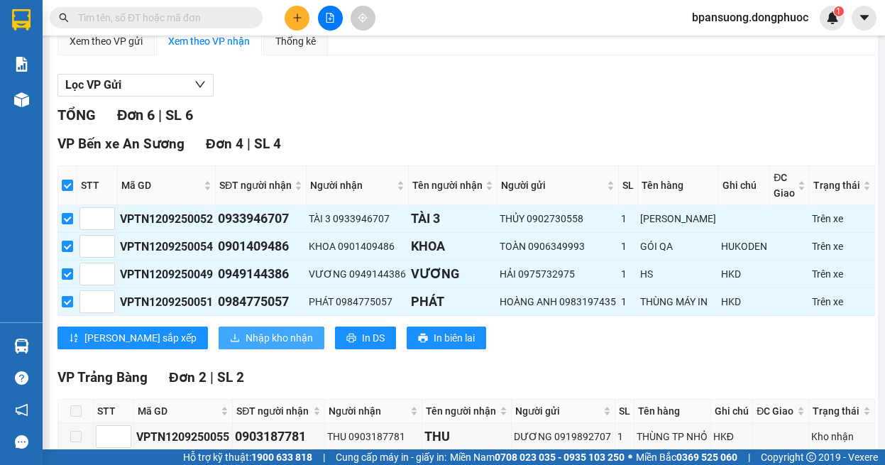
click at [246, 346] on span "Nhập kho nhận" at bounding box center [279, 338] width 67 height 16
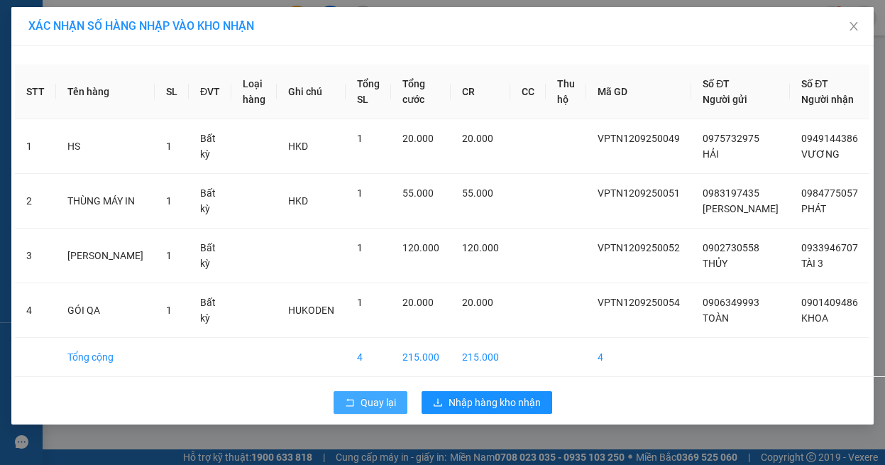
click at [370, 410] on span "Quay lại" at bounding box center [378, 403] width 35 height 16
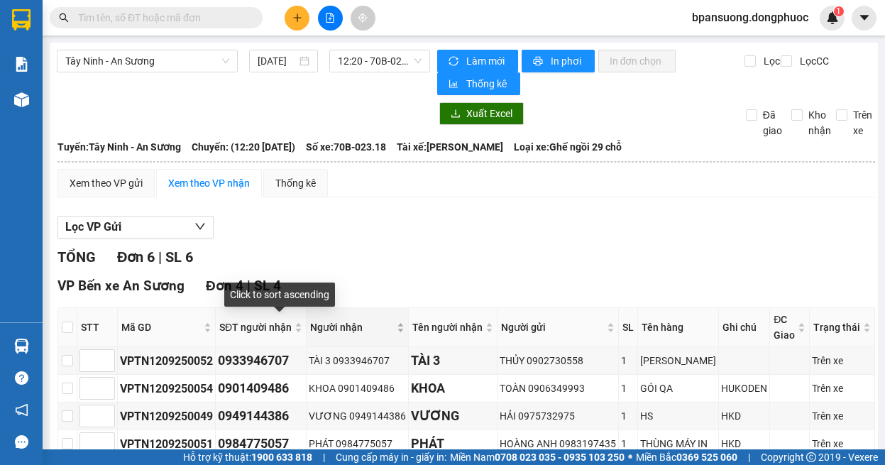
scroll to position [142, 0]
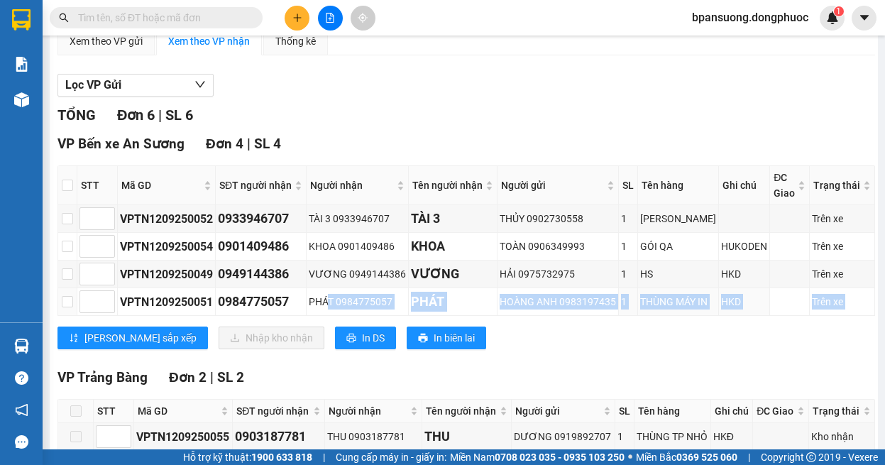
drag, startPoint x: 531, startPoint y: 330, endPoint x: 710, endPoint y: 341, distance: 179.2
click at [709, 341] on div "VP Bến xe An Sương Đơn 4 | SL 4 STT Mã GD SĐT người nhận Người nhận Tên người n…" at bounding box center [466, 246] width 818 height 226
drag, startPoint x: 304, startPoint y: 23, endPoint x: 319, endPoint y: 16, distance: 16.8
click at [314, 18] on div at bounding box center [330, 18] width 106 height 25
click at [330, 14] on icon "file-add" at bounding box center [330, 18] width 10 height 10
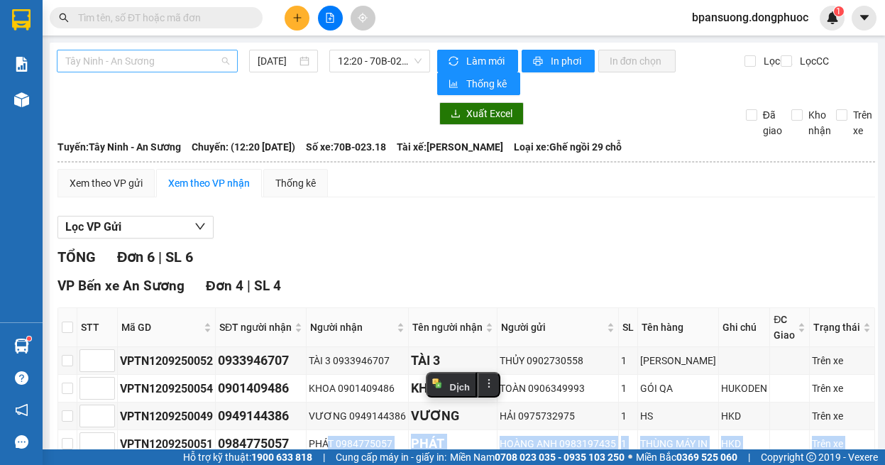
click at [162, 60] on span "Tây Ninh - An Sương" at bounding box center [147, 60] width 164 height 21
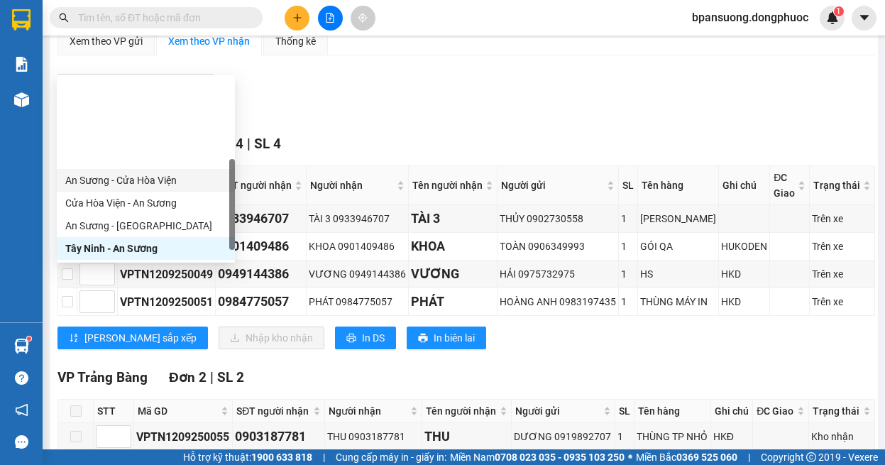
scroll to position [159, 0]
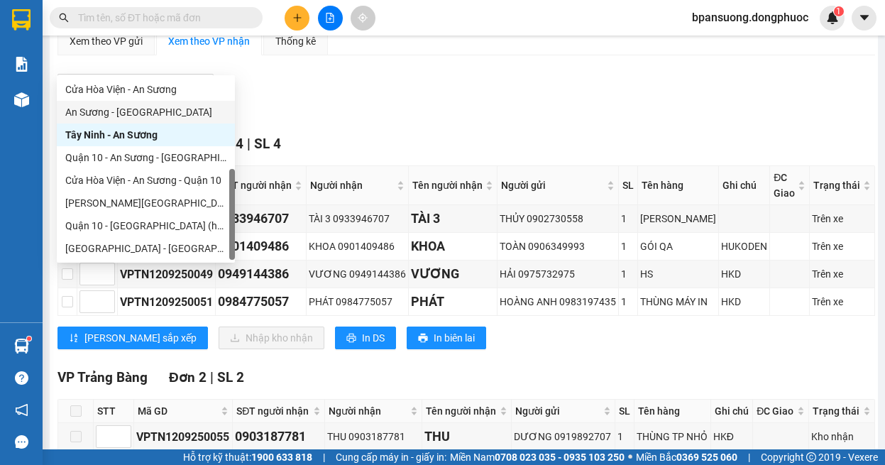
click at [131, 114] on div "An Sương - [GEOGRAPHIC_DATA]" at bounding box center [145, 112] width 161 height 16
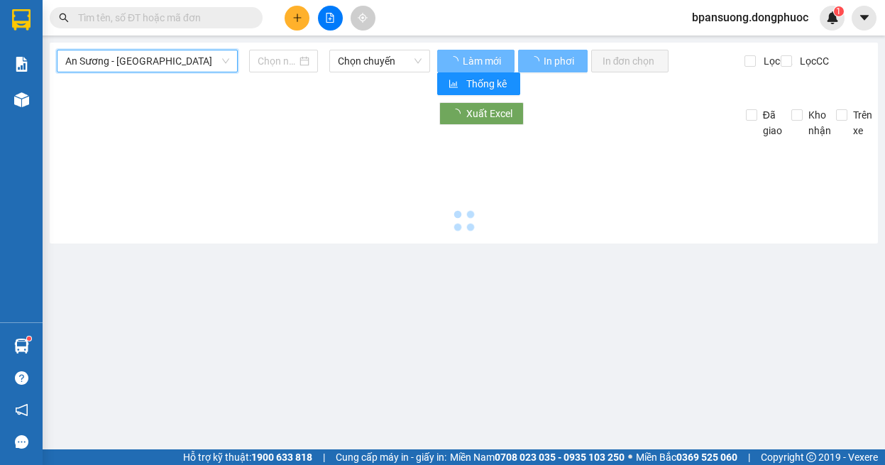
scroll to position [0, 0]
type input "[DATE]"
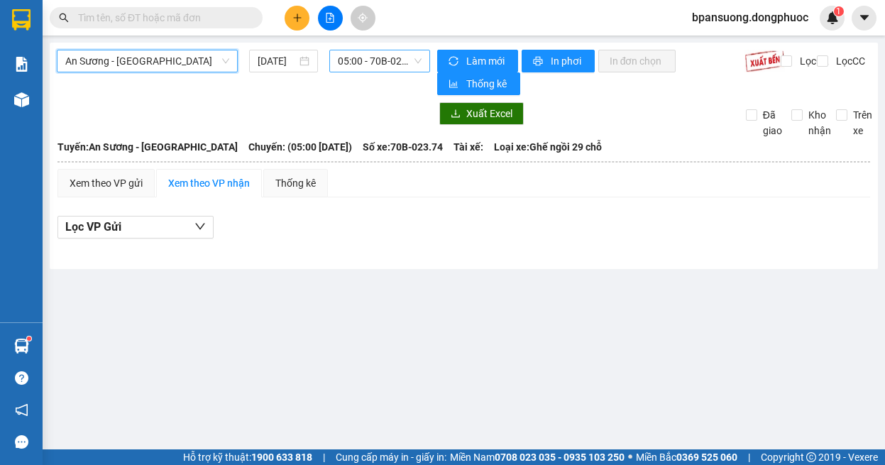
click at [361, 62] on span "05:00 - 70B-023.74" at bounding box center [380, 60] width 84 height 21
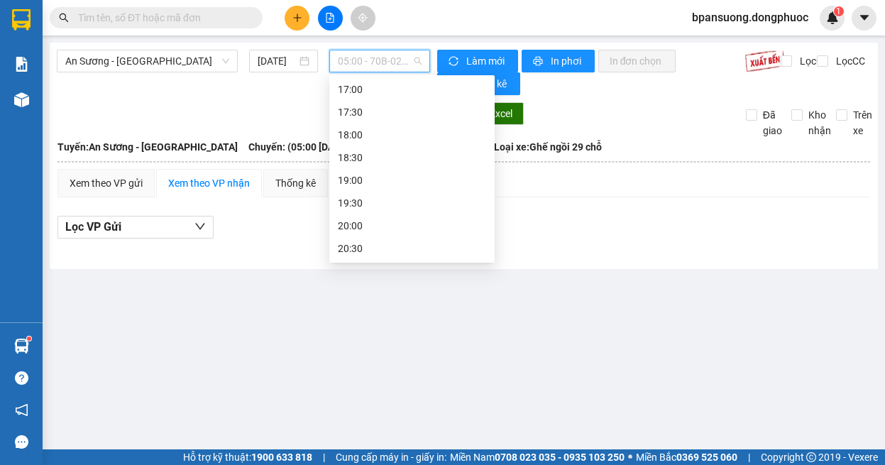
scroll to position [426, 0]
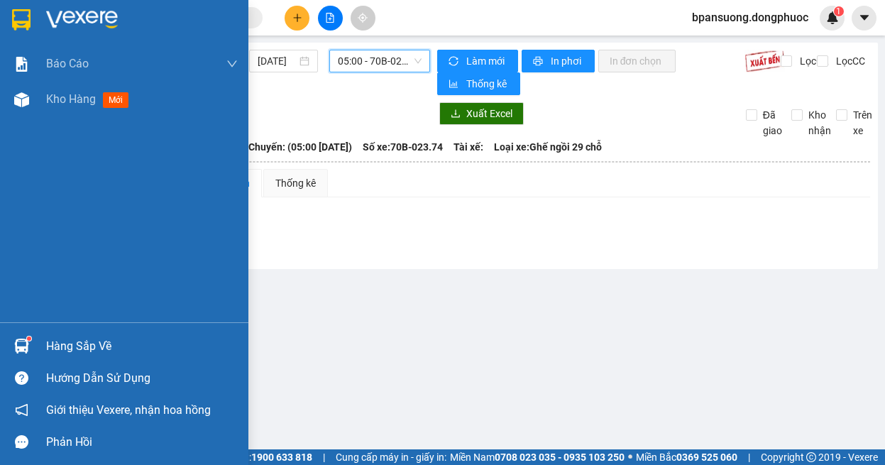
click at [28, 346] on img at bounding box center [21, 346] width 15 height 15
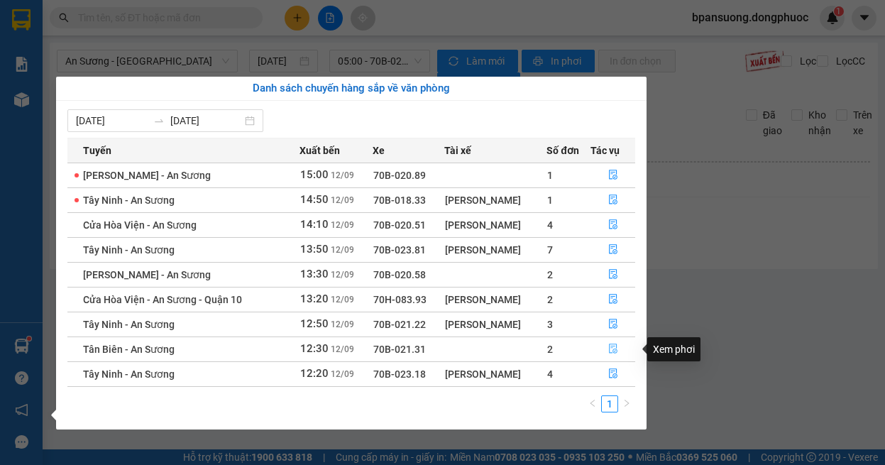
click at [620, 351] on button "button" at bounding box center [612, 349] width 43 height 23
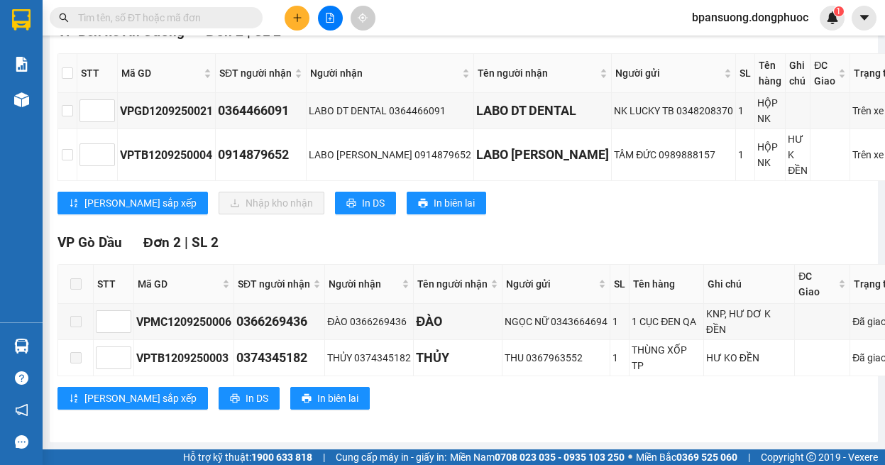
scroll to position [112, 0]
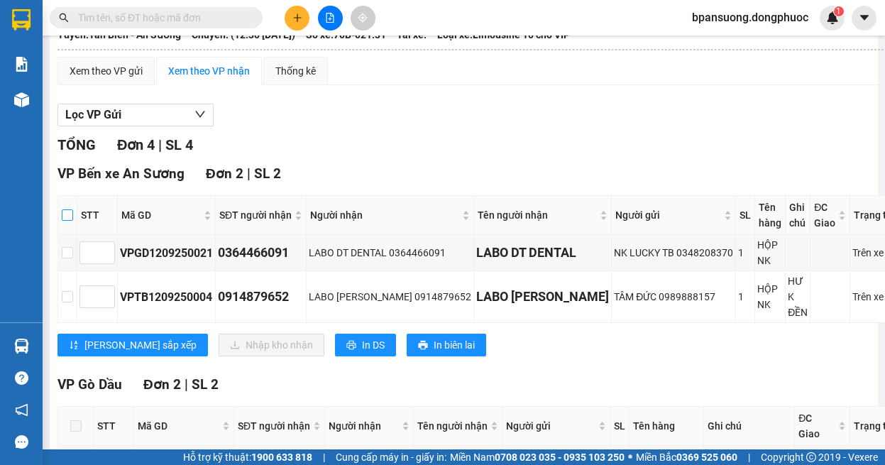
click at [68, 214] on input "checkbox" at bounding box center [67, 214] width 11 height 11
checkbox input "true"
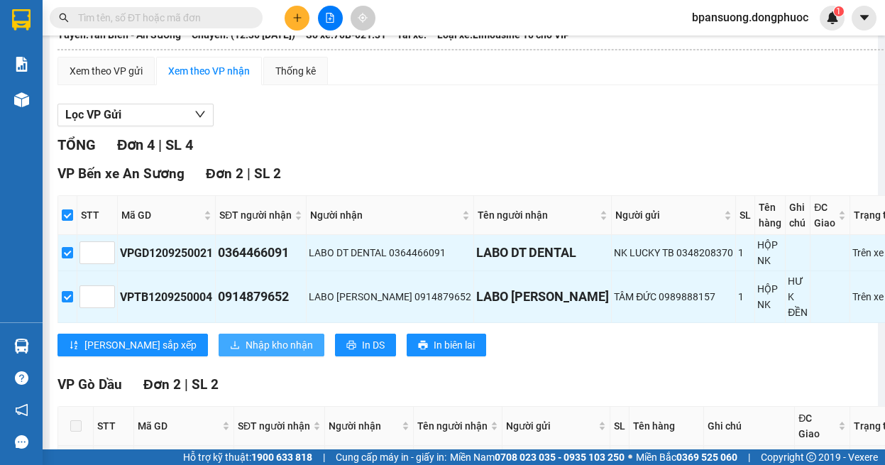
click at [219, 336] on button "Nhập kho nhận" at bounding box center [272, 345] width 106 height 23
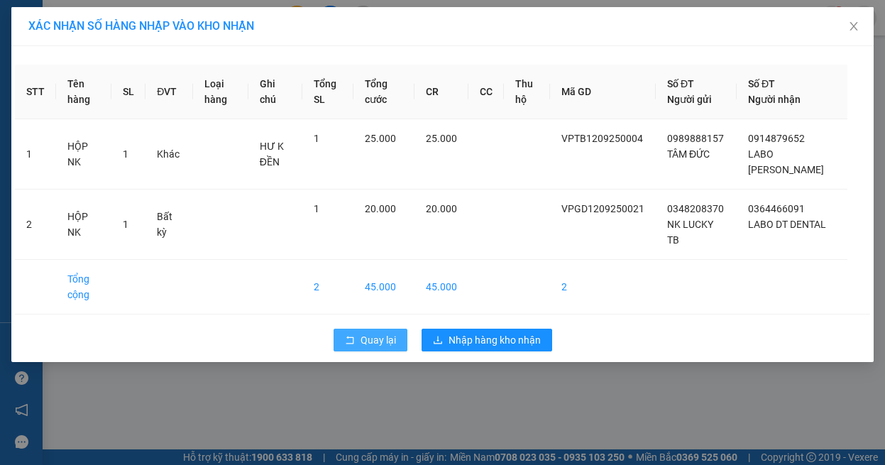
click at [348, 335] on icon "rollback" at bounding box center [350, 340] width 10 height 10
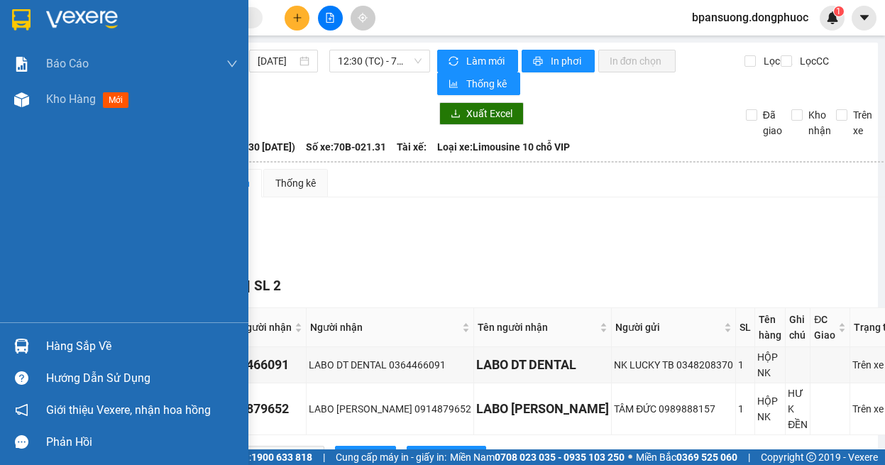
click at [24, 337] on div at bounding box center [21, 346] width 25 height 25
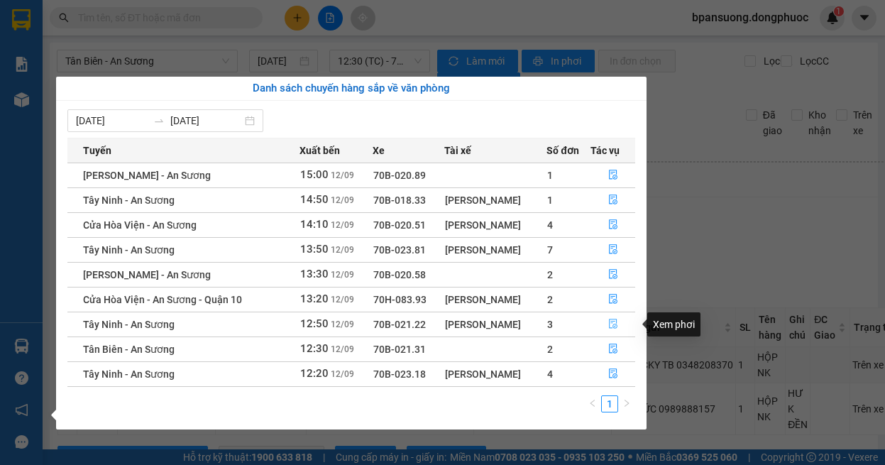
click at [615, 322] on icon "file-done" at bounding box center [613, 324] width 10 height 10
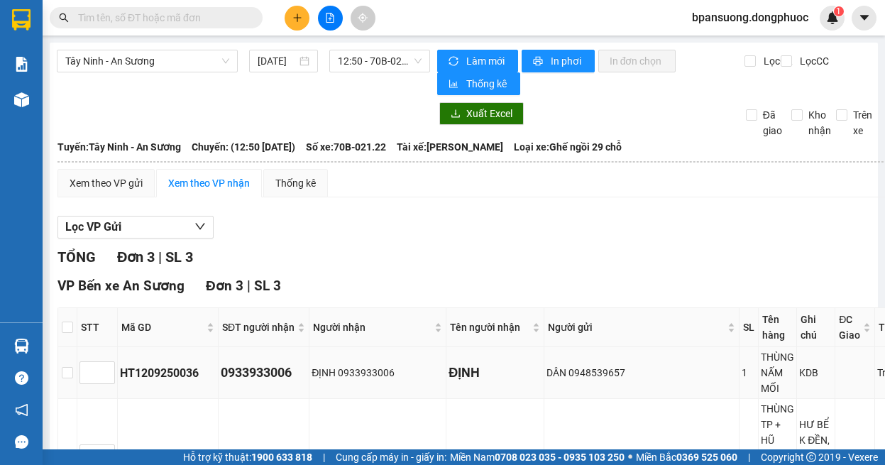
scroll to position [142, 0]
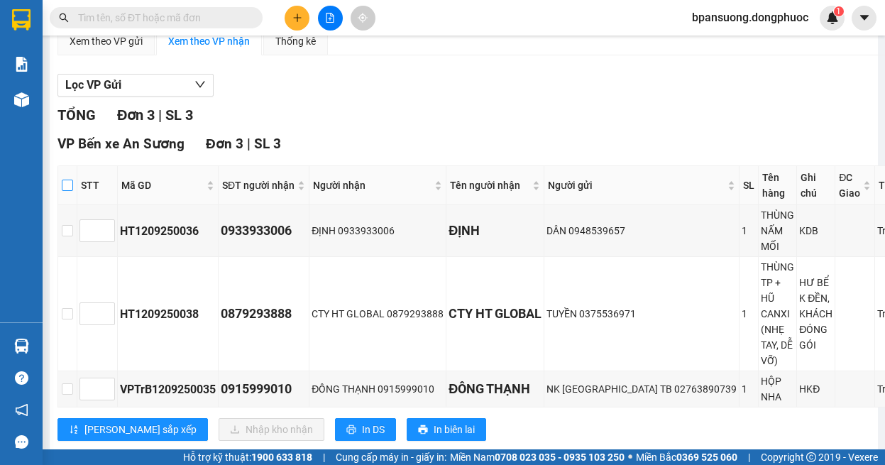
click at [68, 187] on input "checkbox" at bounding box center [67, 185] width 11 height 11
checkbox input "true"
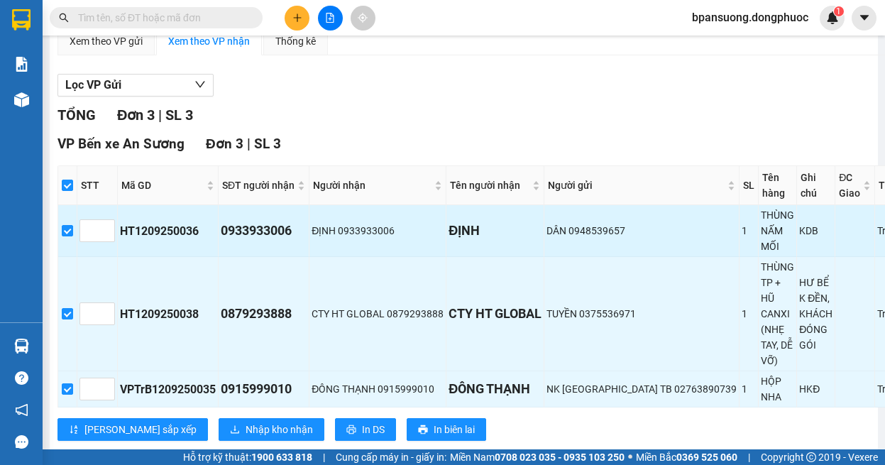
scroll to position [185, 0]
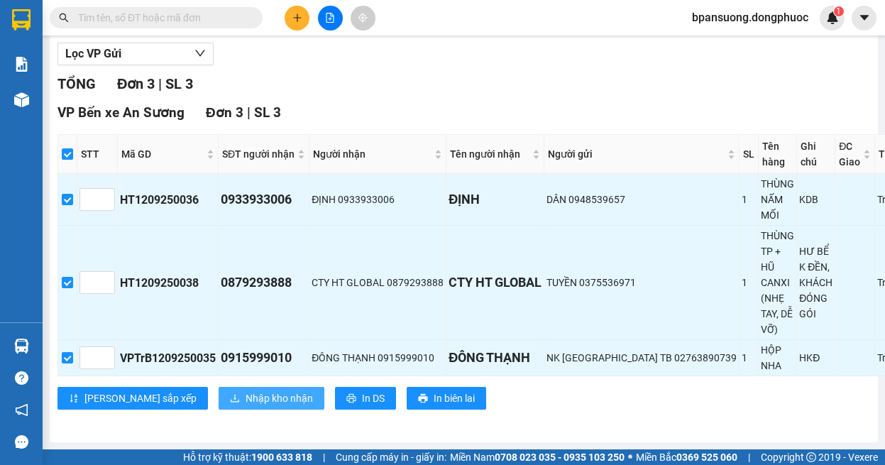
click at [246, 390] on span "Nhập kho nhận" at bounding box center [279, 398] width 67 height 16
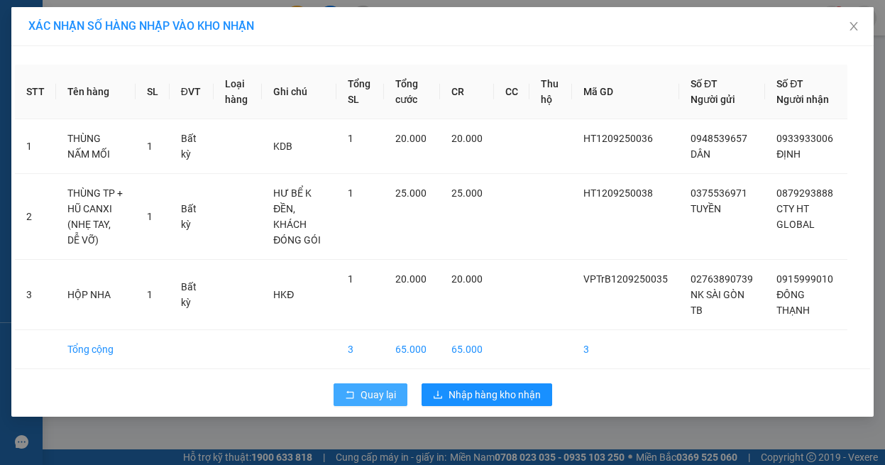
click at [378, 394] on span "Quay lại" at bounding box center [378, 395] width 35 height 16
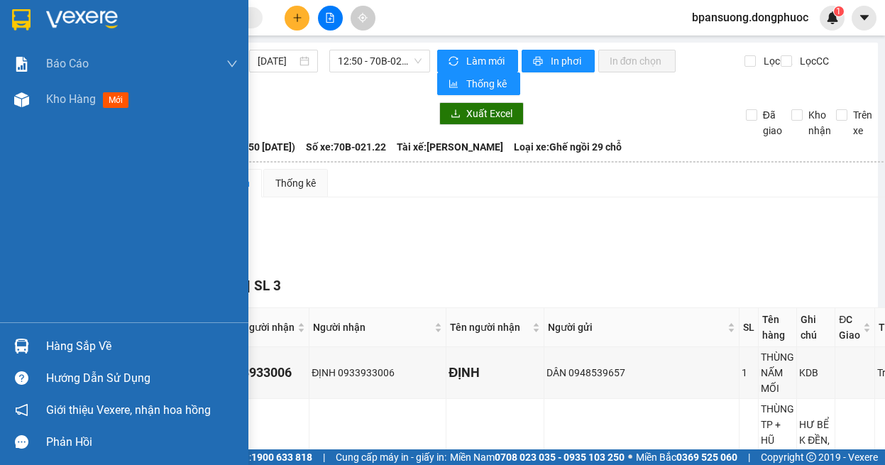
click at [26, 351] on img at bounding box center [21, 346] width 15 height 15
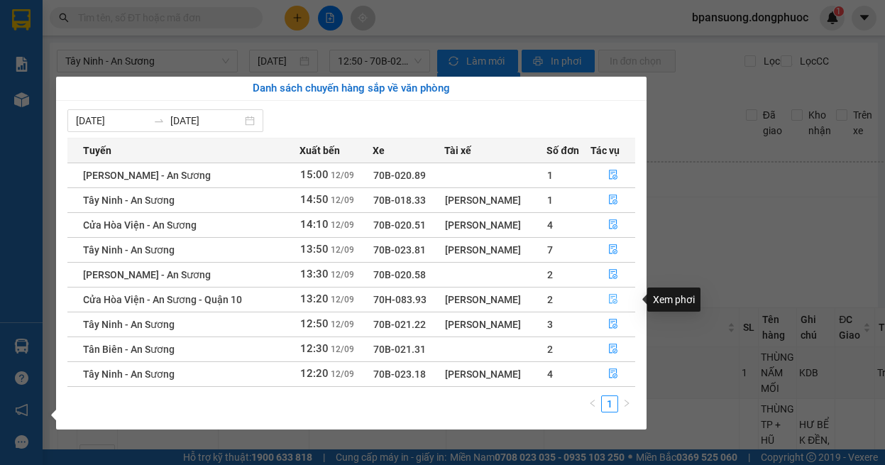
click at [610, 300] on icon "file-done" at bounding box center [613, 299] width 10 height 10
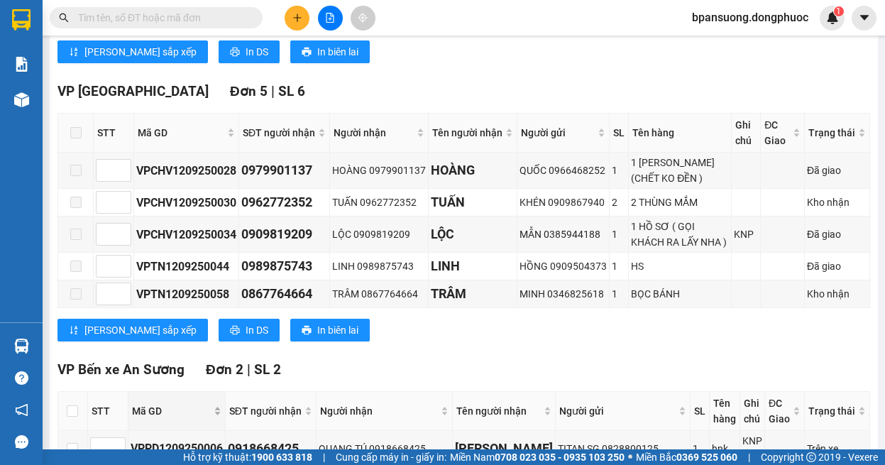
scroll to position [568, 0]
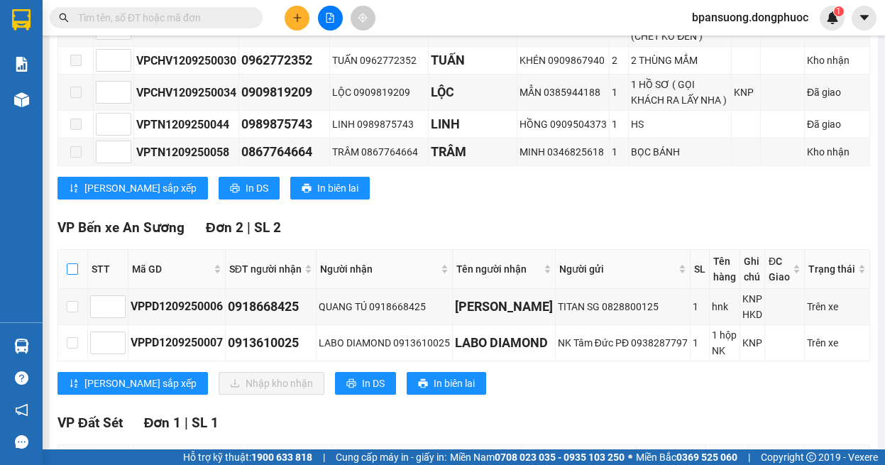
click at [72, 275] on input "checkbox" at bounding box center [72, 268] width 11 height 11
checkbox input "true"
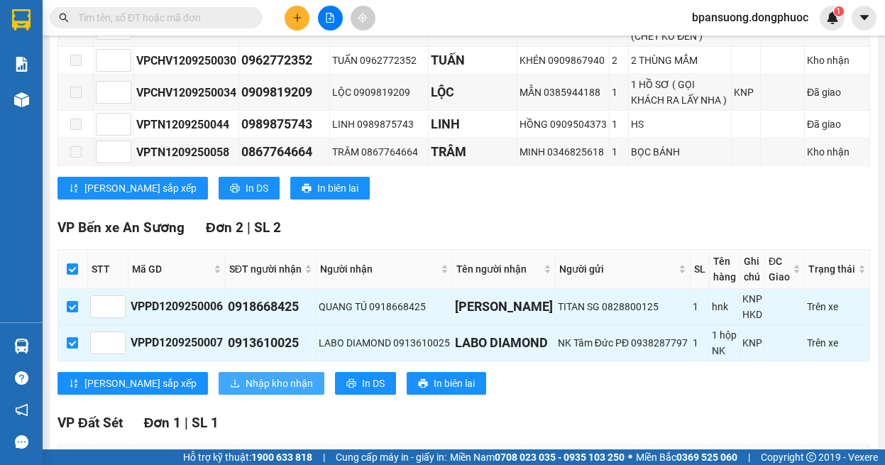
click at [246, 388] on span "Nhập kho nhận" at bounding box center [279, 383] width 67 height 16
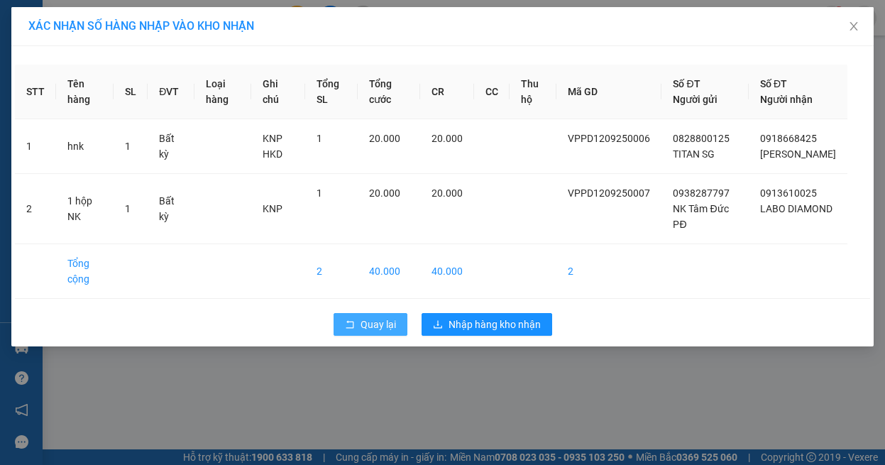
click at [361, 318] on span "Quay lại" at bounding box center [378, 325] width 35 height 16
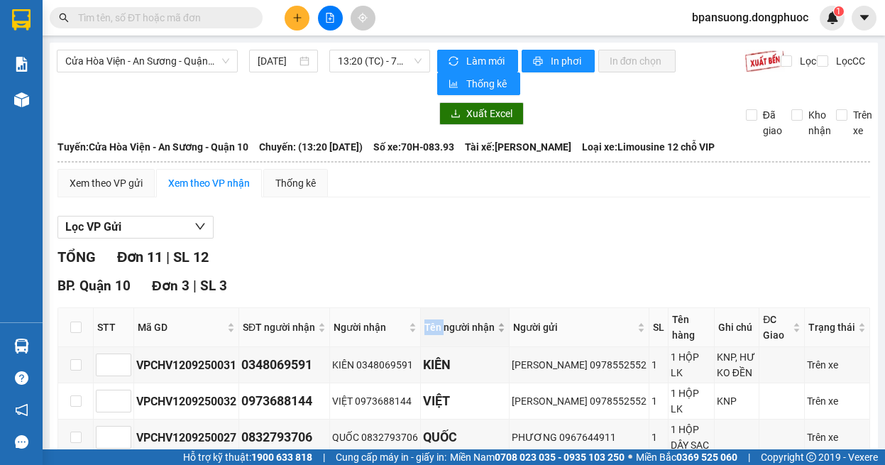
drag, startPoint x: 360, startPoint y: 318, endPoint x: 463, endPoint y: 334, distance: 104.9
click at [360, 319] on div "Người nhận" at bounding box center [375, 327] width 83 height 16
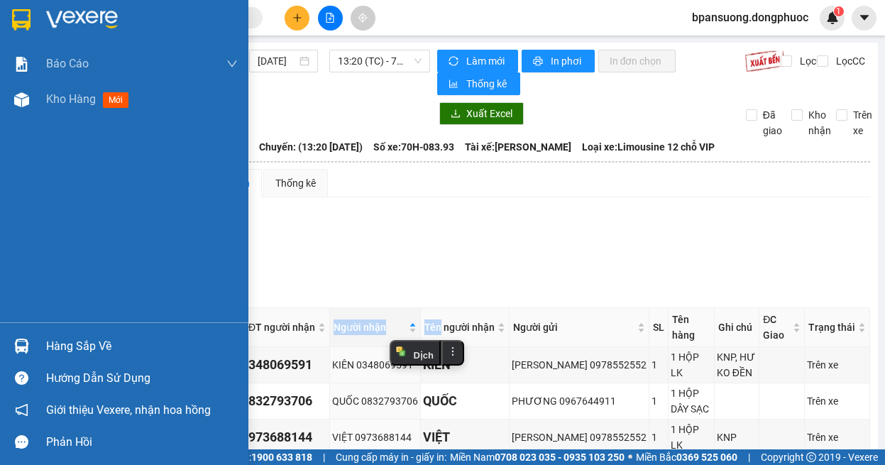
click at [26, 353] on img at bounding box center [21, 346] width 15 height 15
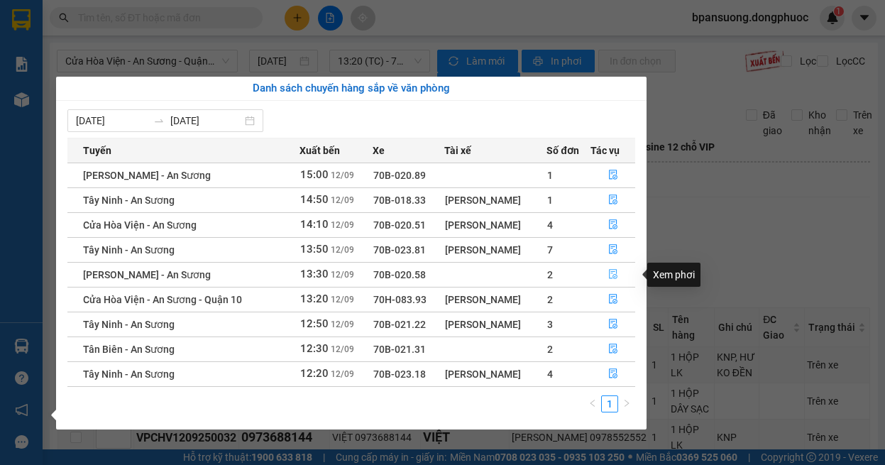
click at [608, 273] on button "button" at bounding box center [612, 274] width 43 height 23
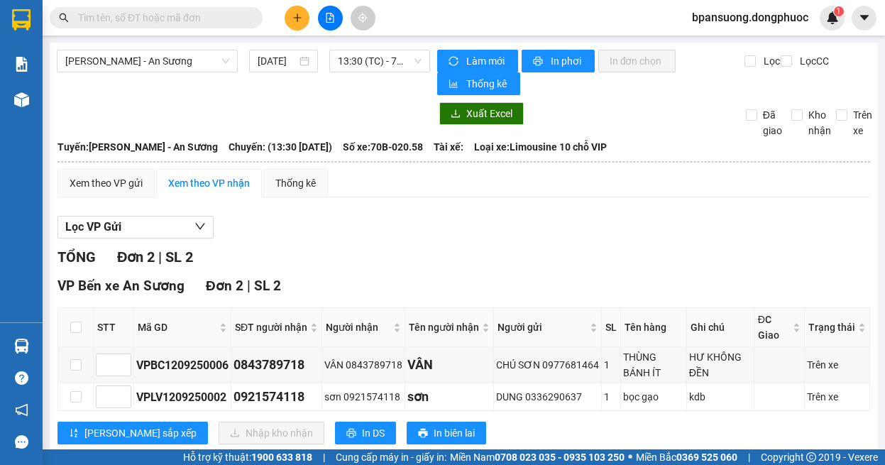
scroll to position [35, 0]
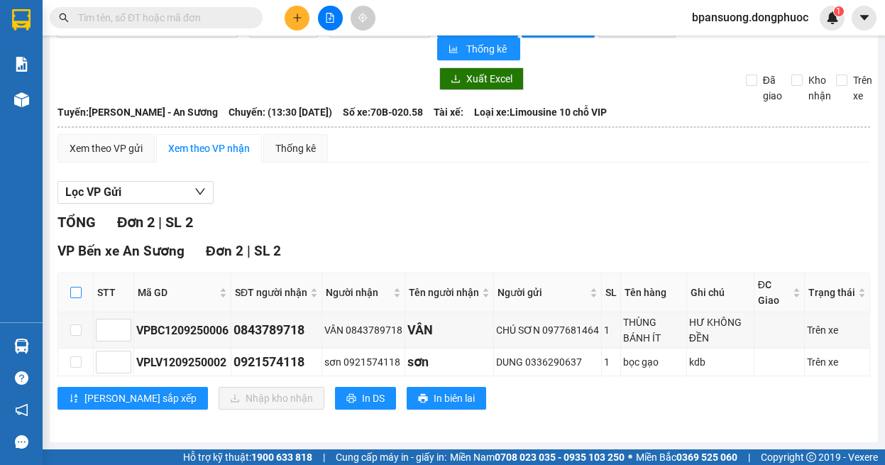
click at [72, 299] on label at bounding box center [75, 293] width 11 height 16
click at [72, 298] on input "checkbox" at bounding box center [75, 292] width 11 height 11
checkbox input "true"
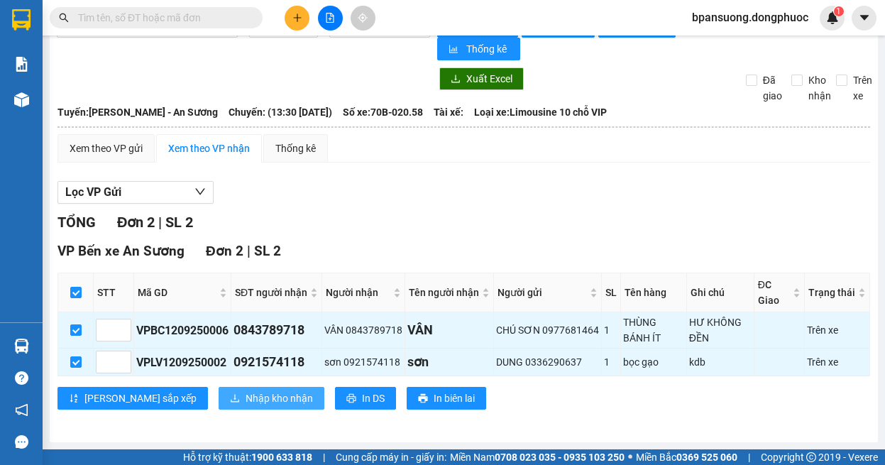
click at [246, 401] on span "Nhập kho nhận" at bounding box center [279, 398] width 67 height 16
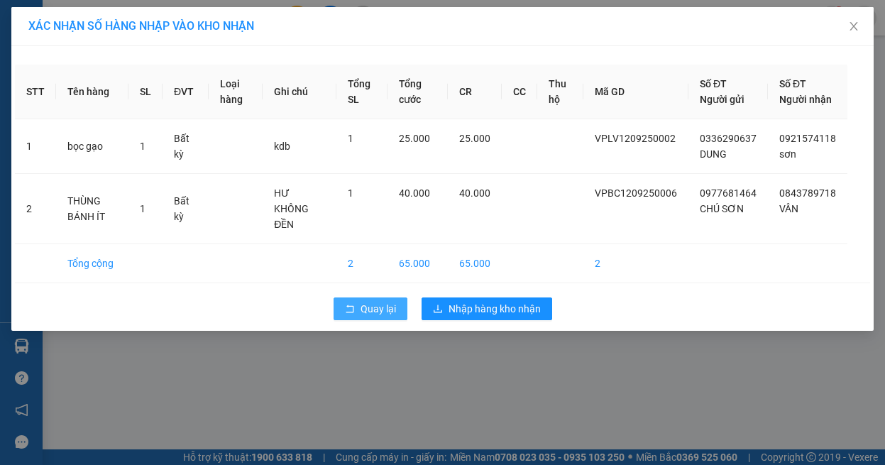
click at [373, 309] on span "Quay lại" at bounding box center [378, 309] width 35 height 16
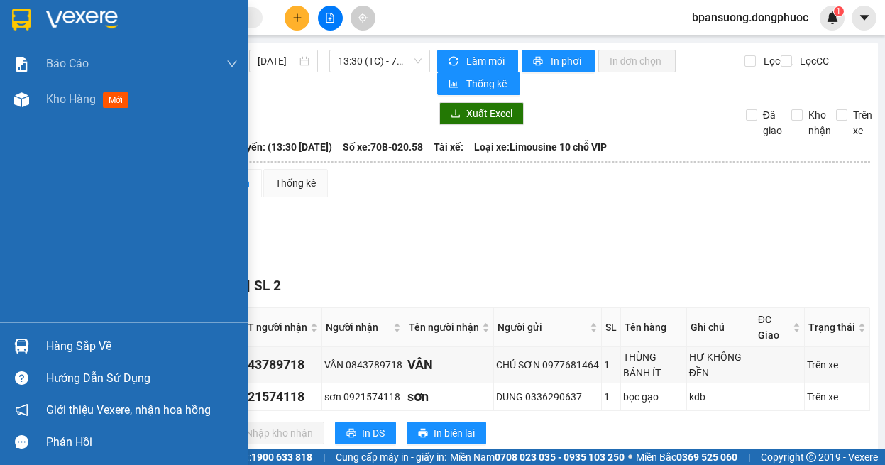
click at [21, 338] on div at bounding box center [21, 346] width 25 height 25
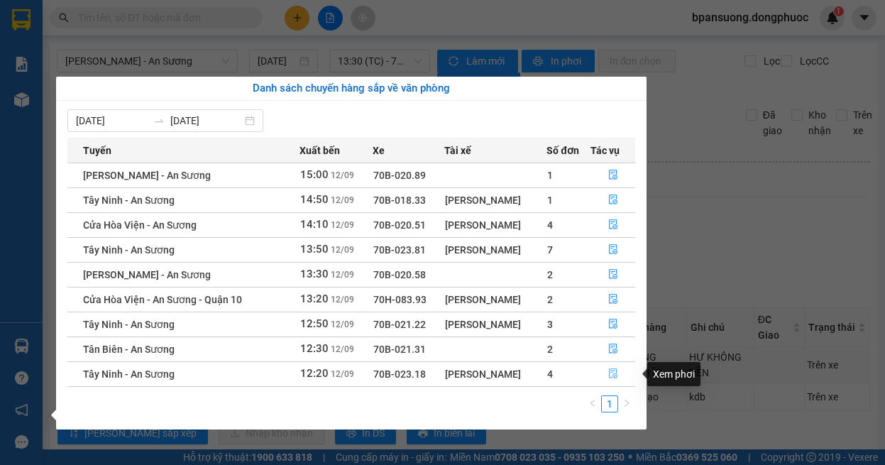
click at [609, 374] on icon "file-done" at bounding box center [613, 373] width 10 height 10
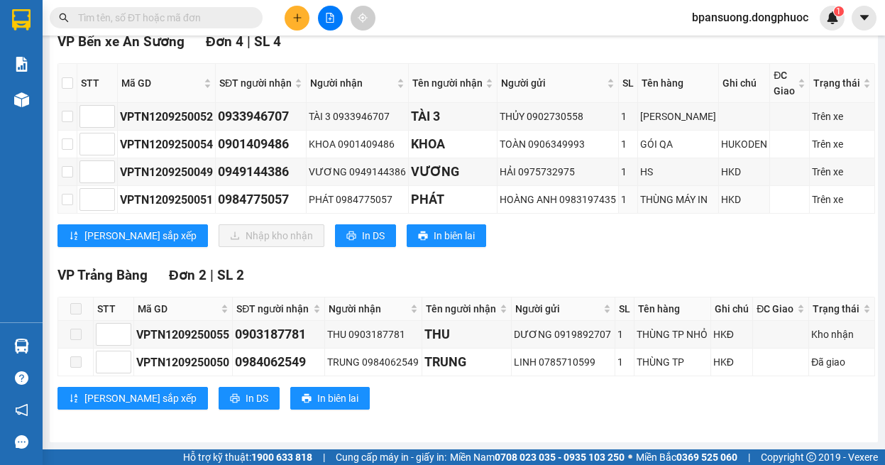
scroll to position [142, 0]
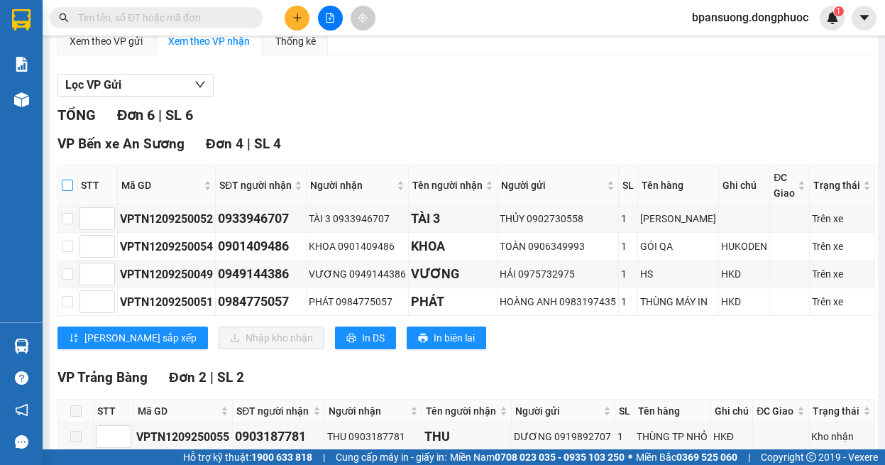
click at [73, 190] on input "checkbox" at bounding box center [67, 185] width 11 height 11
checkbox input "true"
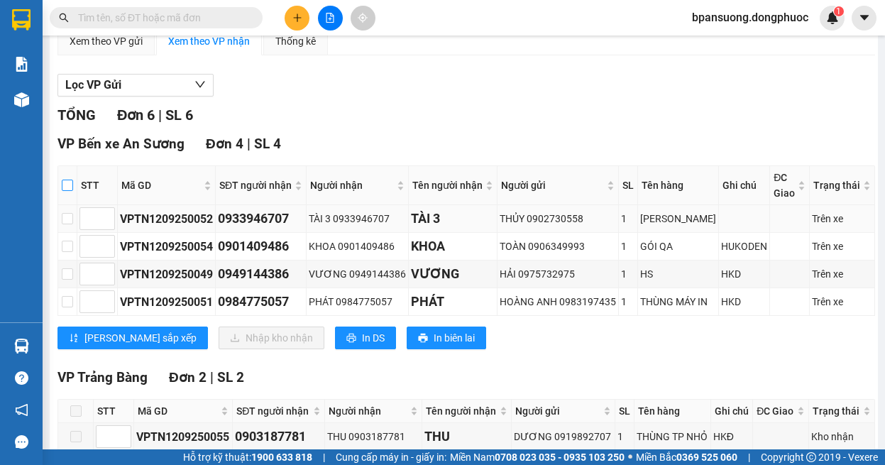
checkbox input "true"
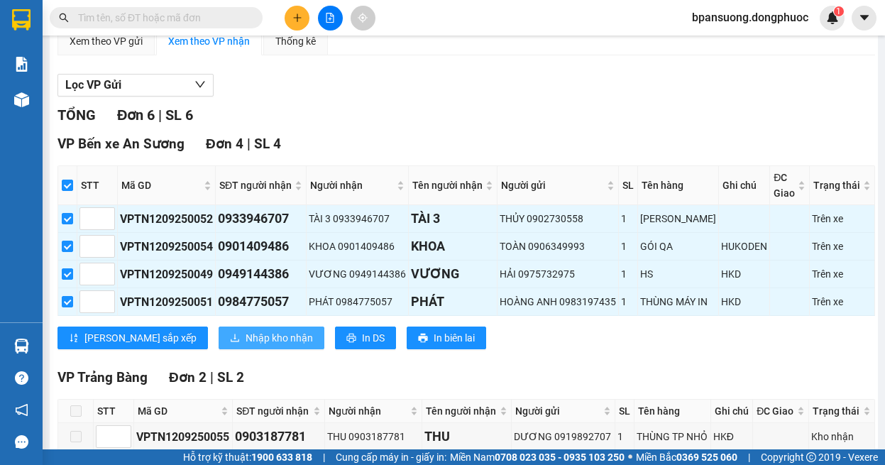
click at [246, 346] on span "Nhập kho nhận" at bounding box center [279, 338] width 67 height 16
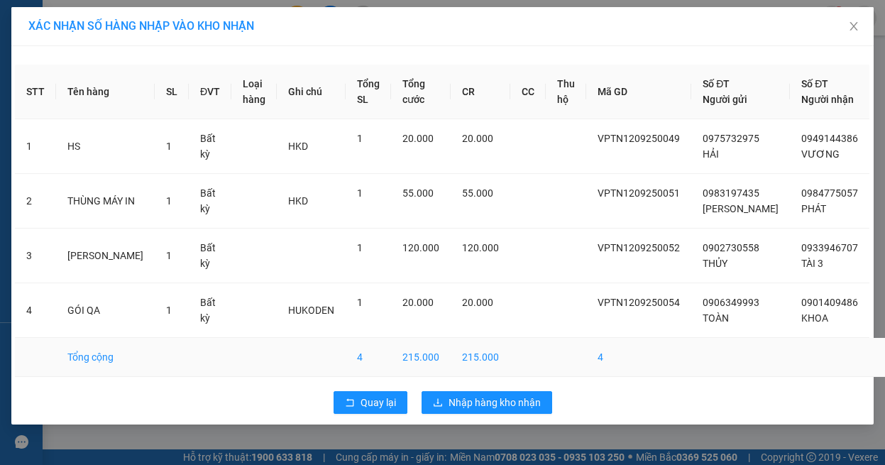
drag, startPoint x: 383, startPoint y: 411, endPoint x: 380, endPoint y: 391, distance: 20.1
click at [383, 412] on div "STT Tên hàng SL ĐVT Loại hàng Ghi chú Tổng SL Tổng cước CR CC Thu hộ Mã GD Số Đ…" at bounding box center [442, 235] width 862 height 378
click at [364, 410] on span "Quay lại" at bounding box center [378, 403] width 35 height 16
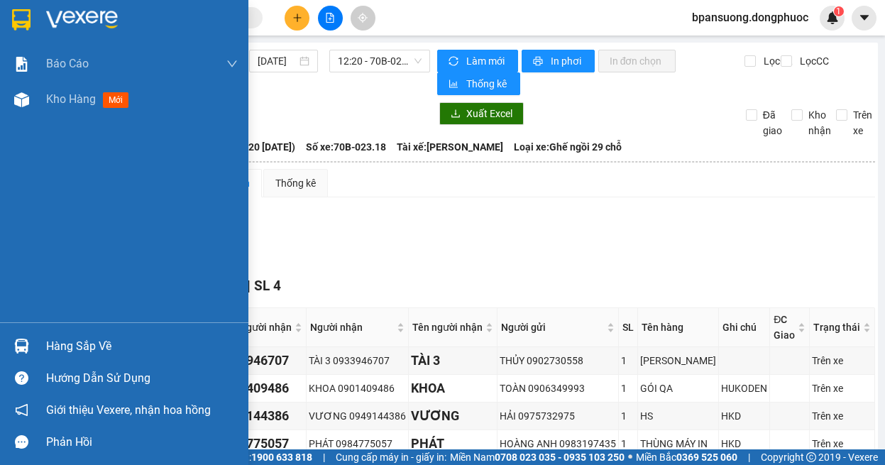
click at [19, 345] on img at bounding box center [21, 346] width 15 height 15
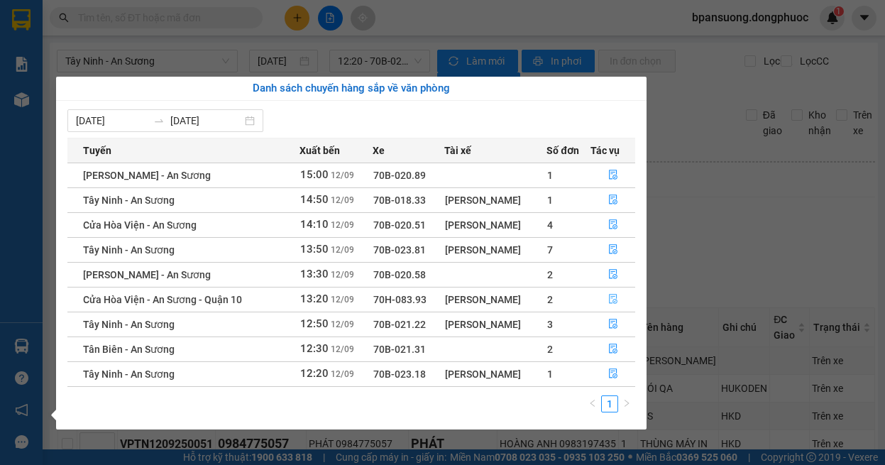
drag, startPoint x: 603, startPoint y: 300, endPoint x: 598, endPoint y: 244, distance: 56.3
click at [605, 295] on button "button" at bounding box center [612, 299] width 43 height 23
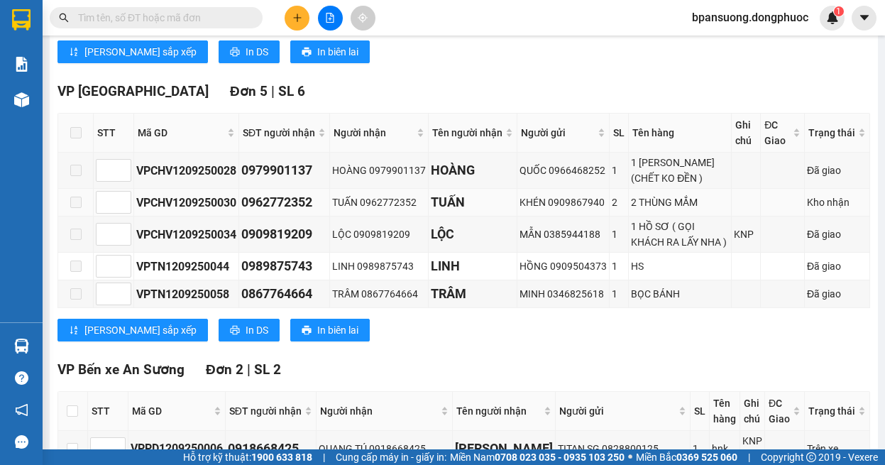
scroll to position [568, 0]
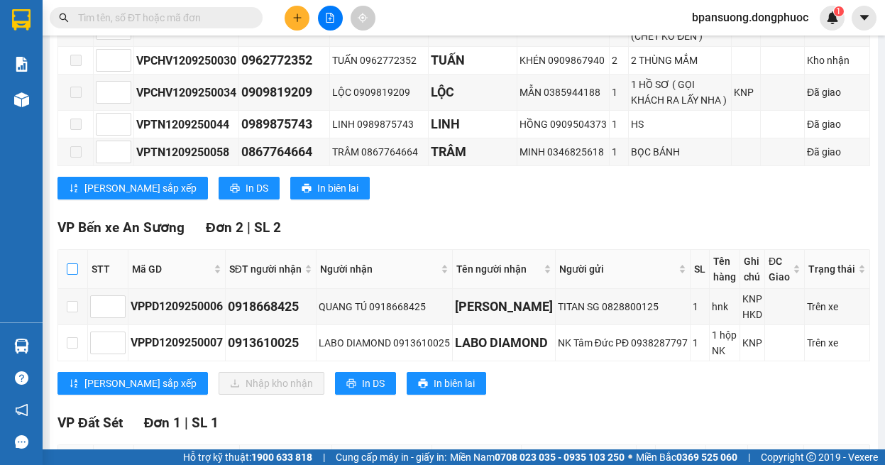
click at [67, 275] on input "checkbox" at bounding box center [72, 268] width 11 height 11
checkbox input "true"
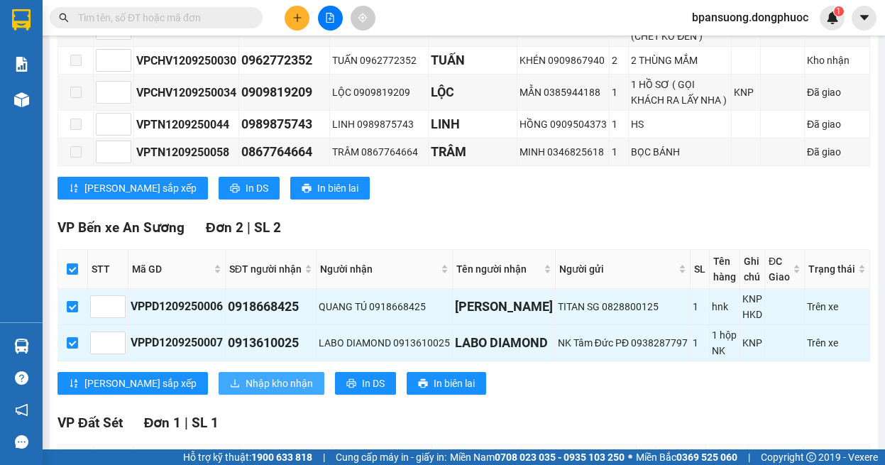
click at [246, 391] on span "Nhập kho nhận" at bounding box center [279, 383] width 67 height 16
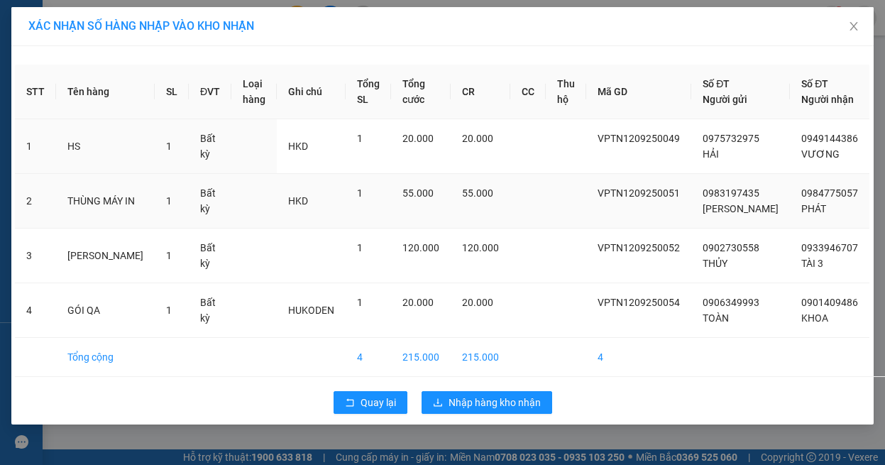
scroll to position [8, 0]
click at [357, 414] on button "Quay lại" at bounding box center [371, 402] width 74 height 23
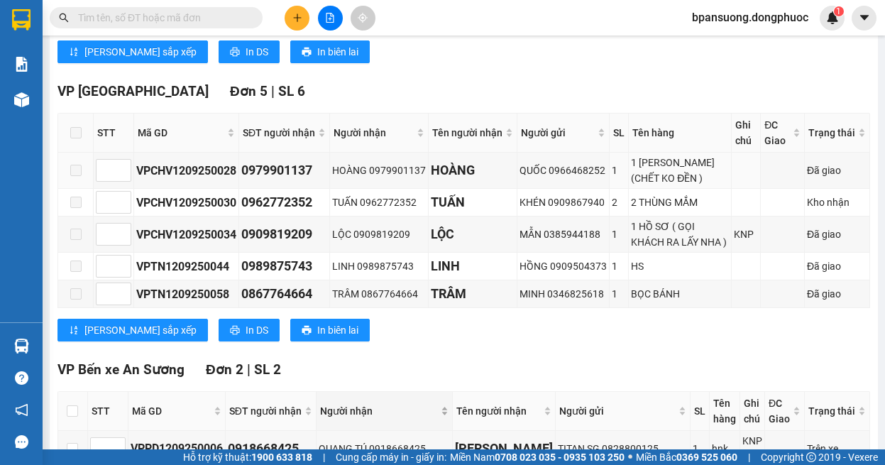
scroll to position [695, 0]
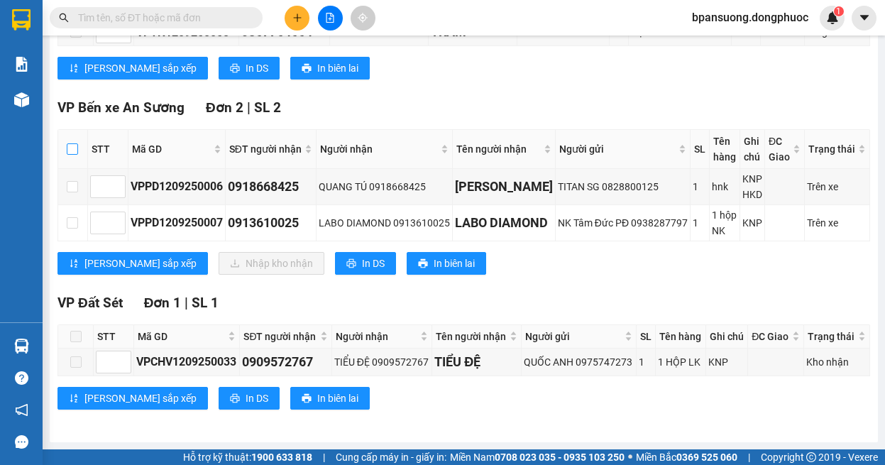
click at [70, 155] on label at bounding box center [72, 149] width 11 height 16
click at [70, 155] on input "checkbox" at bounding box center [72, 148] width 11 height 11
checkbox input "true"
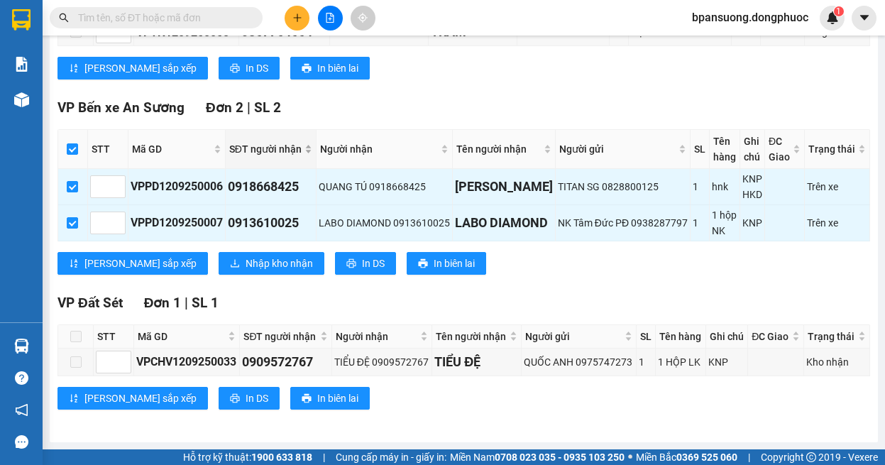
scroll to position [553, 0]
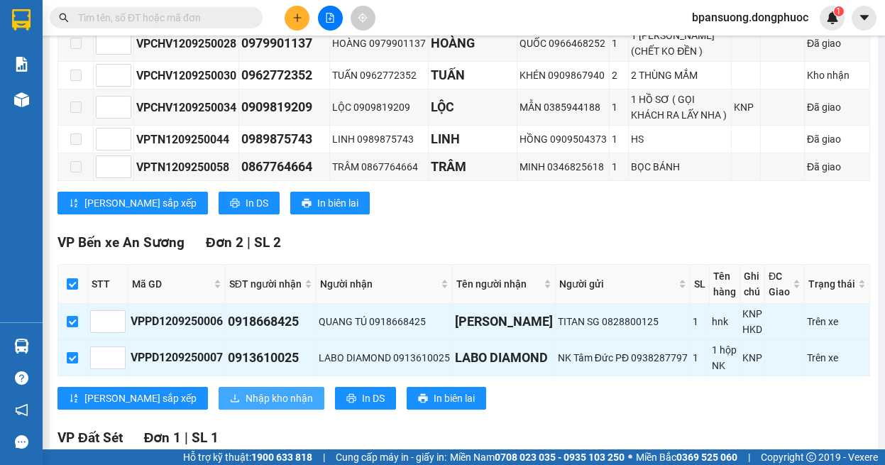
click at [246, 402] on span "Nhập kho nhận" at bounding box center [279, 398] width 67 height 16
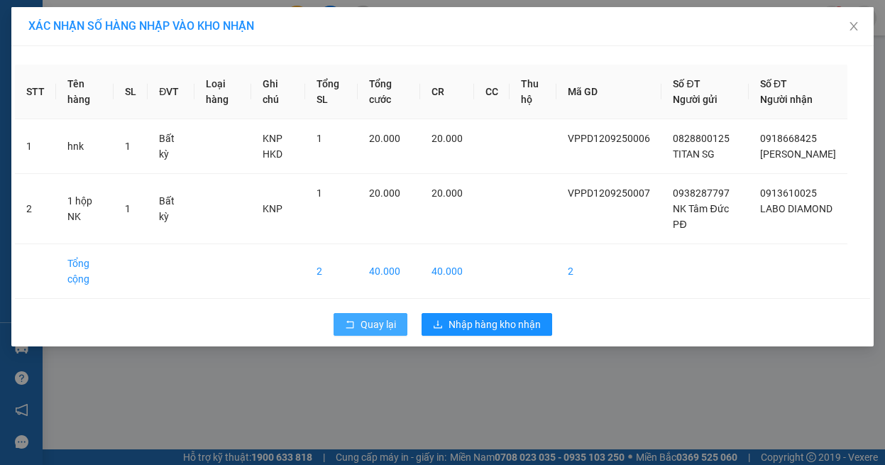
click at [385, 324] on span "Quay lại" at bounding box center [378, 325] width 35 height 16
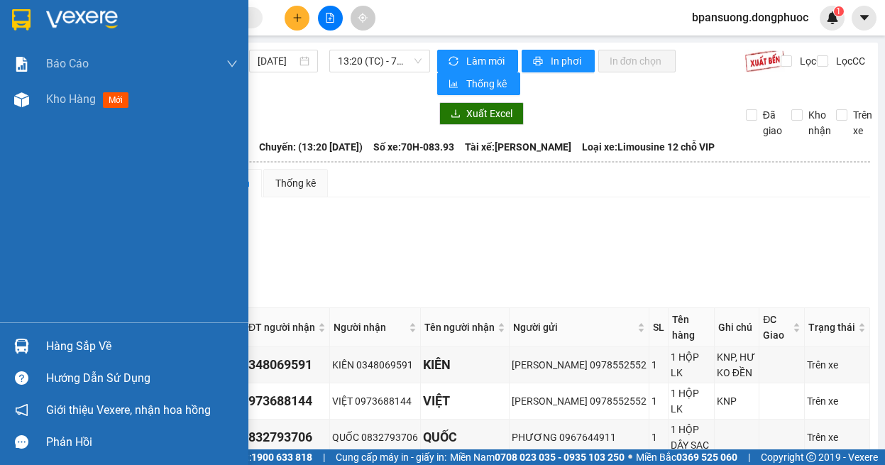
click at [28, 358] on div at bounding box center [21, 346] width 25 height 25
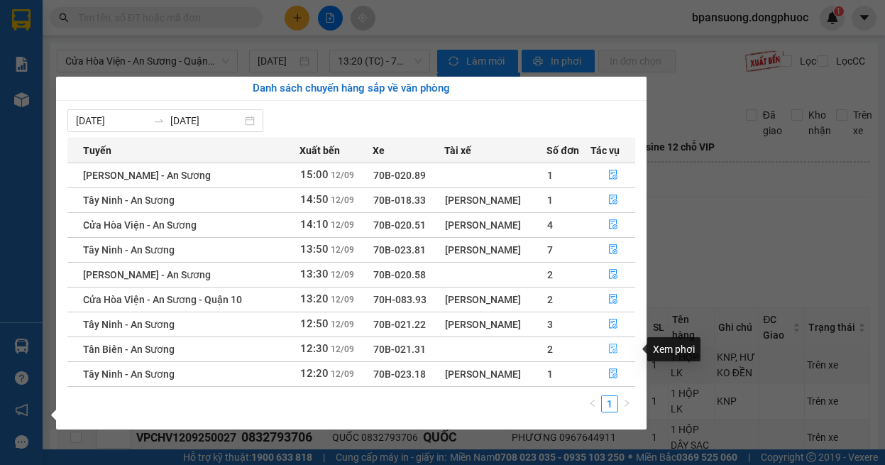
click at [614, 348] on icon "file-done" at bounding box center [613, 349] width 10 height 10
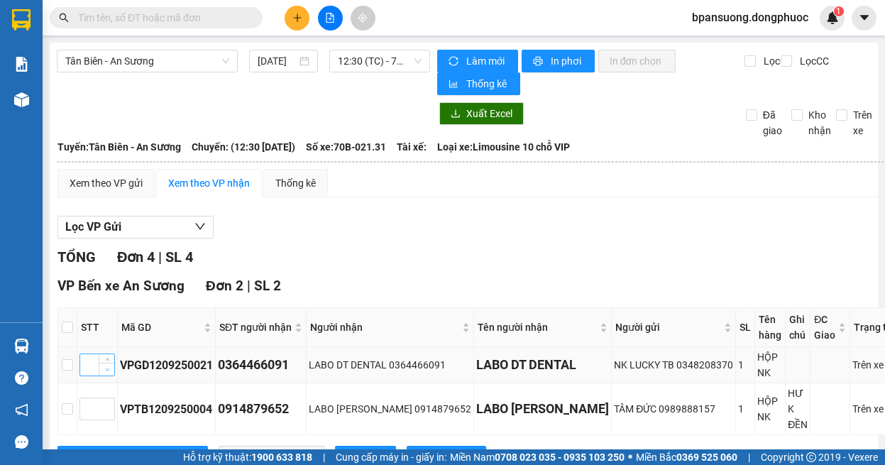
scroll to position [142, 0]
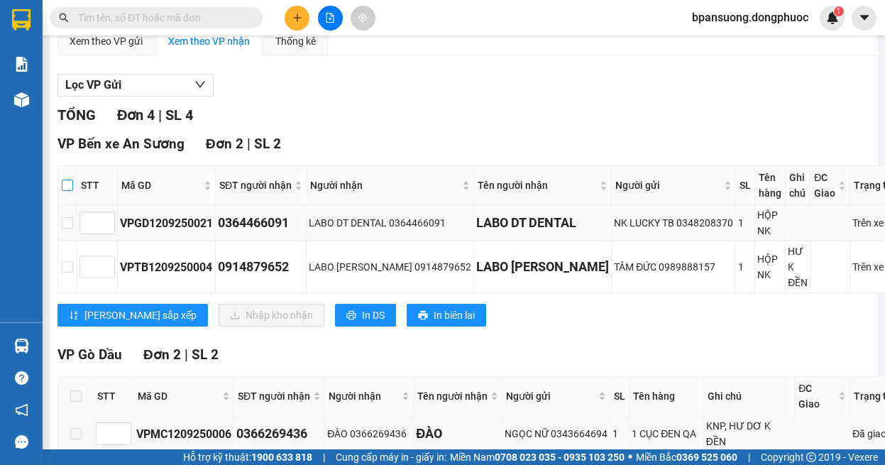
click at [65, 187] on input "checkbox" at bounding box center [67, 185] width 11 height 11
checkbox input "true"
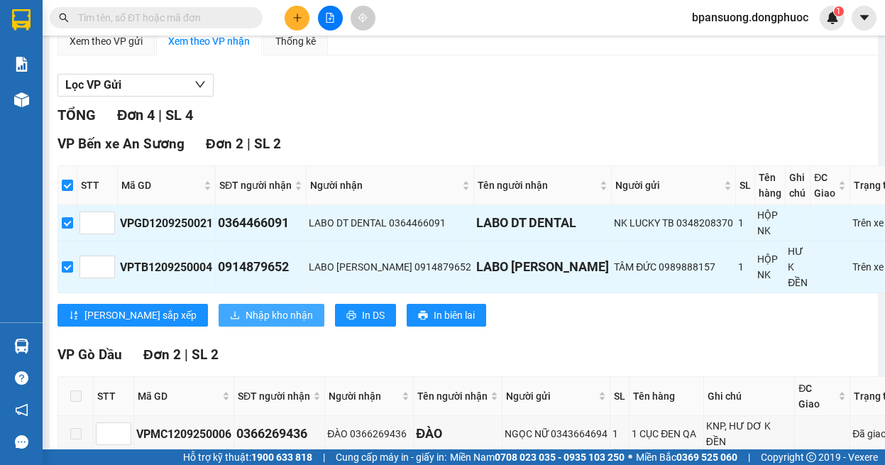
click at [246, 314] on span "Nhập kho nhận" at bounding box center [279, 315] width 67 height 16
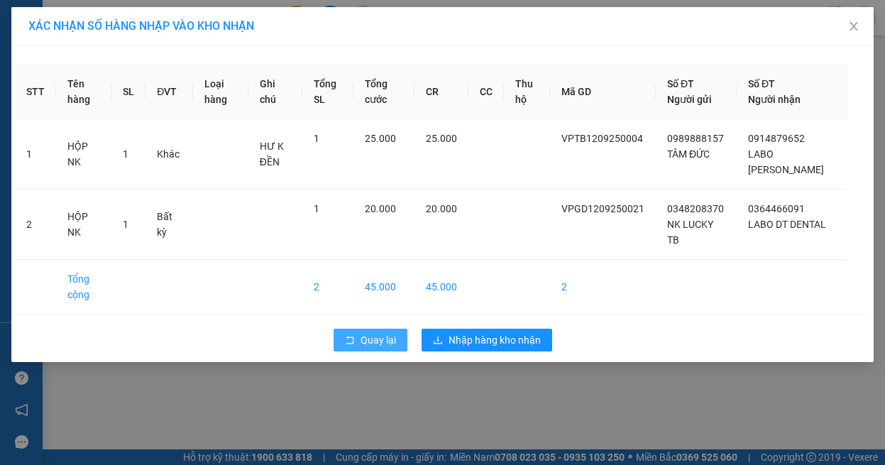
click at [361, 332] on span "Quay lại" at bounding box center [378, 340] width 35 height 16
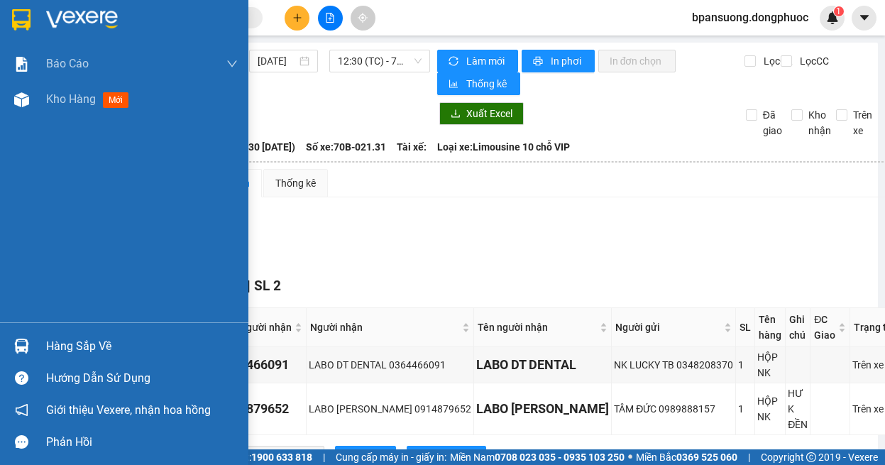
click at [31, 341] on div at bounding box center [21, 346] width 25 height 25
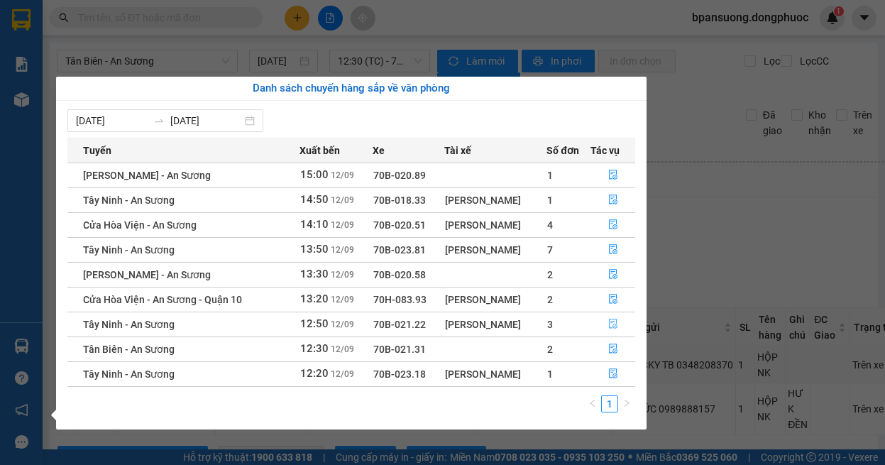
click at [604, 322] on button "button" at bounding box center [612, 324] width 43 height 23
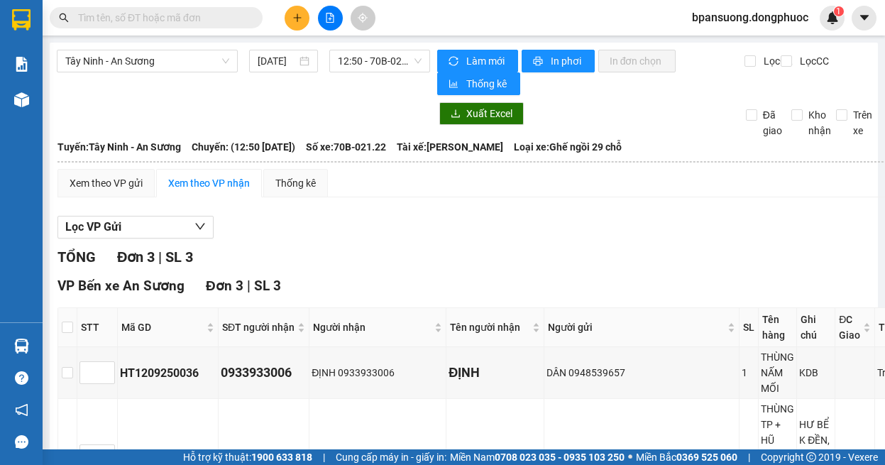
scroll to position [185, 0]
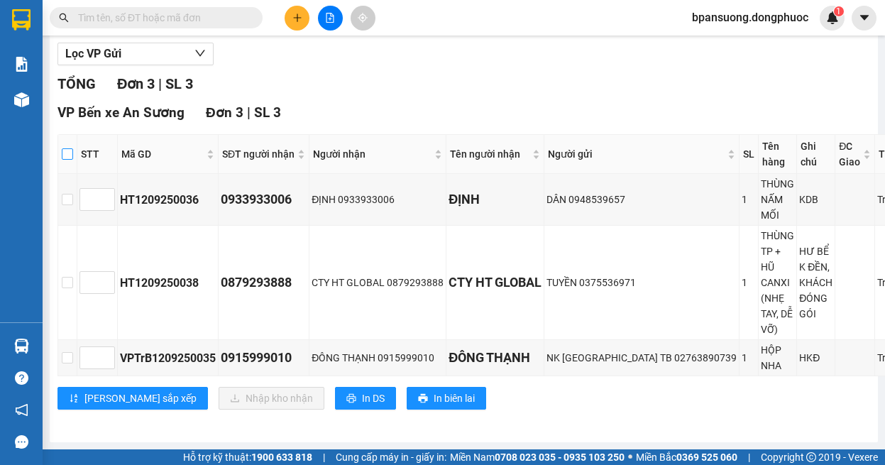
click at [65, 148] on input "checkbox" at bounding box center [67, 153] width 11 height 11
checkbox input "true"
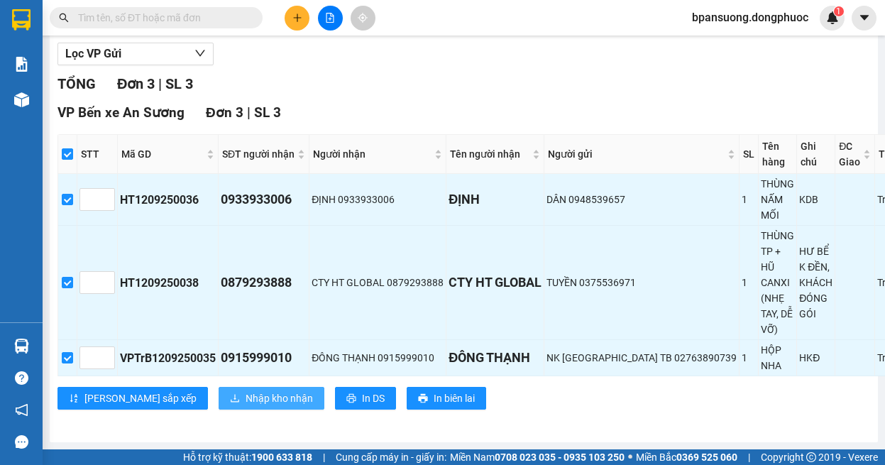
click at [246, 390] on span "Nhập kho nhận" at bounding box center [279, 398] width 67 height 16
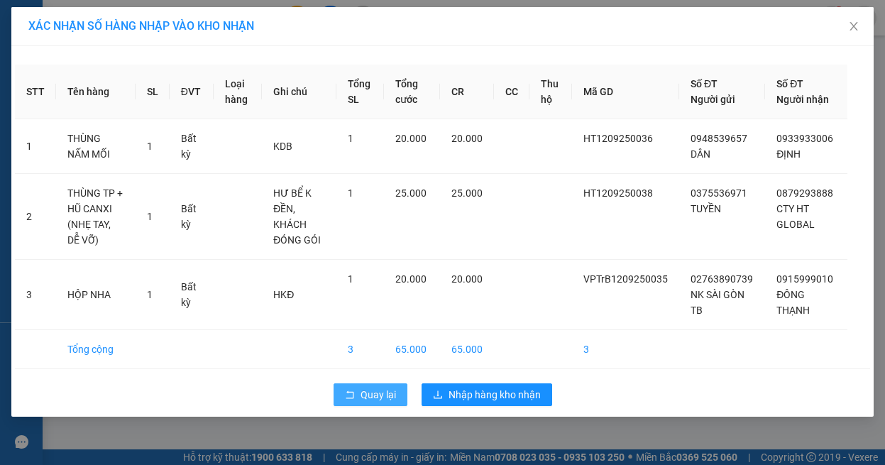
click at [366, 394] on span "Quay lại" at bounding box center [378, 395] width 35 height 16
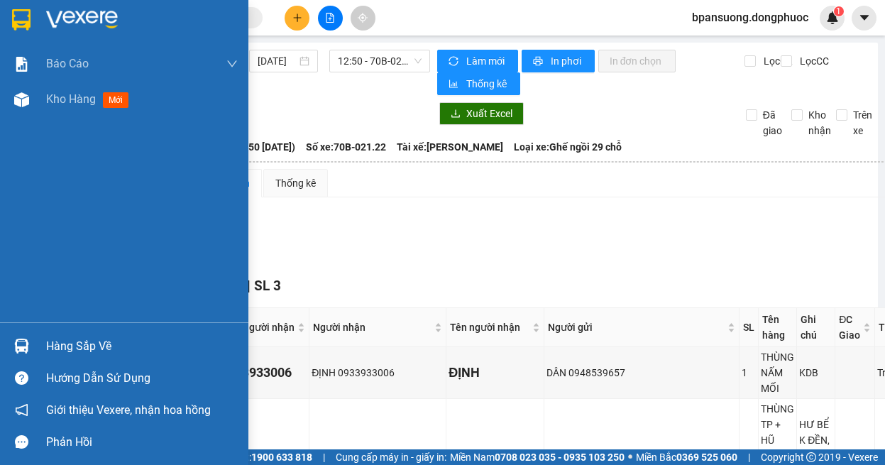
click at [19, 352] on img at bounding box center [21, 346] width 15 height 15
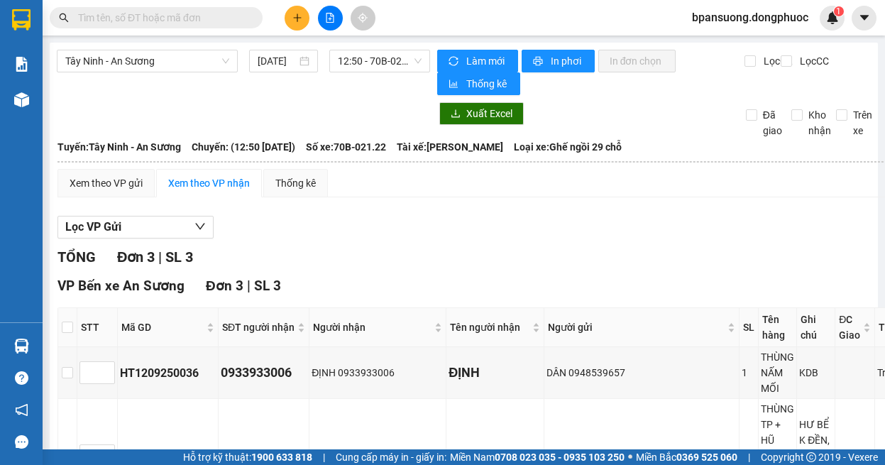
click at [737, 263] on section "Kết quả tìm kiếm ( 0 ) Bộ lọc Ngày tạo đơn gần nhất No Data bpansuong.dongphuoc…" at bounding box center [442, 232] width 885 height 465
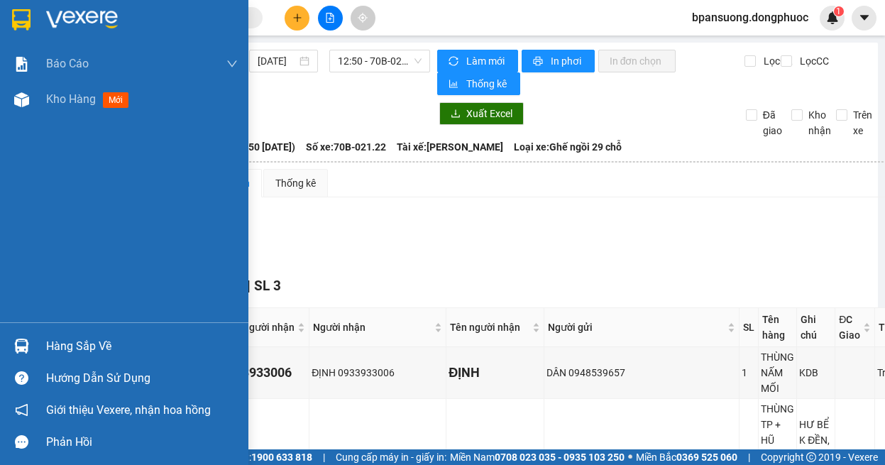
click at [35, 343] on div "Hàng sắp về" at bounding box center [124, 346] width 248 height 32
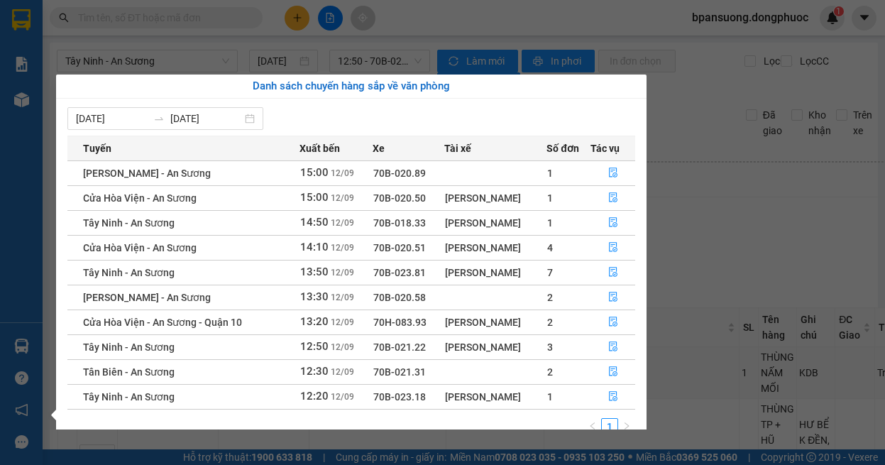
scroll to position [23, 0]
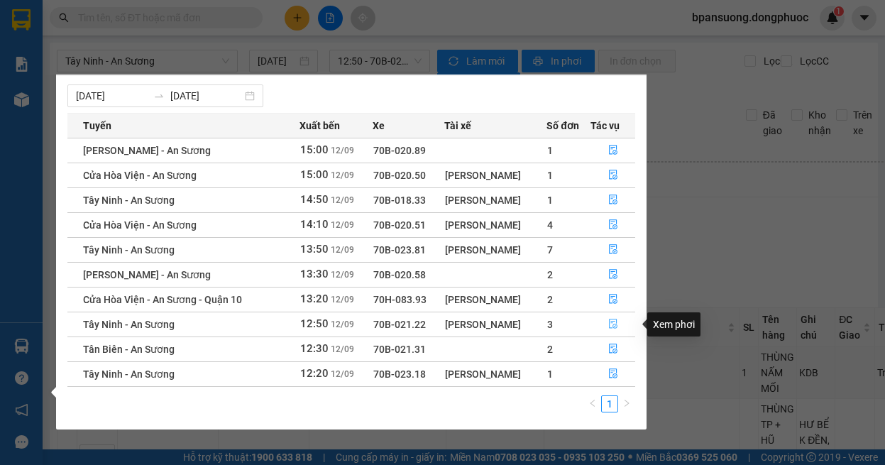
click at [606, 325] on button "button" at bounding box center [612, 324] width 43 height 23
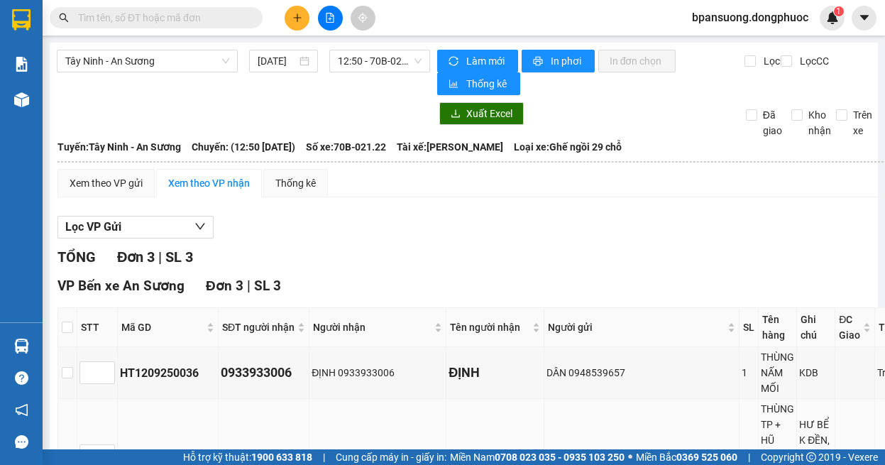
scroll to position [185, 0]
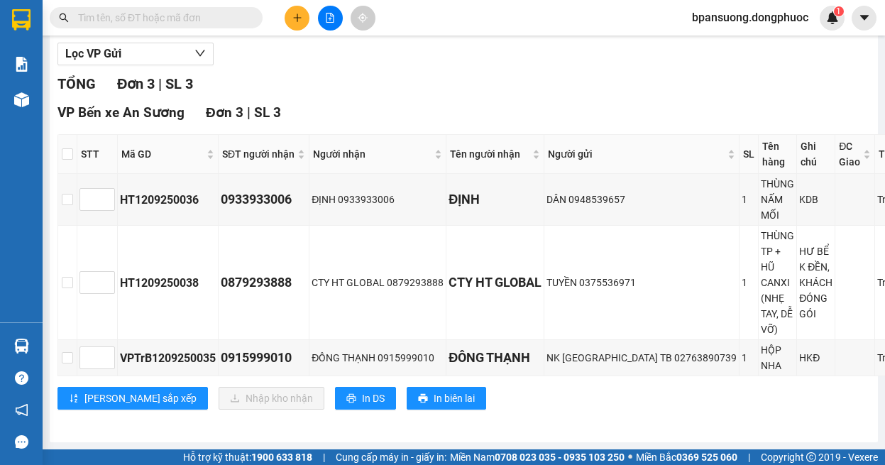
click at [73, 142] on th at bounding box center [67, 154] width 19 height 39
click at [72, 148] on input "checkbox" at bounding box center [67, 153] width 11 height 11
checkbox input "true"
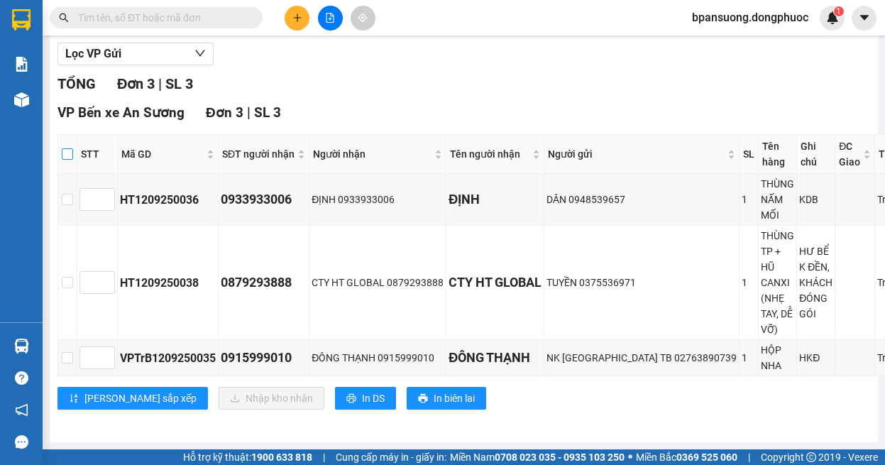
checkbox input "true"
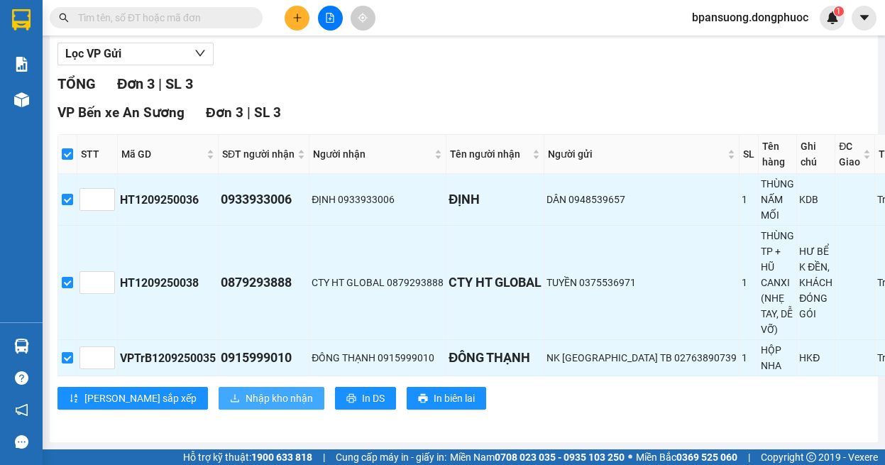
click at [246, 390] on span "Nhập kho nhận" at bounding box center [279, 398] width 67 height 16
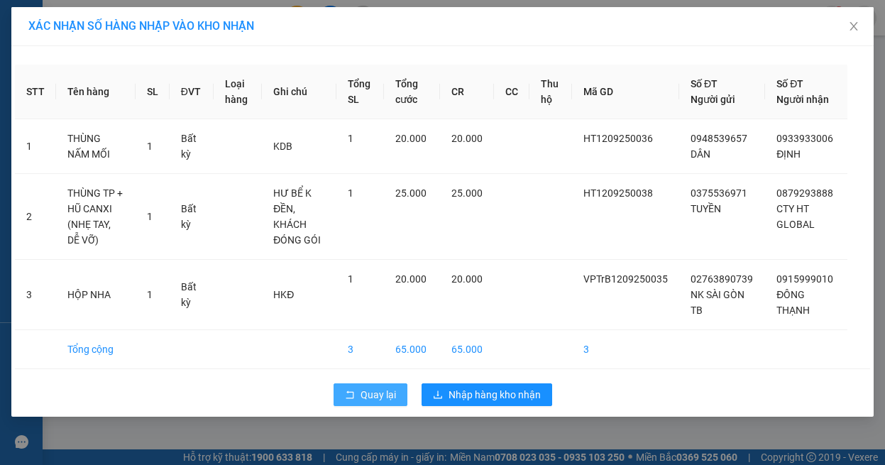
click at [363, 391] on span "Quay lại" at bounding box center [378, 395] width 35 height 16
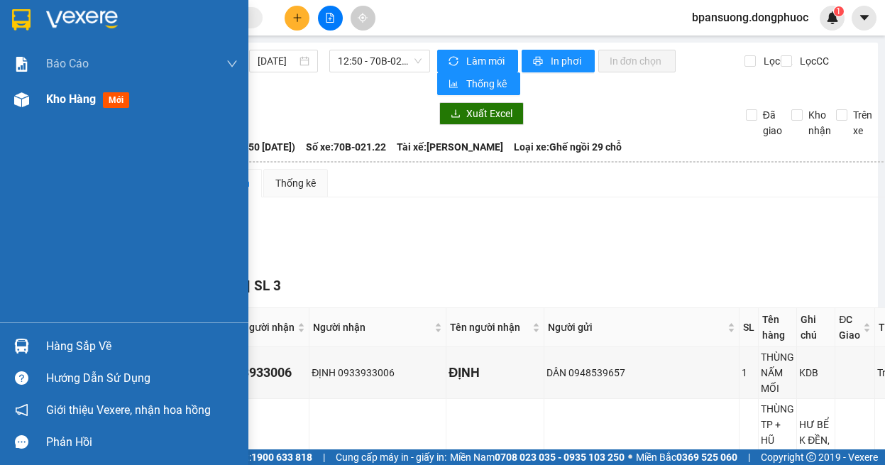
click at [11, 97] on div at bounding box center [21, 99] width 25 height 25
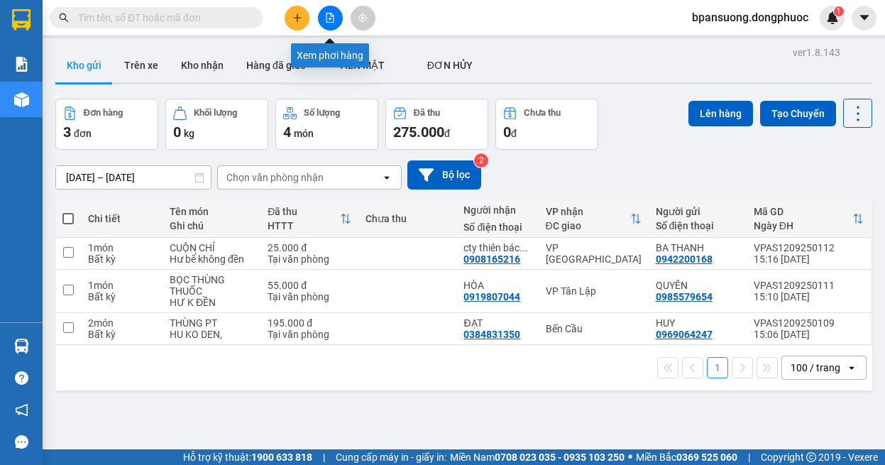
click at [338, 23] on button at bounding box center [330, 18] width 25 height 25
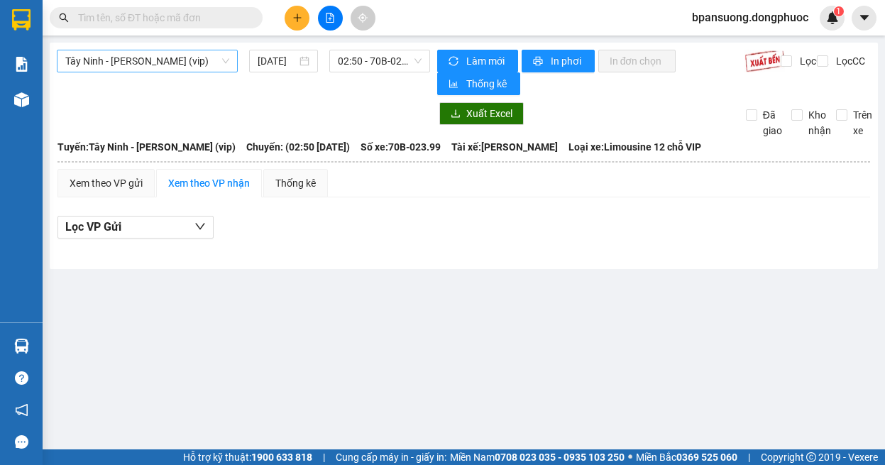
click at [127, 62] on span "Tây Ninh - [PERSON_NAME] (vip)" at bounding box center [147, 60] width 164 height 21
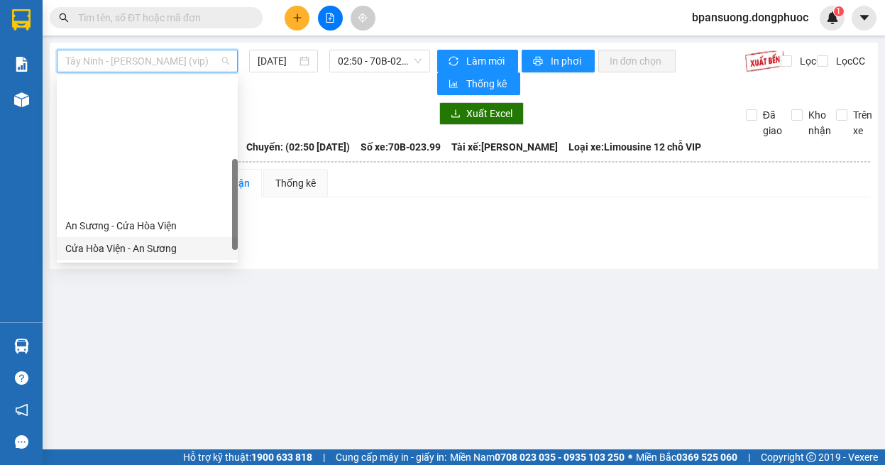
scroll to position [142, 0]
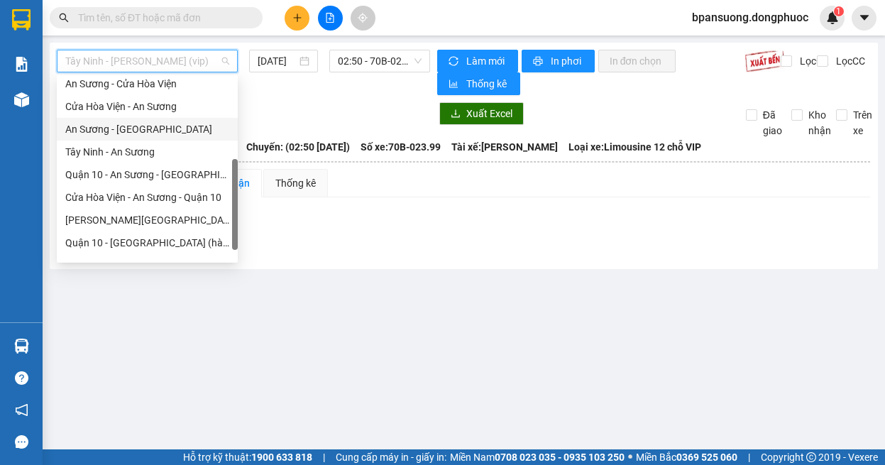
click at [139, 133] on div "An Sương - [GEOGRAPHIC_DATA]" at bounding box center [147, 129] width 164 height 16
type input "[DATE]"
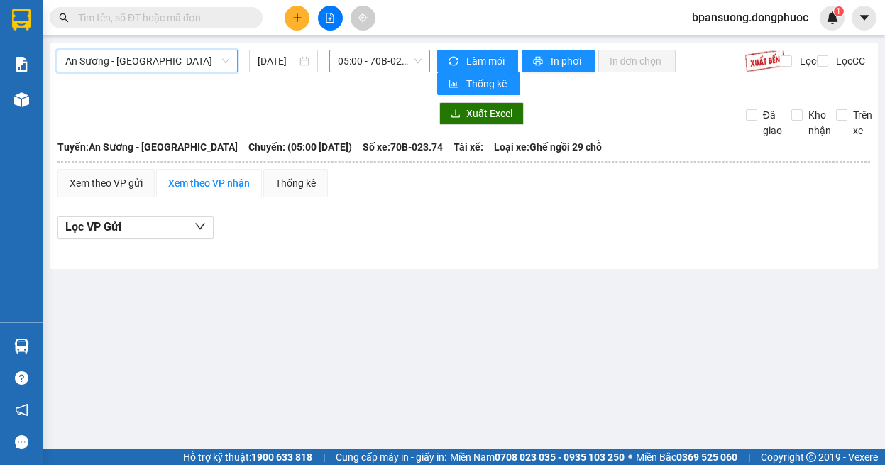
click at [368, 55] on span "05:00 - 70B-023.74" at bounding box center [380, 60] width 84 height 21
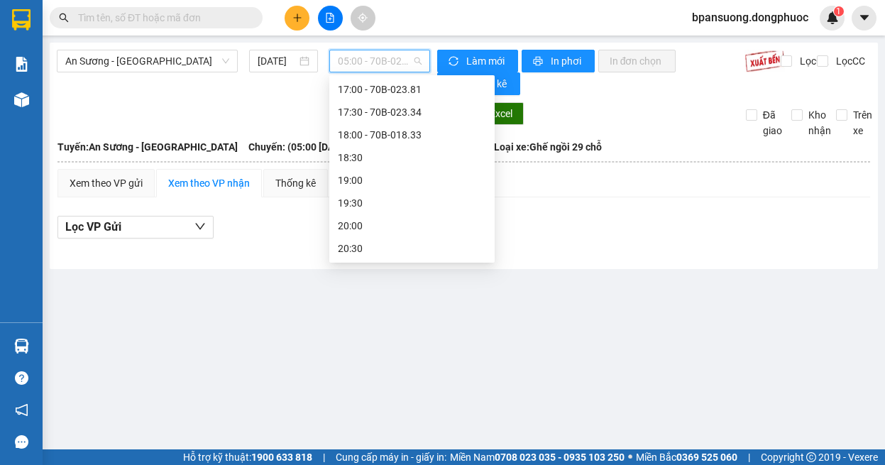
scroll to position [426, 0]
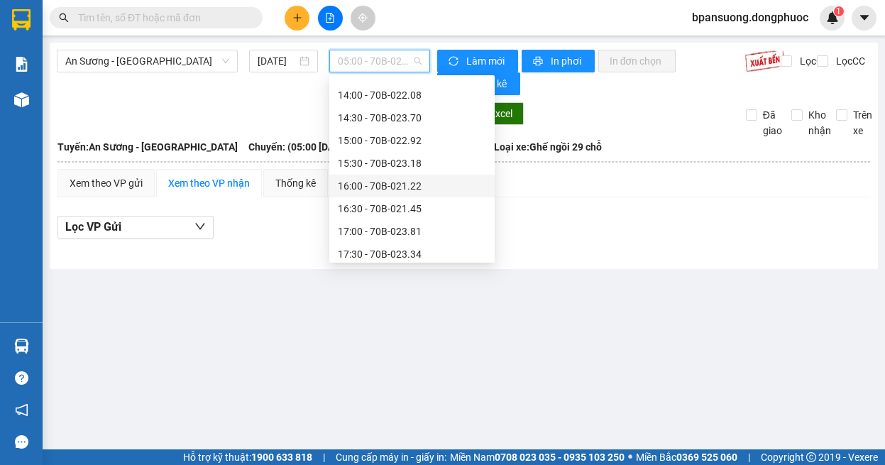
click at [405, 187] on div "16:00 - 70B-021.22" at bounding box center [412, 186] width 148 height 16
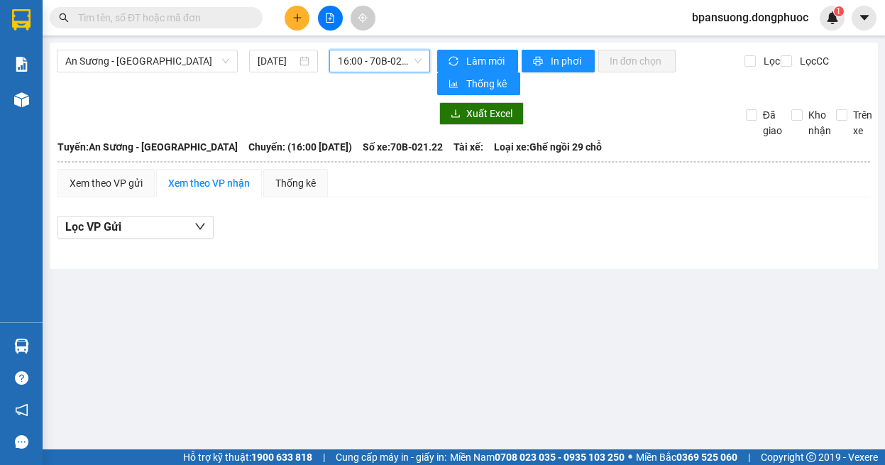
click at [397, 63] on span "16:00 - 70B-021.22" at bounding box center [380, 60] width 84 height 21
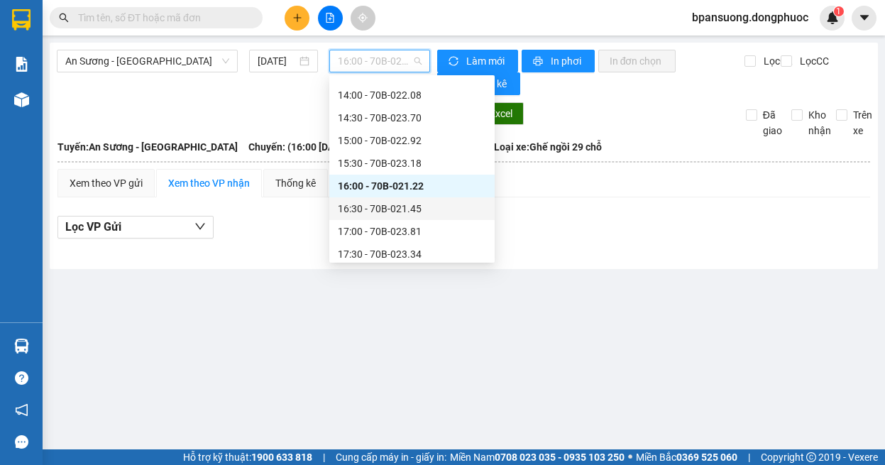
click at [776, 184] on div "Xem theo VP gửi Xem theo VP nhận Thống kê" at bounding box center [463, 183] width 813 height 28
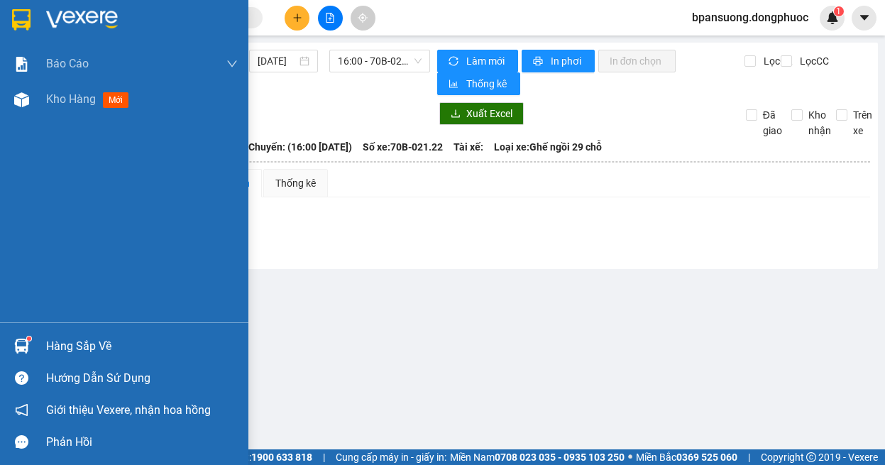
click at [22, 347] on img at bounding box center [21, 346] width 15 height 15
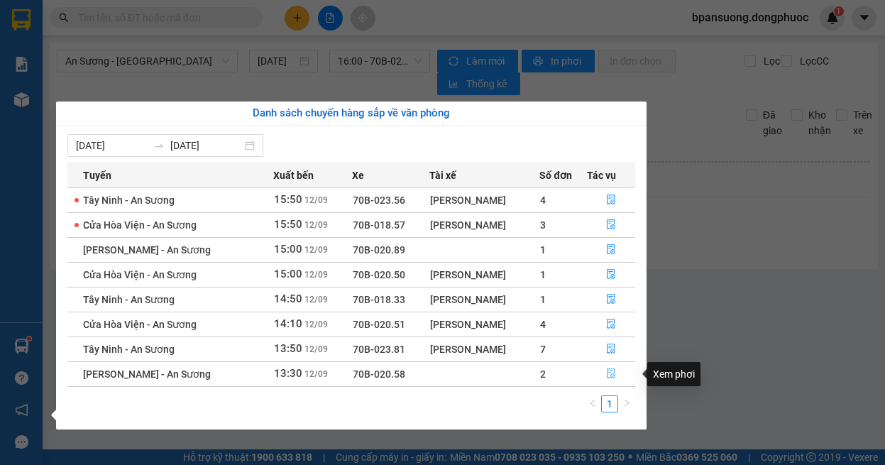
click at [605, 373] on button "button" at bounding box center [612, 374] width 48 height 23
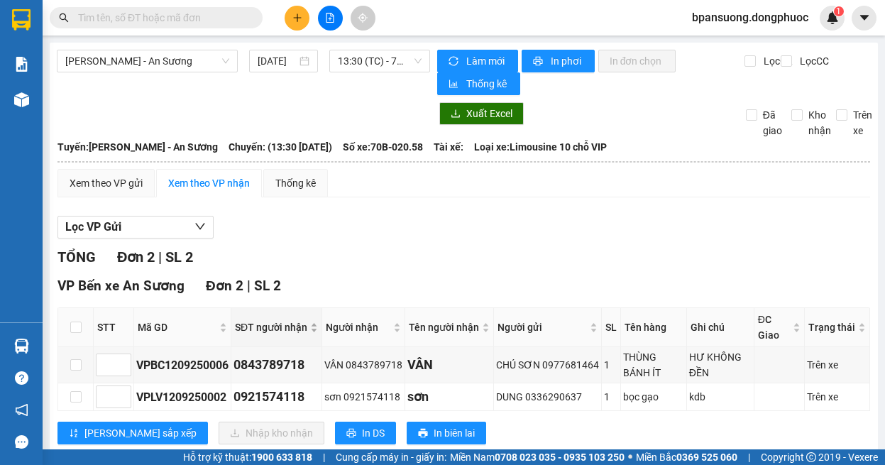
scroll to position [35, 0]
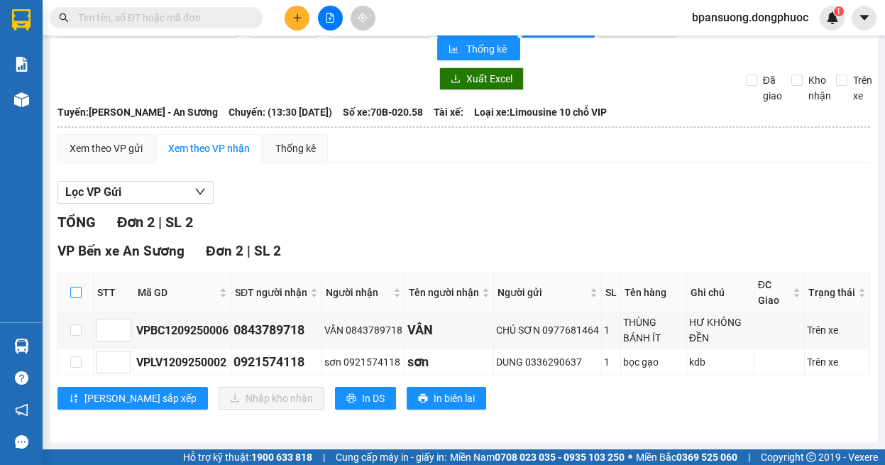
click at [74, 297] on input "checkbox" at bounding box center [75, 292] width 11 height 11
checkbox input "true"
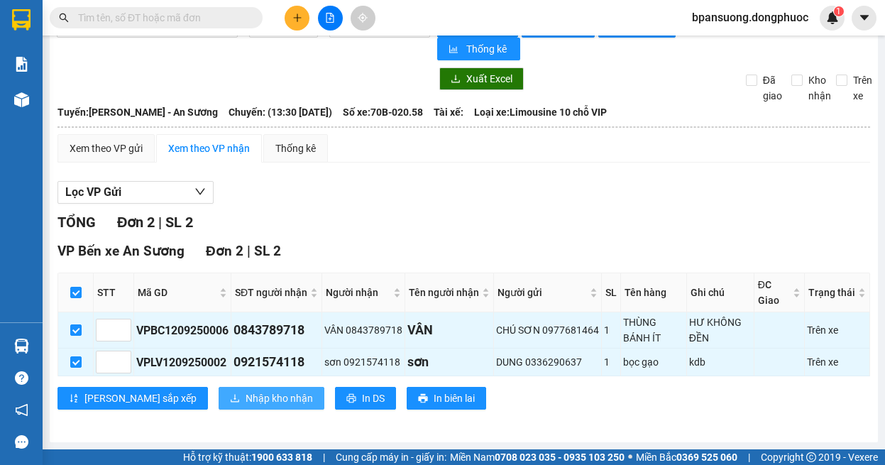
click at [246, 395] on span "Nhập kho nhận" at bounding box center [279, 398] width 67 height 16
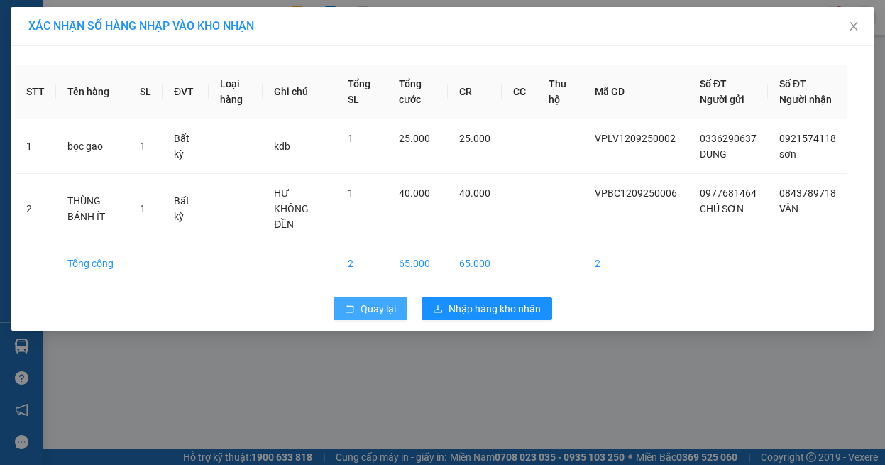
click at [373, 311] on span "Quay lại" at bounding box center [378, 309] width 35 height 16
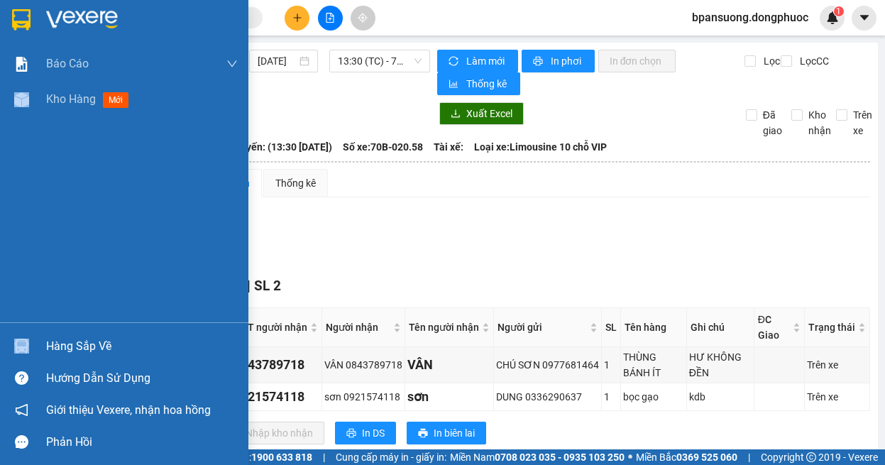
drag, startPoint x: 42, startPoint y: 315, endPoint x: 44, endPoint y: 324, distance: 9.5
click at [44, 324] on div "Báo cáo Mẫu 1: Báo cáo dòng tiền theo nhân viên Mẫu 1: Báo cáo dòng tiền theo n…" at bounding box center [124, 232] width 248 height 465
click at [53, 339] on div "Hàng sắp về" at bounding box center [142, 346] width 192 height 21
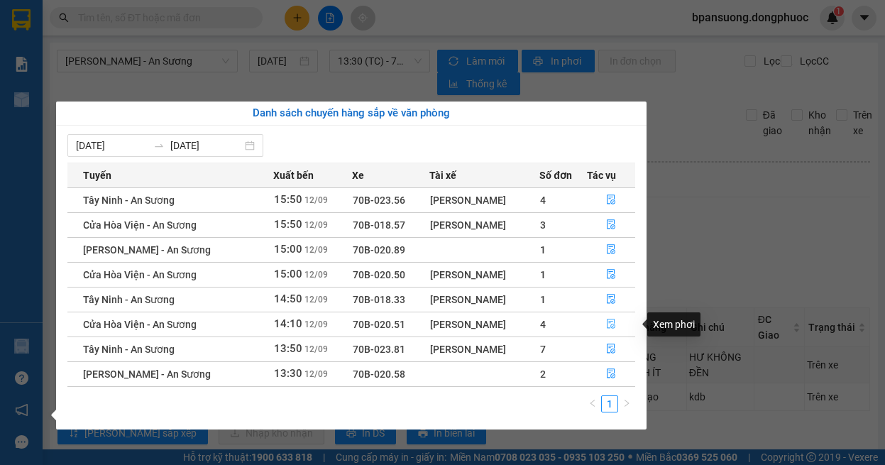
click at [613, 319] on icon "file-done" at bounding box center [611, 324] width 9 height 10
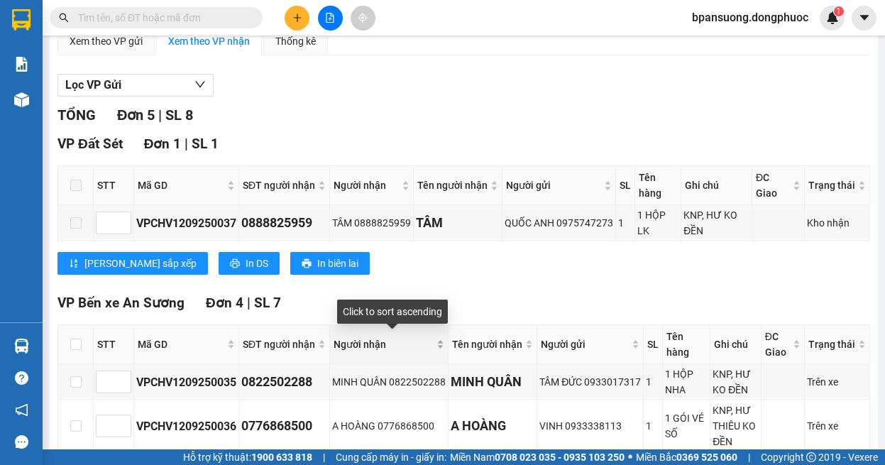
scroll to position [297, 0]
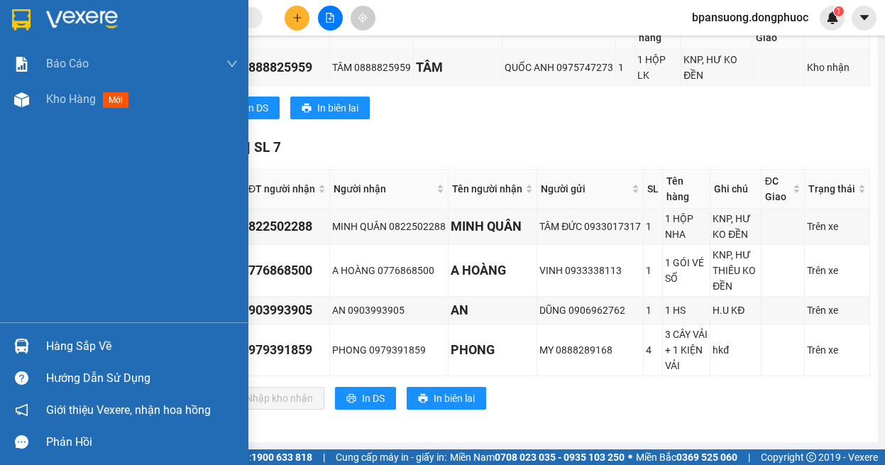
click at [21, 348] on img at bounding box center [21, 346] width 15 height 15
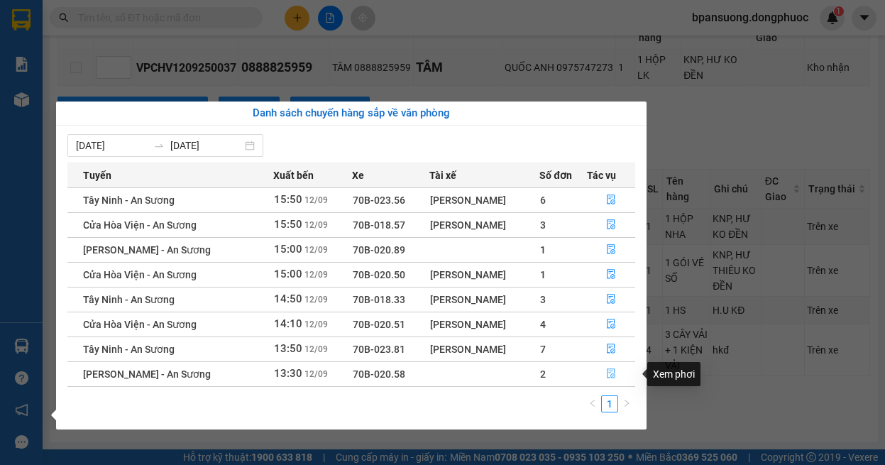
click at [608, 373] on icon "file-done" at bounding box center [611, 373] width 10 height 10
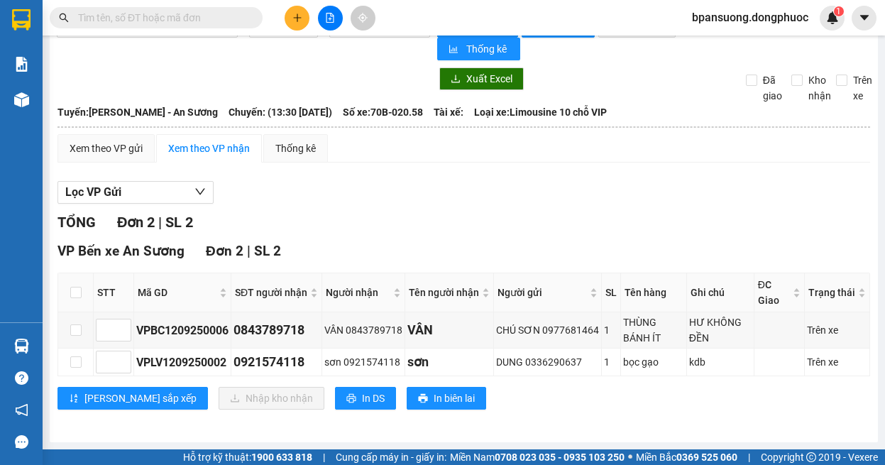
scroll to position [35, 0]
click at [75, 290] on input "checkbox" at bounding box center [75, 292] width 11 height 11
checkbox input "true"
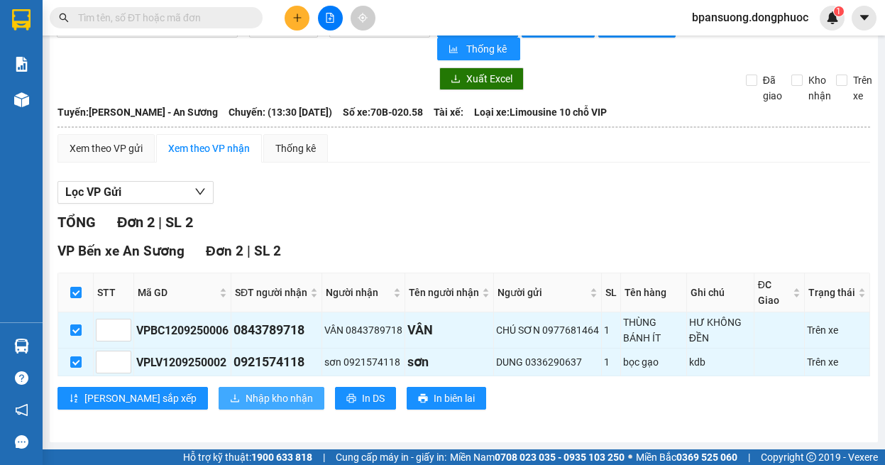
click at [219, 392] on button "Nhập kho nhận" at bounding box center [272, 398] width 106 height 23
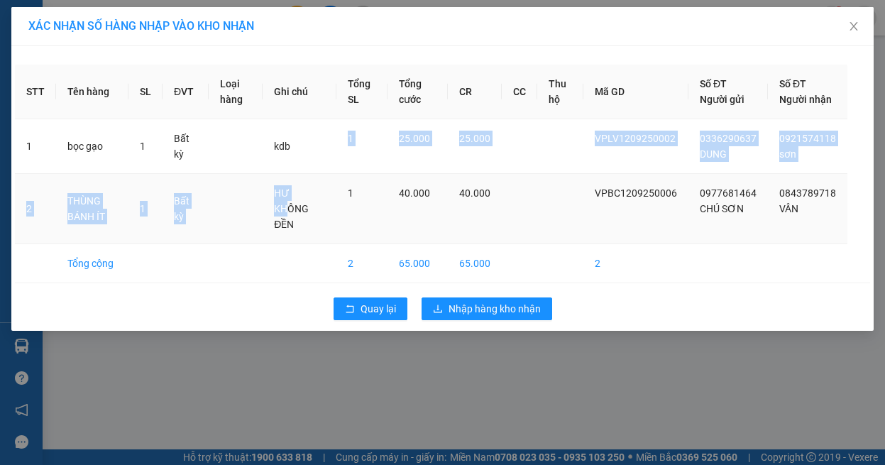
drag, startPoint x: 300, startPoint y: 162, endPoint x: 309, endPoint y: 205, distance: 44.3
click at [309, 205] on tbody "1 bọc gạo 1 Bất kỳ kdb 1 25.000 25.000 VPLV1209250002 0336290637 DUNG 092157411…" at bounding box center [442, 201] width 855 height 164
click at [309, 174] on td "kdb" at bounding box center [300, 146] width 74 height 55
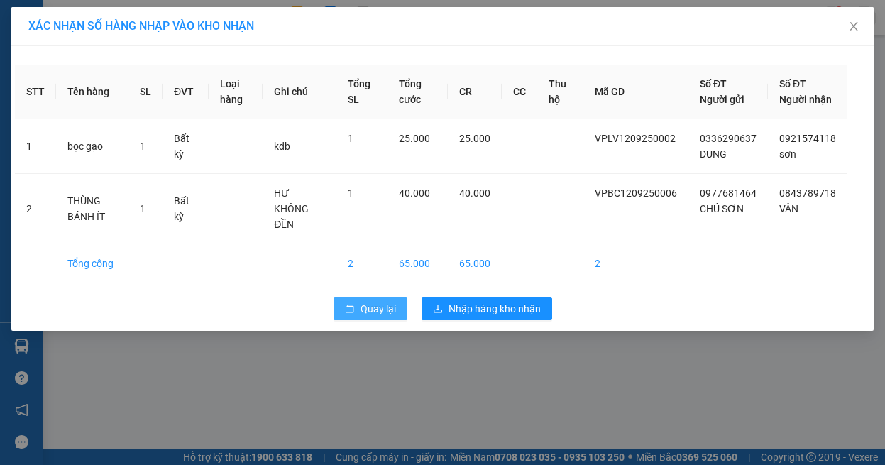
click at [363, 300] on button "Quay lại" at bounding box center [371, 308] width 74 height 23
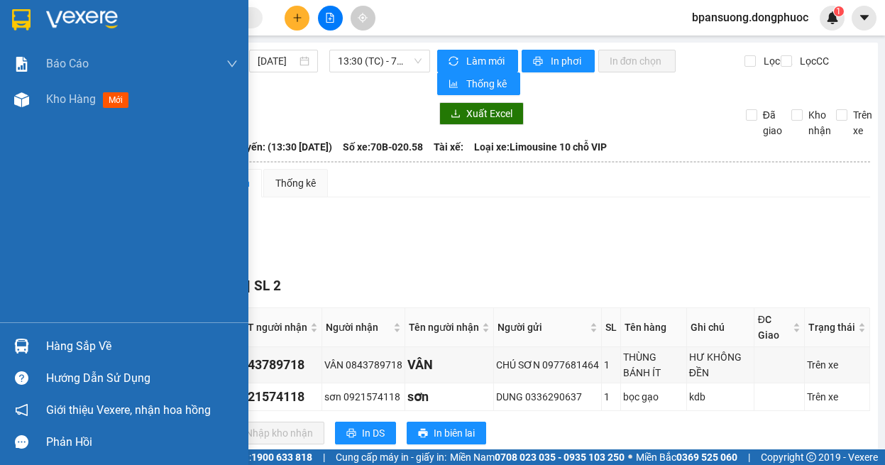
click at [43, 343] on div "Hàng sắp về" at bounding box center [124, 346] width 248 height 32
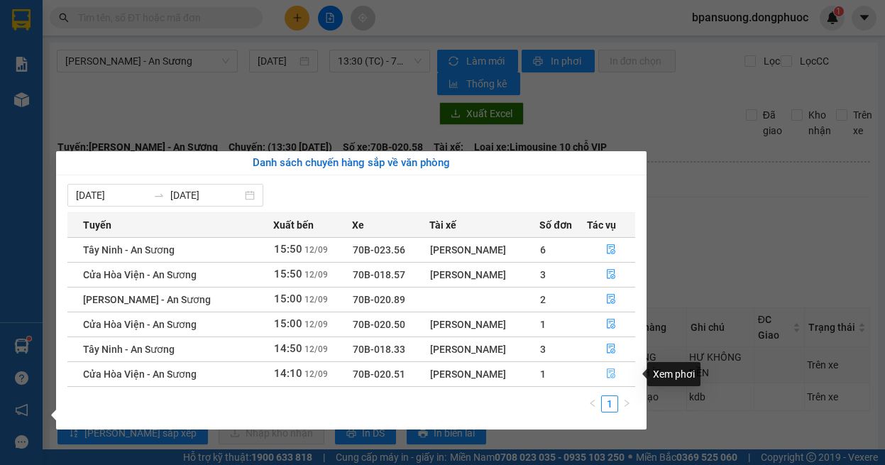
click at [615, 371] on icon "file-done" at bounding box center [611, 373] width 10 height 10
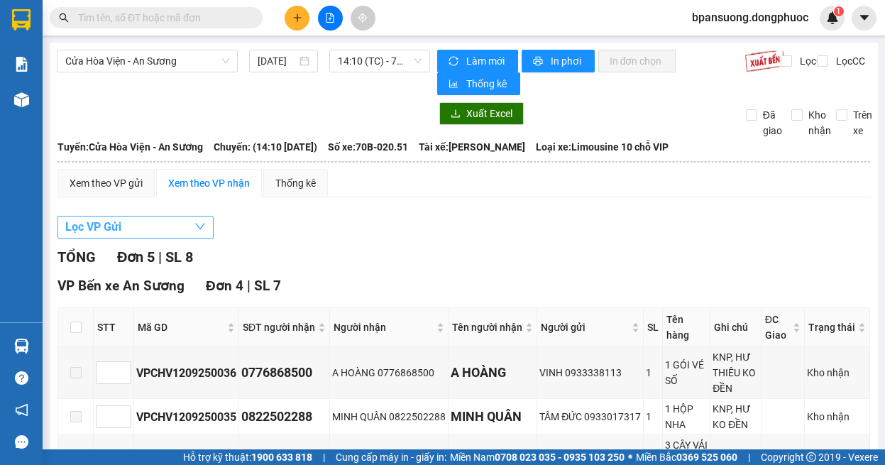
scroll to position [142, 0]
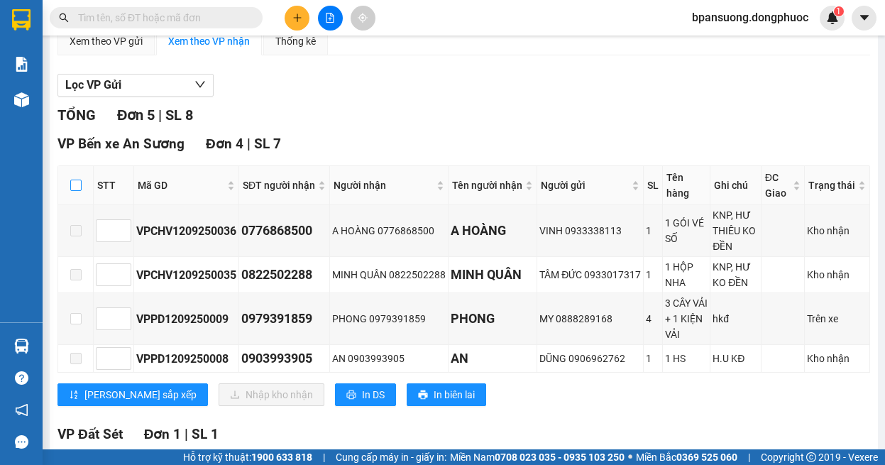
click at [77, 187] on input "checkbox" at bounding box center [75, 185] width 11 height 11
checkbox input "true"
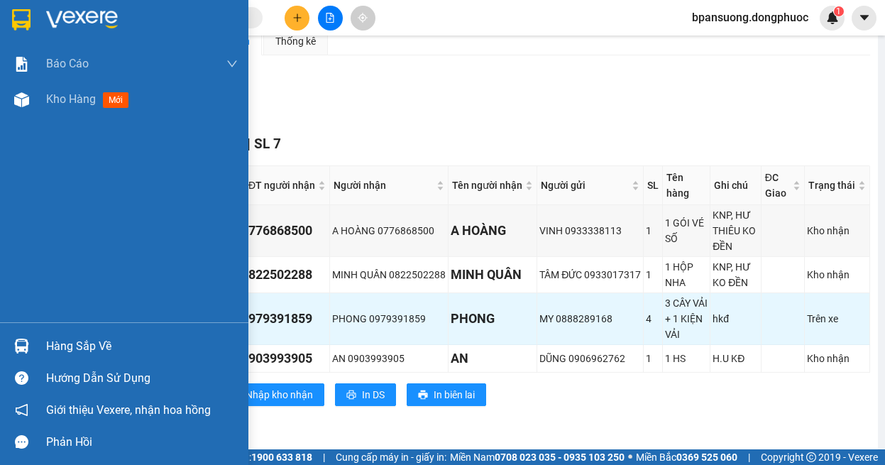
click at [27, 341] on img at bounding box center [21, 346] width 15 height 15
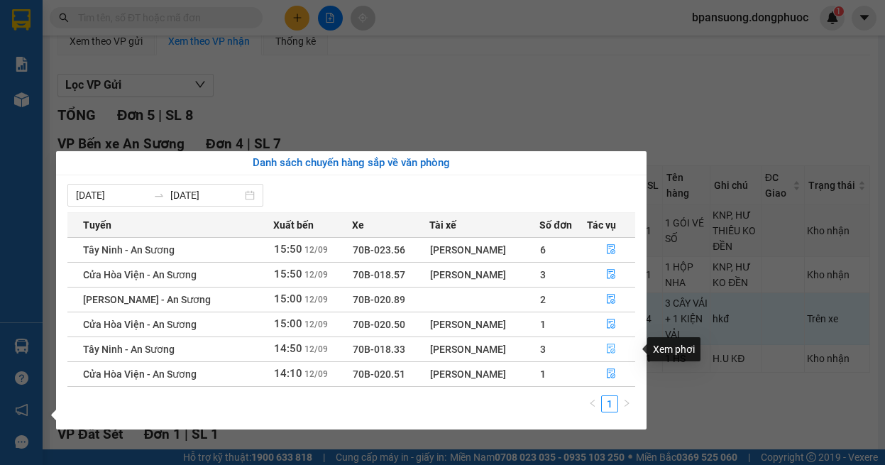
click at [610, 345] on icon "file-done" at bounding box center [611, 349] width 10 height 10
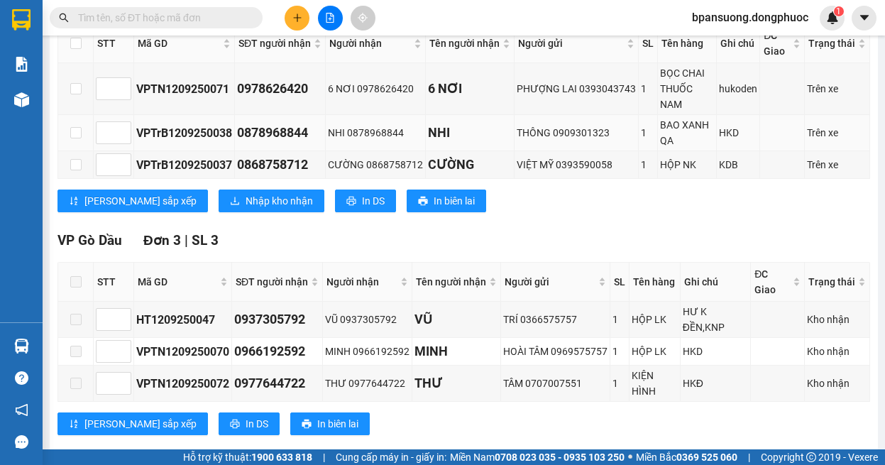
scroll to position [142, 0]
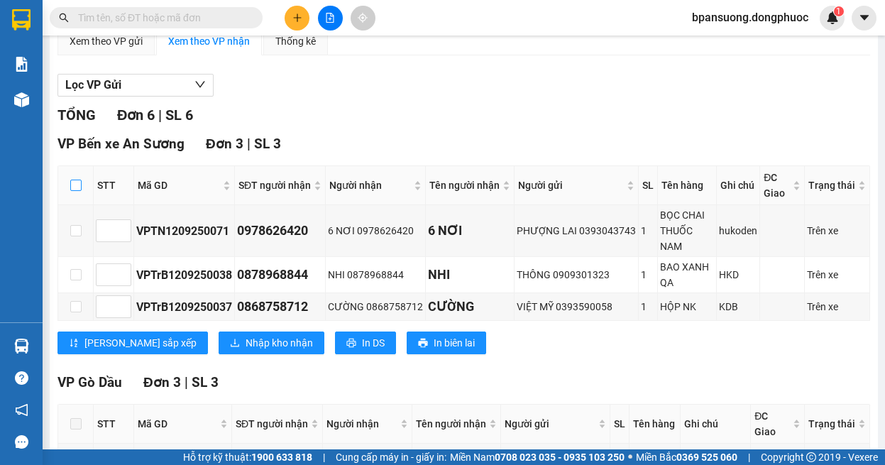
click at [70, 182] on input "checkbox" at bounding box center [75, 185] width 11 height 11
checkbox input "true"
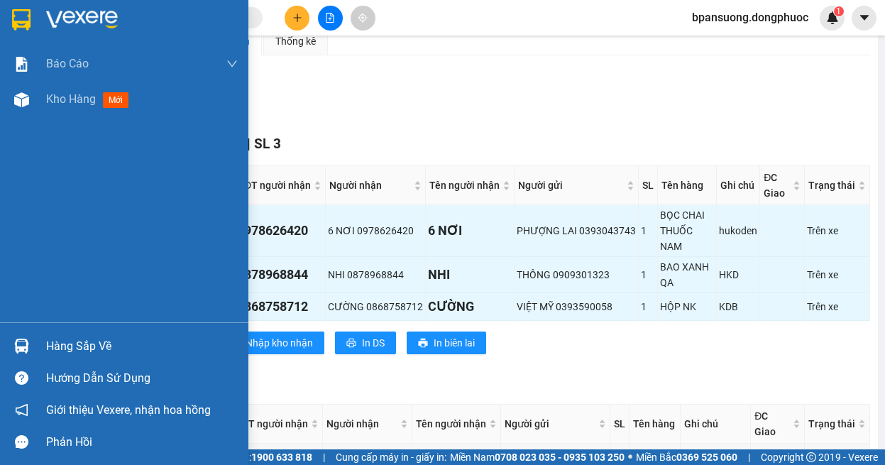
click at [20, 345] on img at bounding box center [21, 346] width 15 height 15
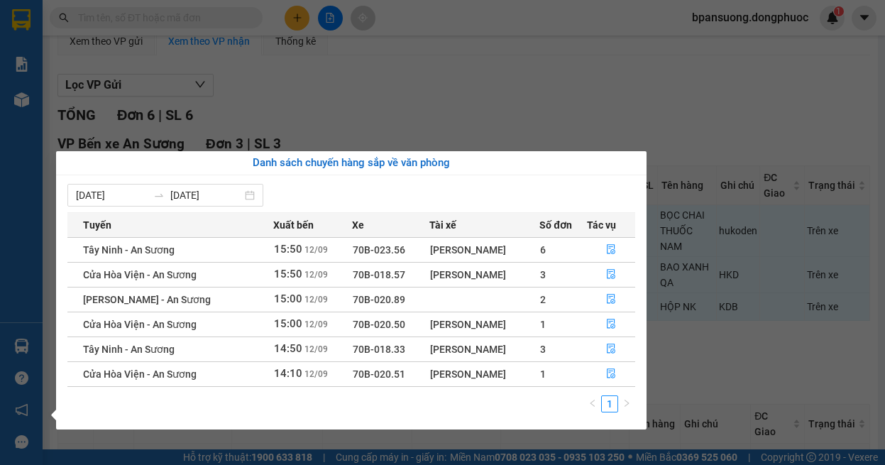
drag, startPoint x: 497, startPoint y: 307, endPoint x: 493, endPoint y: 299, distance: 9.5
click at [493, 299] on td at bounding box center [484, 299] width 111 height 25
drag, startPoint x: 492, startPoint y: 289, endPoint x: 491, endPoint y: 347, distance: 58.2
click at [491, 347] on tbody "Tây Ninh - An Sương 15:50 [DATE] 70B-023.56 Quảng Văn Phú 6 Cửa Hòa Viện - An S…" at bounding box center [351, 311] width 568 height 149
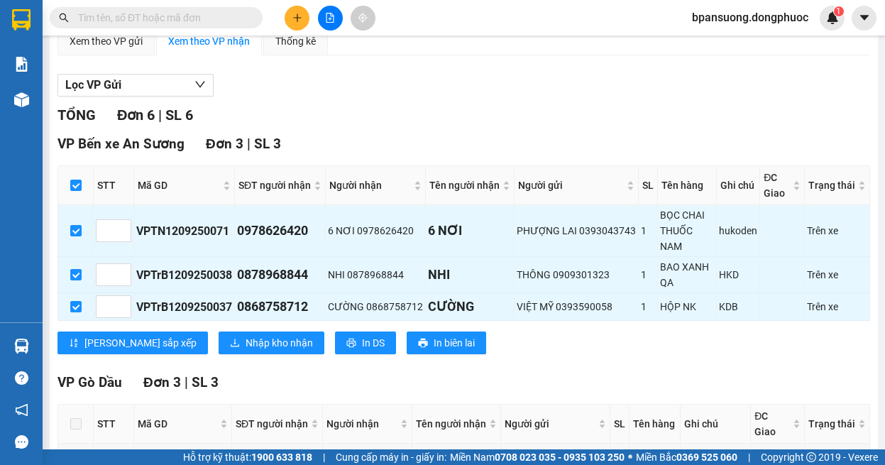
drag, startPoint x: 346, startPoint y: 160, endPoint x: 324, endPoint y: 94, distance: 69.4
click at [346, 153] on section "Kết quả tìm kiếm ( 0 ) Bộ lọc Ngày tạo đơn gần nhất No Data bpansuong.dongphuoc…" at bounding box center [442, 232] width 885 height 465
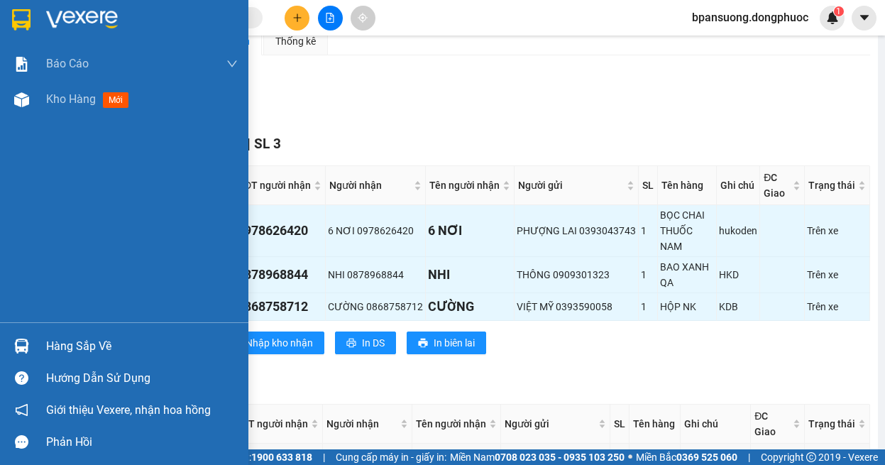
drag, startPoint x: 14, startPoint y: 346, endPoint x: 25, endPoint y: 344, distance: 10.9
click at [16, 346] on img at bounding box center [21, 346] width 15 height 15
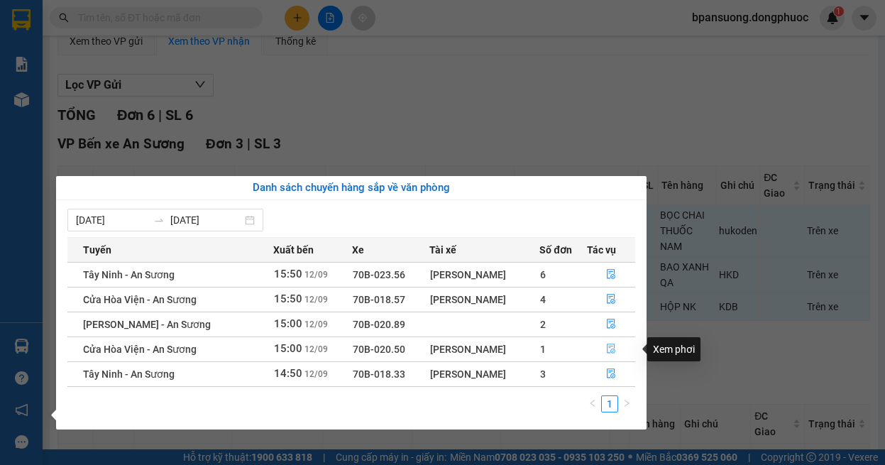
click at [607, 347] on icon "file-done" at bounding box center [611, 349] width 9 height 10
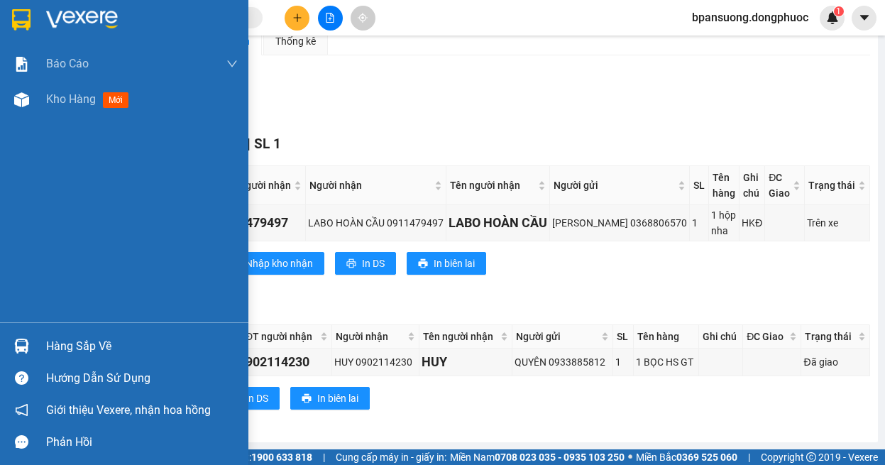
click at [11, 331] on div "Hàng sắp về" at bounding box center [124, 346] width 248 height 32
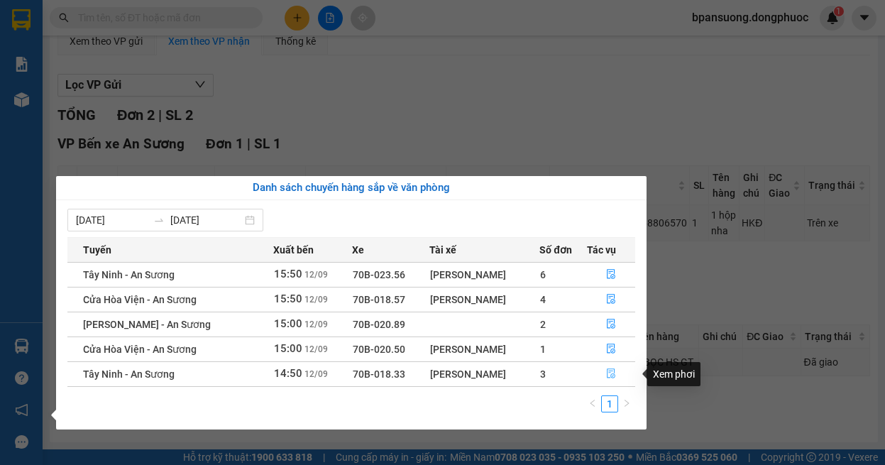
click at [612, 371] on icon "file-done" at bounding box center [611, 374] width 9 height 10
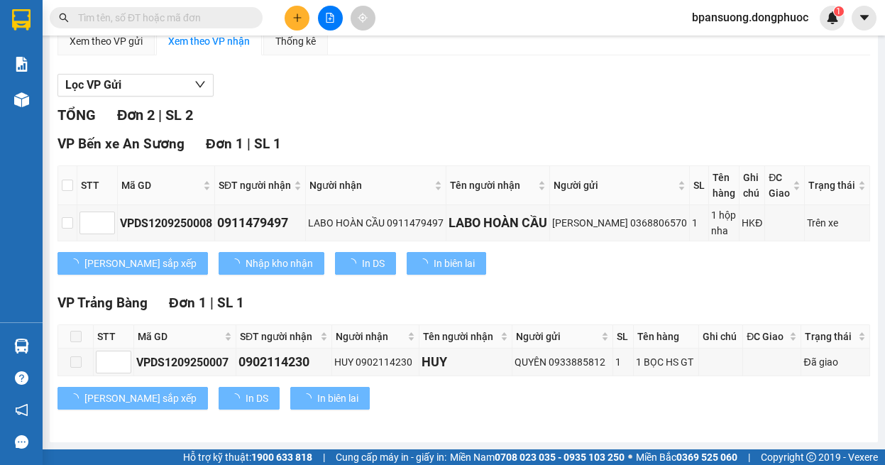
checkbox input "true"
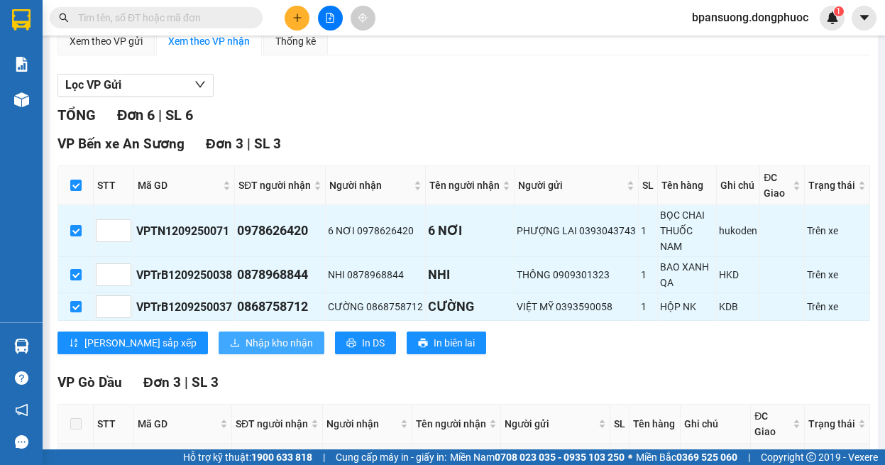
click at [246, 346] on span "Nhập kho nhận" at bounding box center [279, 343] width 67 height 16
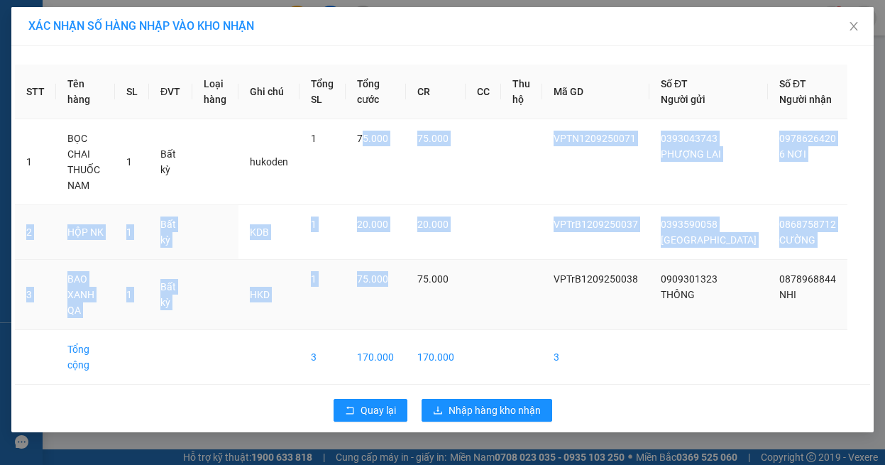
drag, startPoint x: 411, startPoint y: 145, endPoint x: 434, endPoint y: 294, distance: 150.8
click at [434, 294] on tbody "1 BỌC CHAI THUỐC NAM 1 Bất kỳ hukoden 1 75.000 75.000 VPTN1209250071 0393043743…" at bounding box center [442, 251] width 855 height 265
click at [361, 402] on span "Quay lại" at bounding box center [378, 410] width 35 height 16
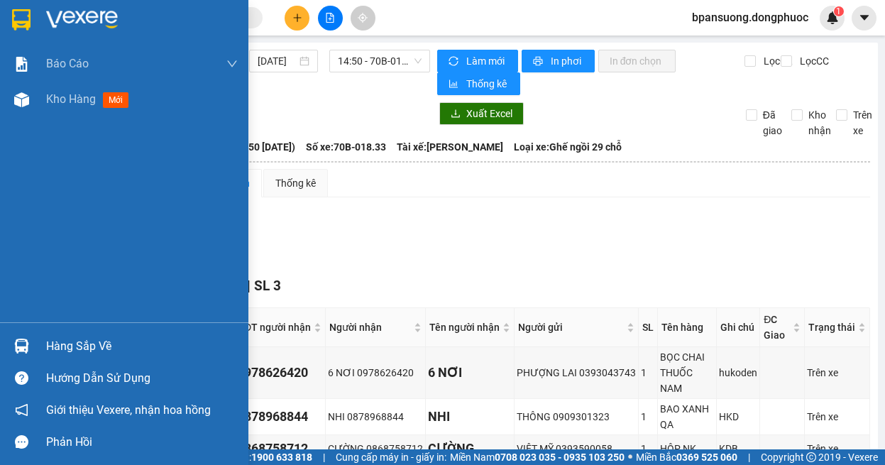
click at [26, 326] on div "Hàng sắp về Hướng dẫn sử dụng Giới thiệu Vexere, nhận hoa hồng Phản hồi" at bounding box center [124, 390] width 248 height 136
click at [102, 336] on div "Hàng sắp về" at bounding box center [142, 346] width 192 height 21
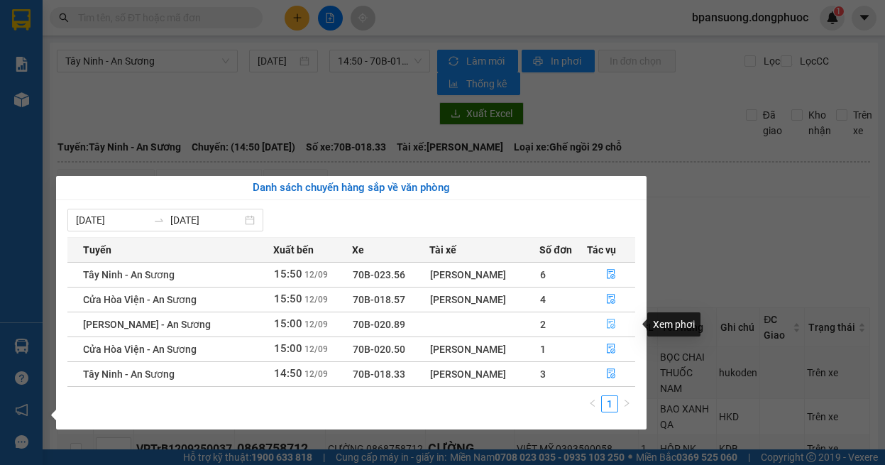
drag, startPoint x: 616, startPoint y: 324, endPoint x: 368, endPoint y: 293, distance: 250.4
click at [609, 322] on button "button" at bounding box center [612, 324] width 48 height 23
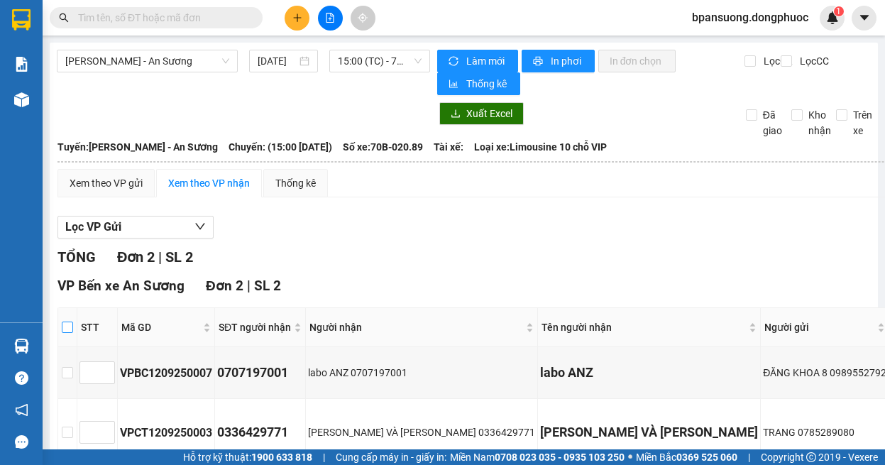
click at [67, 324] on input "checkbox" at bounding box center [67, 327] width 11 height 11
checkbox input "true"
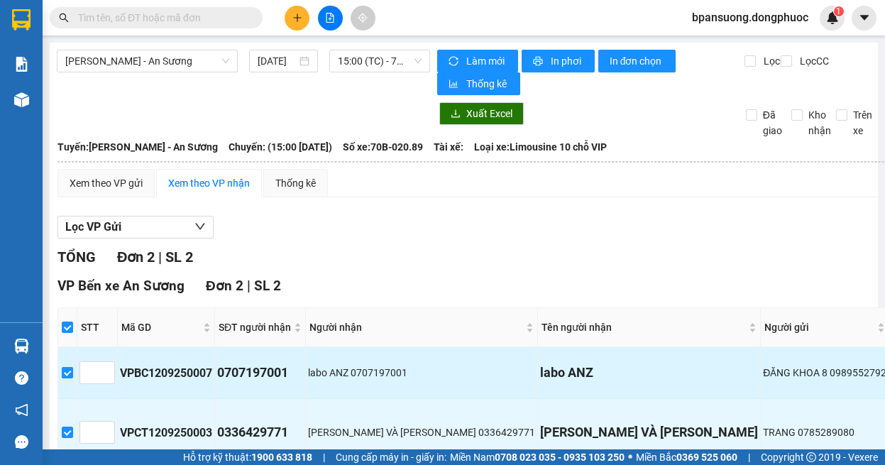
scroll to position [101, 0]
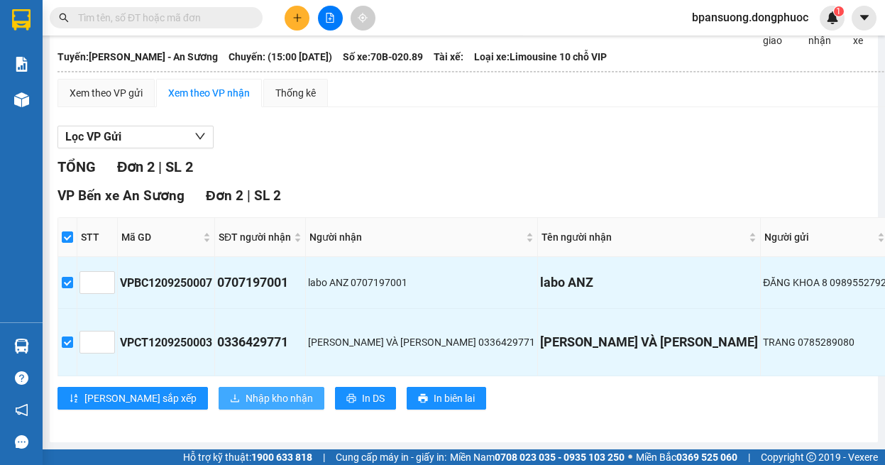
click at [246, 390] on span "Nhập kho nhận" at bounding box center [279, 398] width 67 height 16
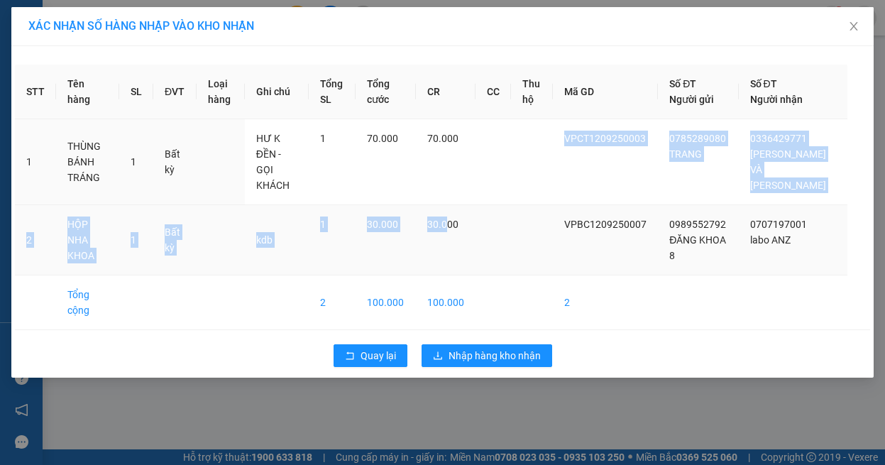
drag, startPoint x: 492, startPoint y: 142, endPoint x: 465, endPoint y: 216, distance: 78.6
click at [468, 216] on tbody "1 THÙNG BÁNH TRÁNG 1 Bất kỳ HƯ K ĐỀN -GỌI KHÁCH 1 70.000 70.000 VPCT1209250003 …" at bounding box center [442, 224] width 855 height 211
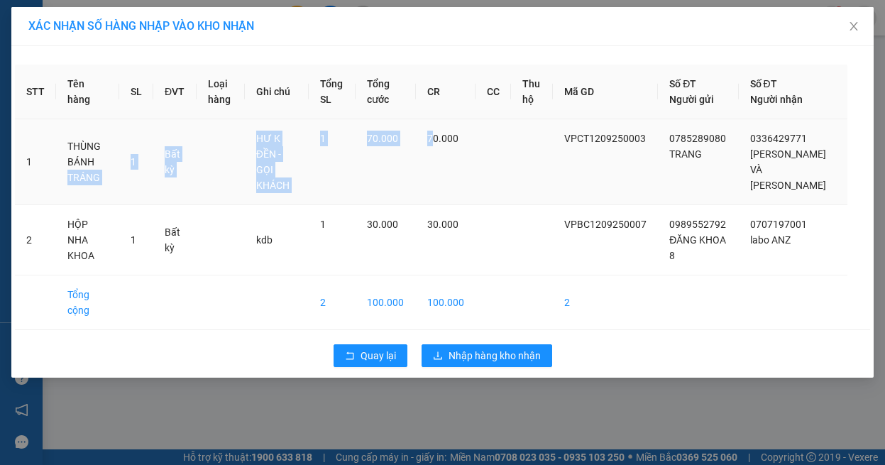
drag, startPoint x: 104, startPoint y: 147, endPoint x: 454, endPoint y: 145, distance: 349.2
click at [454, 145] on tr "1 THÙNG BÁNH TRÁNG 1 Bất kỳ HƯ K ĐỀN -GỌI KHÁCH 1 70.000 70.000 VPCT1209250003 …" at bounding box center [442, 162] width 855 height 86
click at [449, 176] on td "70.000" at bounding box center [446, 162] width 60 height 86
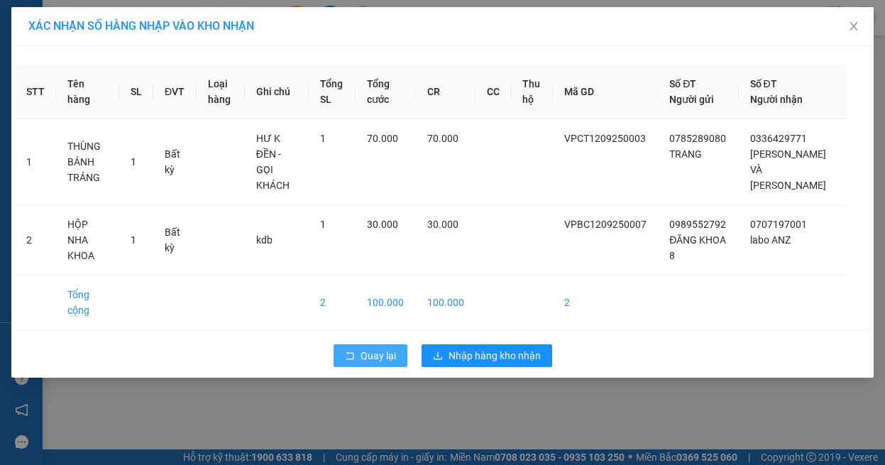
click at [348, 351] on icon "rollback" at bounding box center [350, 356] width 10 height 10
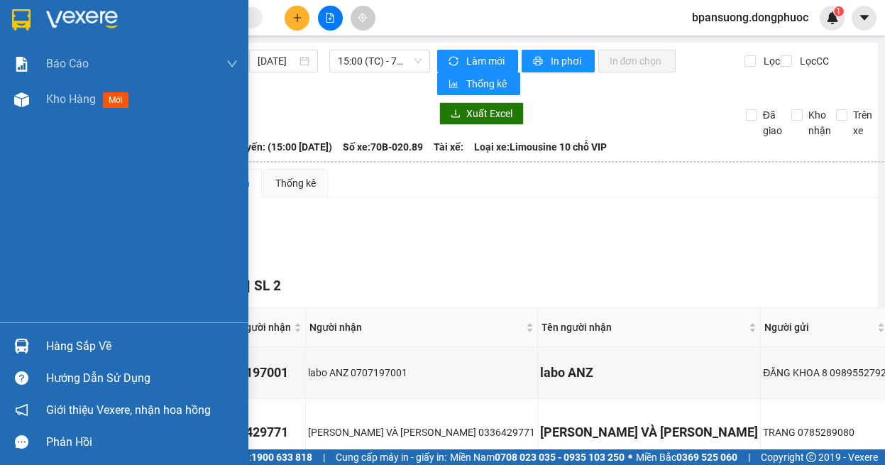
click at [19, 340] on img at bounding box center [21, 346] width 15 height 15
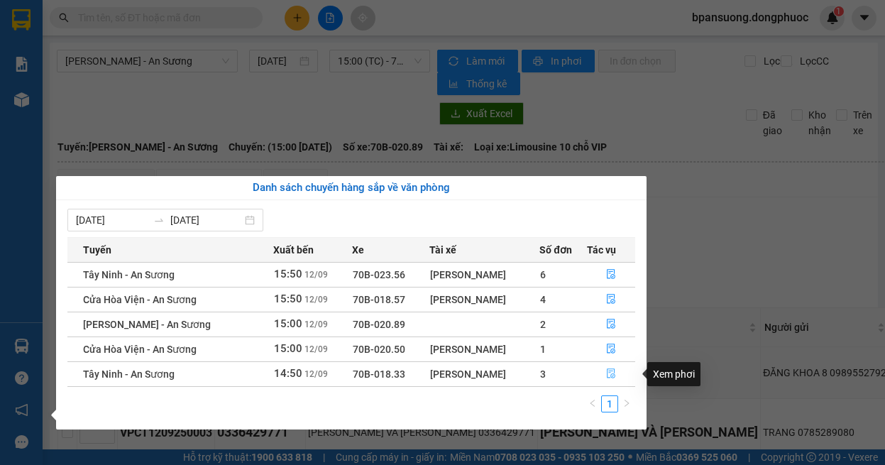
click at [609, 371] on icon "file-done" at bounding box center [611, 374] width 9 height 10
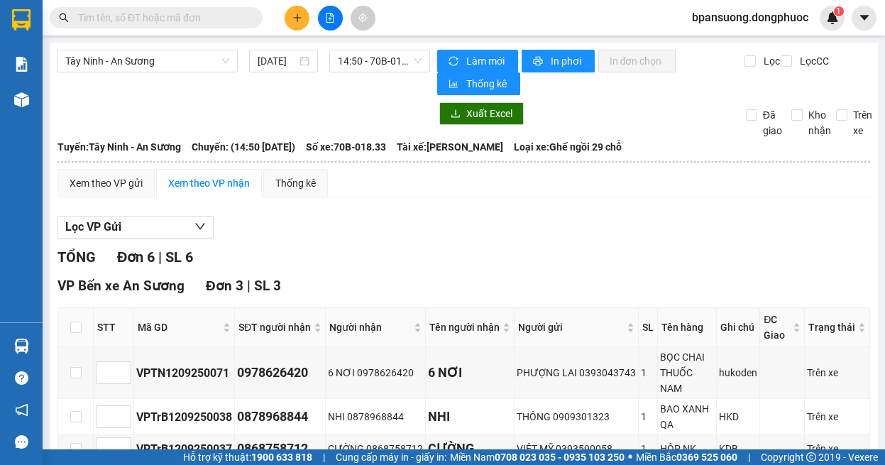
scroll to position [284, 0]
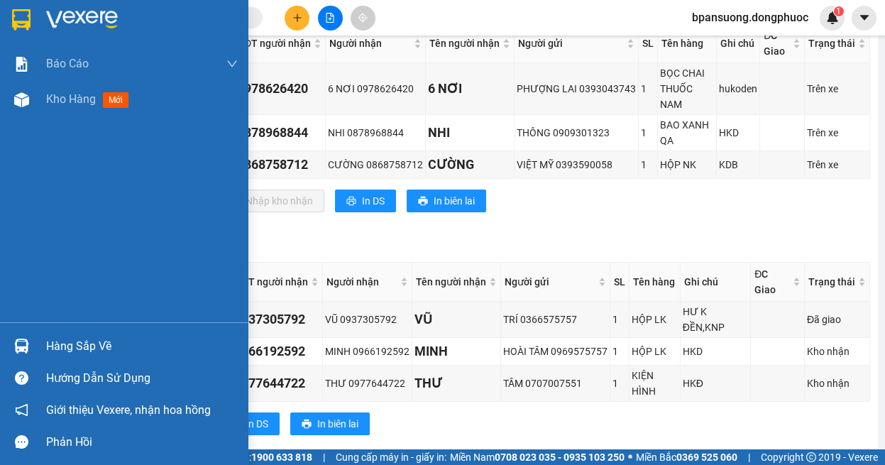
drag, startPoint x: 39, startPoint y: 339, endPoint x: 50, endPoint y: 331, distance: 14.2
click at [40, 339] on div "Hàng sắp về" at bounding box center [124, 346] width 248 height 32
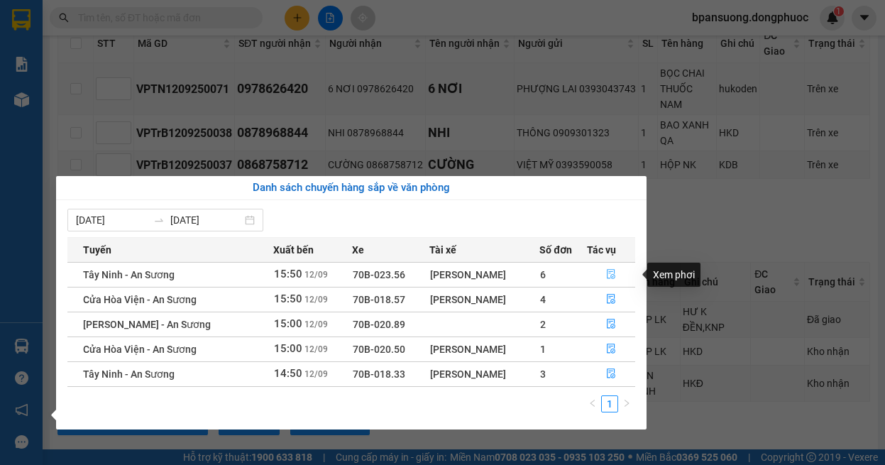
click at [605, 265] on button "button" at bounding box center [612, 274] width 48 height 23
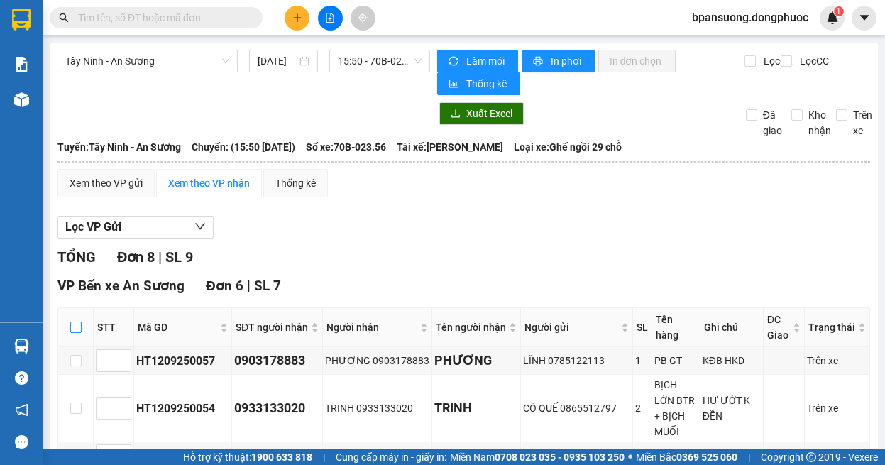
click at [77, 326] on input "checkbox" at bounding box center [75, 327] width 11 height 11
checkbox input "true"
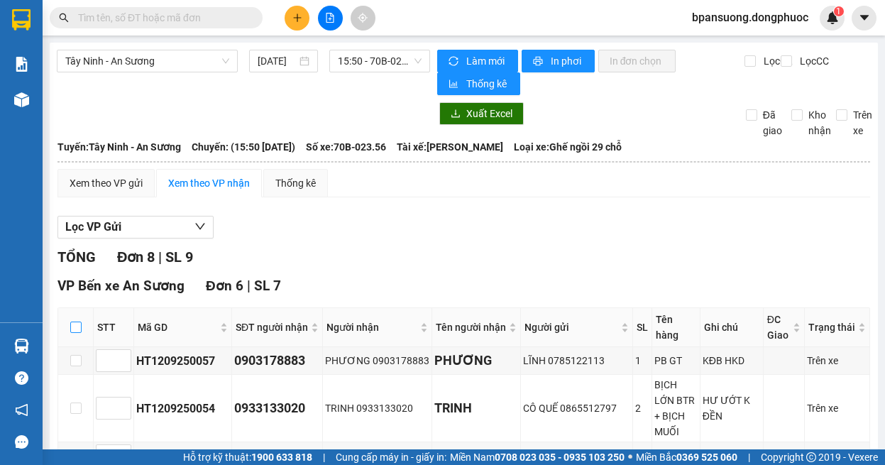
checkbox input "true"
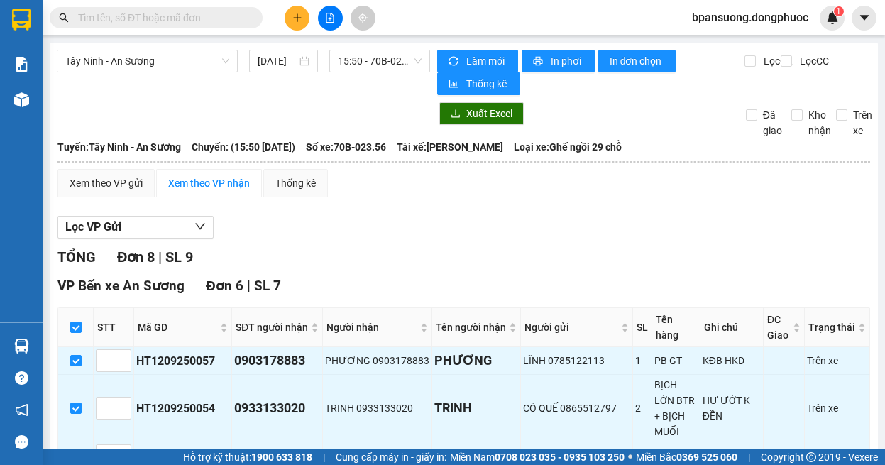
scroll to position [348, 0]
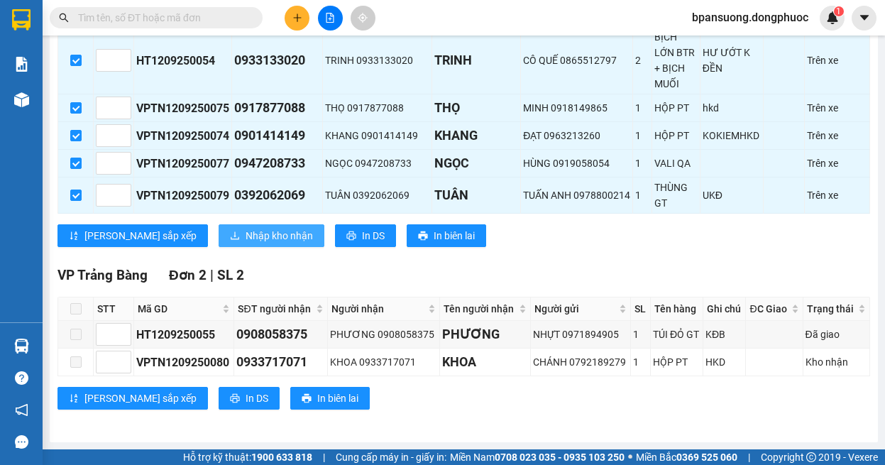
click at [246, 242] on span "Nhập kho nhận" at bounding box center [279, 236] width 67 height 16
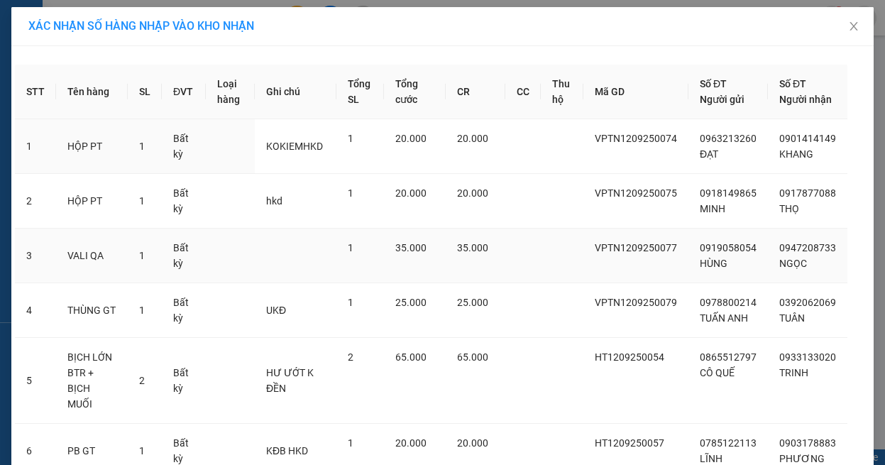
scroll to position [117, 0]
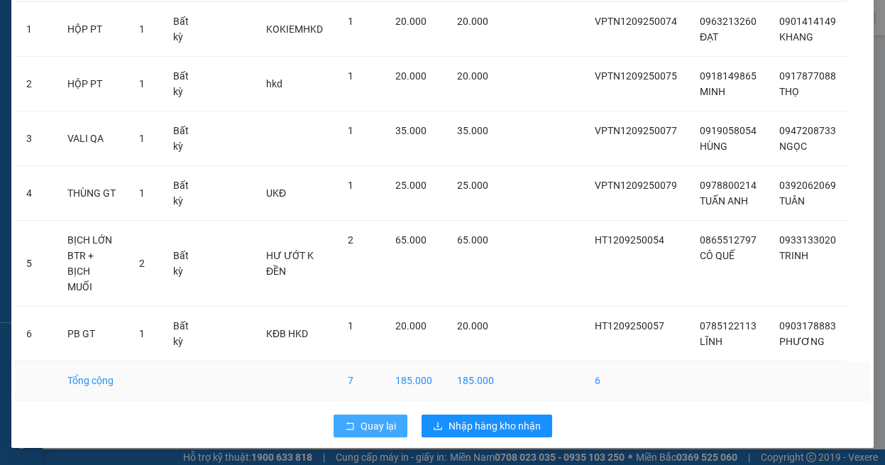
drag, startPoint x: 347, startPoint y: 417, endPoint x: 242, endPoint y: 377, distance: 112.6
click at [339, 407] on div "STT Tên hàng SL ĐVT Loại hàng Ghi chú Tổng SL Tổng cước CR CC Thu hộ Mã GD Số Đ…" at bounding box center [442, 188] width 862 height 519
click at [345, 424] on icon "rollback" at bounding box center [350, 426] width 10 height 10
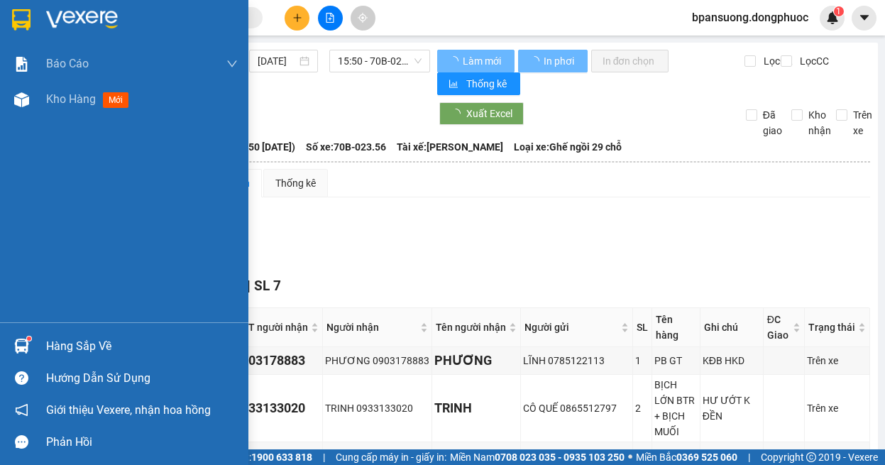
click at [16, 348] on img at bounding box center [21, 346] width 15 height 15
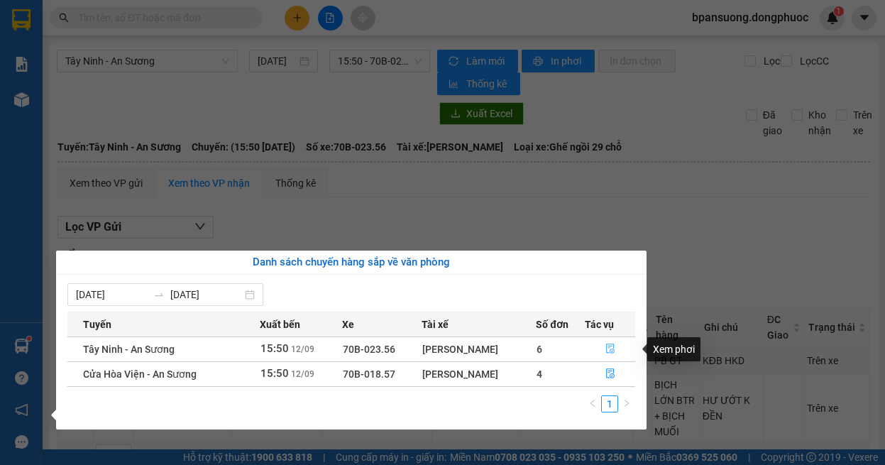
drag, startPoint x: 606, startPoint y: 352, endPoint x: 565, endPoint y: 331, distance: 46.3
click at [607, 349] on icon "file-done" at bounding box center [610, 349] width 10 height 10
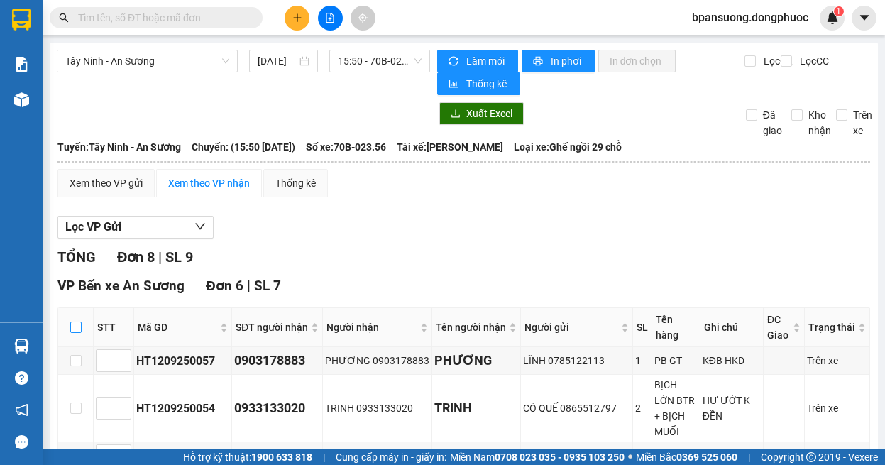
click at [73, 320] on label at bounding box center [75, 327] width 11 height 16
click at [73, 322] on input "checkbox" at bounding box center [75, 327] width 11 height 11
checkbox input "true"
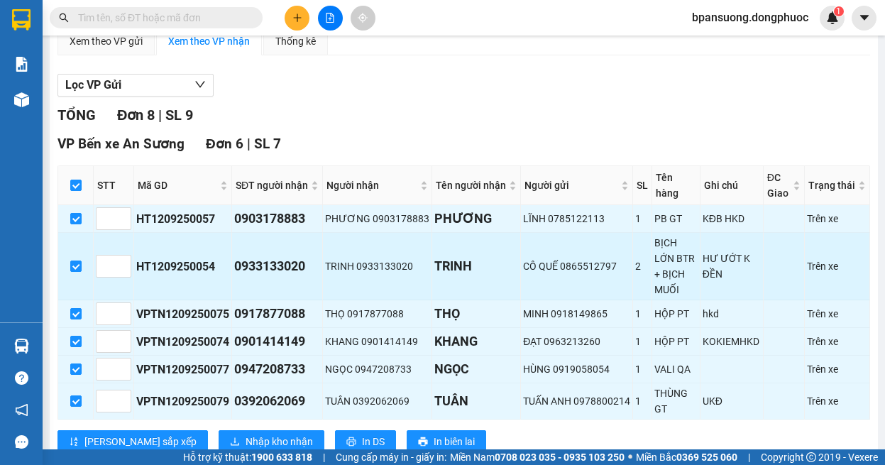
scroll to position [284, 0]
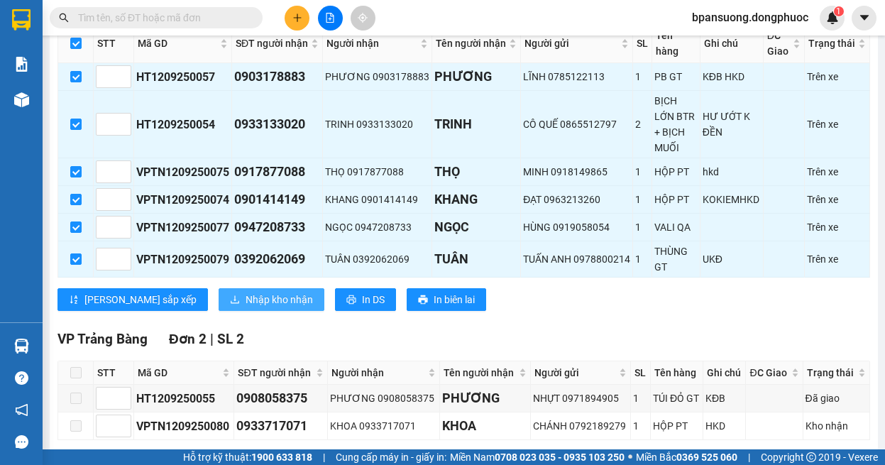
click at [246, 292] on span "Nhập kho nhận" at bounding box center [279, 300] width 67 height 16
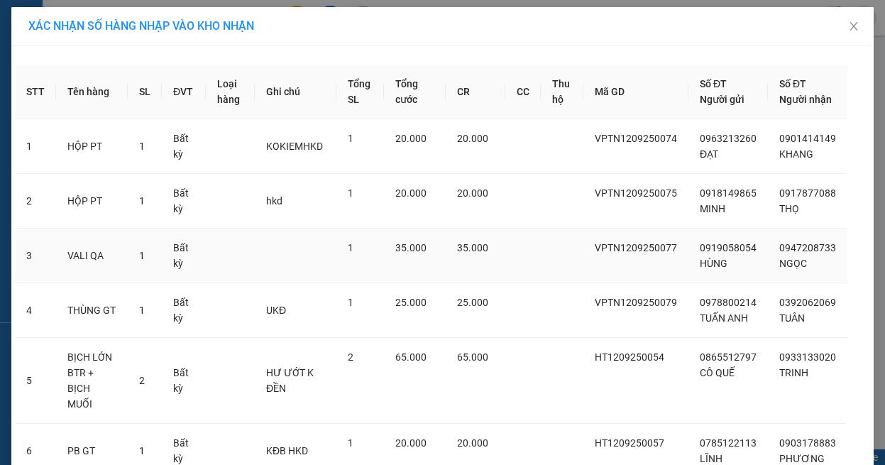
scroll to position [117, 0]
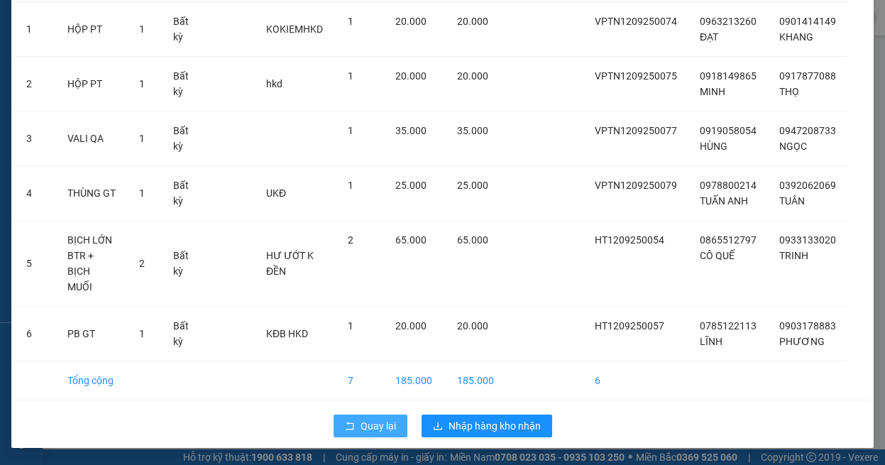
drag, startPoint x: 365, startPoint y: 423, endPoint x: 359, endPoint y: 410, distance: 14.0
click at [361, 412] on div "Quay lại Nhập hàng kho nhận" at bounding box center [442, 425] width 855 height 37
click at [361, 420] on span "Quay lại" at bounding box center [378, 426] width 35 height 16
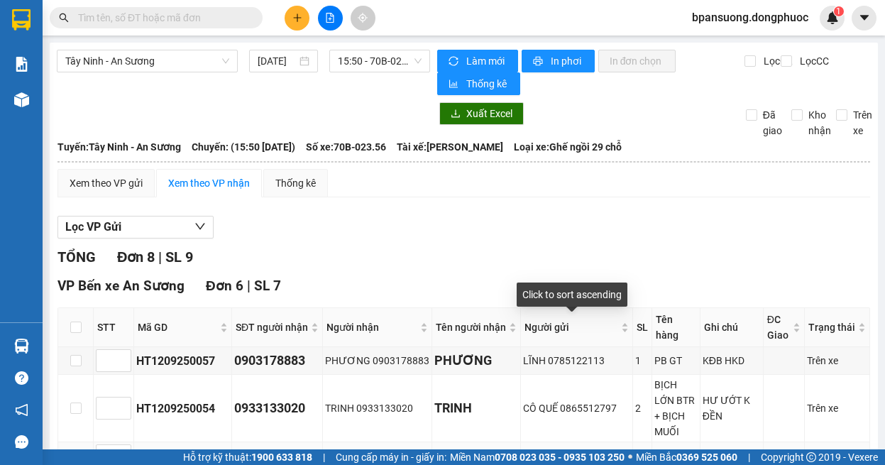
scroll to position [142, 0]
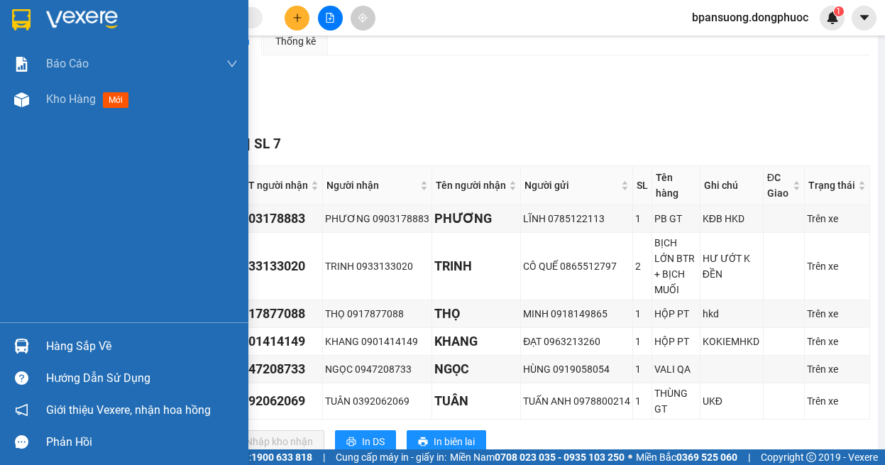
click at [15, 346] on img at bounding box center [21, 346] width 15 height 15
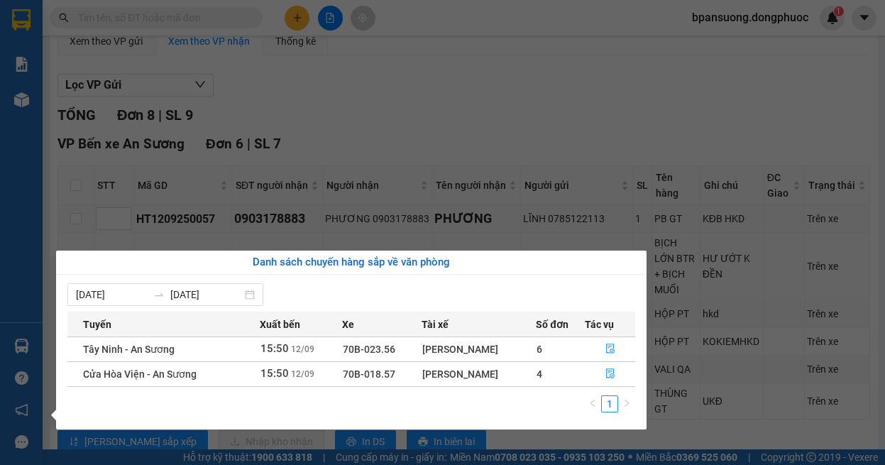
click at [671, 264] on section "Kết quả tìm kiếm ( 0 ) Bộ lọc Ngày tạo đơn gần nhất No Data bpansuong.dongphuoc…" at bounding box center [442, 232] width 885 height 465
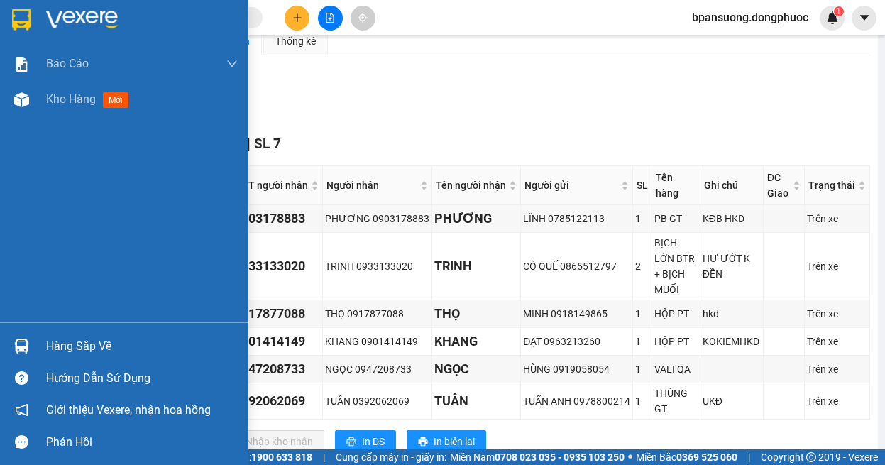
click at [27, 343] on img at bounding box center [21, 346] width 15 height 15
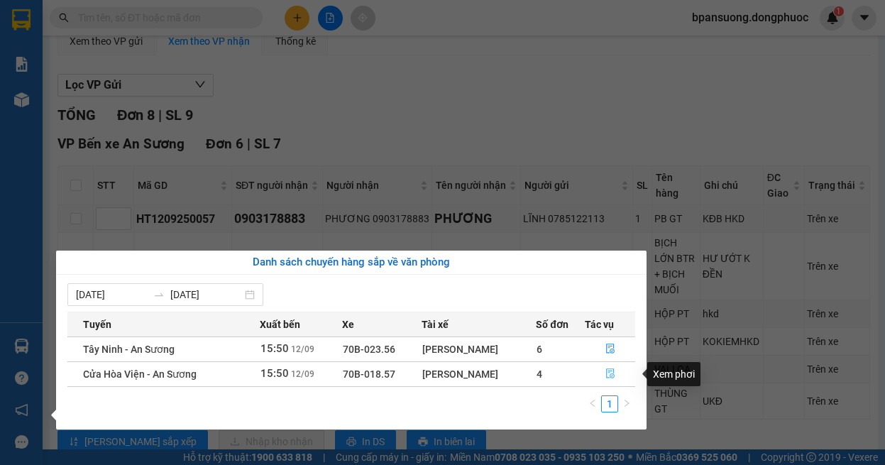
drag, startPoint x: 613, startPoint y: 370, endPoint x: 584, endPoint y: 362, distance: 29.6
click at [613, 370] on icon "file-done" at bounding box center [610, 373] width 10 height 10
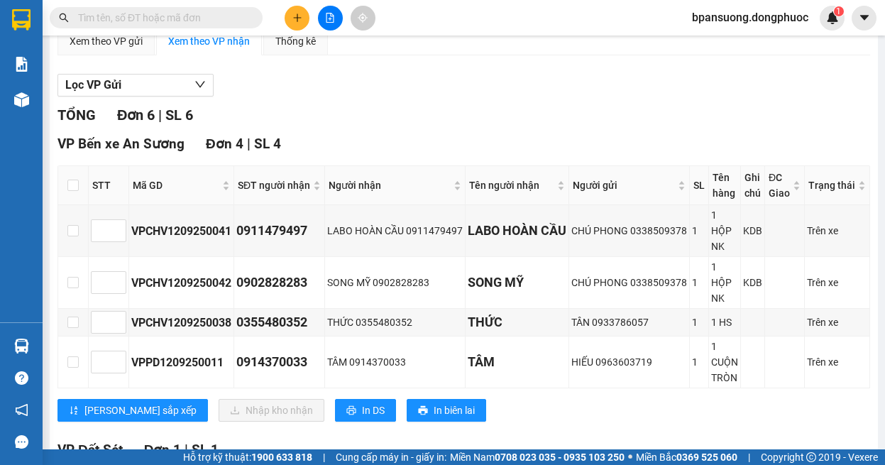
click at [61, 190] on th at bounding box center [73, 185] width 31 height 39
drag, startPoint x: 69, startPoint y: 182, endPoint x: 139, endPoint y: 221, distance: 80.4
click at [69, 183] on input "checkbox" at bounding box center [72, 185] width 11 height 11
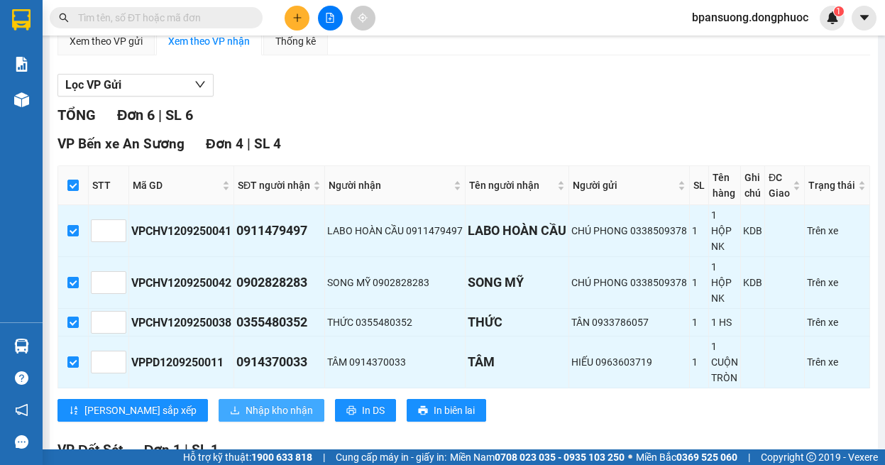
click at [246, 402] on span "Nhập kho nhận" at bounding box center [279, 410] width 67 height 16
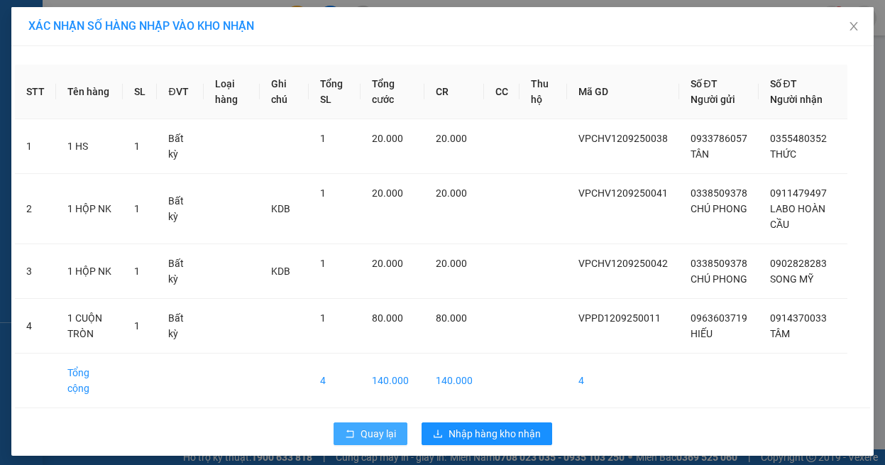
click at [346, 432] on icon "rollback" at bounding box center [350, 434] width 10 height 10
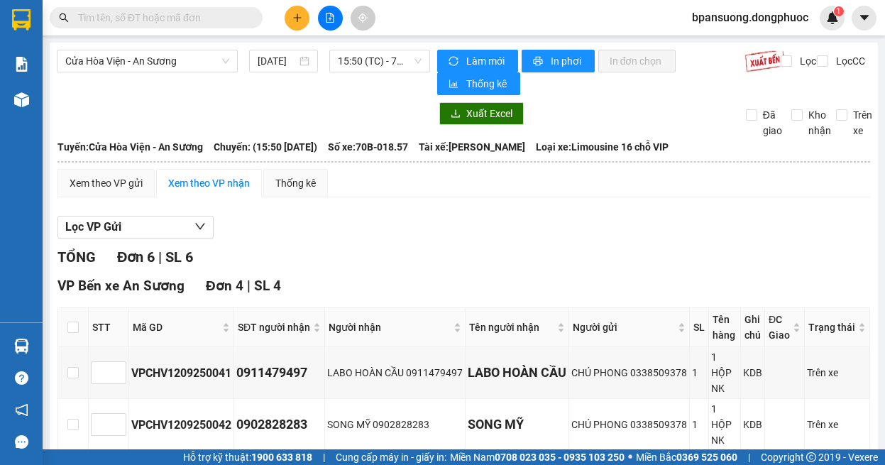
scroll to position [142, 0]
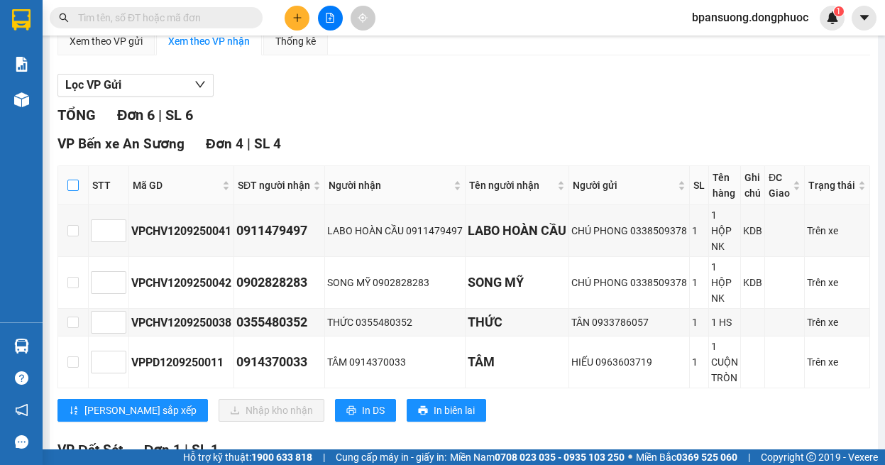
click at [67, 182] on input "checkbox" at bounding box center [72, 185] width 11 height 11
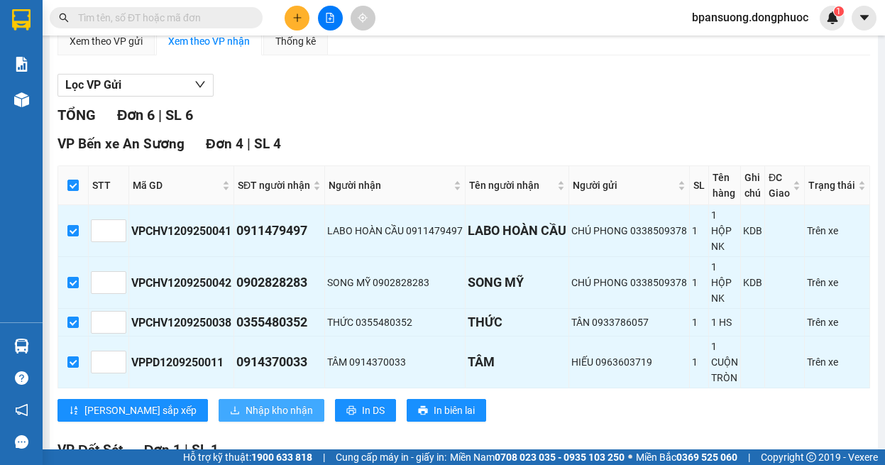
click at [246, 413] on span "Nhập kho nhận" at bounding box center [279, 410] width 67 height 16
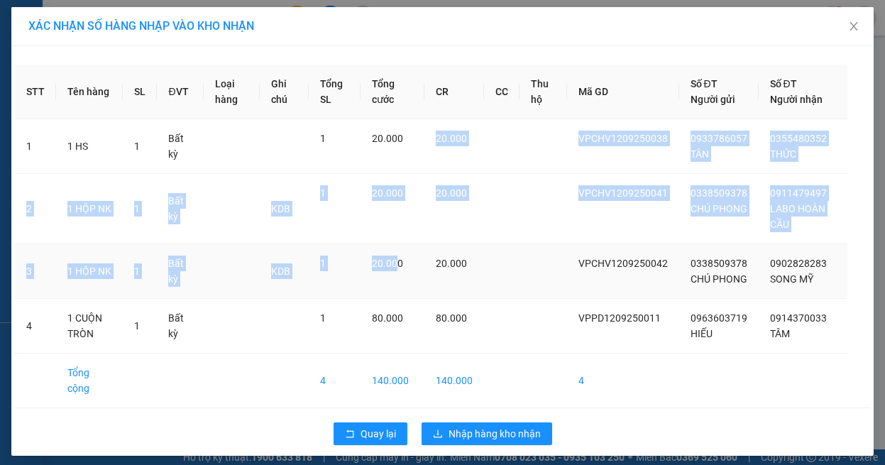
drag, startPoint x: 412, startPoint y: 155, endPoint x: 388, endPoint y: 312, distance: 158.0
click at [390, 309] on tbody "1 1 HS 1 Bất kỳ 1 20.000 20.000 VPCHV1209250038 0933786057 TÂN 0355480352 THỨC …" at bounding box center [442, 263] width 855 height 289
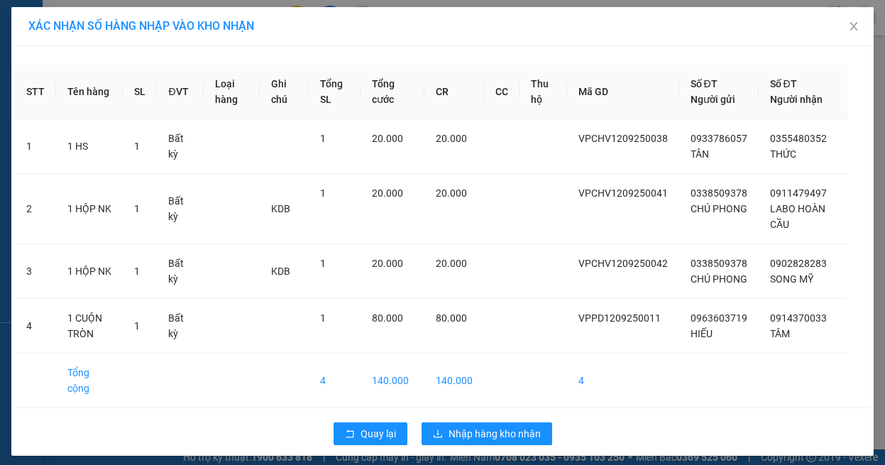
drag, startPoint x: 371, startPoint y: 410, endPoint x: 368, endPoint y: 419, distance: 9.9
click at [370, 410] on div "STT Tên hàng SL ĐVT Loại hàng Ghi chú Tổng SL Tổng cước CR CC Thu hộ Mã GD Số Đ…" at bounding box center [442, 251] width 862 height 410
click at [367, 425] on button "Quay lại" at bounding box center [371, 433] width 74 height 23
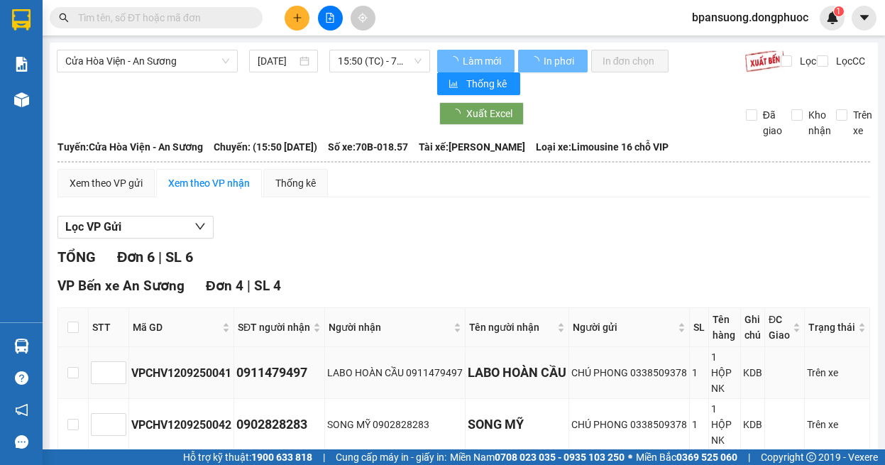
scroll to position [448, 0]
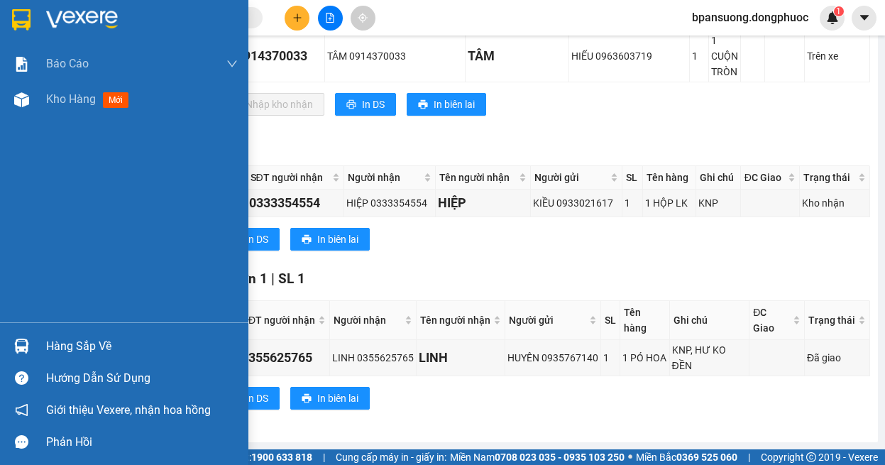
click at [38, 348] on div "Hàng sắp về" at bounding box center [124, 346] width 248 height 32
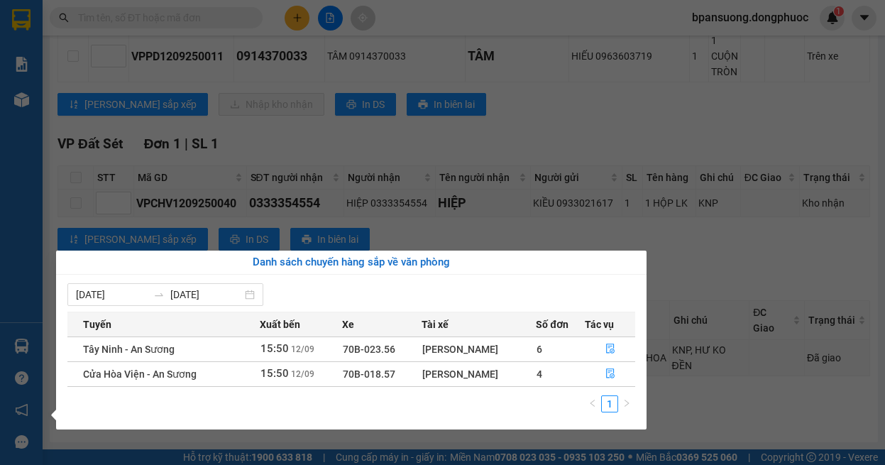
click at [341, 144] on section "Kết quả tìm kiếm ( 0 ) Bộ lọc Ngày tạo đơn gần nhất No Data bpansuong.dongphuoc…" at bounding box center [442, 232] width 885 height 465
